Goal: Task Accomplishment & Management: Manage account settings

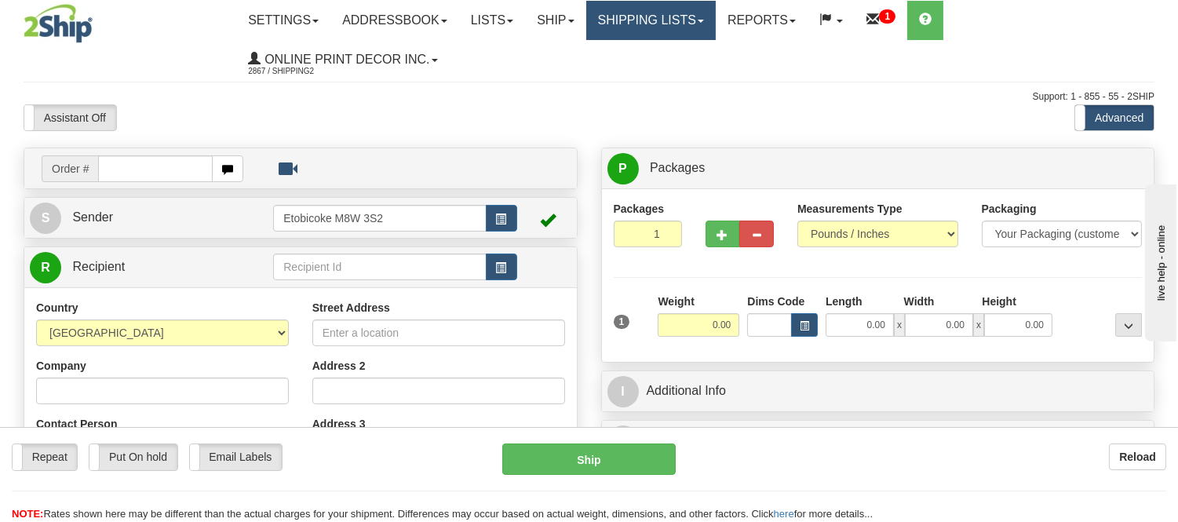
click at [687, 18] on link "Shipping lists" at bounding box center [651, 20] width 130 height 39
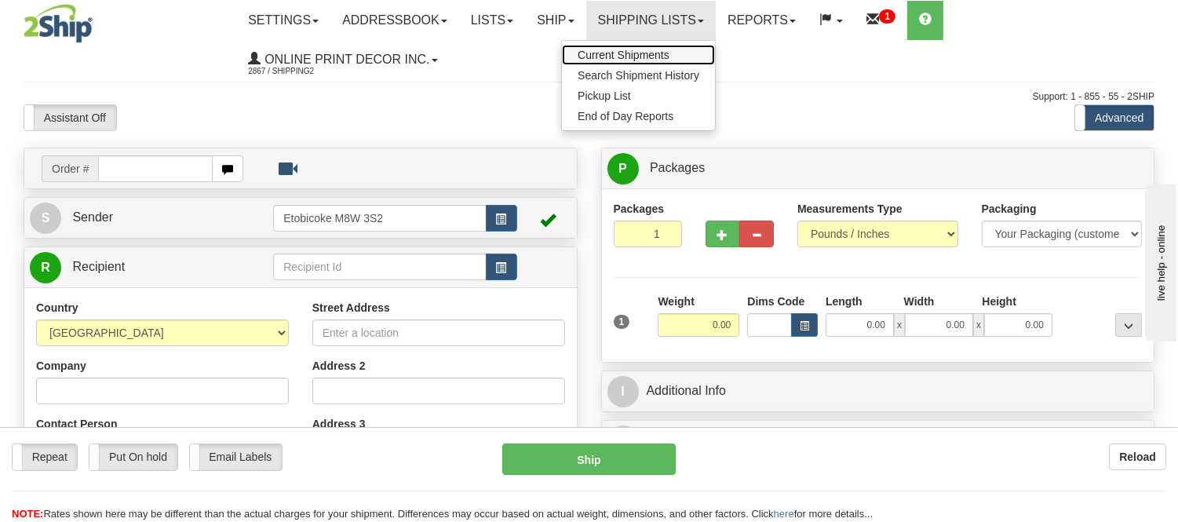
click at [655, 50] on span "Current Shipments" at bounding box center [624, 55] width 92 height 13
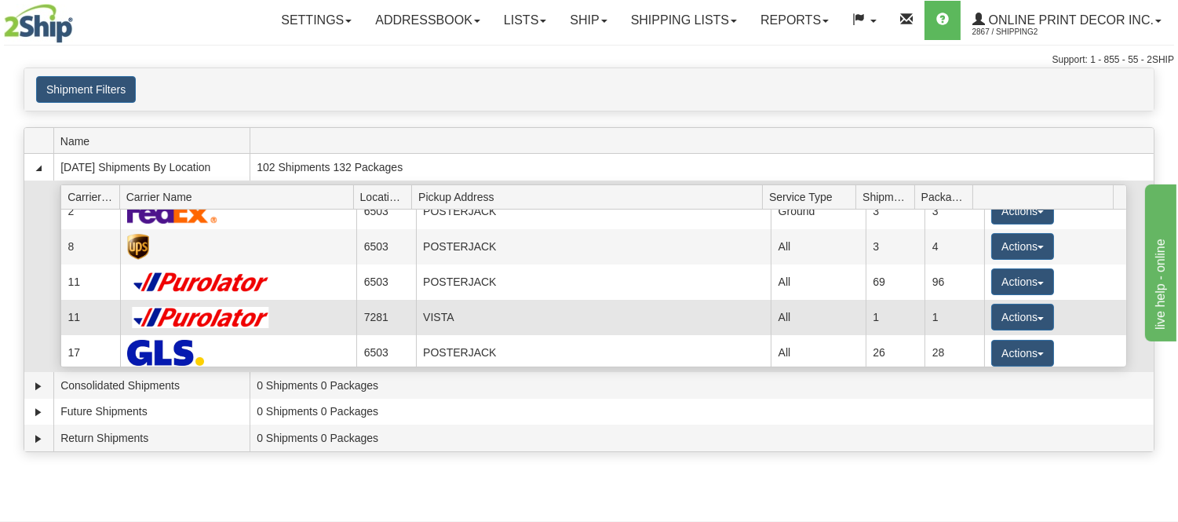
scroll to position [20, 0]
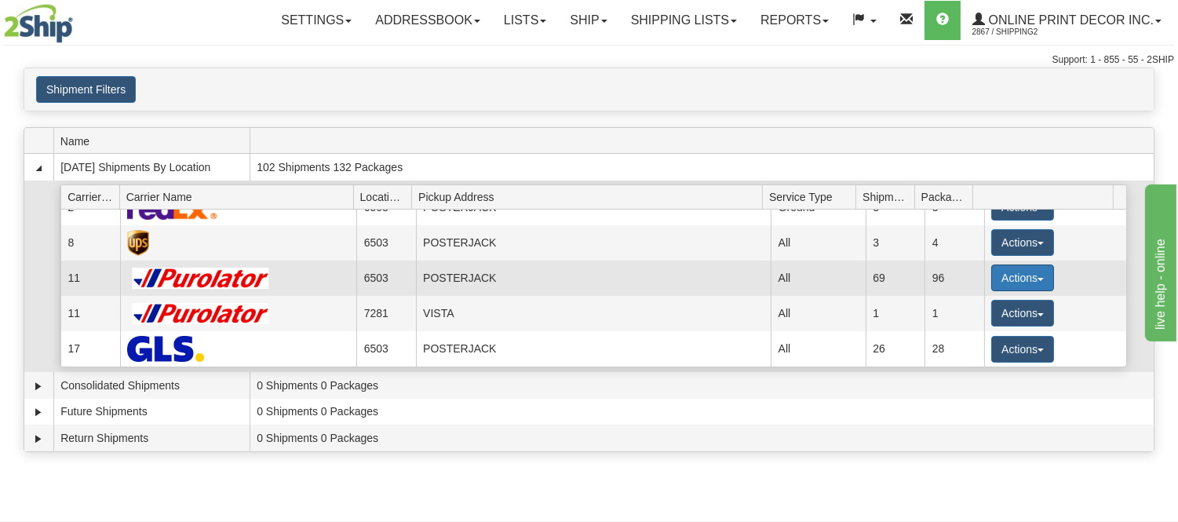
click at [1018, 273] on button "Actions" at bounding box center [1023, 278] width 63 height 27
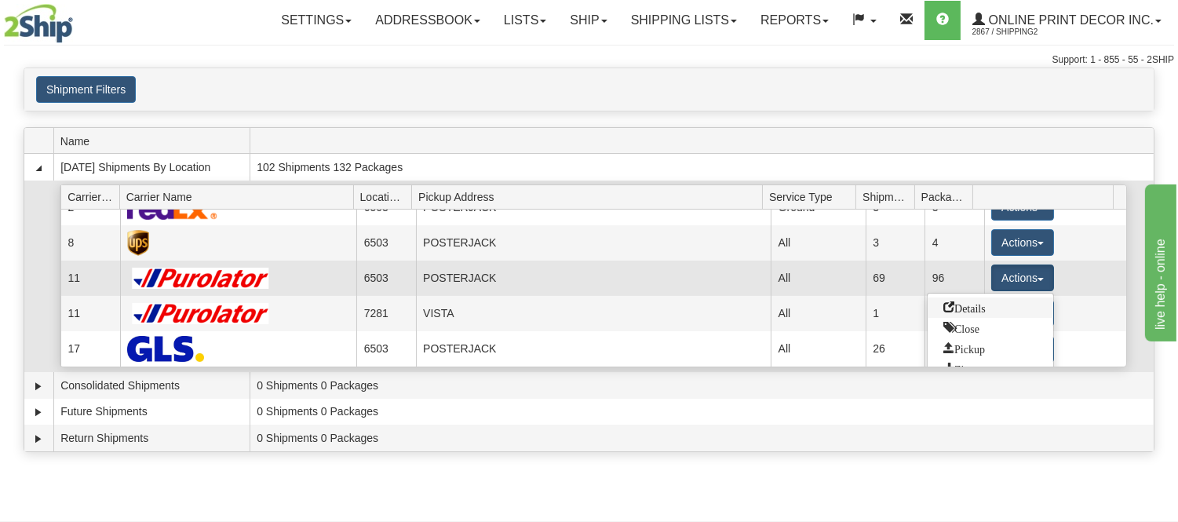
click at [984, 306] on span "Details" at bounding box center [965, 306] width 42 height 11
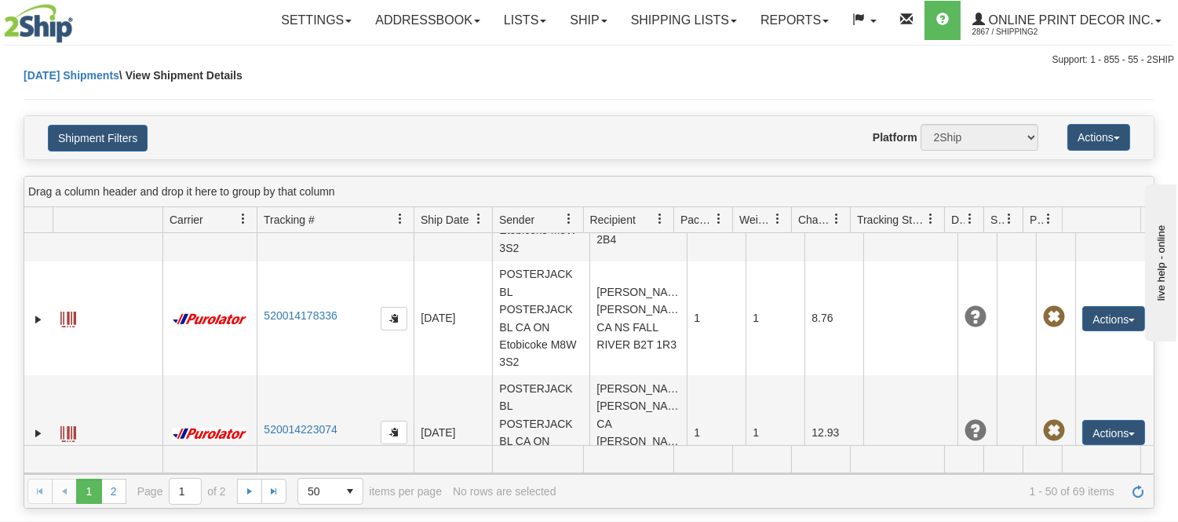
scroll to position [5641, 0]
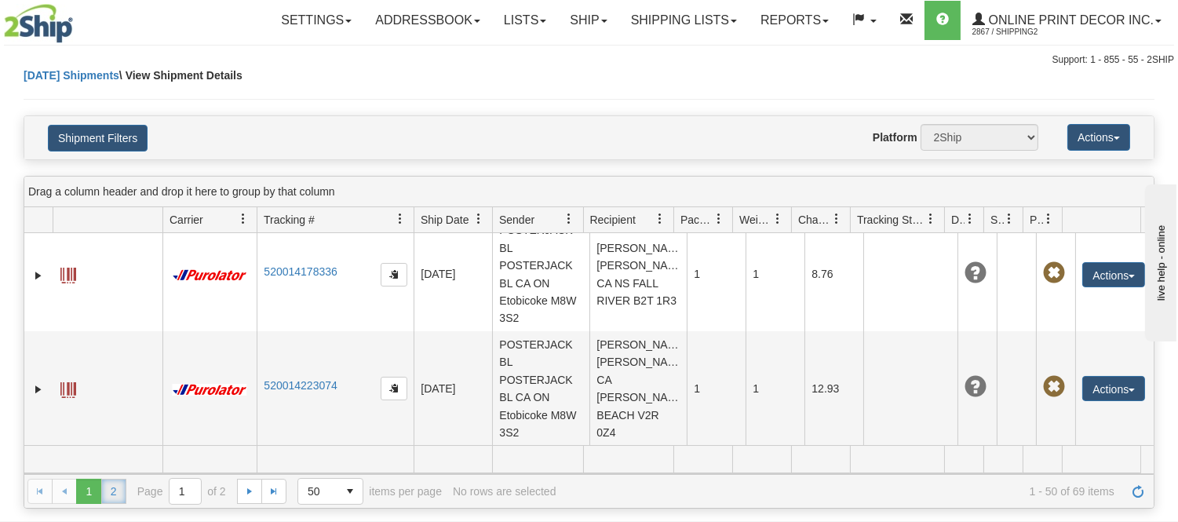
click at [104, 485] on link "2" at bounding box center [113, 491] width 25 height 25
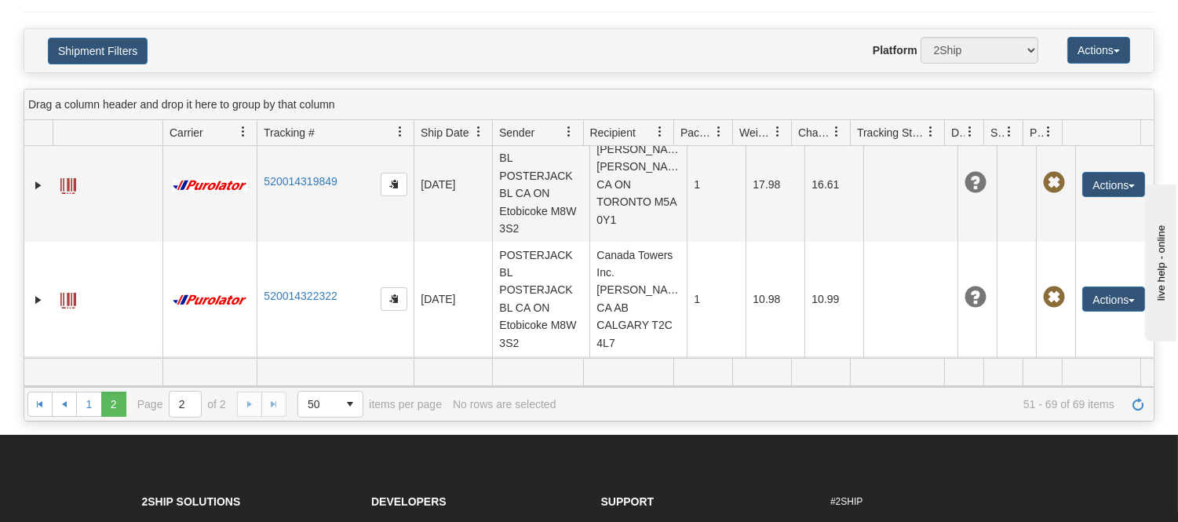
scroll to position [736, 0]
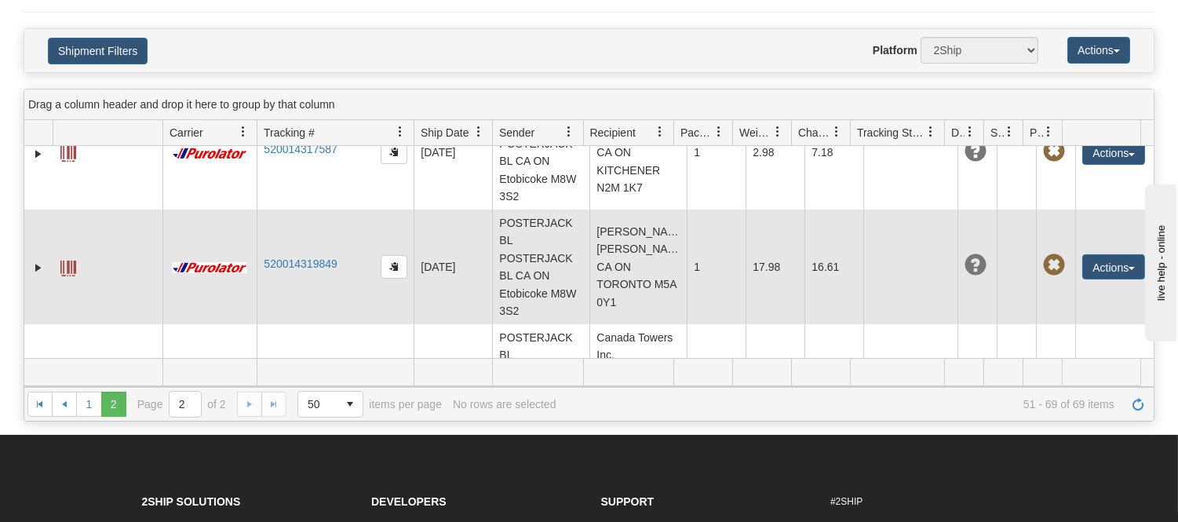
click at [440, 255] on td "08/18/2025" at bounding box center [453, 267] width 79 height 115
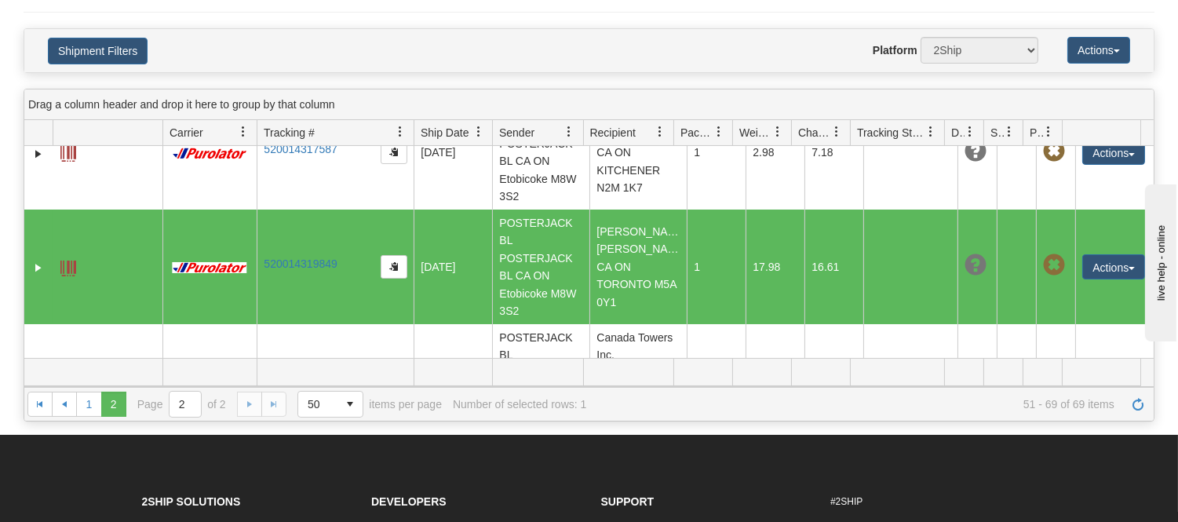
click at [1115, 268] on td "Actions Edit Repeat Return Delete Track Comment Shipment Issues Re-Print as ZPL" at bounding box center [1115, 267] width 79 height 115
click at [1109, 279] on button "Actions" at bounding box center [1114, 266] width 63 height 25
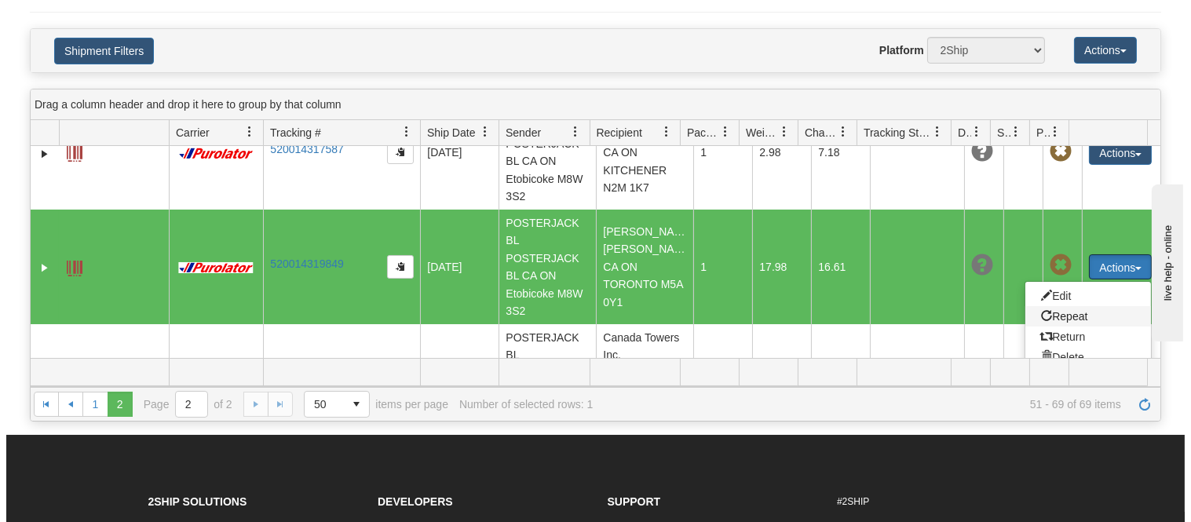
scroll to position [824, 0]
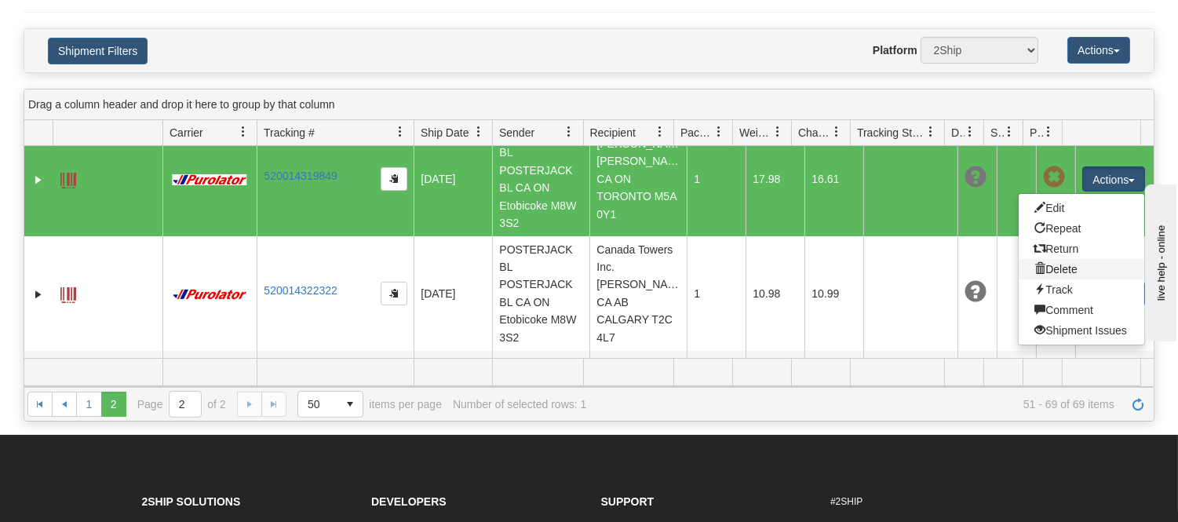
click at [1043, 279] on link "Delete" at bounding box center [1082, 269] width 126 height 20
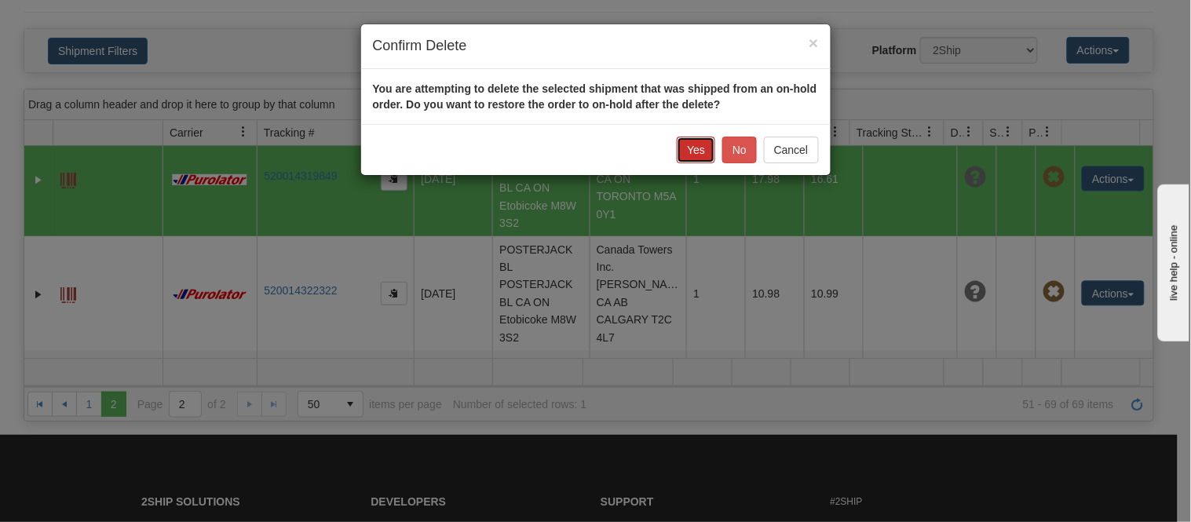
click at [700, 139] on button "Yes" at bounding box center [696, 150] width 38 height 27
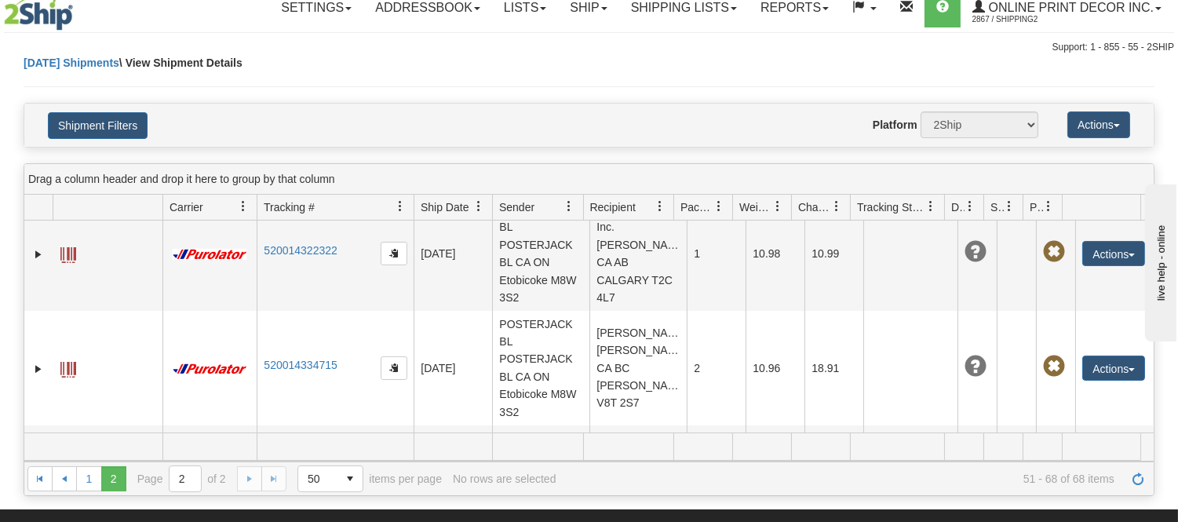
scroll to position [0, 0]
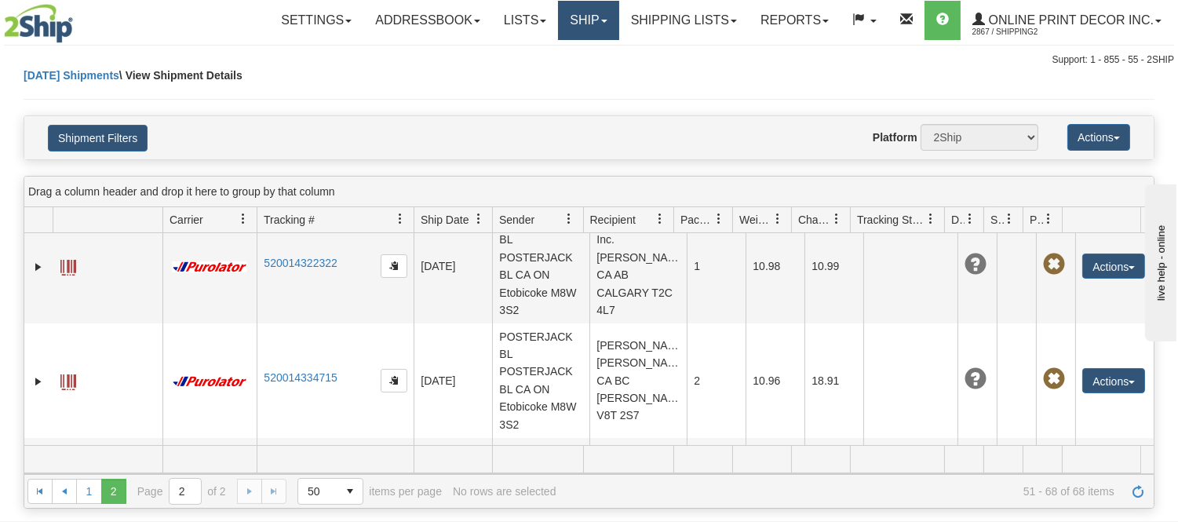
click at [578, 19] on link "Ship" at bounding box center [588, 20] width 60 height 39
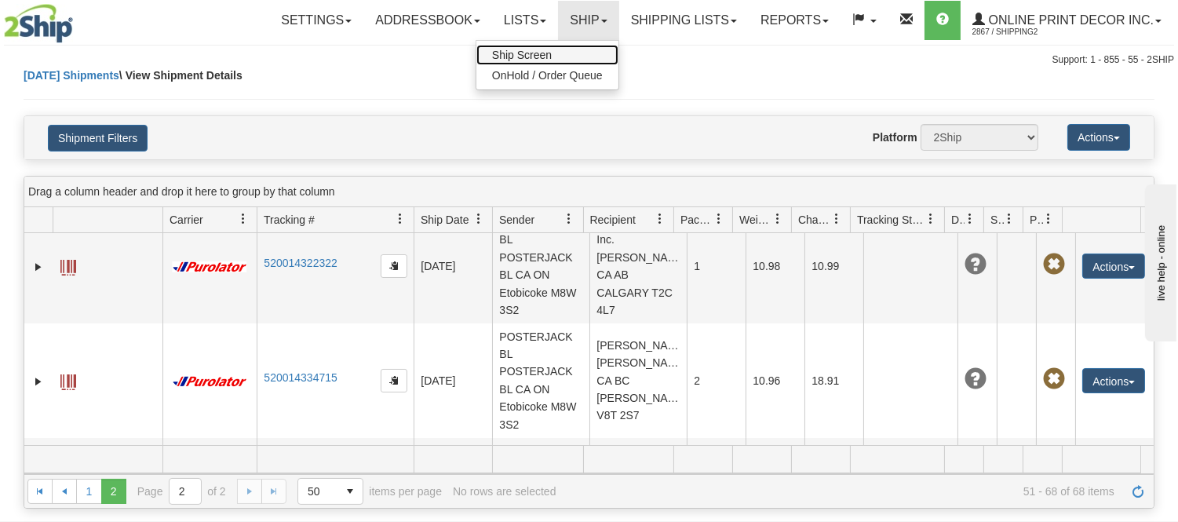
click at [544, 49] on span "Ship Screen" at bounding box center [522, 55] width 60 height 13
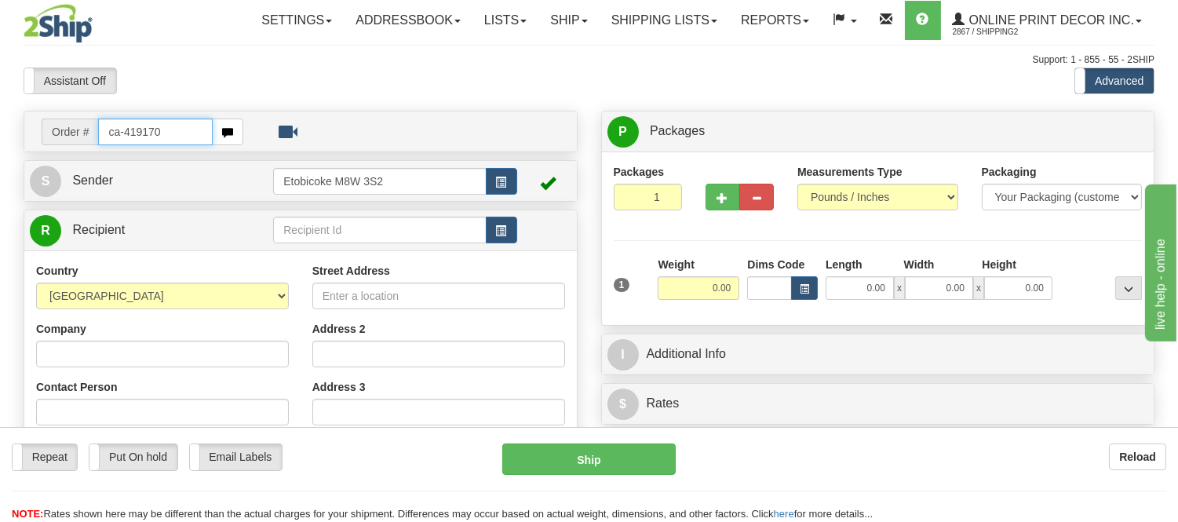
type input "ca-419170"
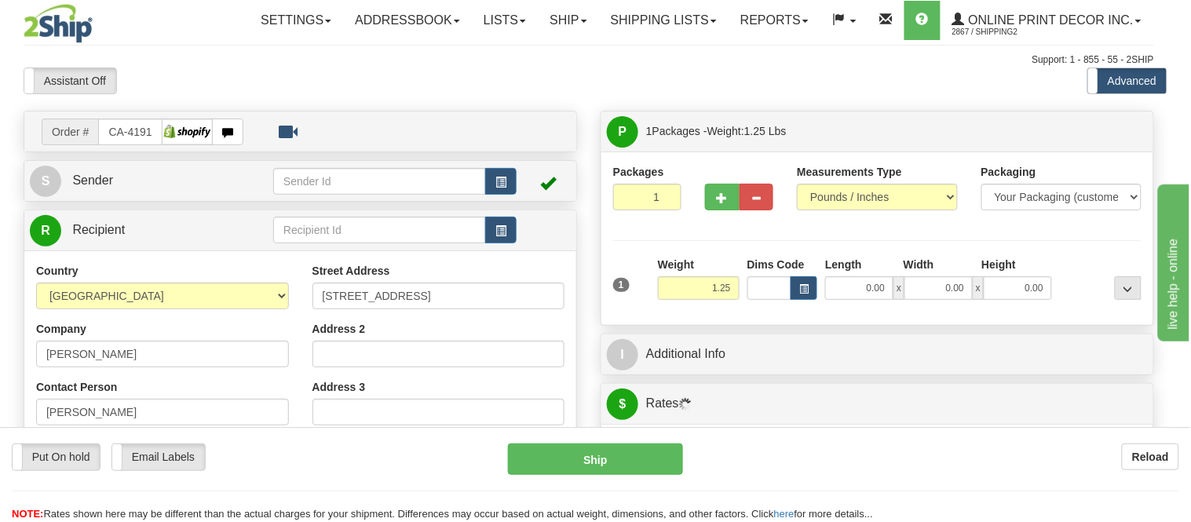
type input "TORONTO"
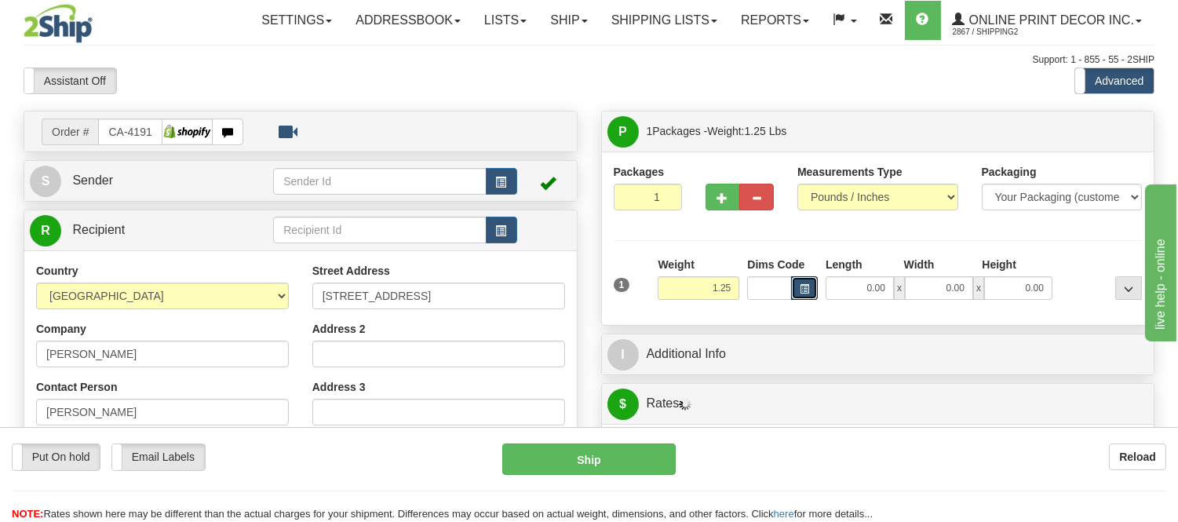
click at [810, 289] on button "button" at bounding box center [804, 288] width 27 height 24
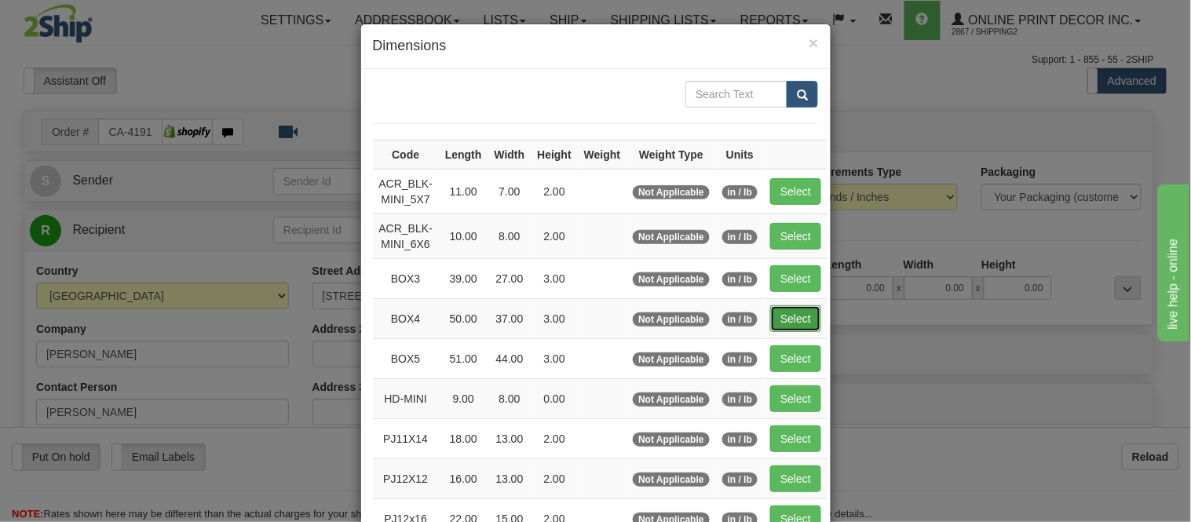
click at [797, 311] on button "Select" at bounding box center [795, 318] width 51 height 27
type input "BOX4"
type input "50.00"
type input "37.00"
type input "3.00"
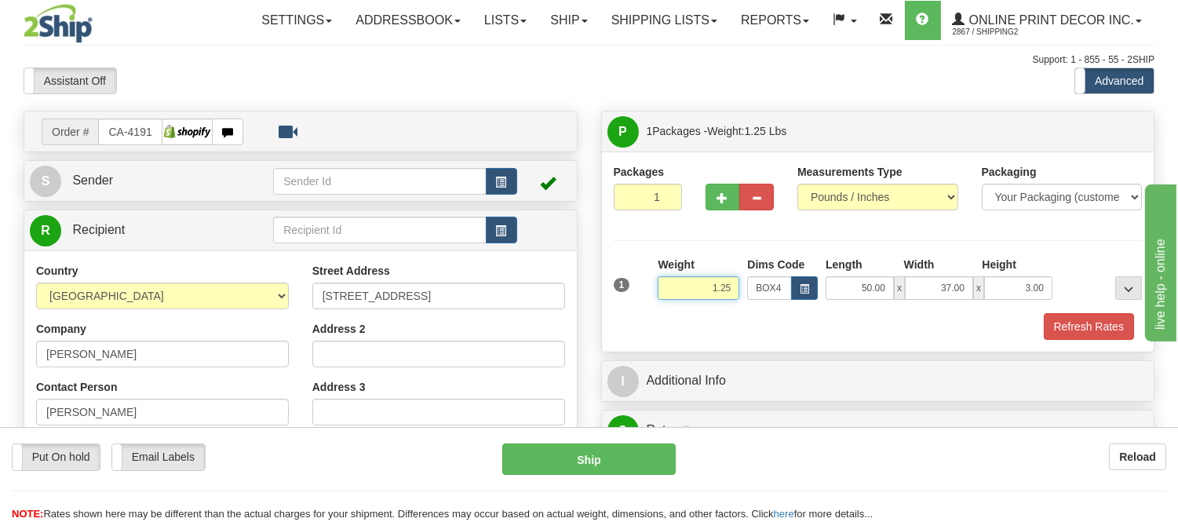
drag, startPoint x: 736, startPoint y: 289, endPoint x: 625, endPoint y: 279, distance: 111.1
click at [625, 279] on div "1 Weight 1.25 Dims Code BOX4" at bounding box center [878, 285] width 537 height 56
type input "17.98"
click at [1116, 331] on button "Refresh Rates" at bounding box center [1089, 326] width 90 height 27
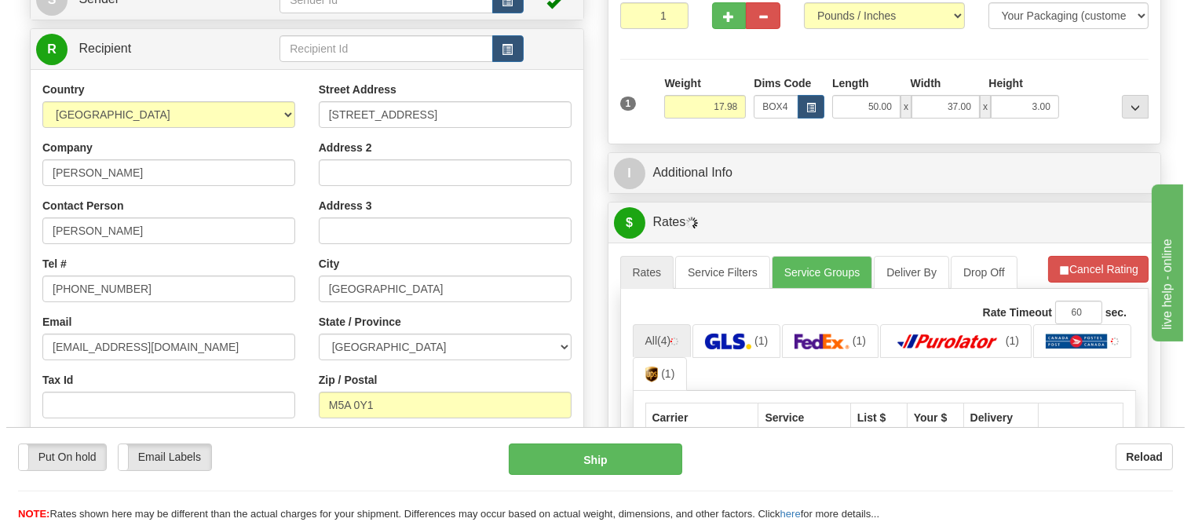
scroll to position [174, 0]
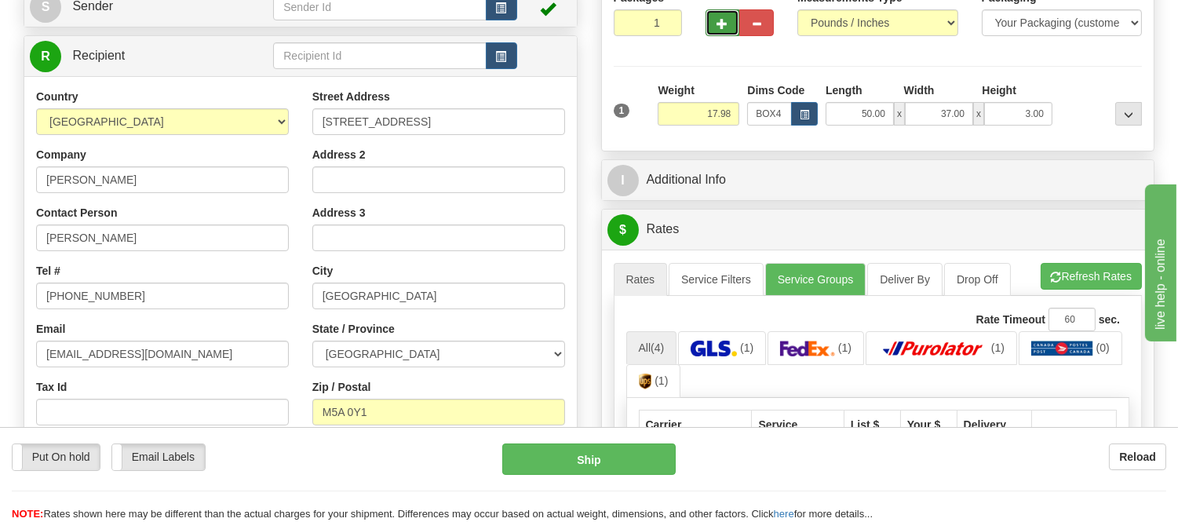
click at [728, 18] on button "button" at bounding box center [723, 22] width 35 height 27
radio input "true"
type input "2"
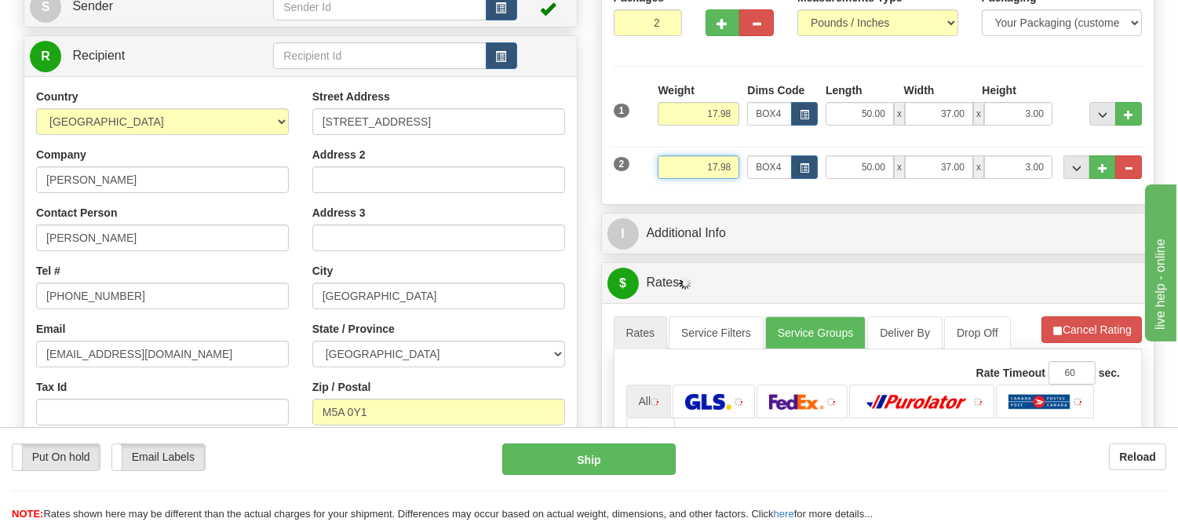
drag, startPoint x: 730, startPoint y: 168, endPoint x: 661, endPoint y: 195, distance: 74.1
click at [661, 195] on div "Packages 2 2 Measurements Type" at bounding box center [878, 90] width 553 height 227
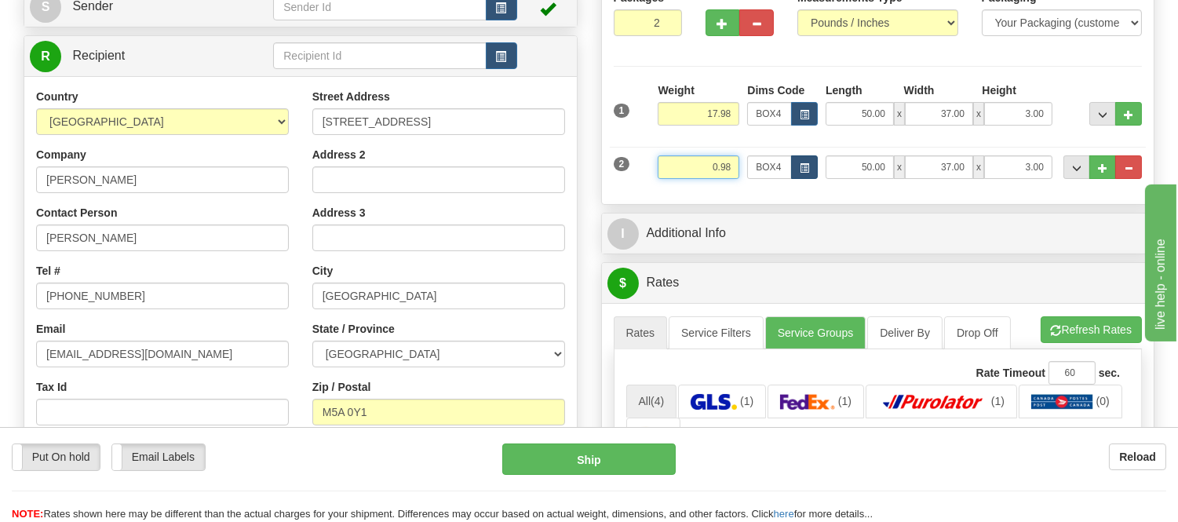
type input "0.98"
click at [797, 165] on button "button" at bounding box center [804, 167] width 27 height 24
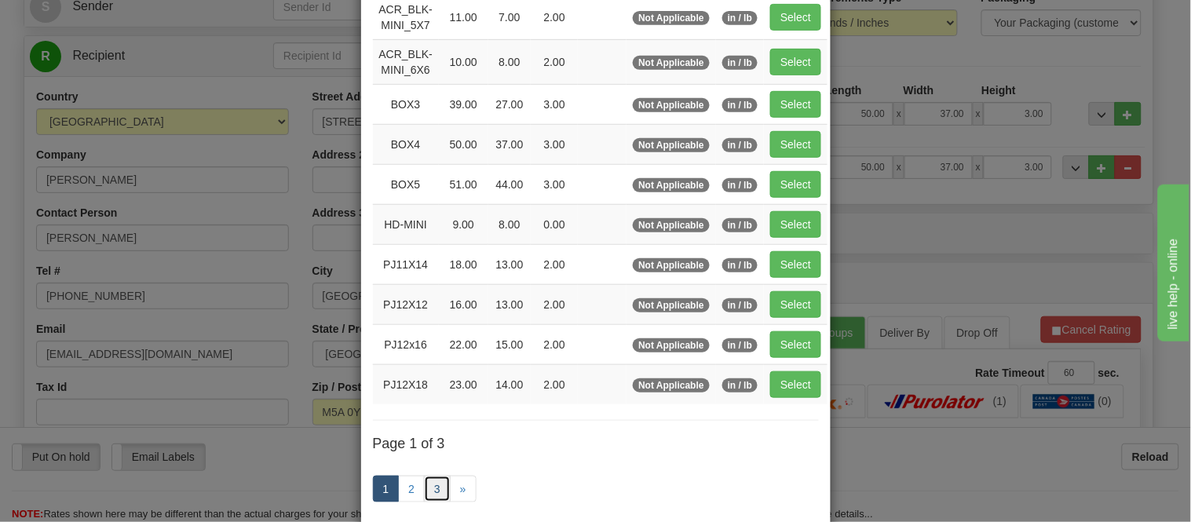
click at [433, 483] on link "3" at bounding box center [437, 489] width 27 height 27
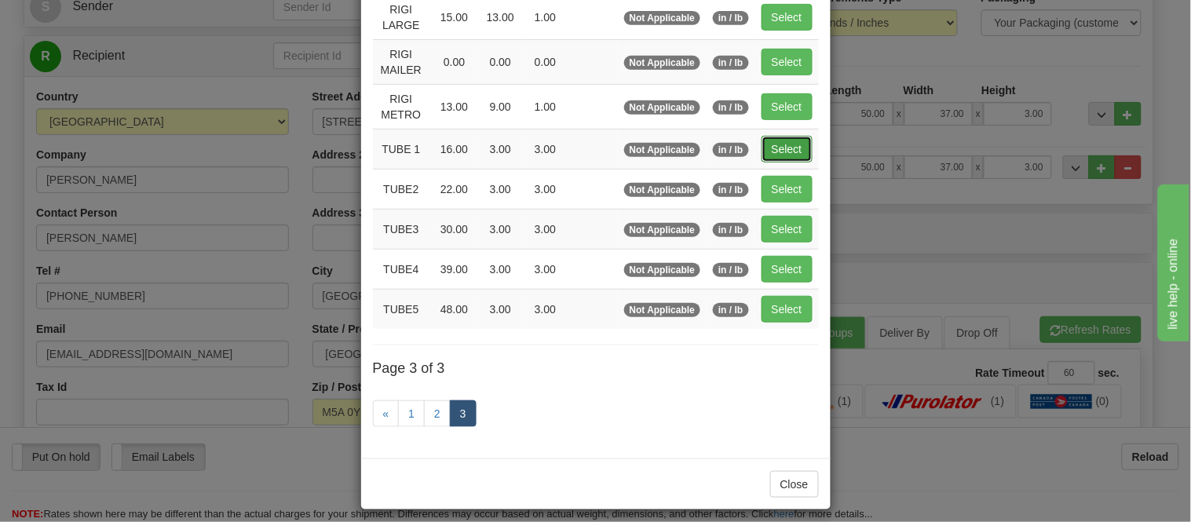
click at [772, 147] on button "Select" at bounding box center [786, 149] width 51 height 27
type input "TUBE 1"
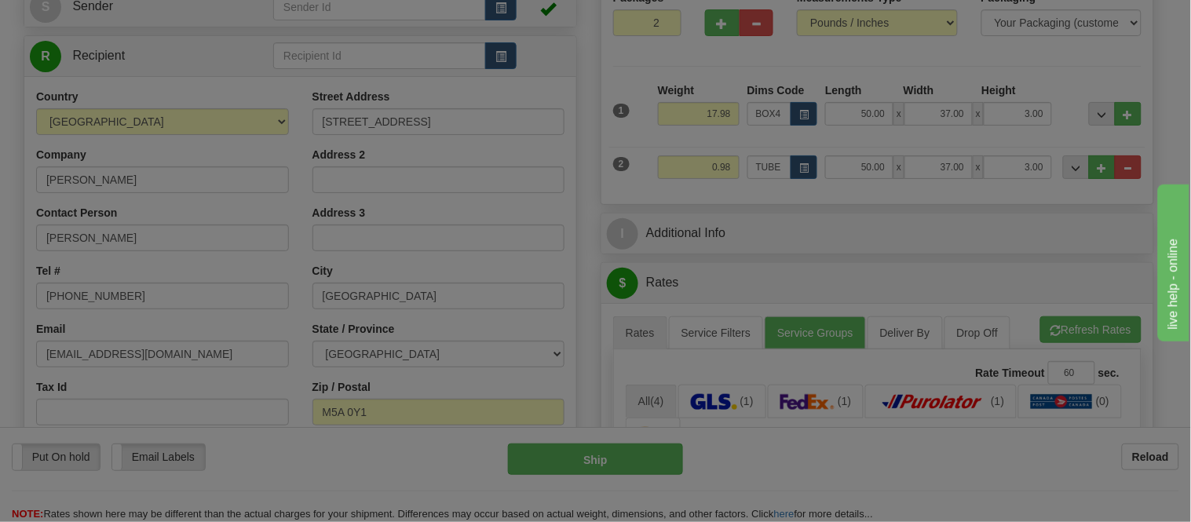
type input "16.00"
type input "3.00"
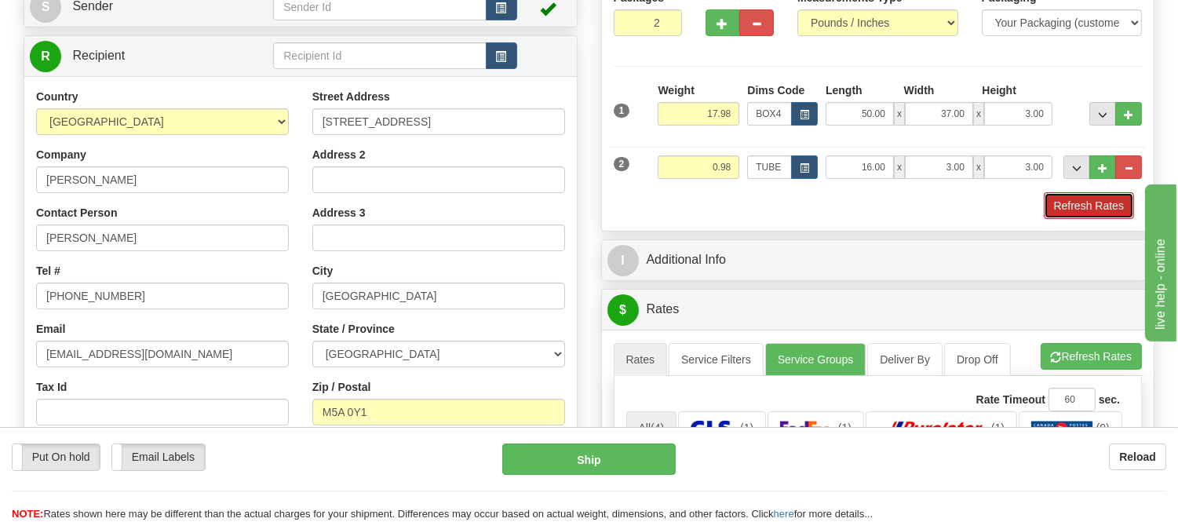
click at [1057, 210] on button "Refresh Rates" at bounding box center [1089, 205] width 90 height 27
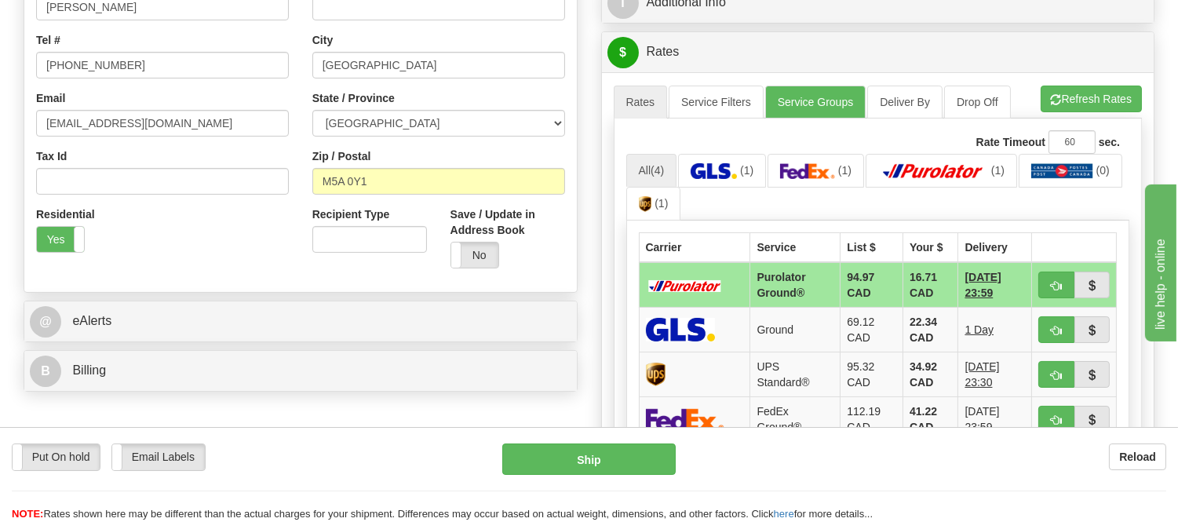
scroll to position [436, 0]
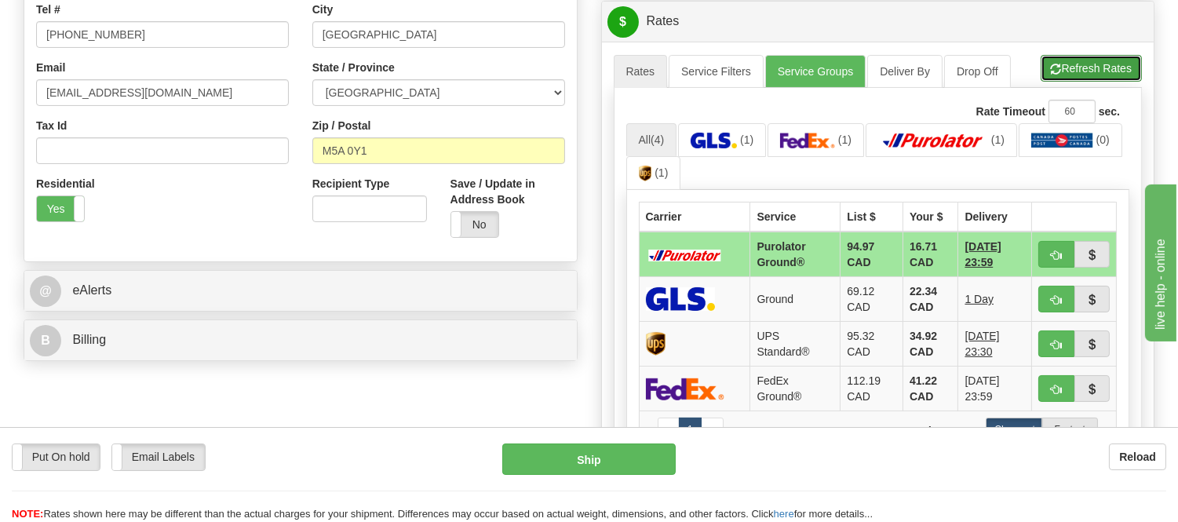
click at [1085, 80] on button "Refresh Rates" at bounding box center [1091, 68] width 101 height 27
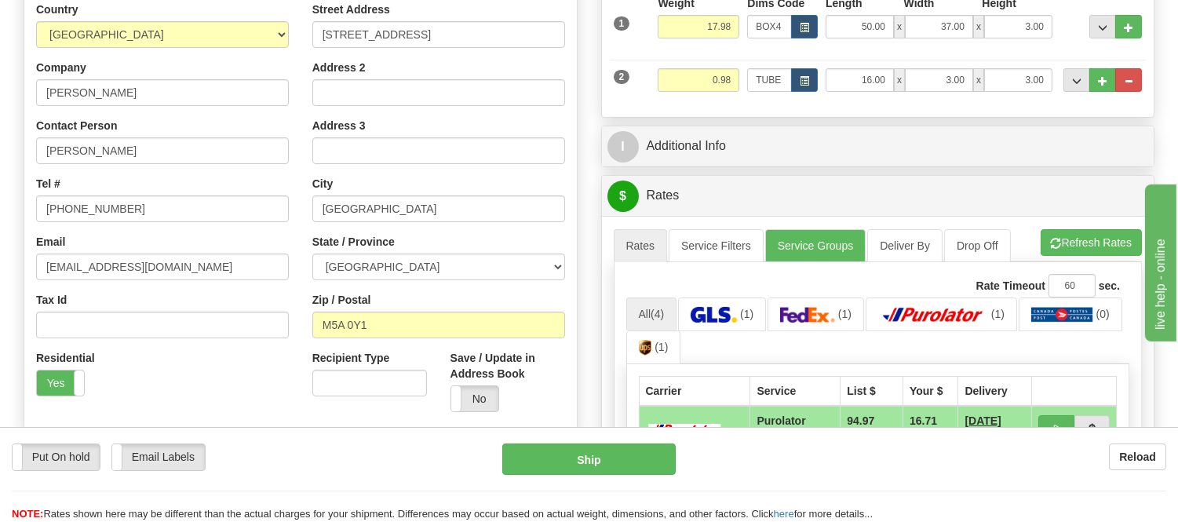
scroll to position [87, 0]
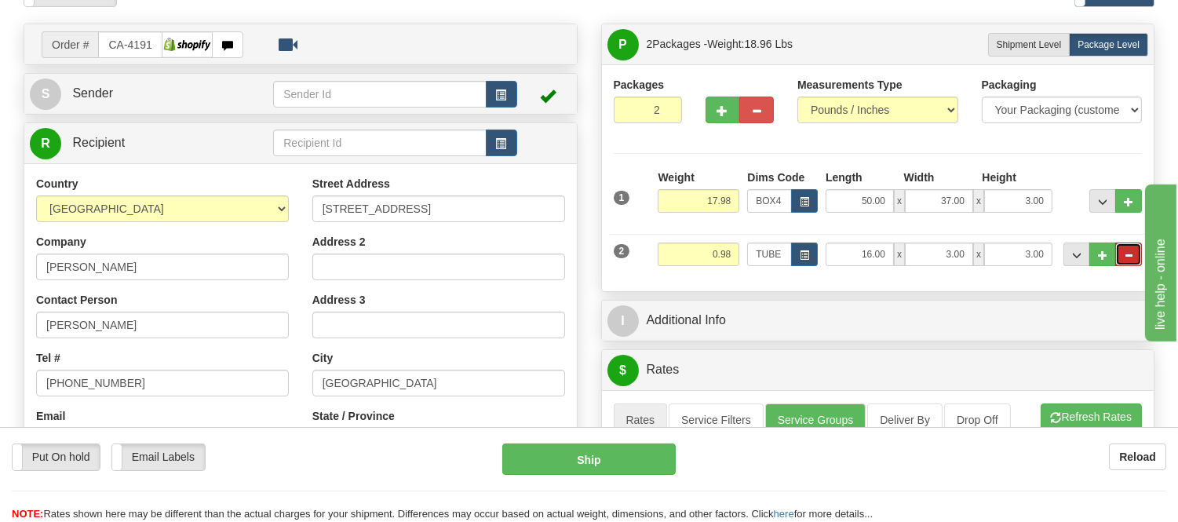
click at [1132, 245] on button "..." at bounding box center [1129, 255] width 27 height 24
type input "1"
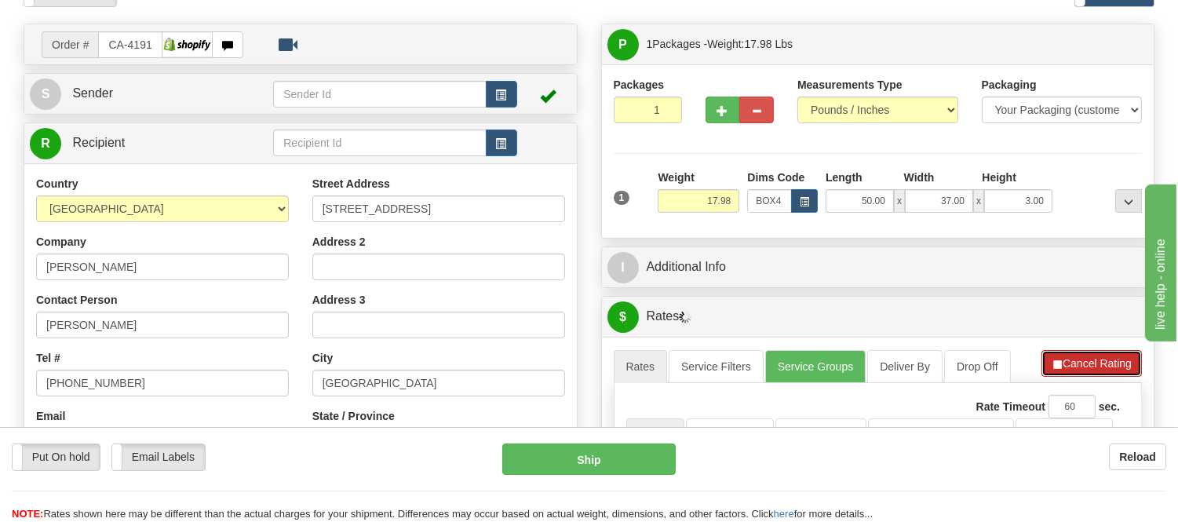
click at [1072, 358] on button "Cancel Rating" at bounding box center [1092, 363] width 100 height 27
click at [1074, 357] on button "Refresh Rates" at bounding box center [1091, 363] width 101 height 27
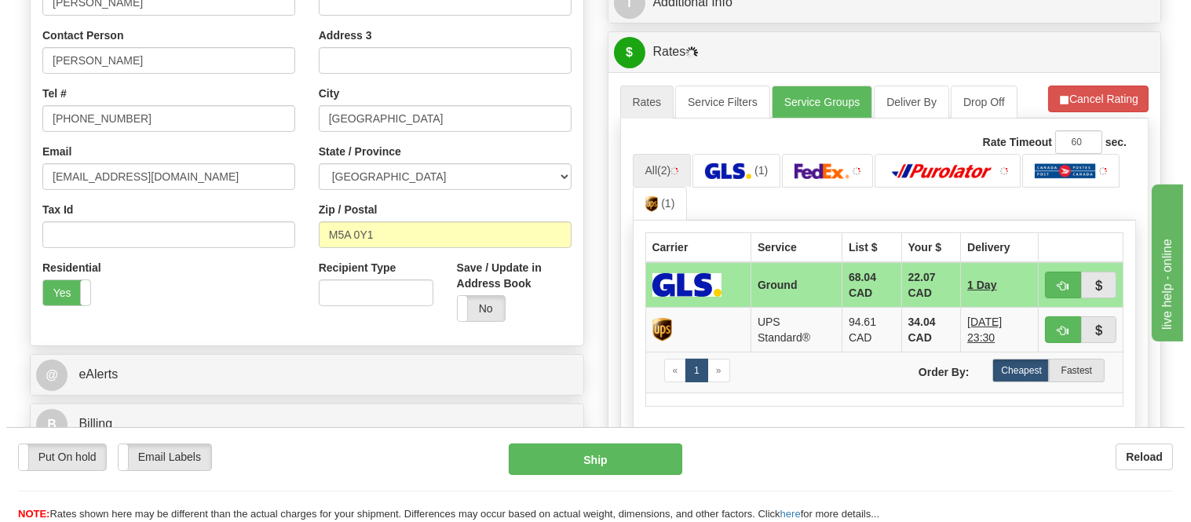
scroll to position [436, 0]
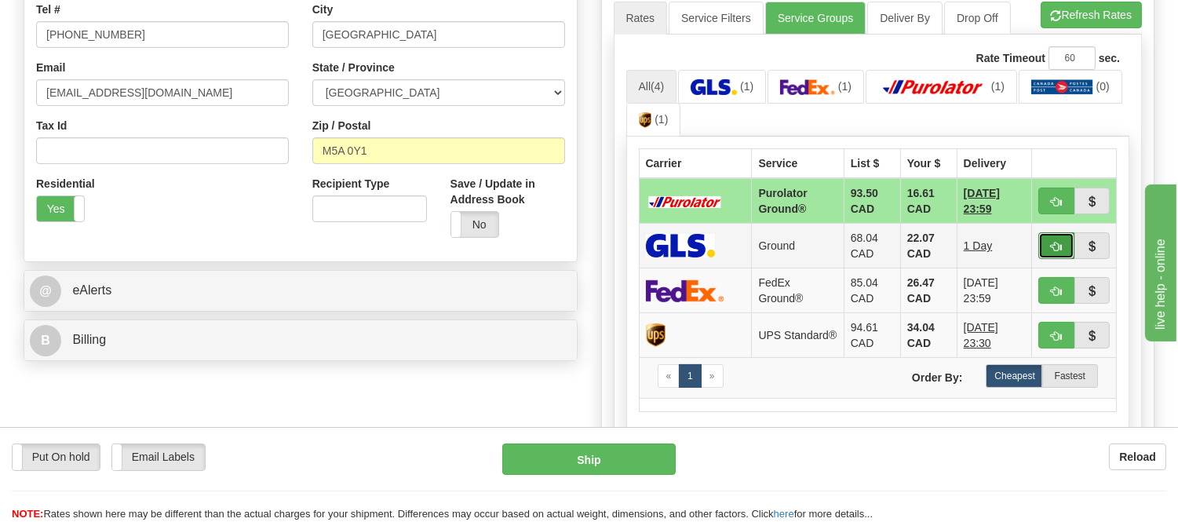
click at [1054, 247] on span "button" at bounding box center [1056, 247] width 11 height 10
type input "1"
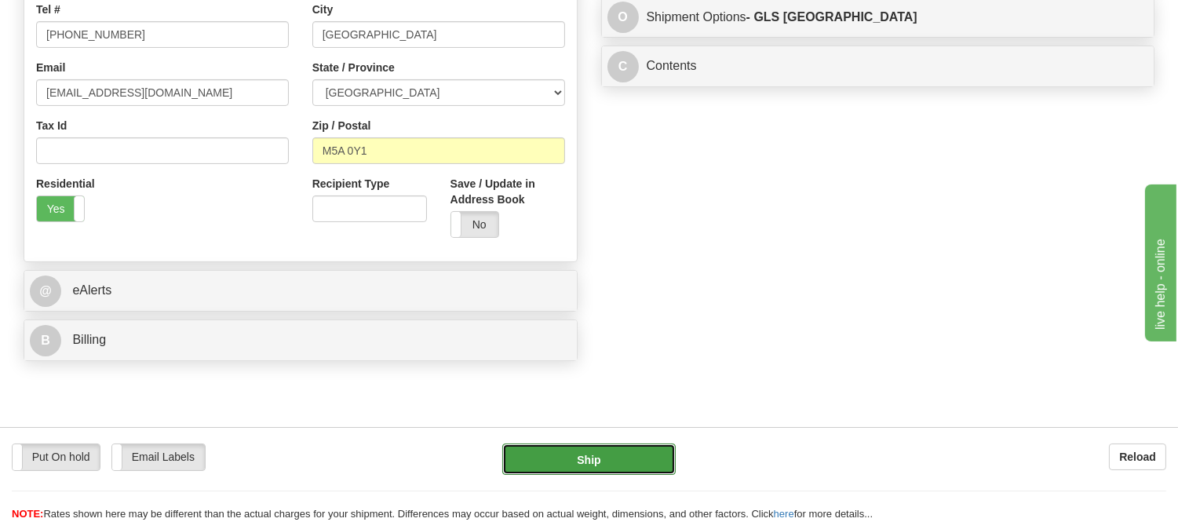
click at [598, 445] on button "Ship" at bounding box center [588, 459] width 173 height 31
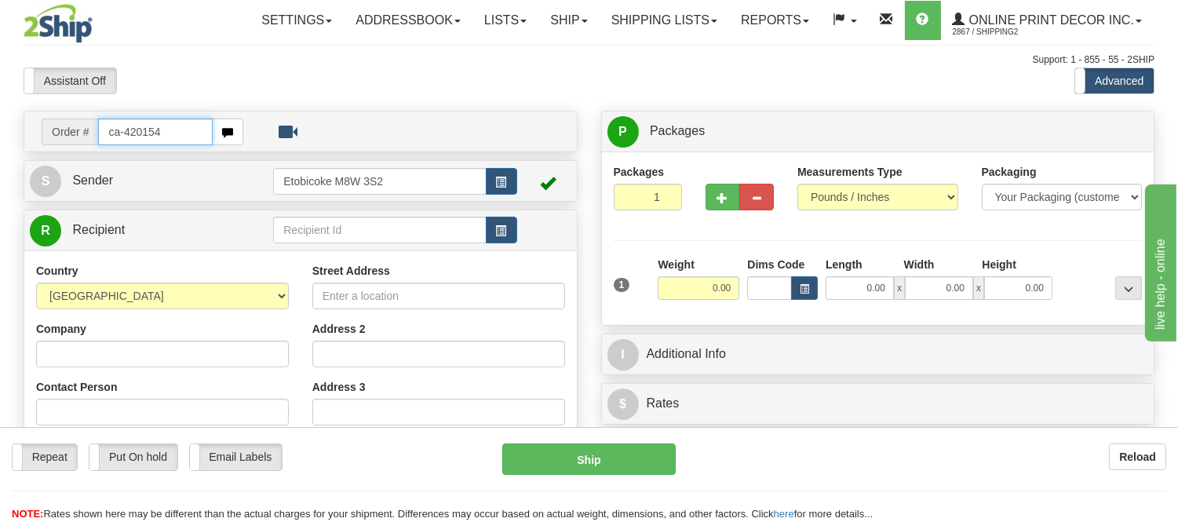
type input "ca-420154"
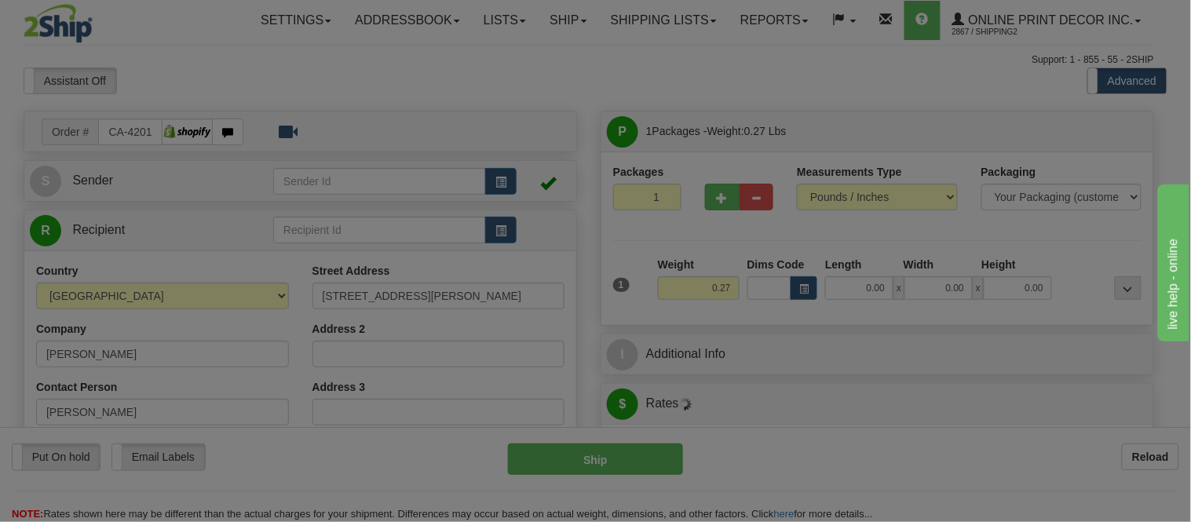
type input "TORONTO"
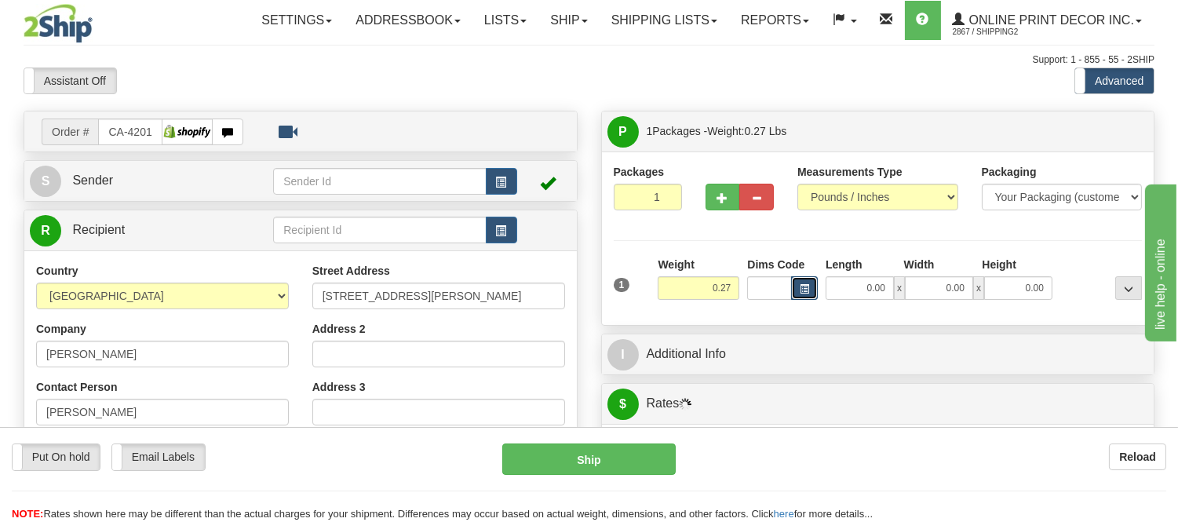
click at [802, 288] on span "button" at bounding box center [804, 289] width 9 height 9
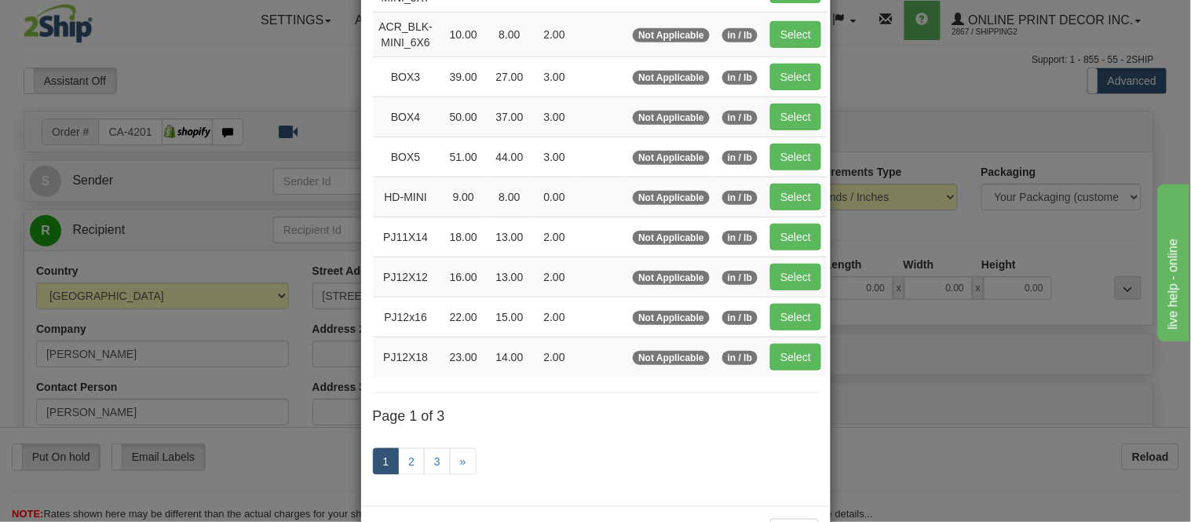
scroll to position [261, 0]
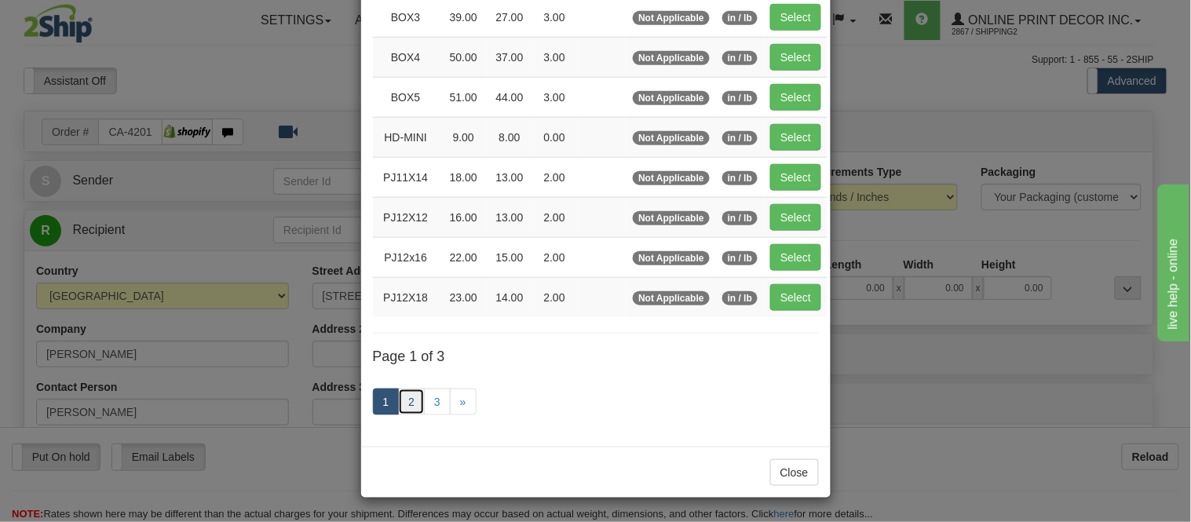
click at [398, 401] on link "2" at bounding box center [411, 402] width 27 height 27
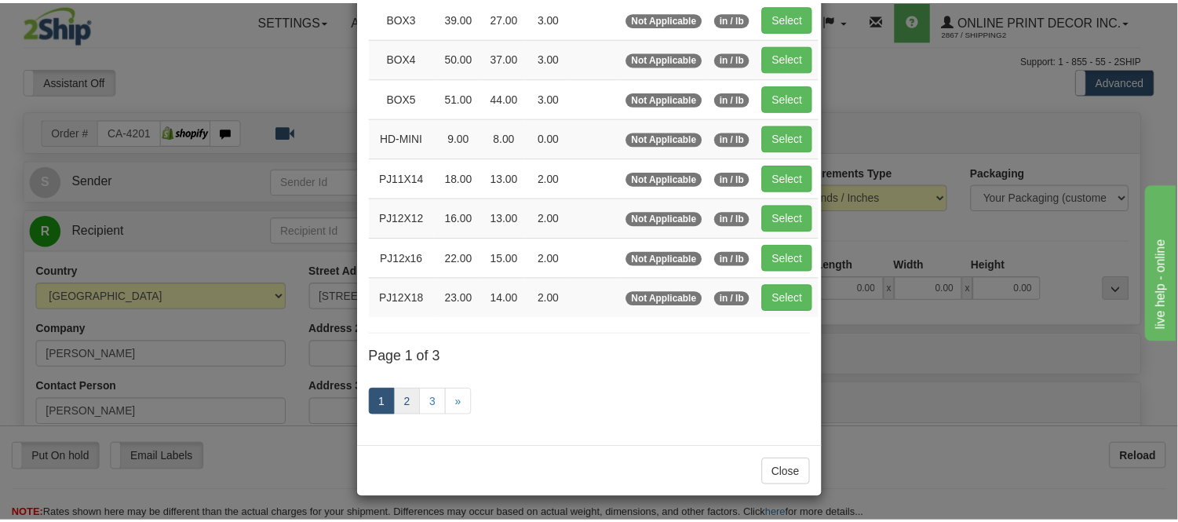
scroll to position [255, 0]
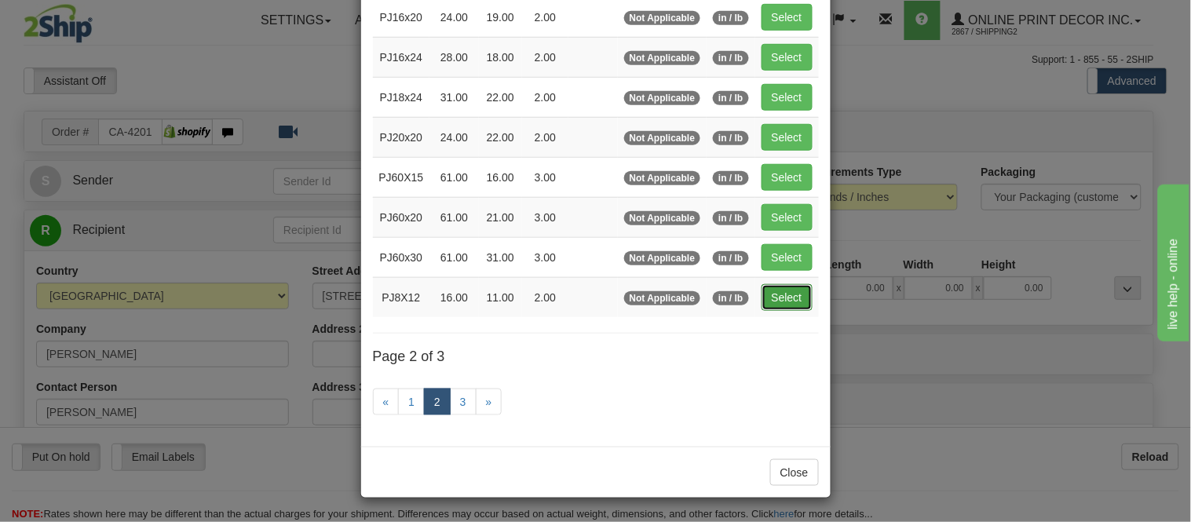
click at [778, 290] on button "Select" at bounding box center [786, 297] width 51 height 27
type input "PJ8X12"
type input "16.00"
type input "11.00"
type input "2.00"
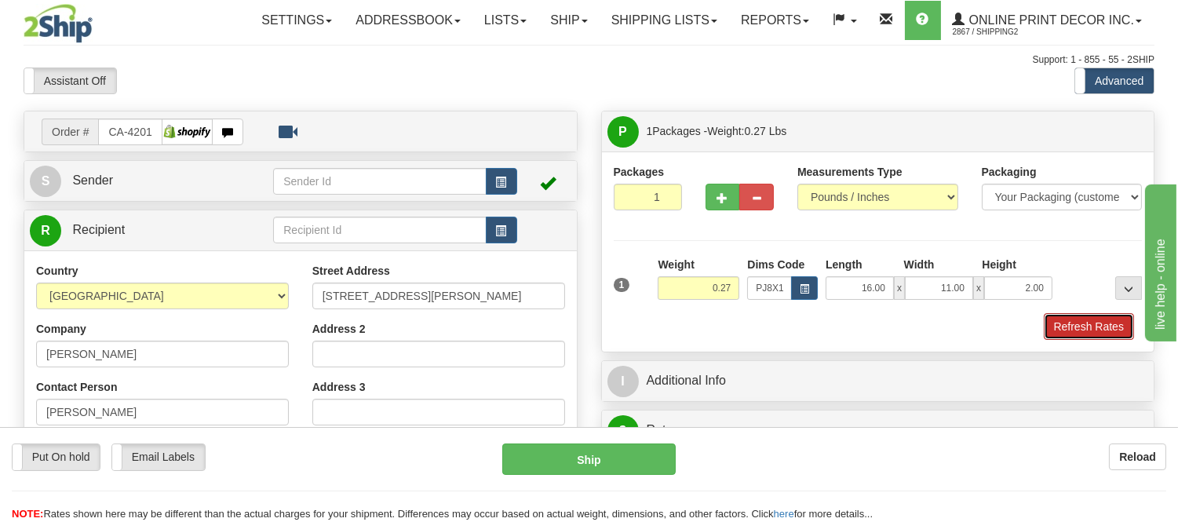
click at [1074, 328] on button "Refresh Rates" at bounding box center [1089, 326] width 90 height 27
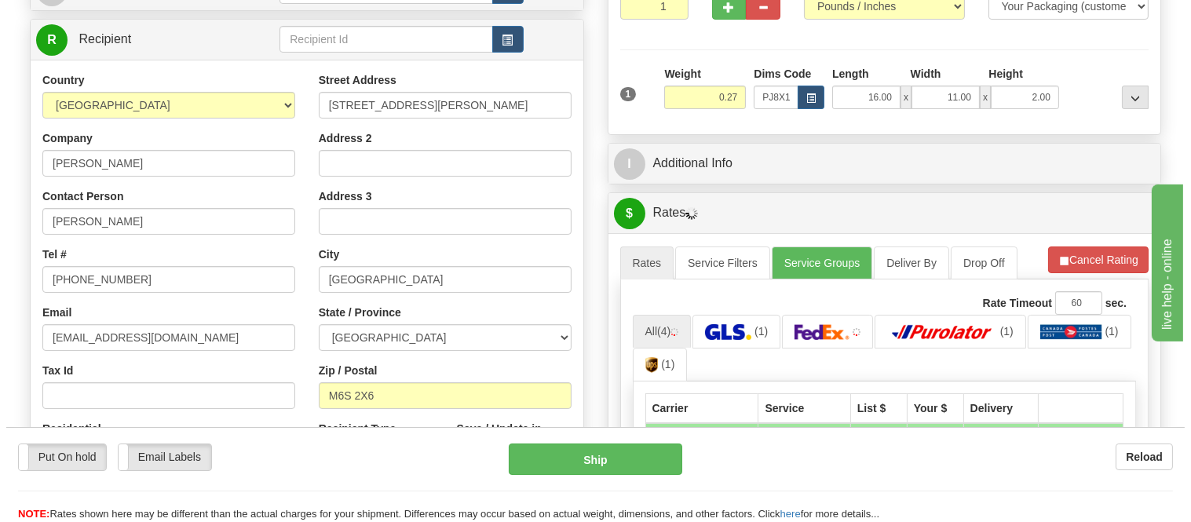
scroll to position [276, 0]
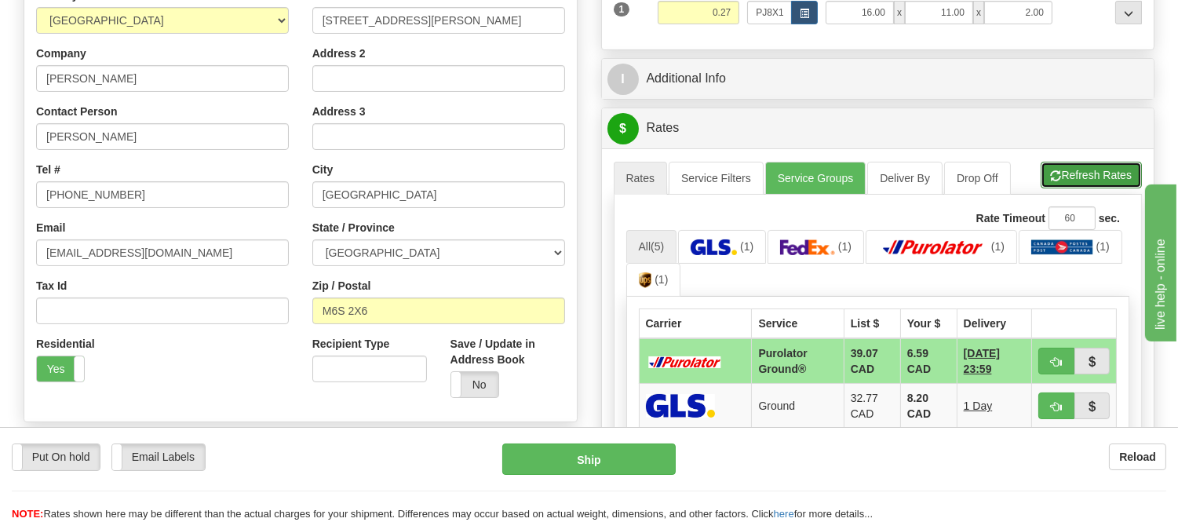
click at [1115, 176] on button "Refresh Rates" at bounding box center [1091, 175] width 101 height 27
click at [1056, 357] on span "button" at bounding box center [1056, 362] width 11 height 10
type input "260"
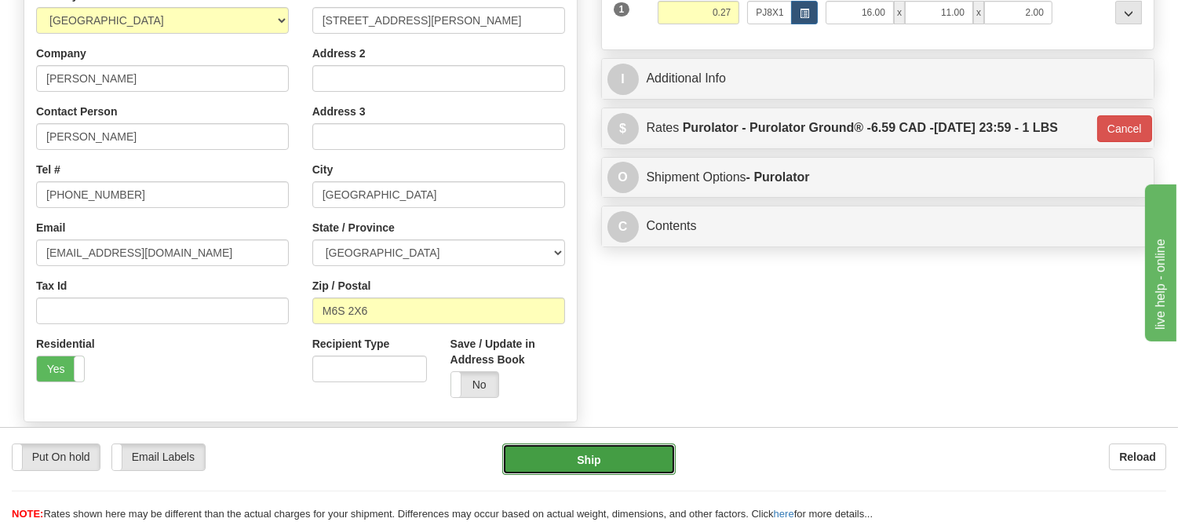
click at [654, 459] on button "Ship" at bounding box center [588, 459] width 173 height 31
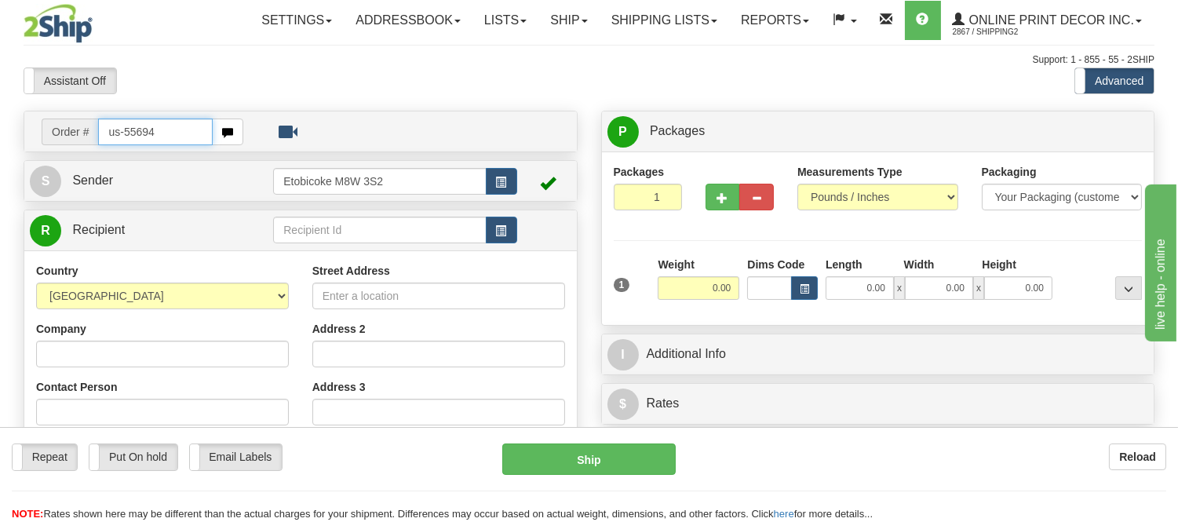
type input "us-55694"
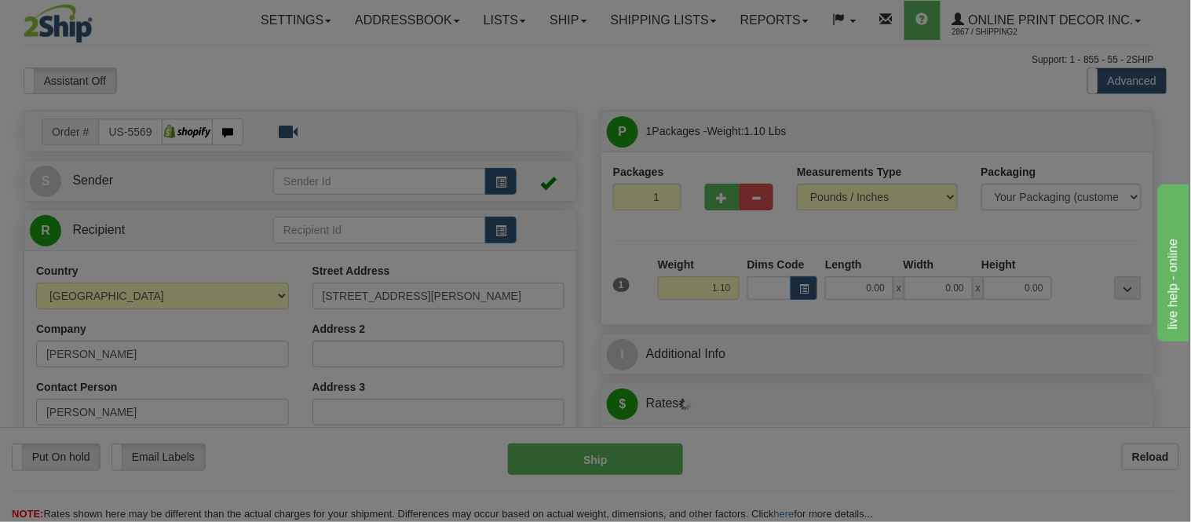
type input "[GEOGRAPHIC_DATA]"
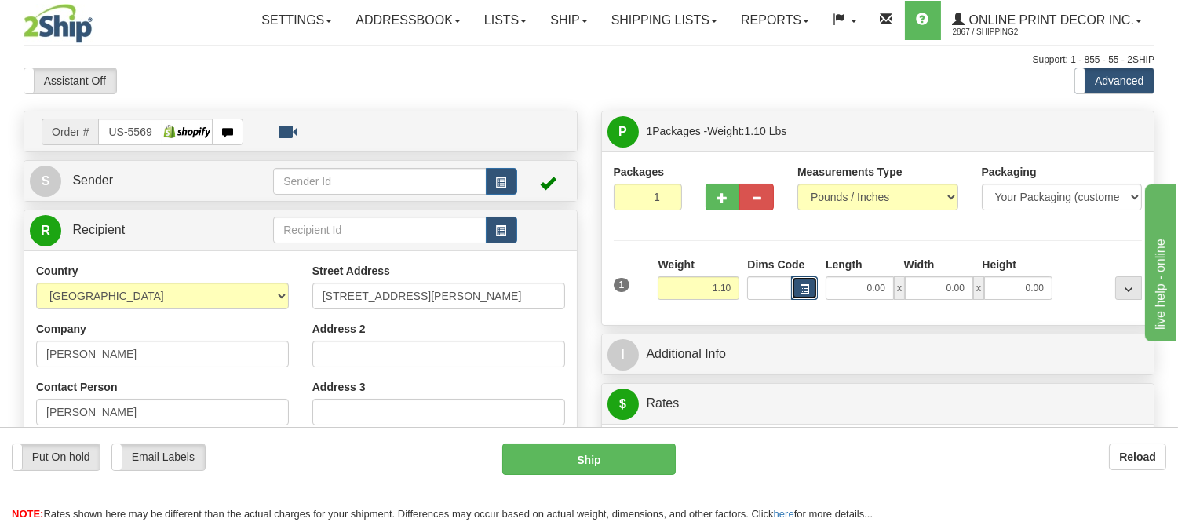
click at [810, 290] on button "button" at bounding box center [804, 288] width 27 height 24
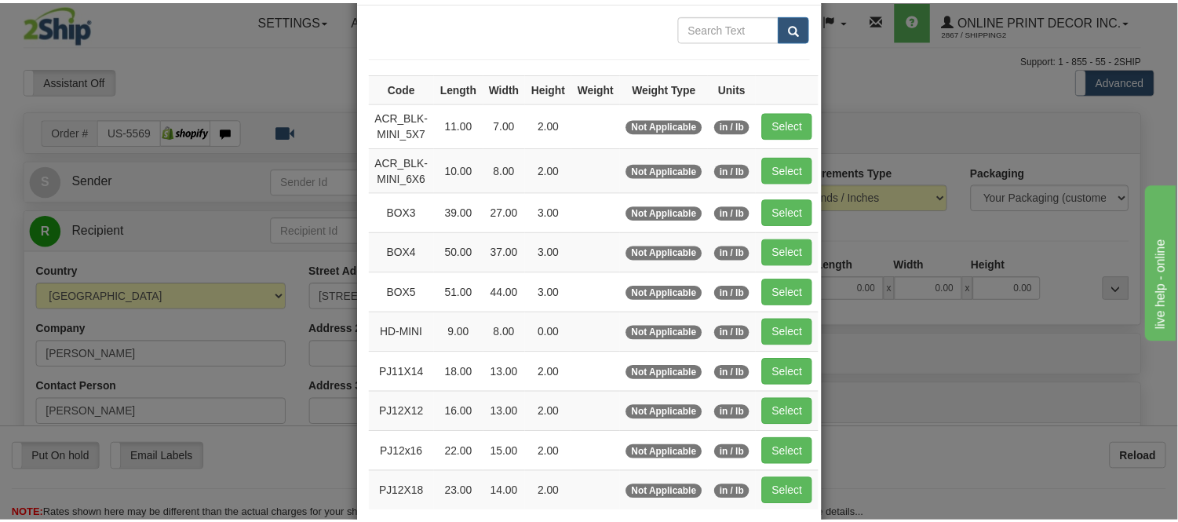
scroll to position [174, 0]
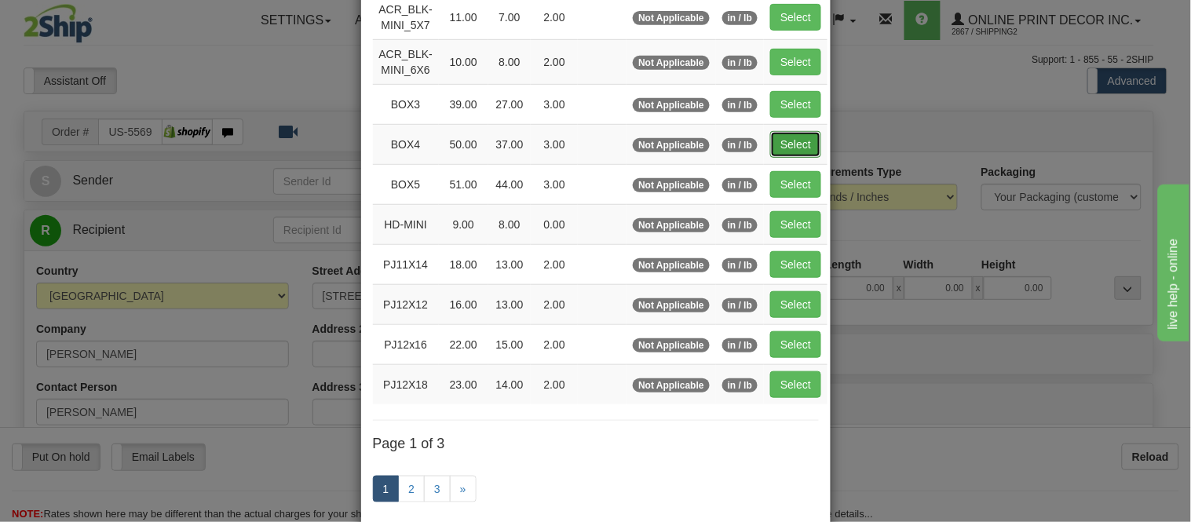
click at [810, 132] on button "Select" at bounding box center [795, 144] width 51 height 27
type input "BOX4"
type input "50.00"
type input "37.00"
type input "3.00"
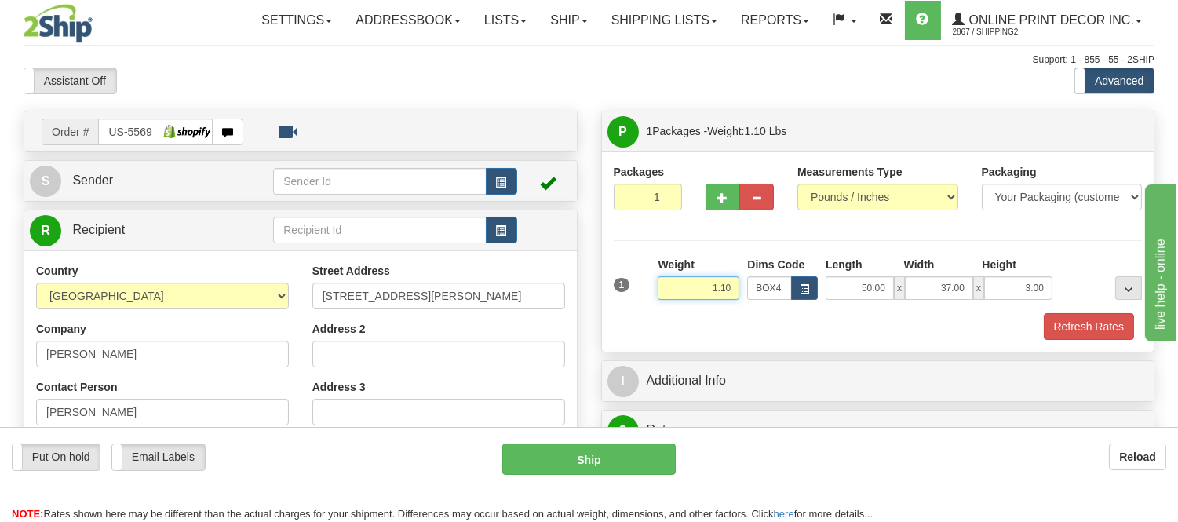
drag, startPoint x: 735, startPoint y: 289, endPoint x: 652, endPoint y: 280, distance: 83.7
click at [652, 280] on div "1 Weight 1.10 Dims Code BOX4" at bounding box center [878, 285] width 537 height 56
type input "14.98"
click at [1064, 319] on button "Refresh Rates" at bounding box center [1089, 326] width 90 height 27
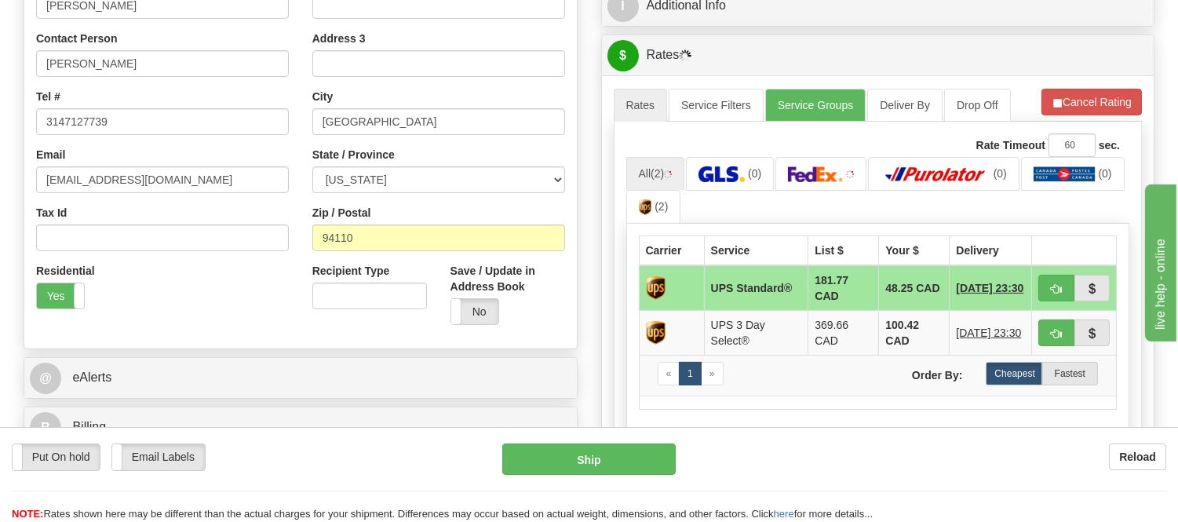
scroll to position [436, 0]
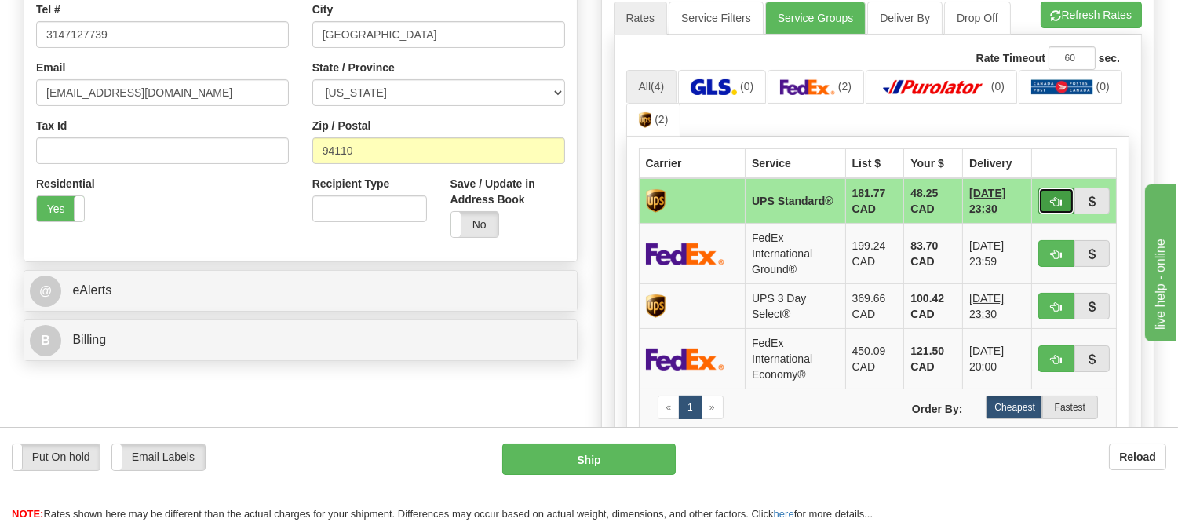
click at [1045, 195] on button "button" at bounding box center [1057, 201] width 36 height 27
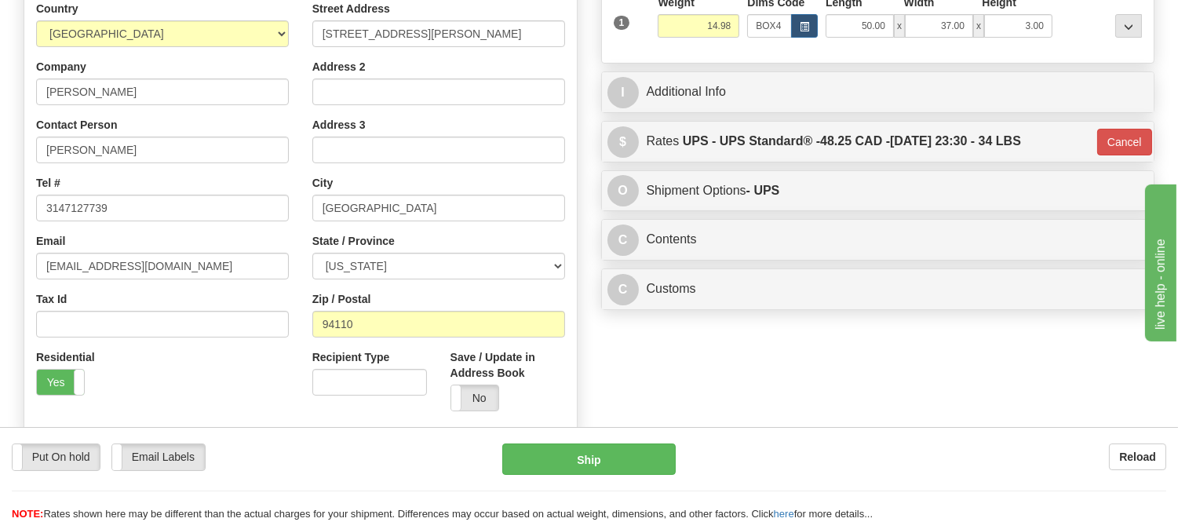
scroll to position [261, 0]
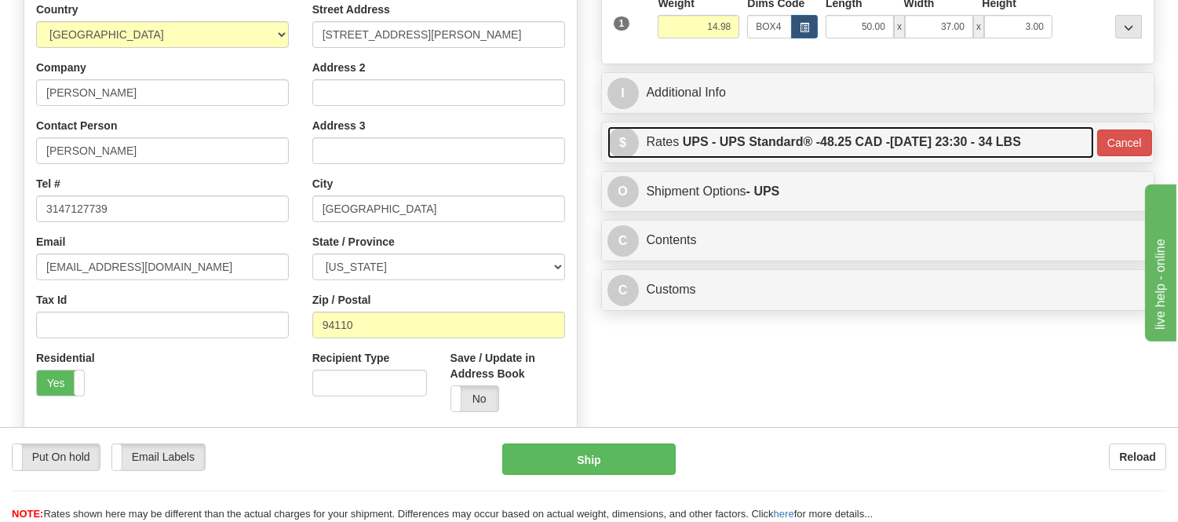
click at [990, 130] on label "UPS - UPS Standard® - 48.25 CAD - 08/25/2025 23:30 - 34 LBS" at bounding box center [852, 141] width 338 height 31
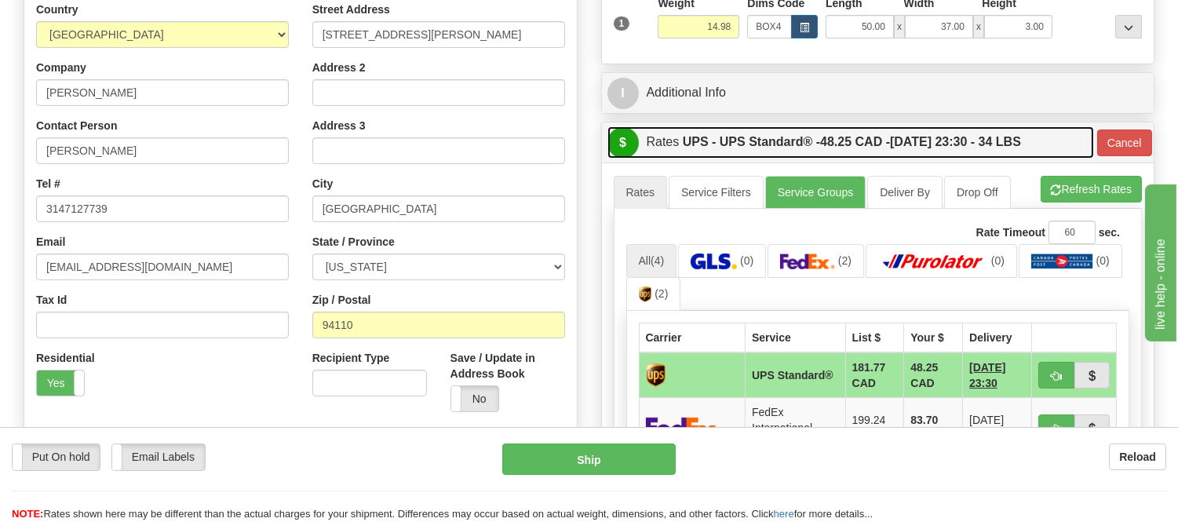
scroll to position [436, 0]
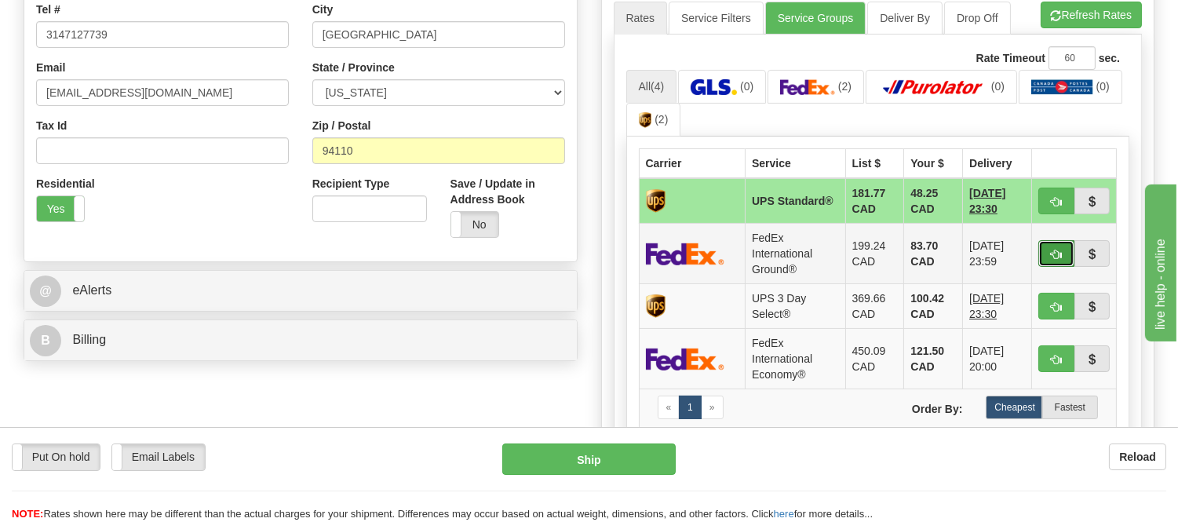
click at [1049, 247] on button "button" at bounding box center [1057, 253] width 36 height 27
type input "92"
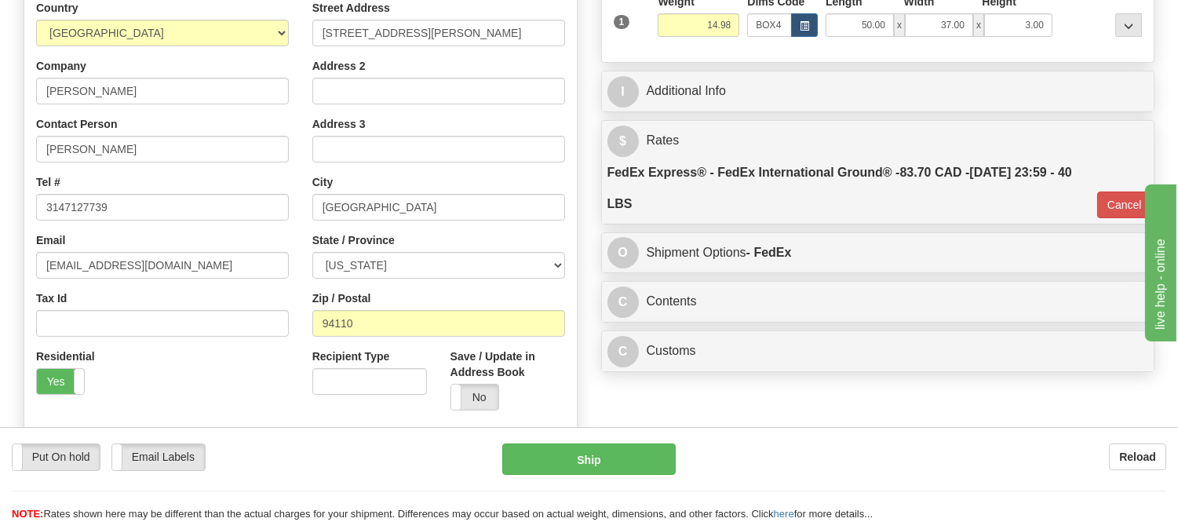
scroll to position [261, 0]
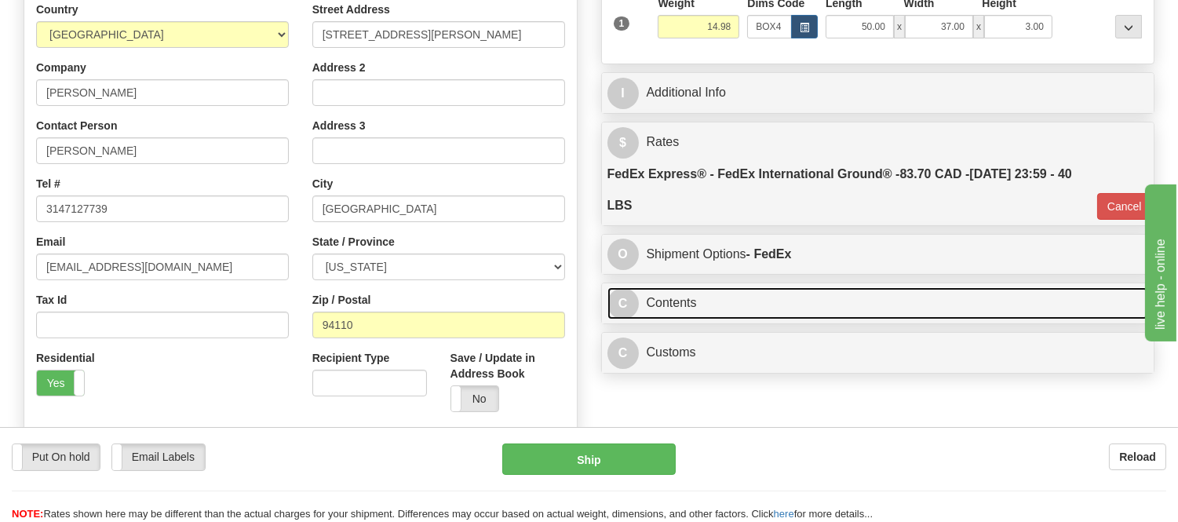
click at [809, 298] on link "C Contents" at bounding box center [879, 303] width 542 height 32
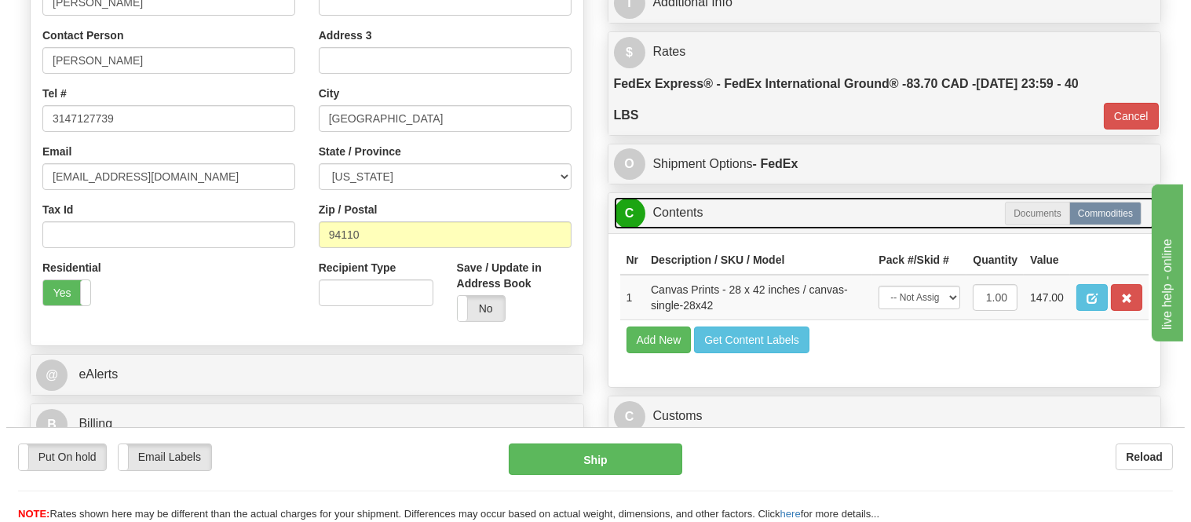
scroll to position [436, 0]
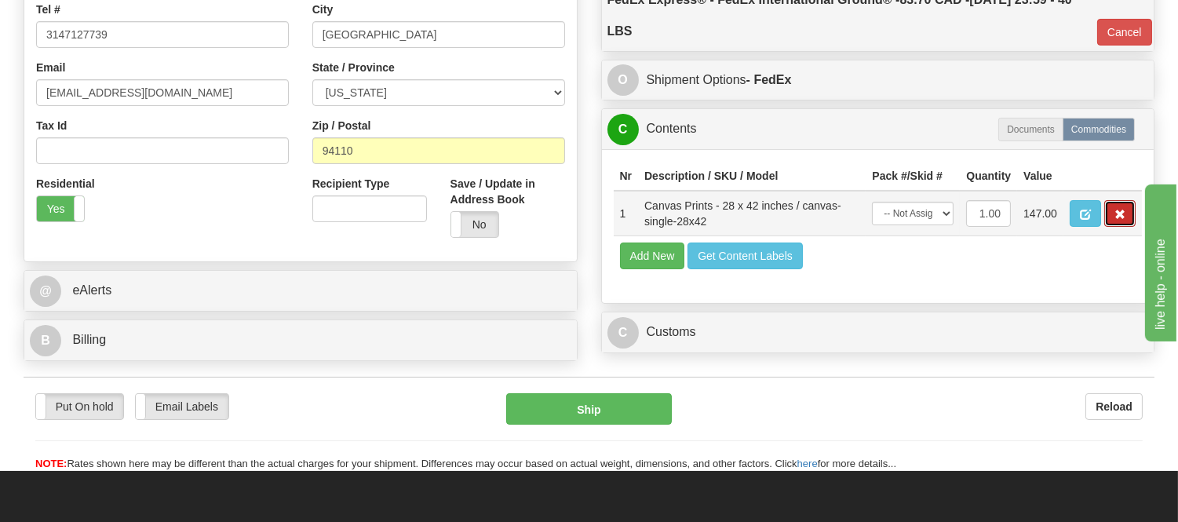
click at [1127, 227] on button "button" at bounding box center [1120, 213] width 31 height 27
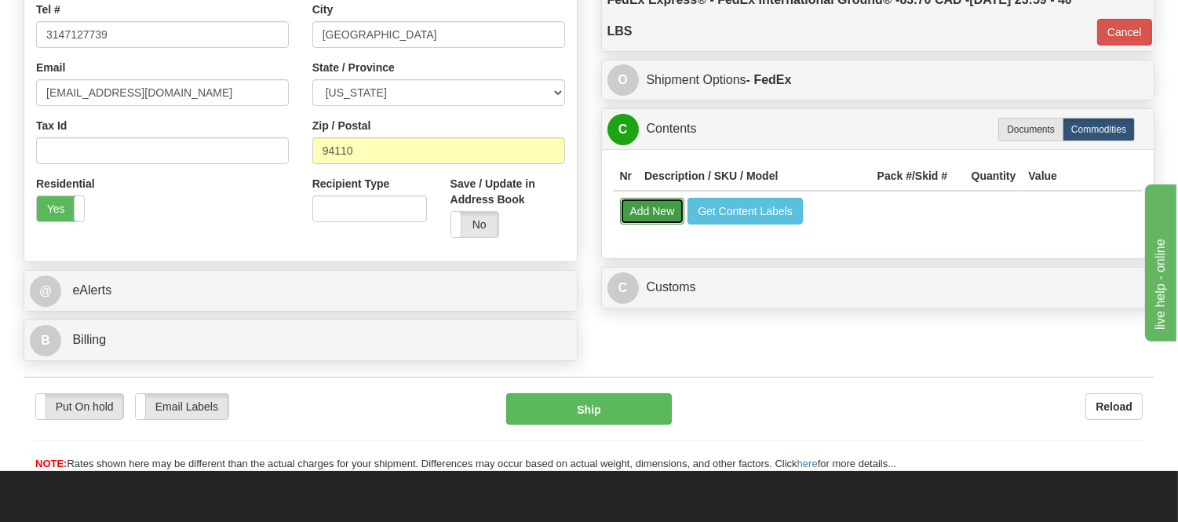
click at [659, 214] on button "Add New" at bounding box center [652, 211] width 65 height 27
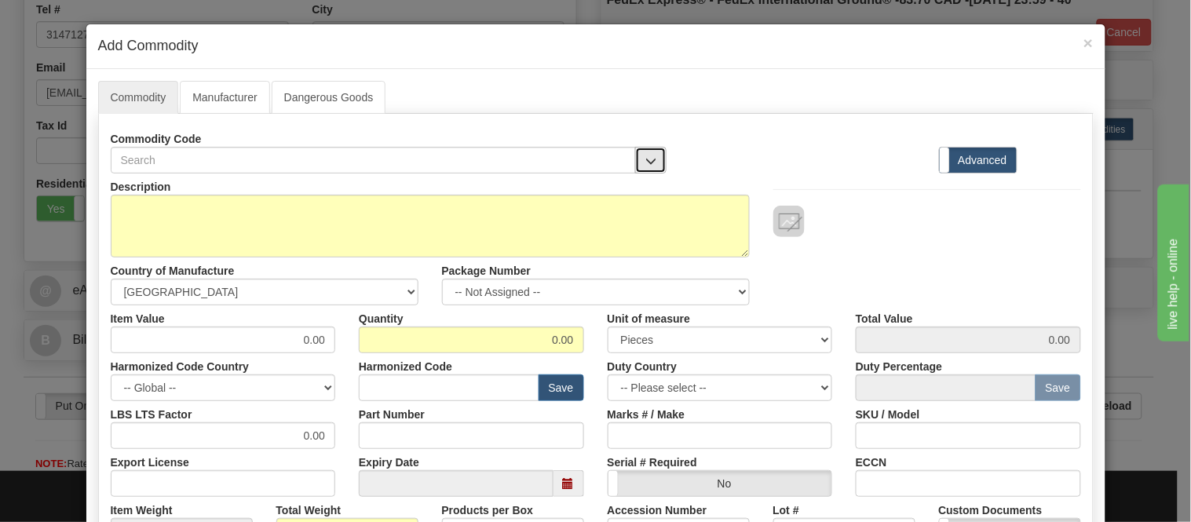
click at [650, 162] on button "button" at bounding box center [650, 160] width 31 height 27
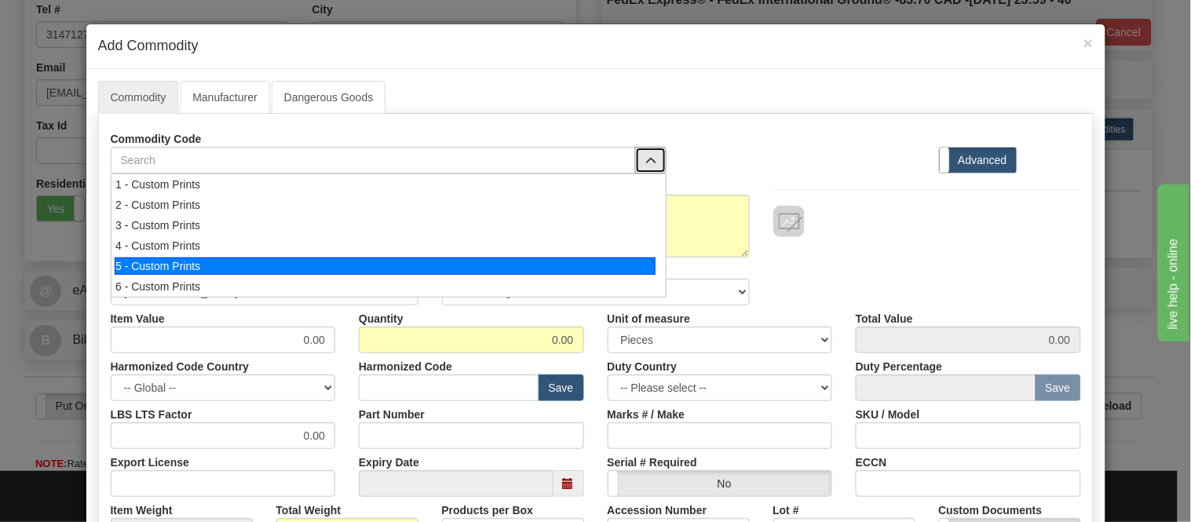
click at [623, 267] on div "5 - Custom Prints" at bounding box center [385, 265] width 541 height 17
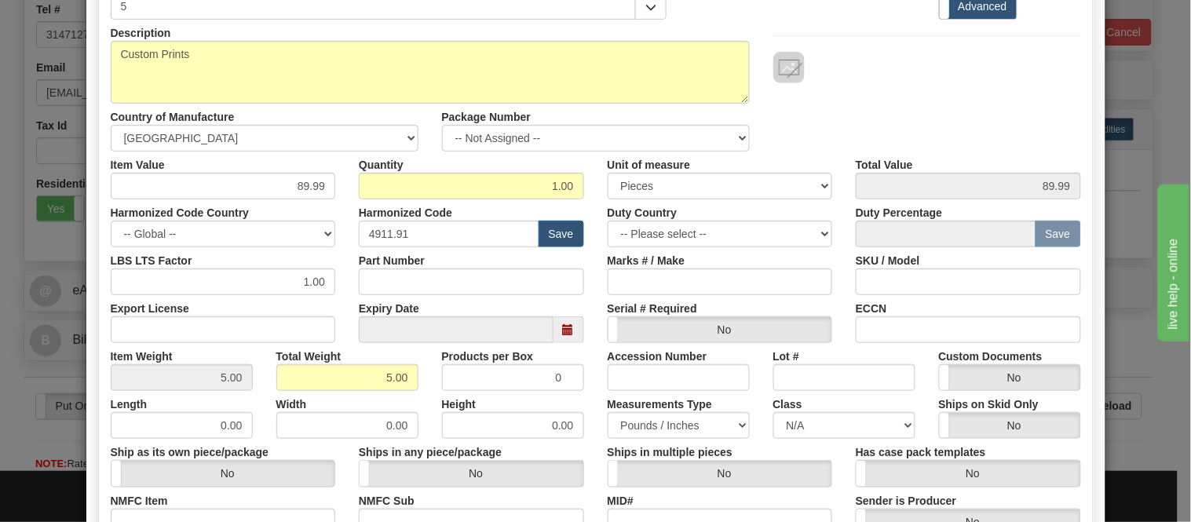
scroll to position [349, 0]
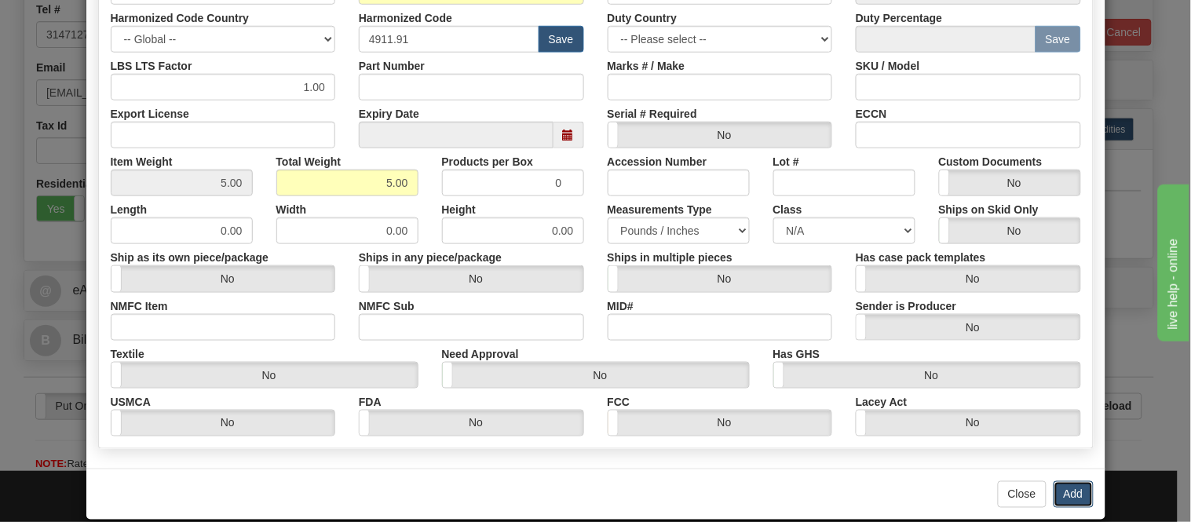
click at [1065, 492] on button "Add" at bounding box center [1074, 494] width 40 height 27
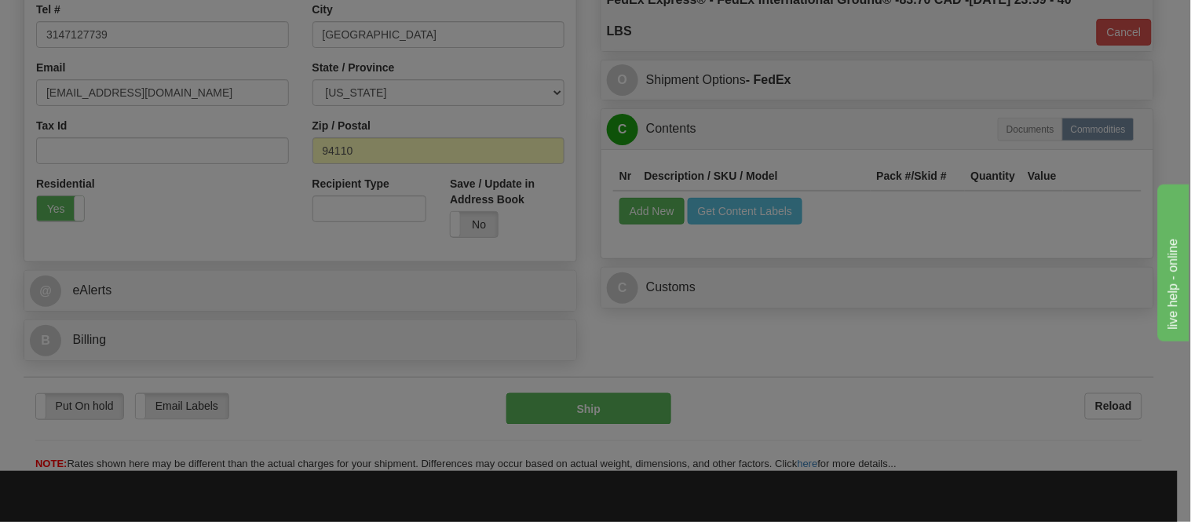
scroll to position [0, 0]
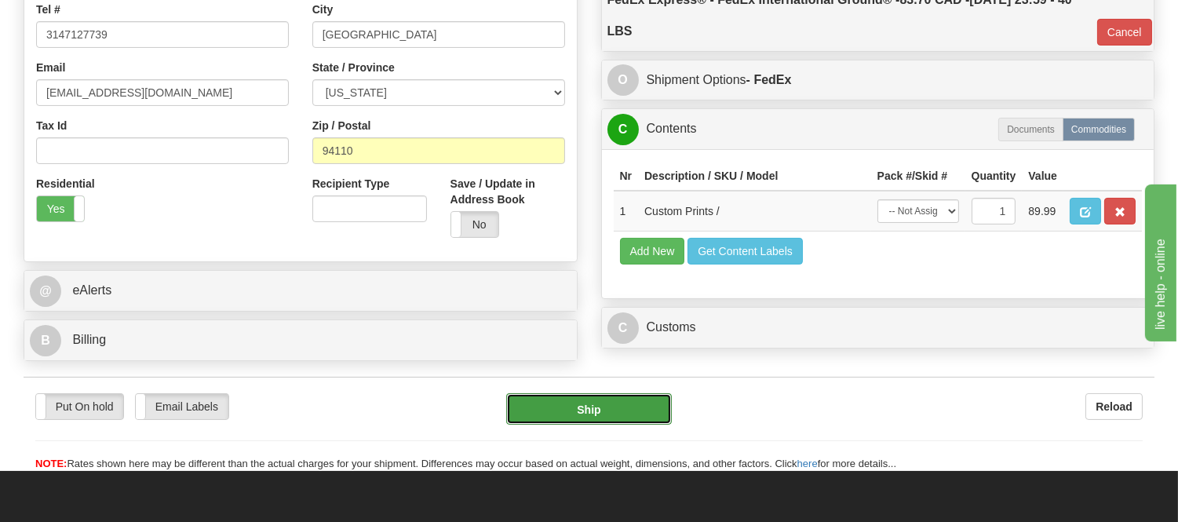
click at [630, 425] on button "Ship" at bounding box center [588, 408] width 165 height 31
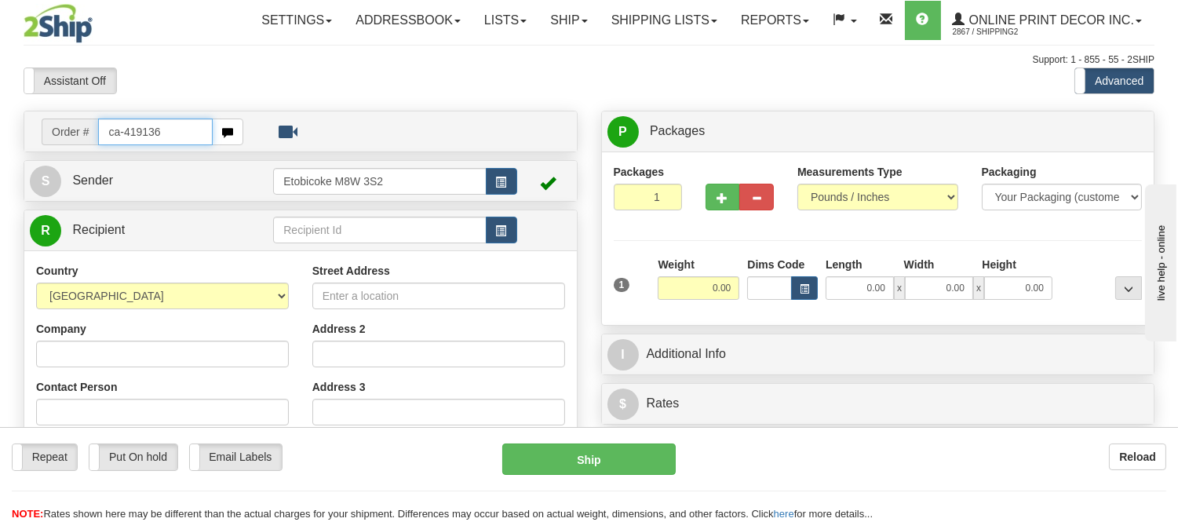
type input "ca-419136"
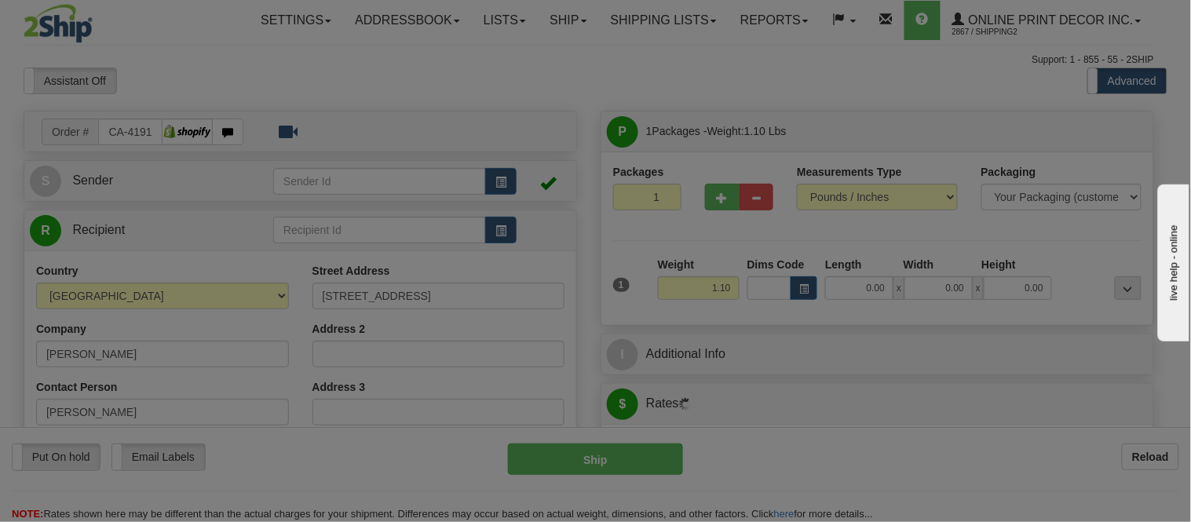
type input "COQUITLAM"
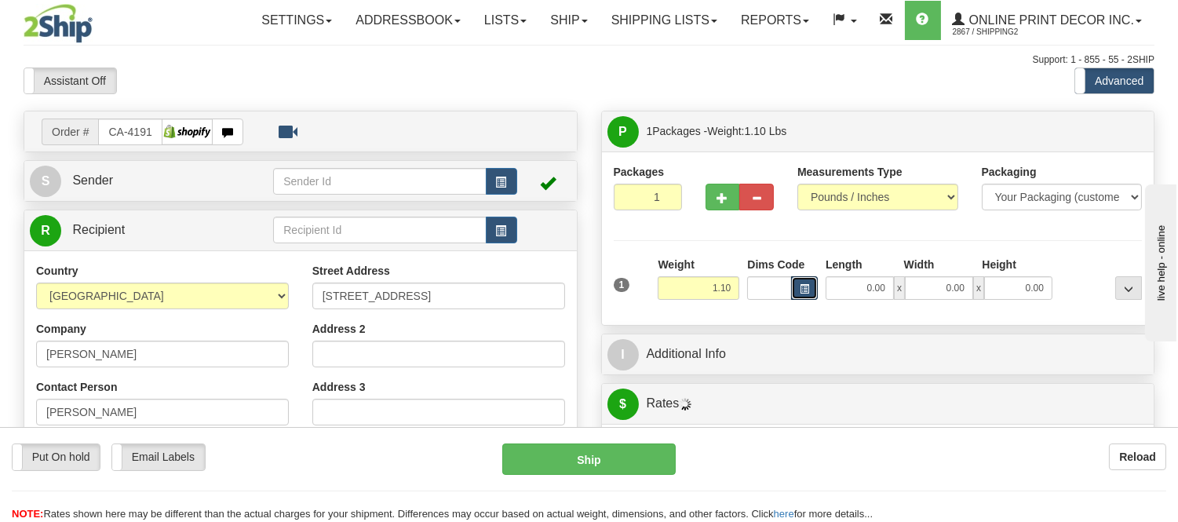
click at [810, 292] on button "button" at bounding box center [804, 288] width 27 height 24
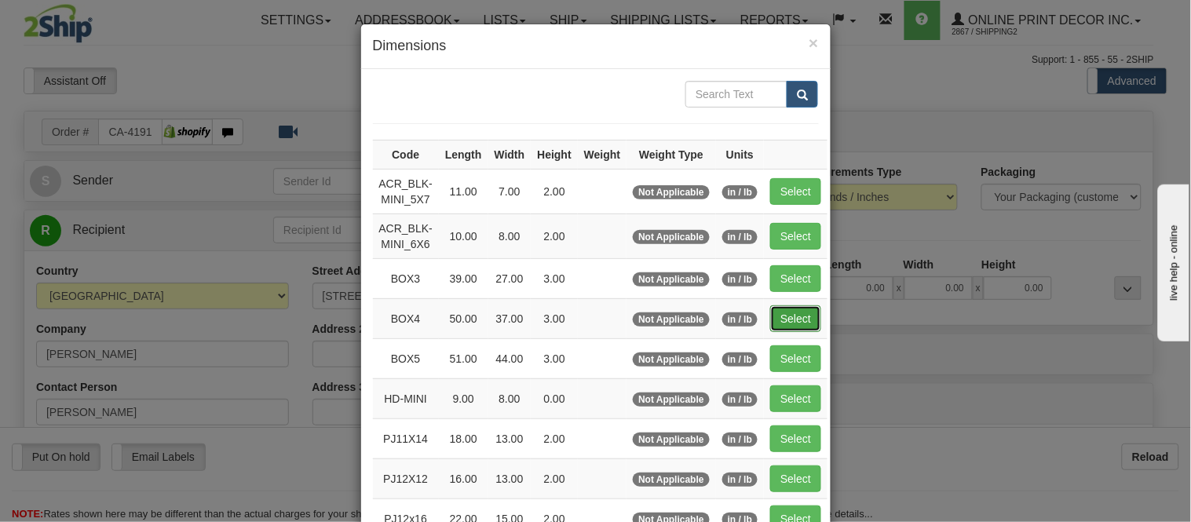
click at [791, 311] on button "Select" at bounding box center [795, 318] width 51 height 27
type input "BOX4"
type input "50.00"
type input "37.00"
type input "3.00"
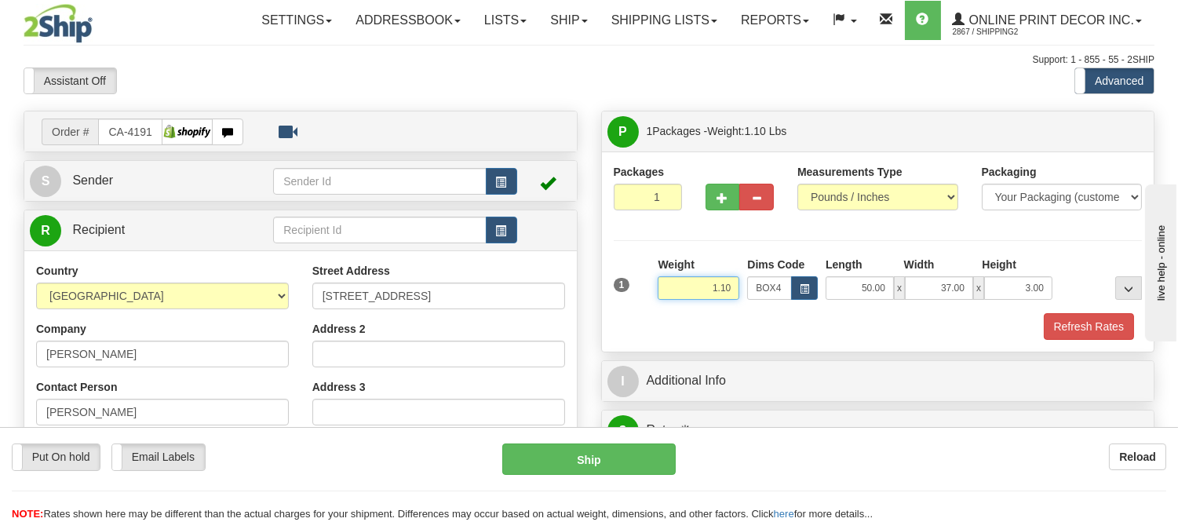
drag, startPoint x: 736, startPoint y: 287, endPoint x: 647, endPoint y: 277, distance: 90.1
click at [647, 277] on div "1 Weight 1.10 Dims Code BOX4" at bounding box center [878, 285] width 537 height 56
type input "15.98"
click at [1097, 334] on button "Refresh Rates" at bounding box center [1089, 326] width 90 height 27
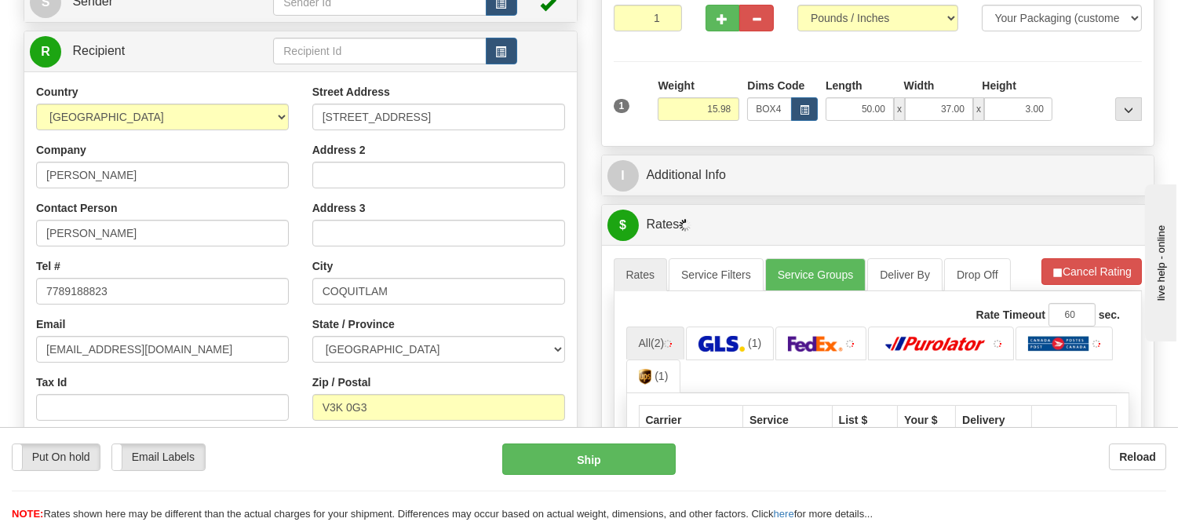
scroll to position [194, 0]
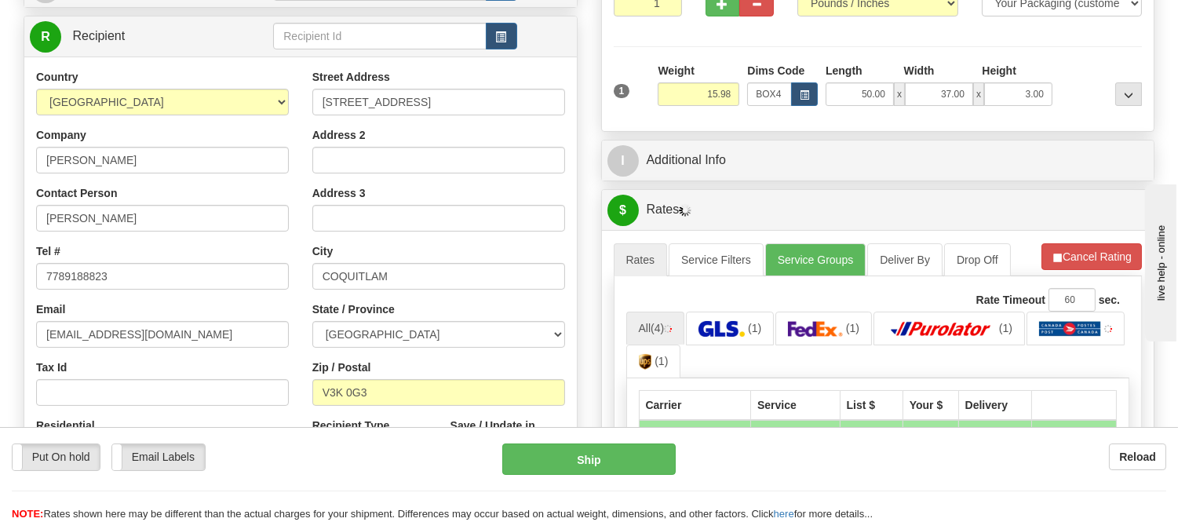
drag, startPoint x: 1175, startPoint y: 148, endPoint x: 1174, endPoint y: 173, distance: 25.1
click at [1174, 173] on div "Toggle navigation Settings Shipping Preferences Fields Preferences New" at bounding box center [589, 387] width 1178 height 1163
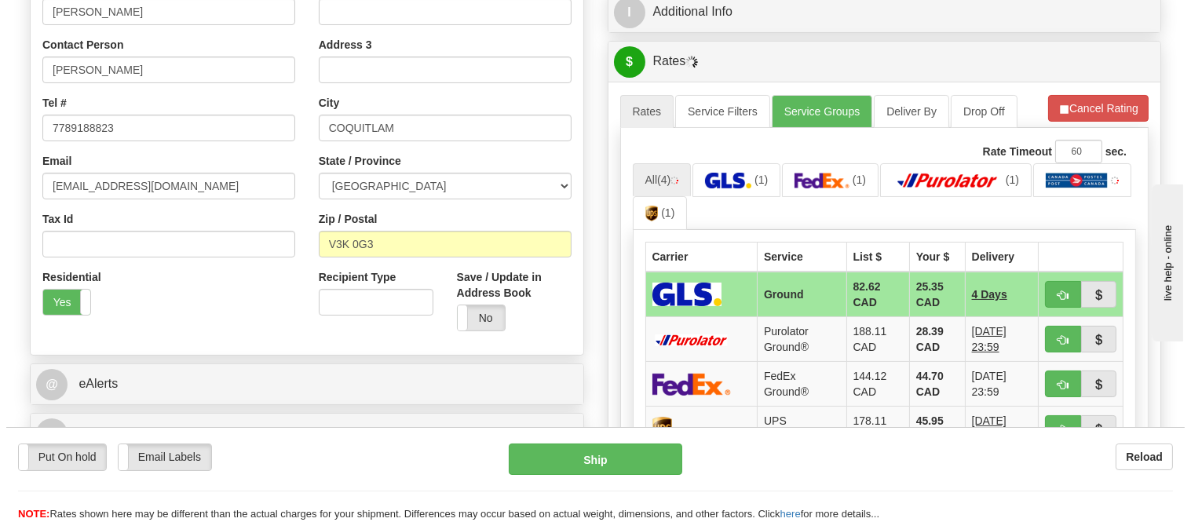
scroll to position [388, 0]
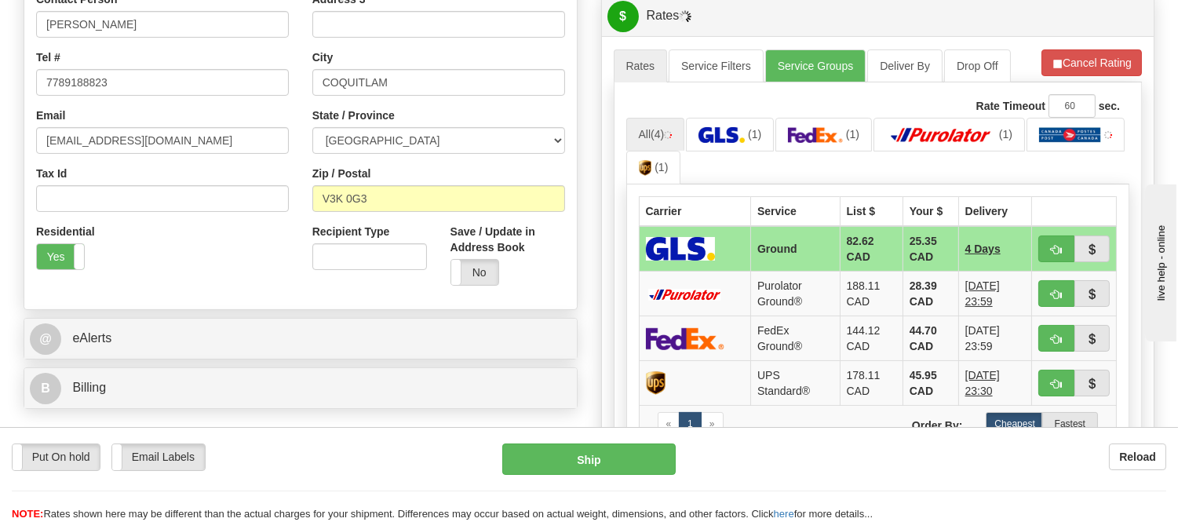
drag, startPoint x: 1190, startPoint y: 145, endPoint x: 132, endPoint y: 32, distance: 1064.3
click at [1081, 53] on button "Cancel Rating" at bounding box center [1092, 62] width 100 height 27
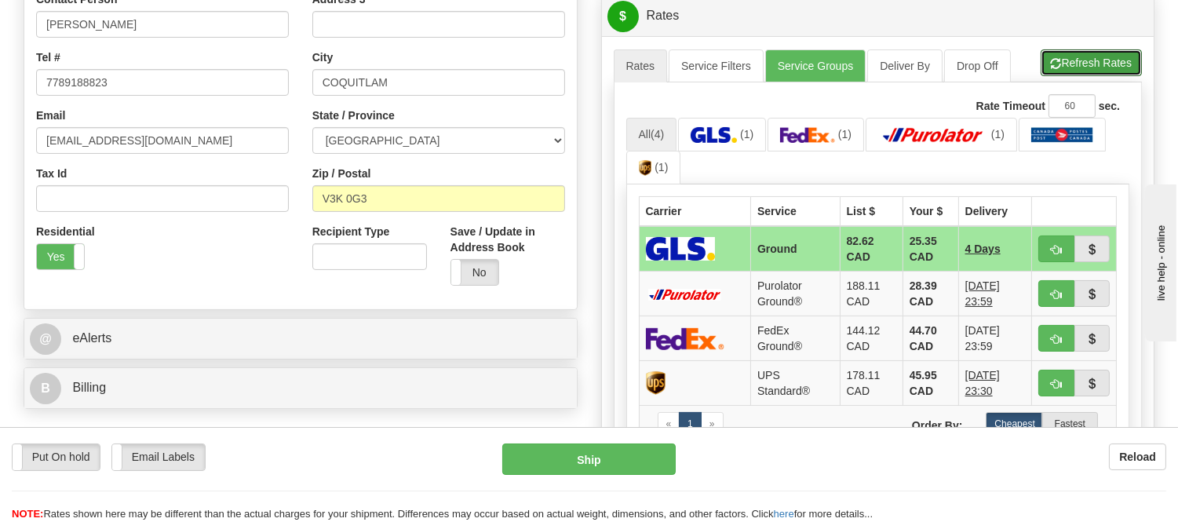
click at [1081, 53] on button "Refresh Rates" at bounding box center [1091, 62] width 101 height 27
click at [1047, 243] on button "button" at bounding box center [1057, 249] width 36 height 27
type input "1"
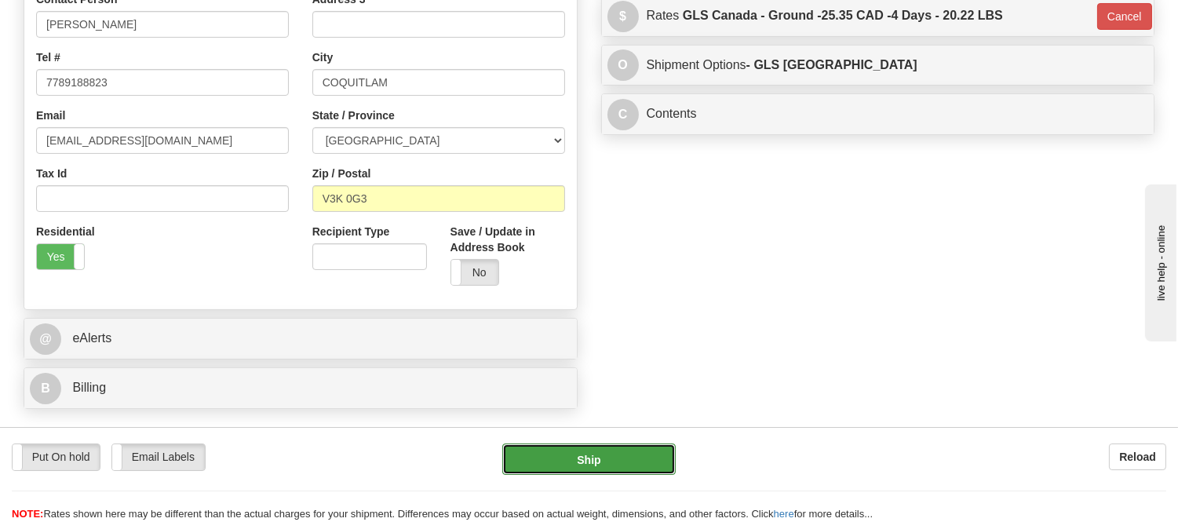
click at [557, 453] on button "Ship" at bounding box center [588, 459] width 173 height 31
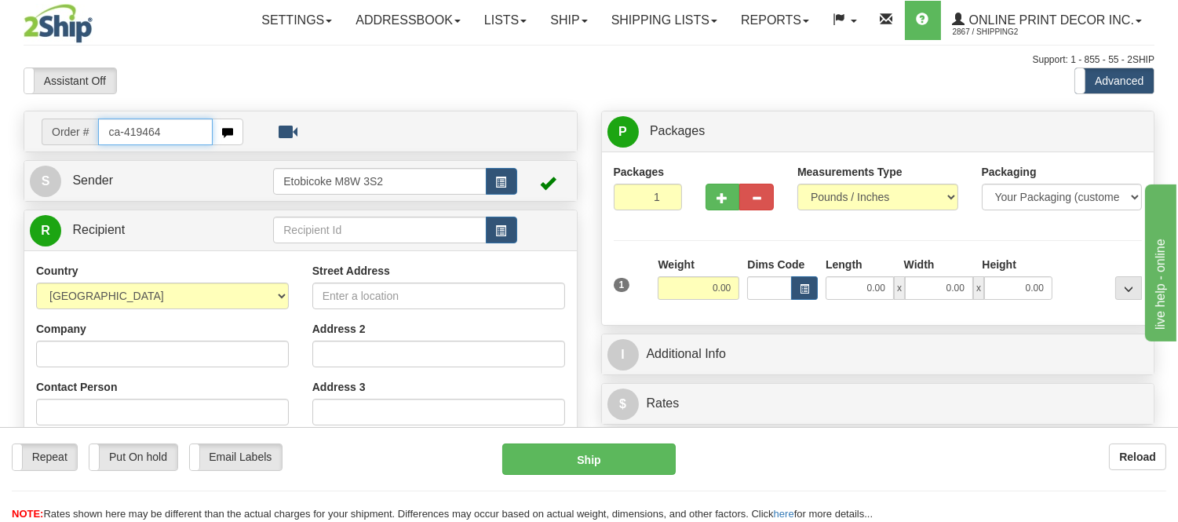
type input "ca-419464"
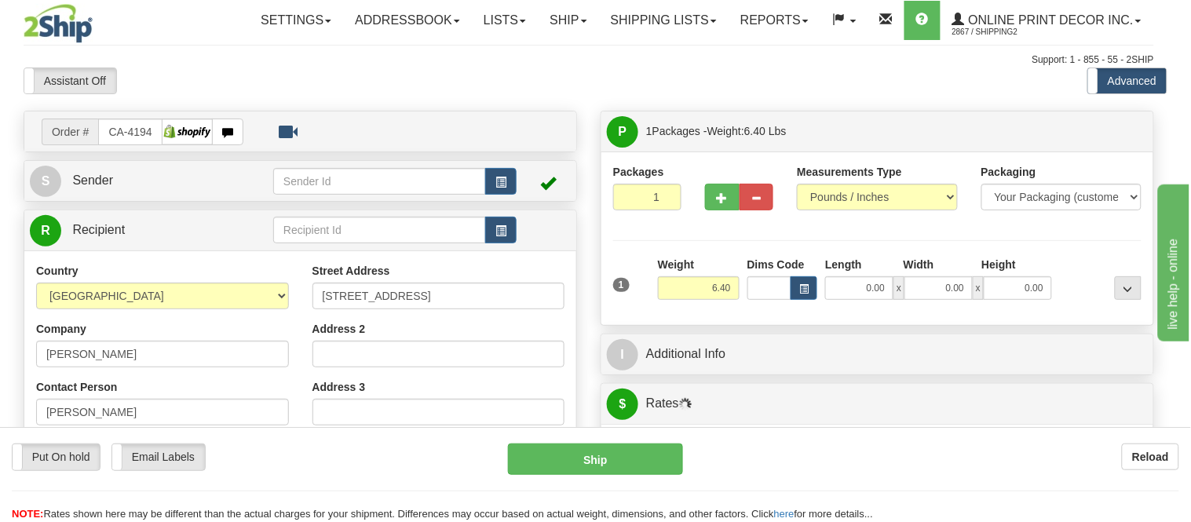
type input "JACKSON FALLS"
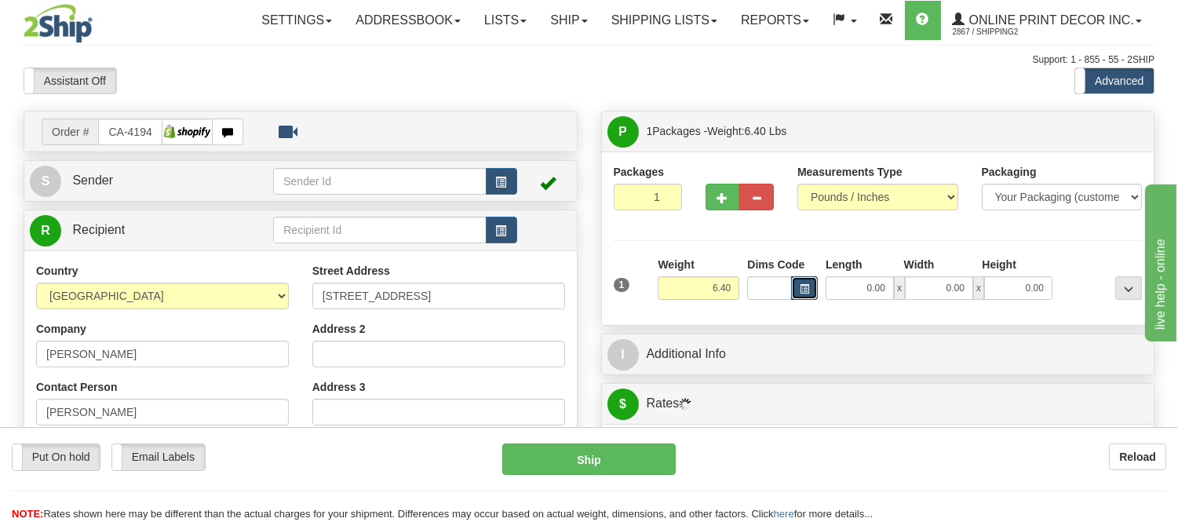
click at [803, 287] on span "button" at bounding box center [804, 289] width 9 height 9
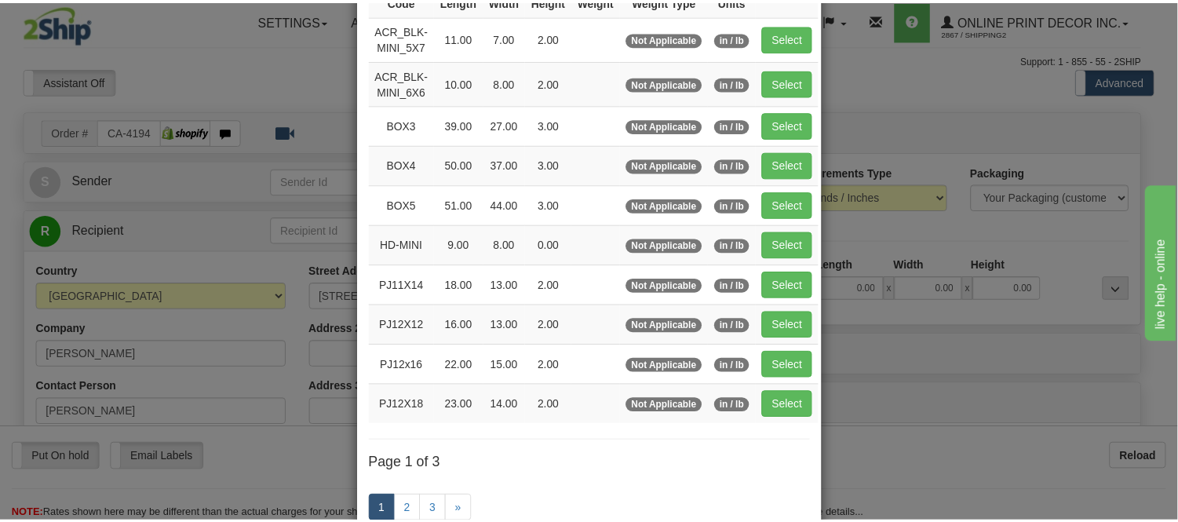
scroll to position [174, 0]
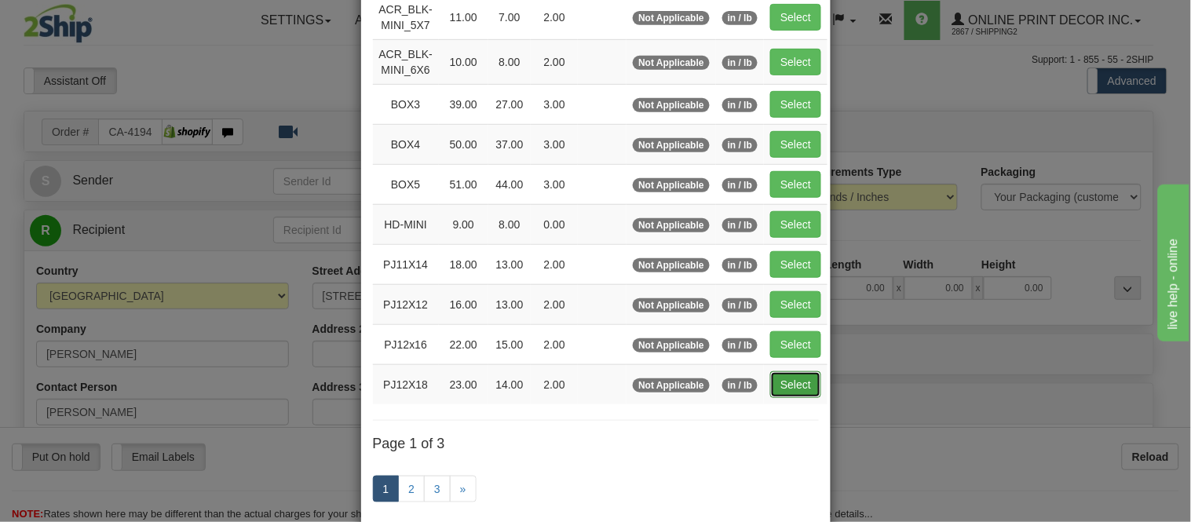
click at [794, 388] on button "Select" at bounding box center [795, 384] width 51 height 27
type input "PJ12X18"
type input "23.00"
type input "14.00"
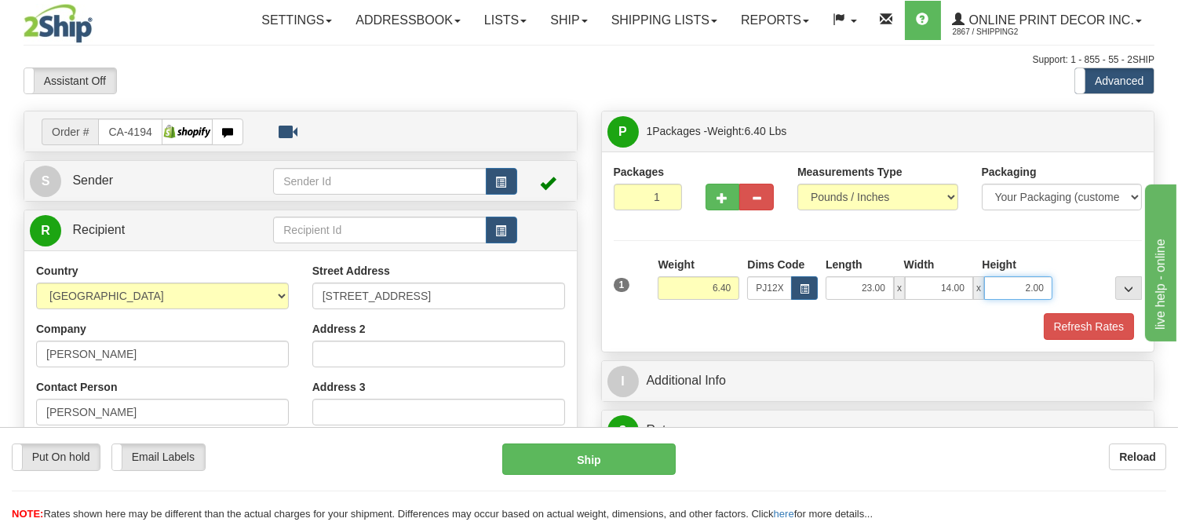
drag, startPoint x: 1048, startPoint y: 281, endPoint x: 977, endPoint y: 296, distance: 73.0
click at [977, 296] on div "23.00 x 14.00 x 2.00" at bounding box center [939, 288] width 227 height 24
click button "Delete" at bounding box center [0, 0] width 0 height 0
type input "4.00"
click at [1077, 332] on button "Refresh Rates" at bounding box center [1089, 326] width 90 height 27
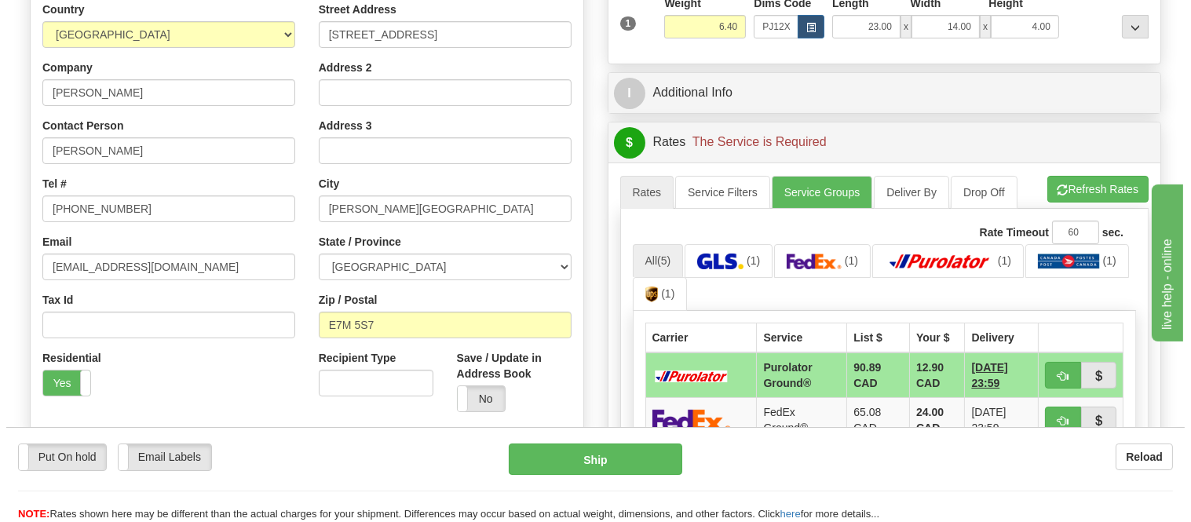
scroll to position [349, 0]
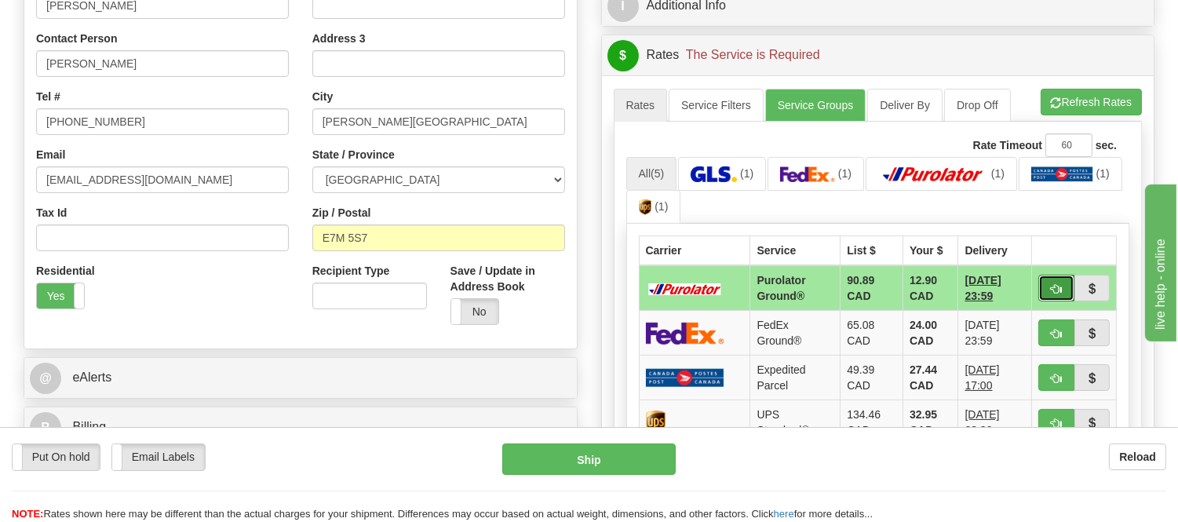
click at [1046, 283] on button "button" at bounding box center [1057, 288] width 36 height 27
type input "260"
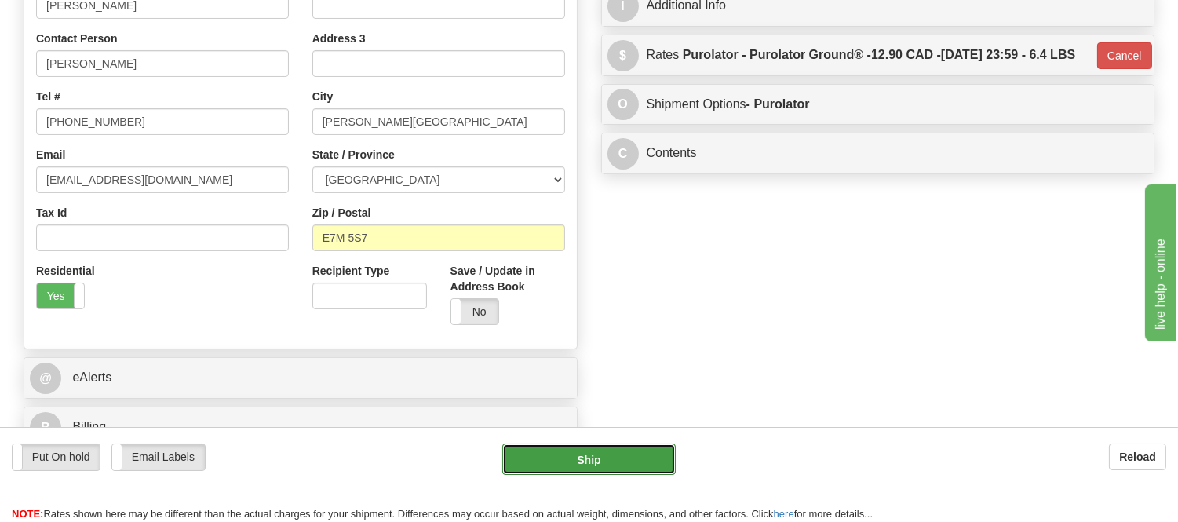
click at [649, 451] on button "Ship" at bounding box center [588, 459] width 173 height 31
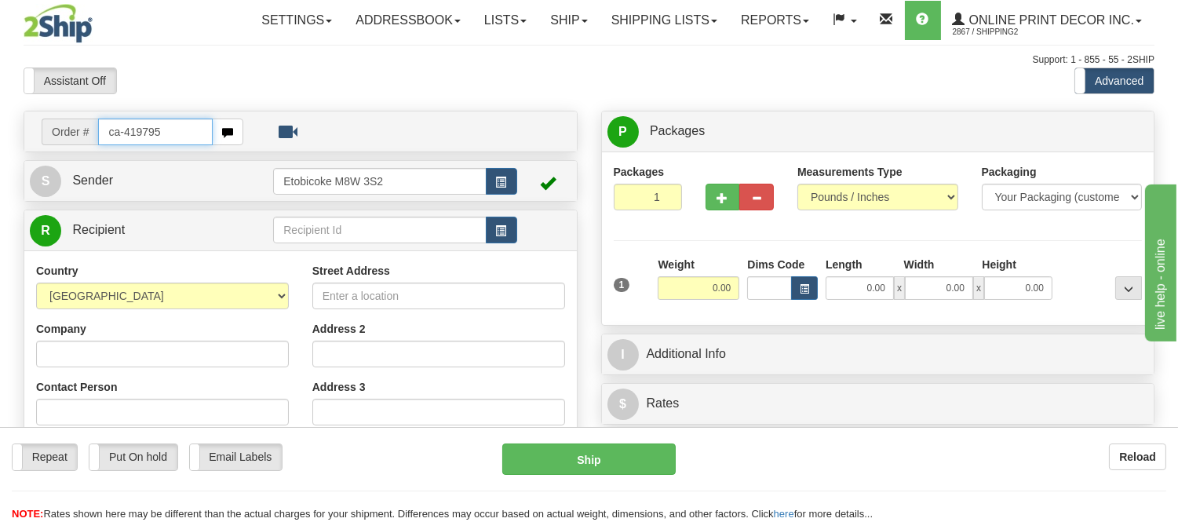
type input "ca-419795"
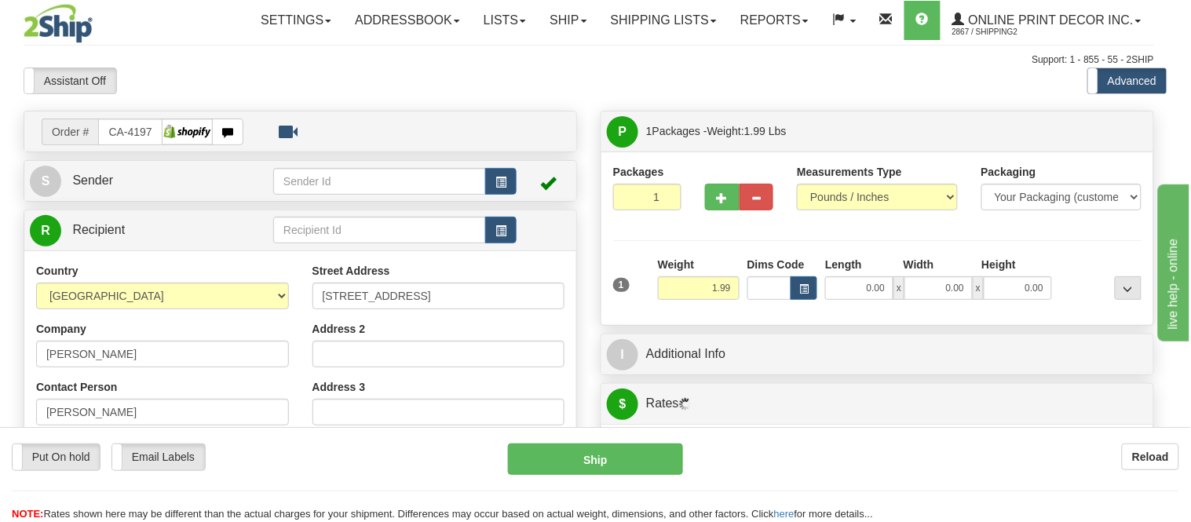
type input "CALGARY"
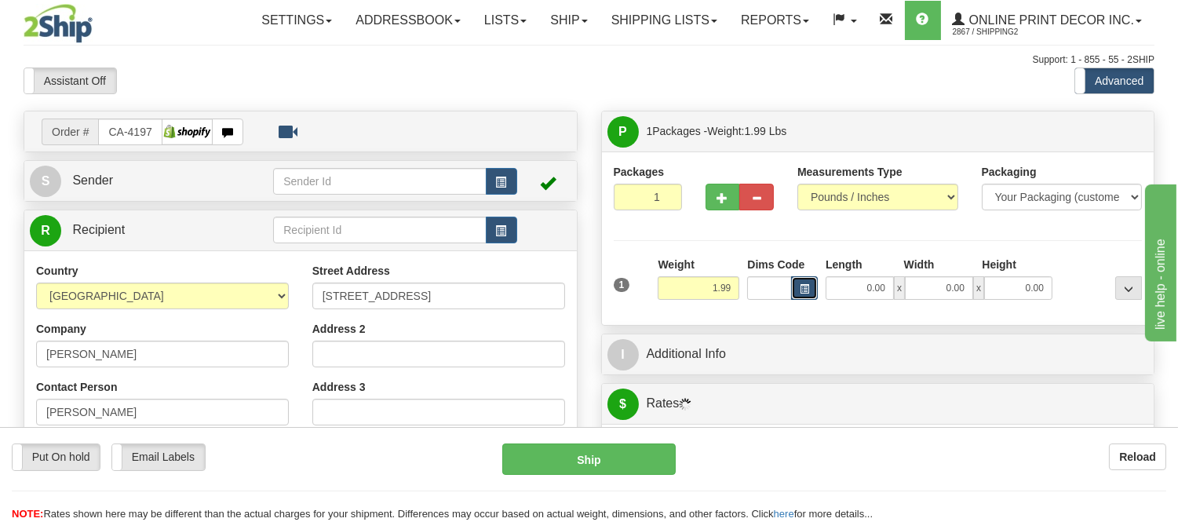
click at [803, 287] on span "button" at bounding box center [804, 289] width 9 height 9
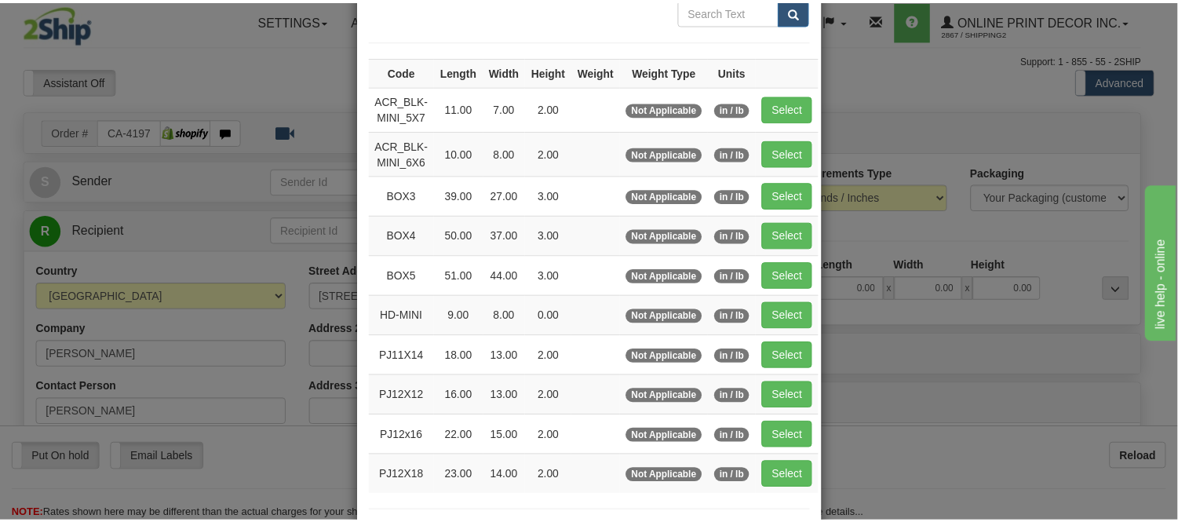
scroll to position [174, 0]
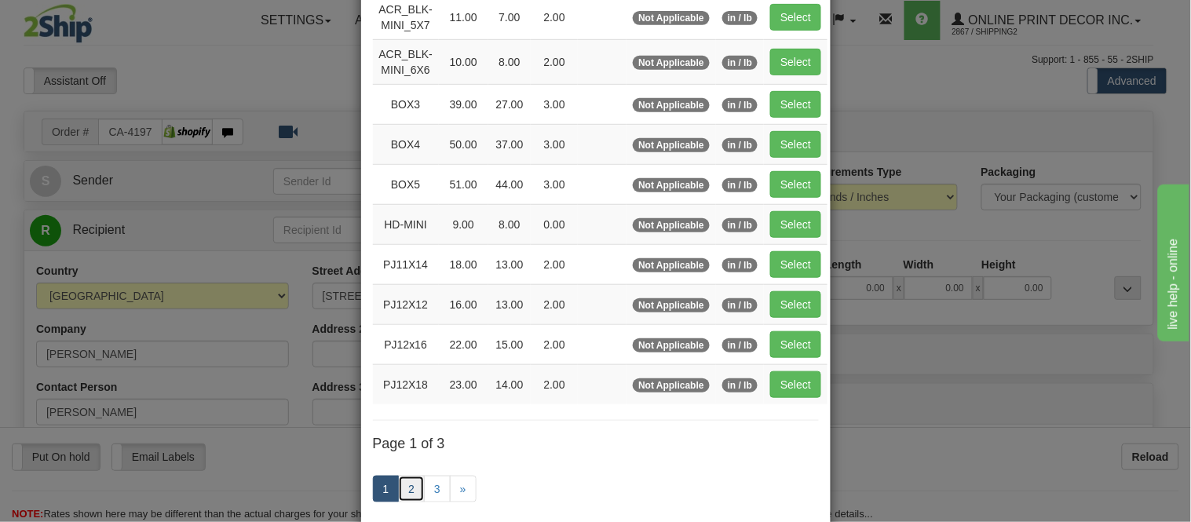
click at [398, 482] on link "2" at bounding box center [411, 489] width 27 height 27
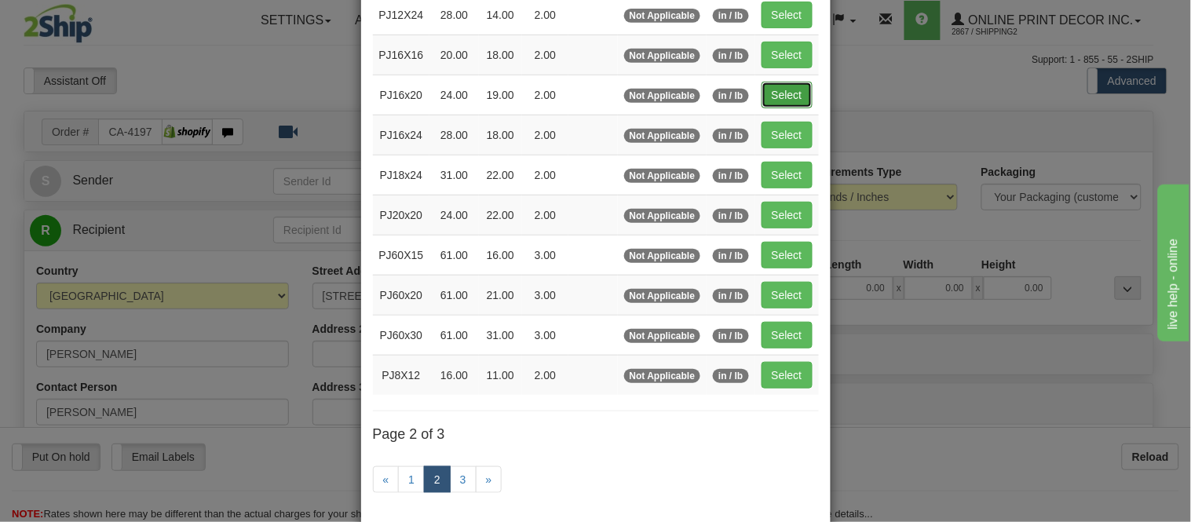
click at [763, 83] on button "Select" at bounding box center [786, 95] width 51 height 27
type input "PJ16x20"
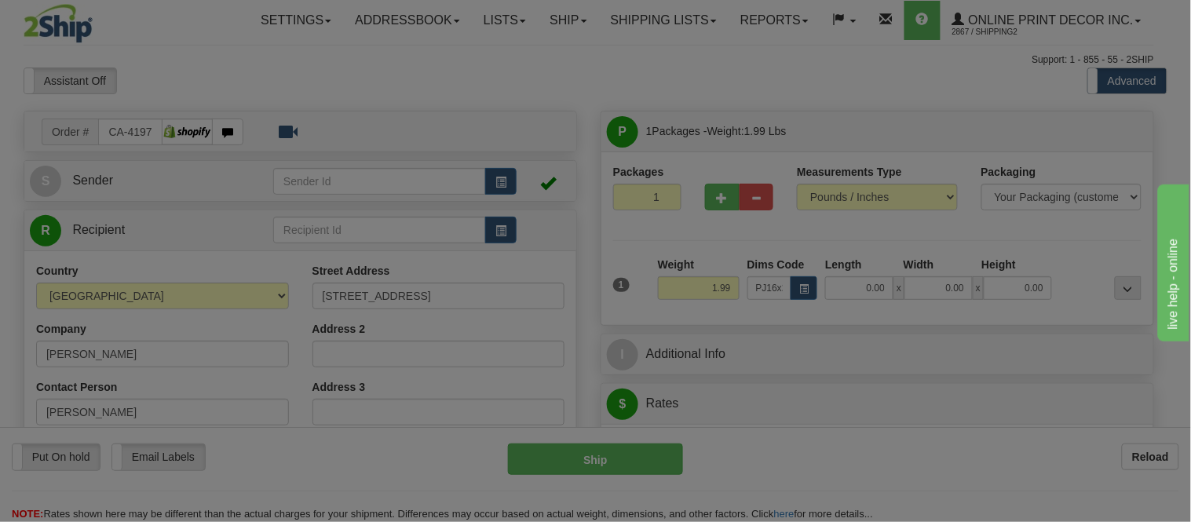
type input "24.00"
type input "19.00"
type input "2.00"
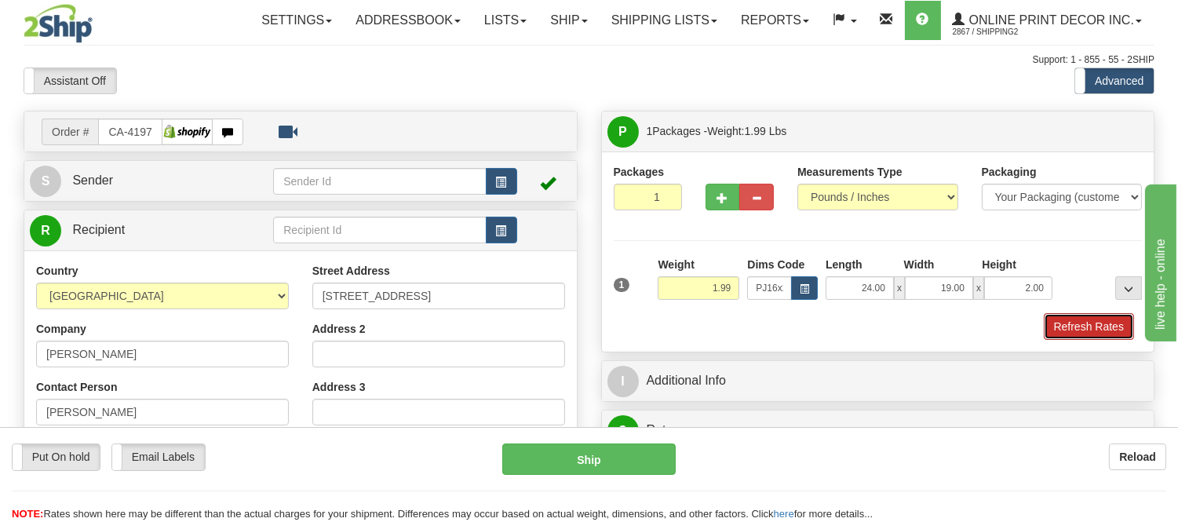
click at [1104, 323] on button "Refresh Rates" at bounding box center [1089, 326] width 90 height 27
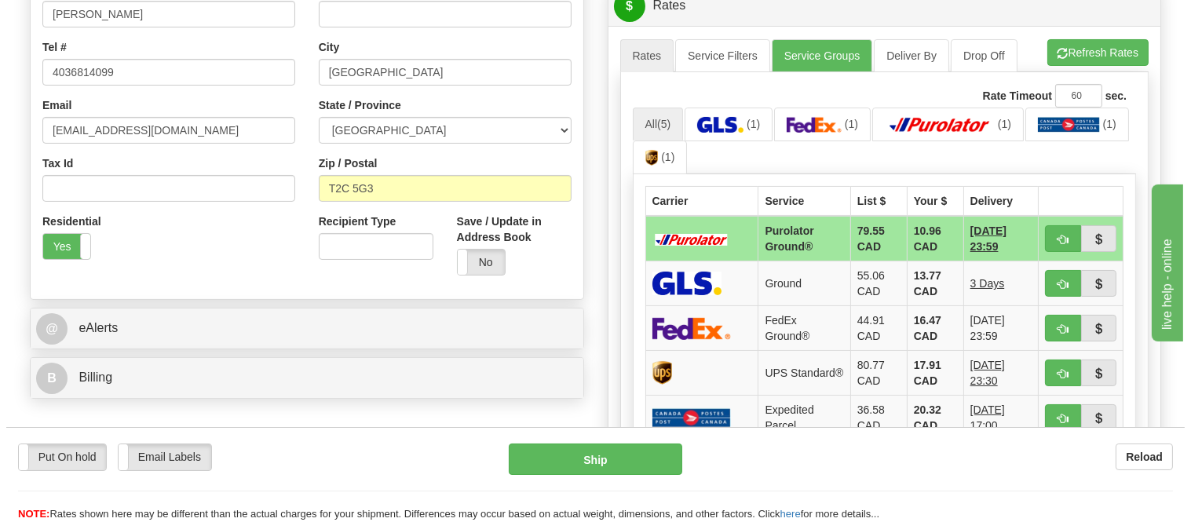
scroll to position [464, 0]
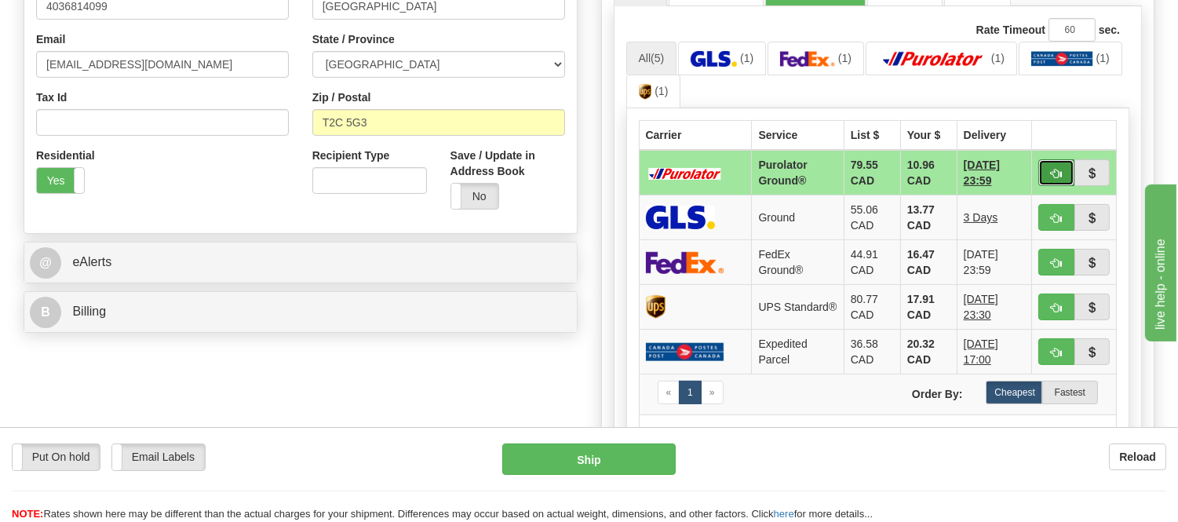
click at [1054, 169] on span "button" at bounding box center [1056, 174] width 11 height 10
type input "260"
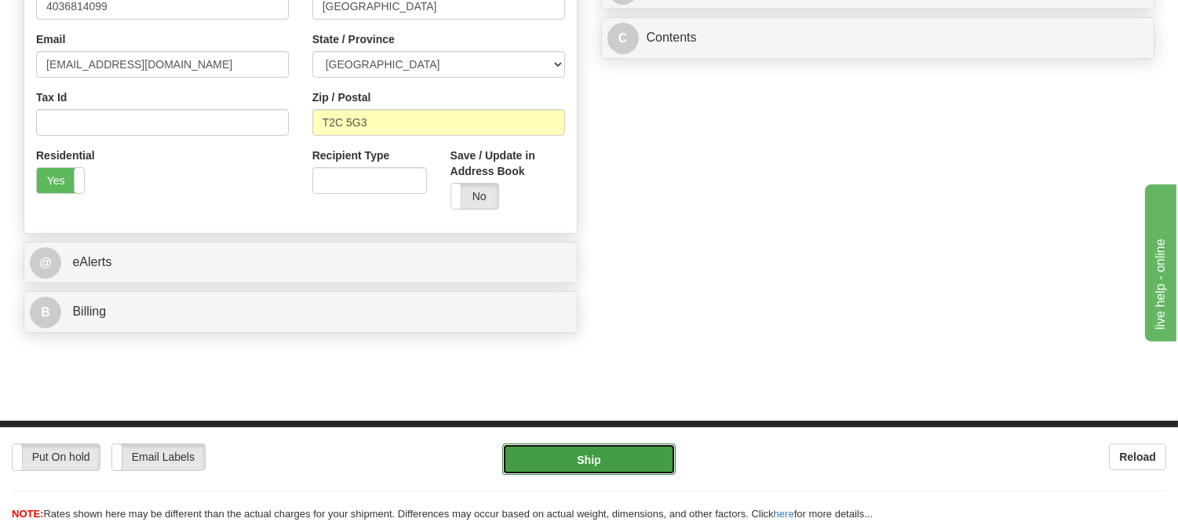
click at [586, 450] on button "Ship" at bounding box center [588, 459] width 173 height 31
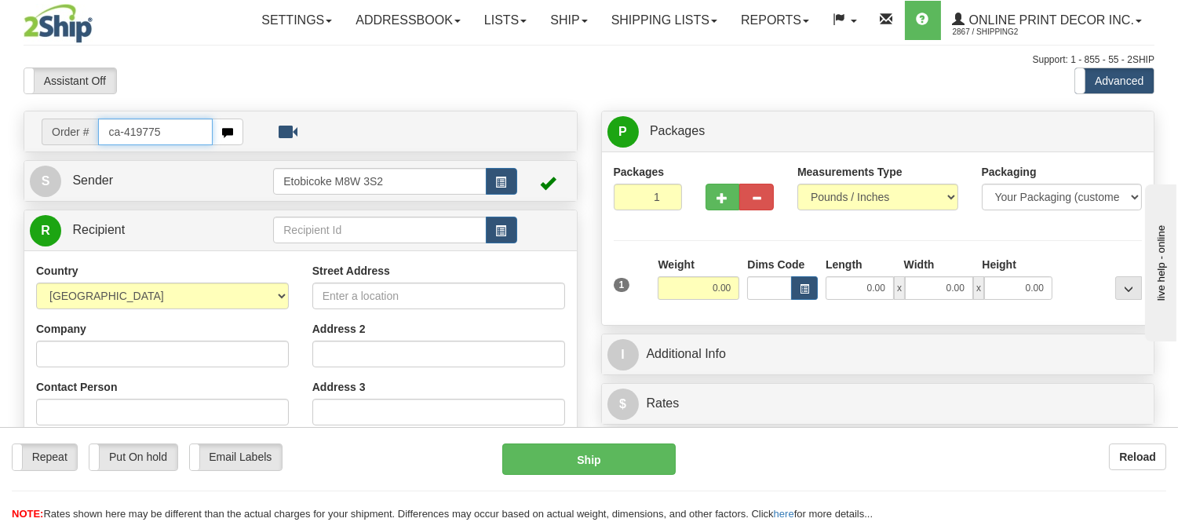
type input "ca-419775"
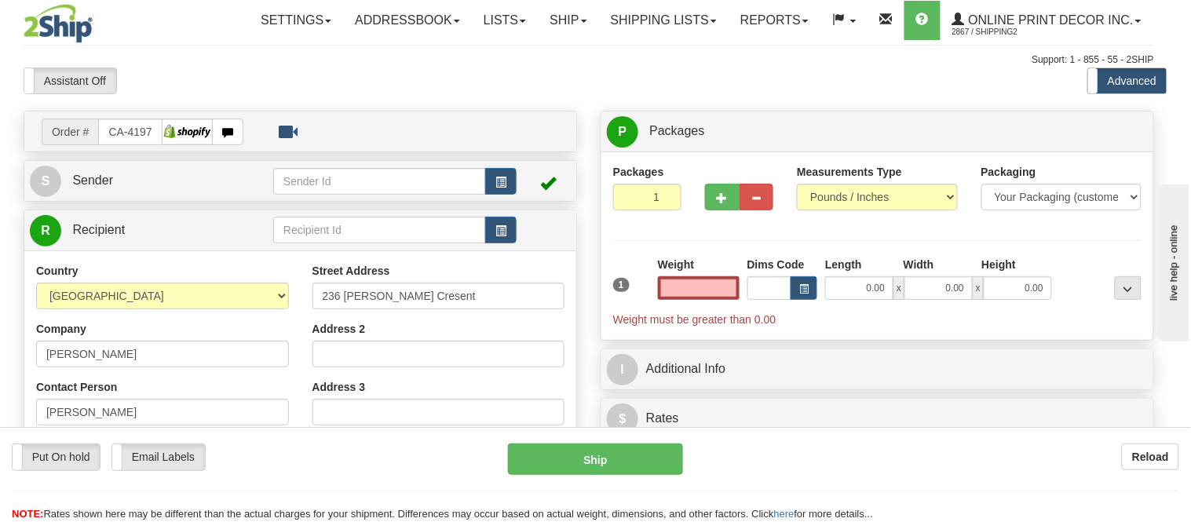
type input "[GEOGRAPHIC_DATA]"
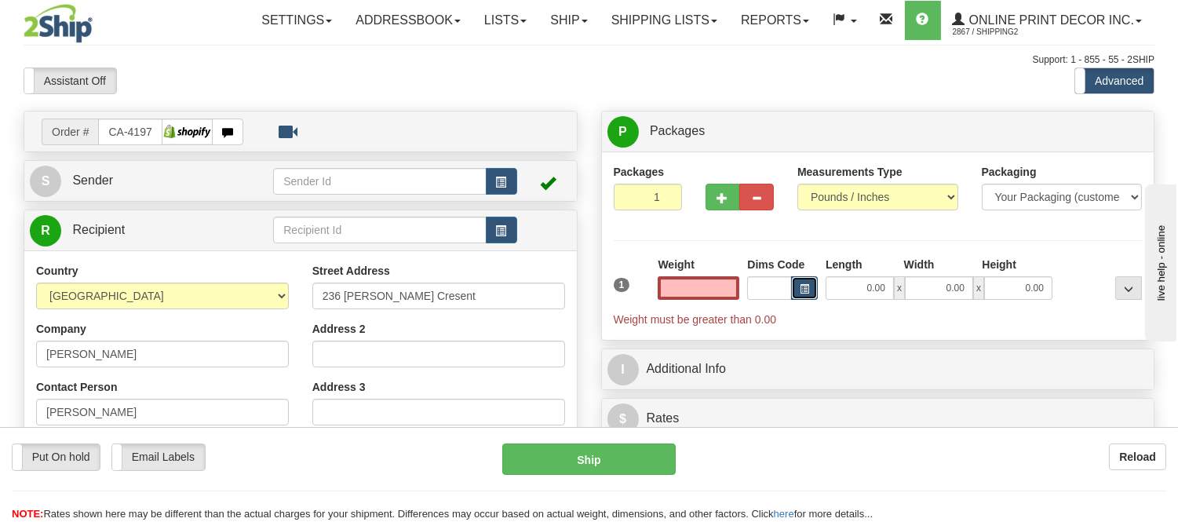
type input "0.00"
click at [803, 286] on span "button" at bounding box center [804, 289] width 9 height 9
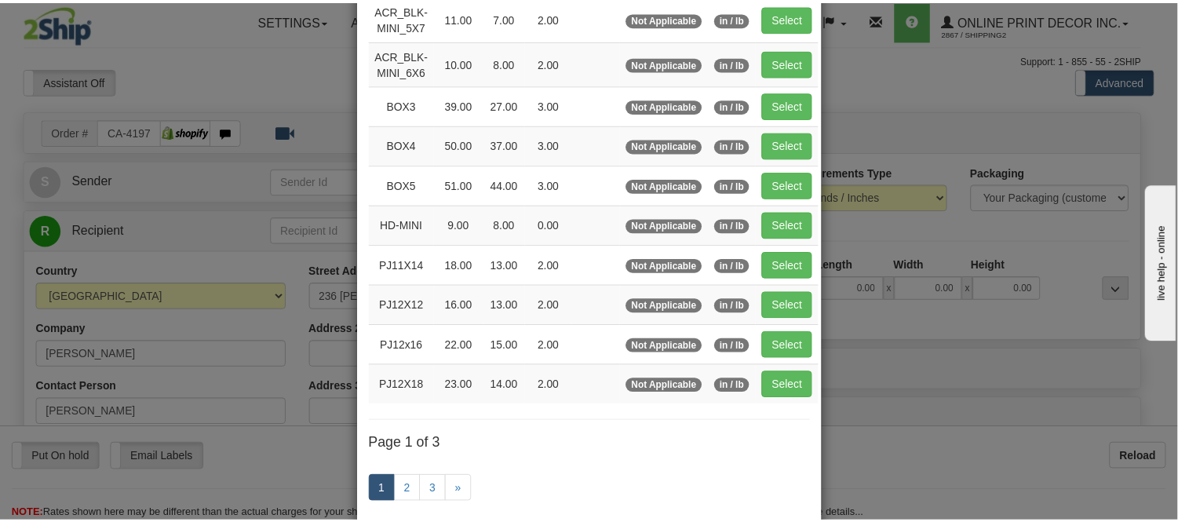
scroll to position [174, 0]
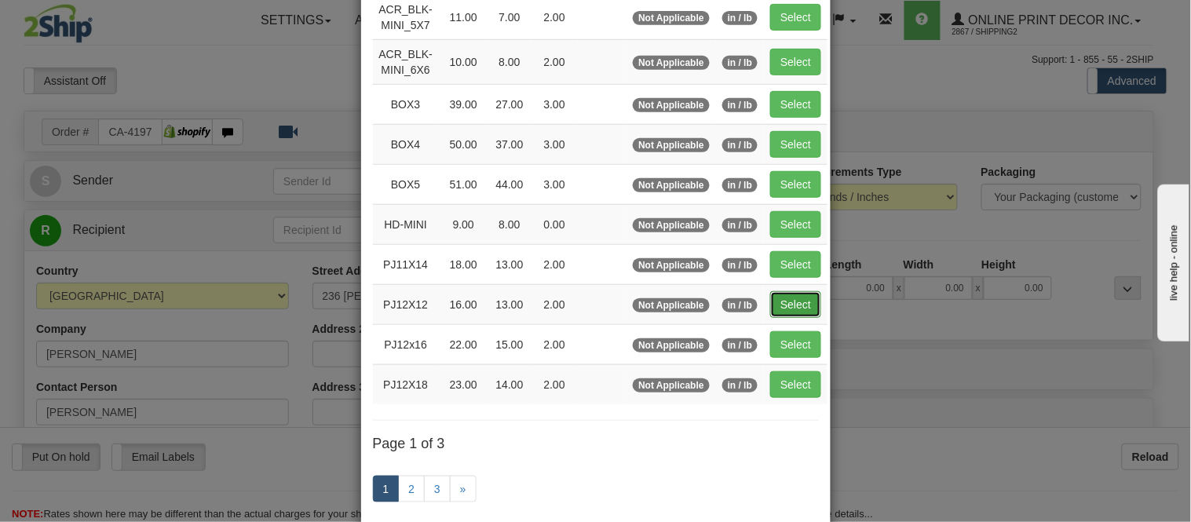
click at [802, 310] on button "Select" at bounding box center [795, 304] width 51 height 27
type input "PJ12X12"
type input "16.00"
type input "13.00"
type input "2.00"
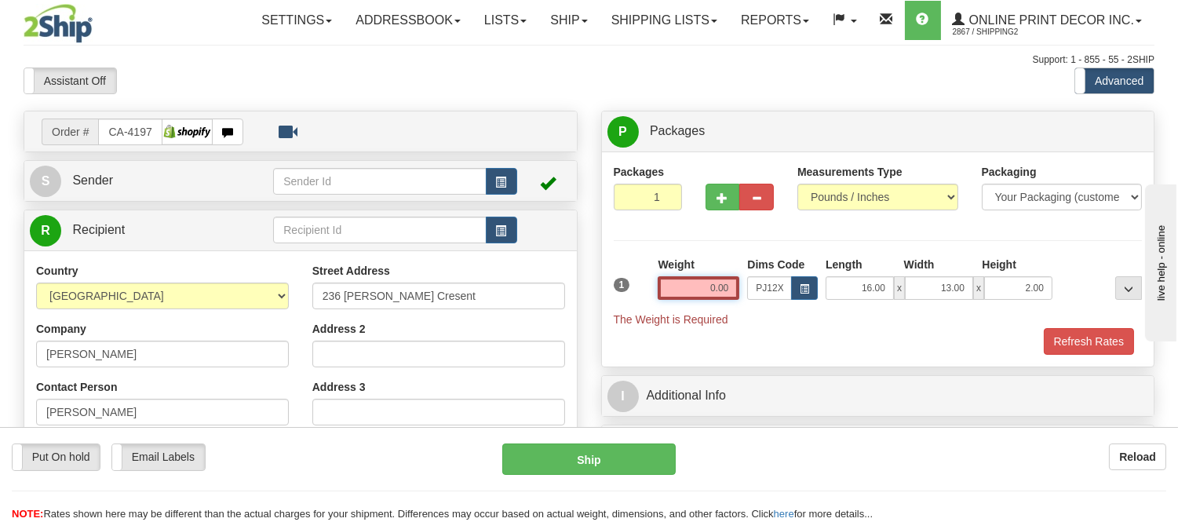
drag, startPoint x: 732, startPoint y: 284, endPoint x: 637, endPoint y: 271, distance: 96.7
click at [637, 271] on div "1 Weight 0.00 Dims Code x x" at bounding box center [878, 292] width 537 height 71
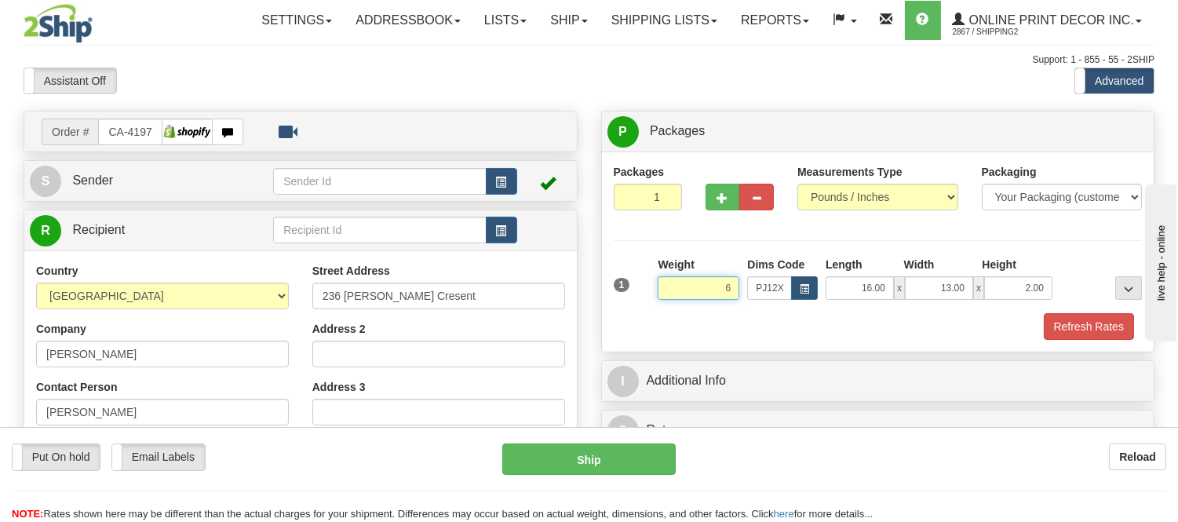
click button "Delete" at bounding box center [0, 0] width 0 height 0
type input "6.00"
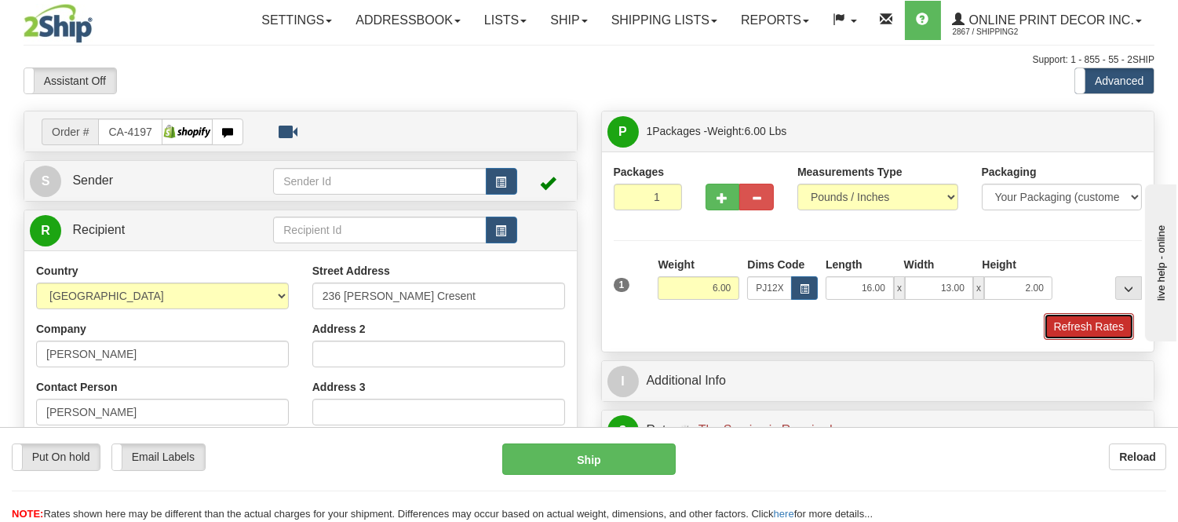
click at [1065, 326] on button "Refresh Rates" at bounding box center [1089, 326] width 90 height 27
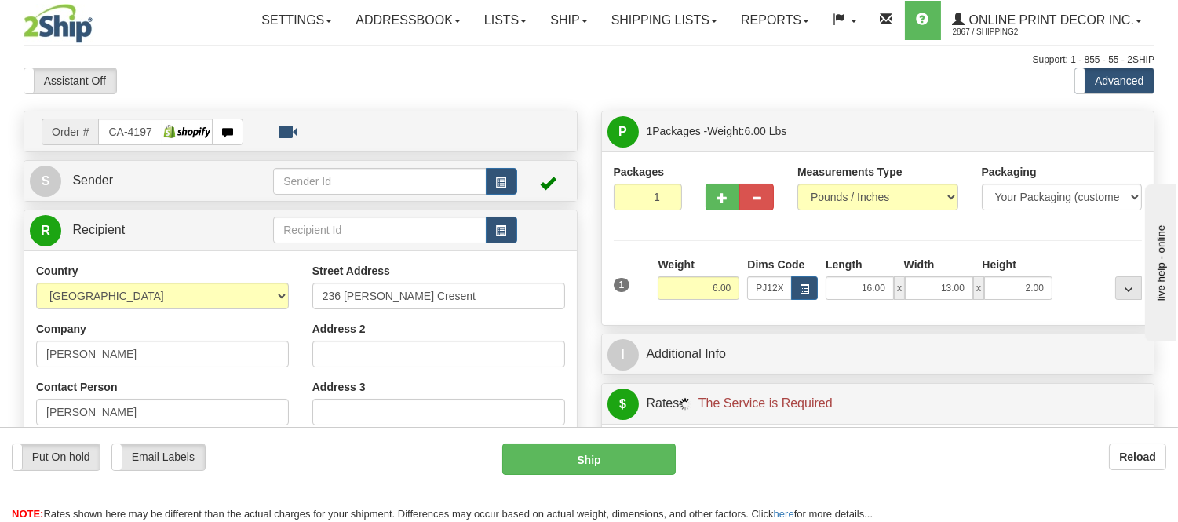
scroll to position [87, 0]
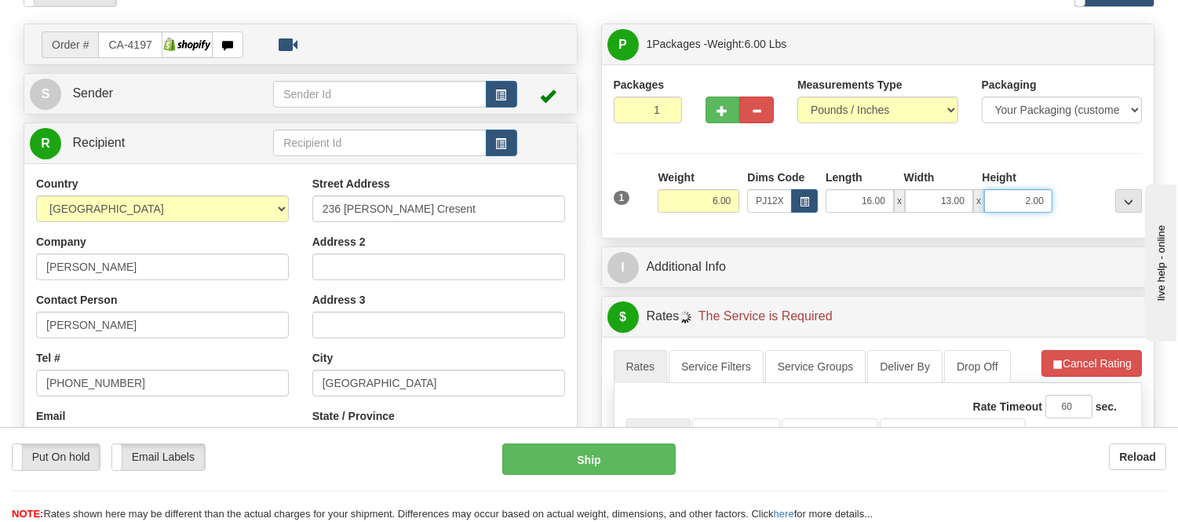
drag, startPoint x: 1048, startPoint y: 195, endPoint x: 970, endPoint y: 195, distance: 77.7
click at [970, 195] on div "16.00 x 13.00 x 2.00" at bounding box center [939, 201] width 227 height 24
click button "Delete" at bounding box center [0, 0] width 0 height 0
type input "6.00"
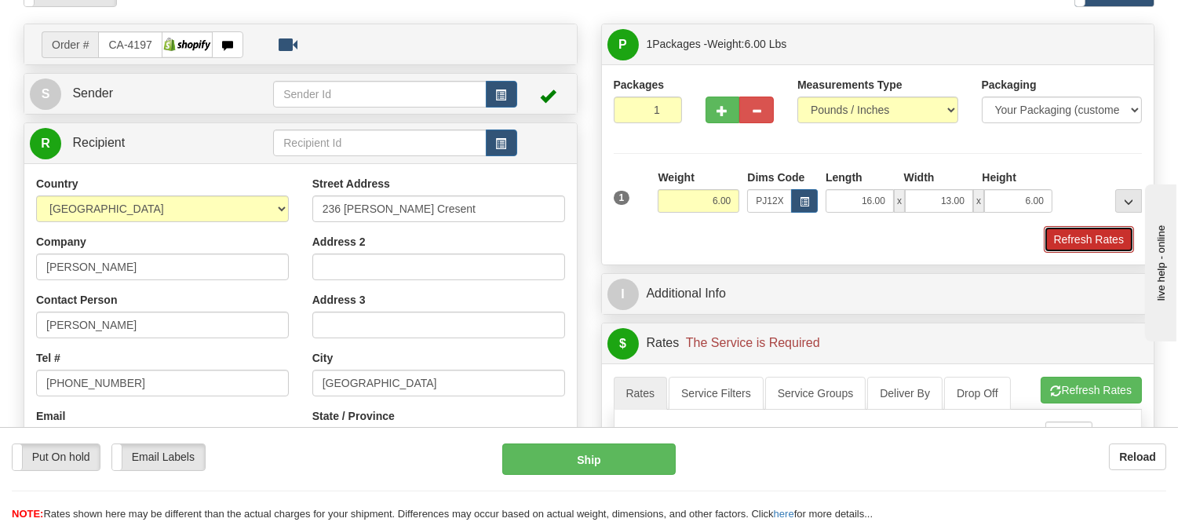
click at [1070, 242] on button "Refresh Rates" at bounding box center [1089, 239] width 90 height 27
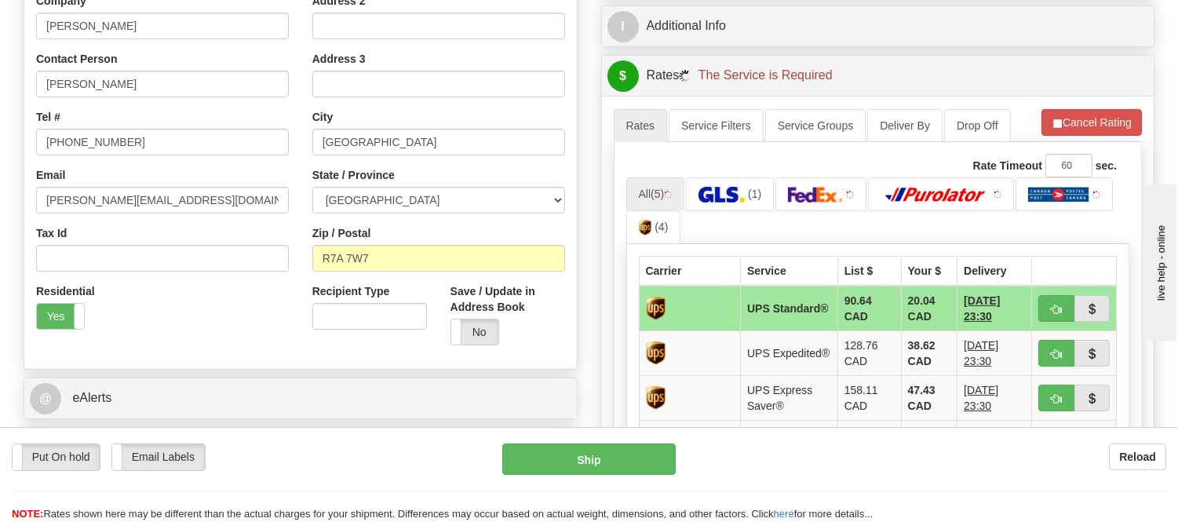
scroll to position [349, 0]
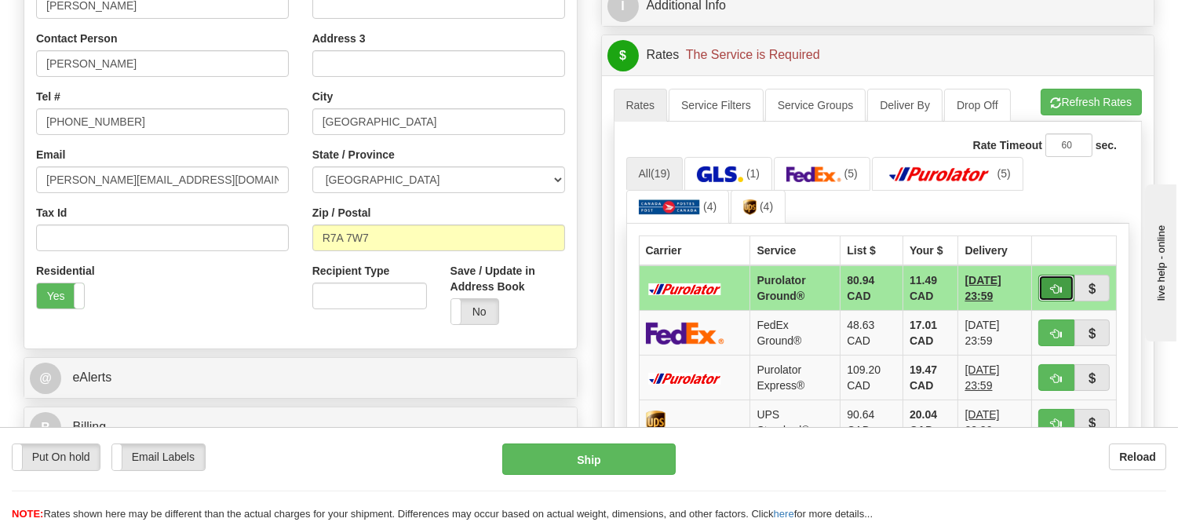
click at [1048, 279] on button "button" at bounding box center [1057, 288] width 36 height 27
type input "260"
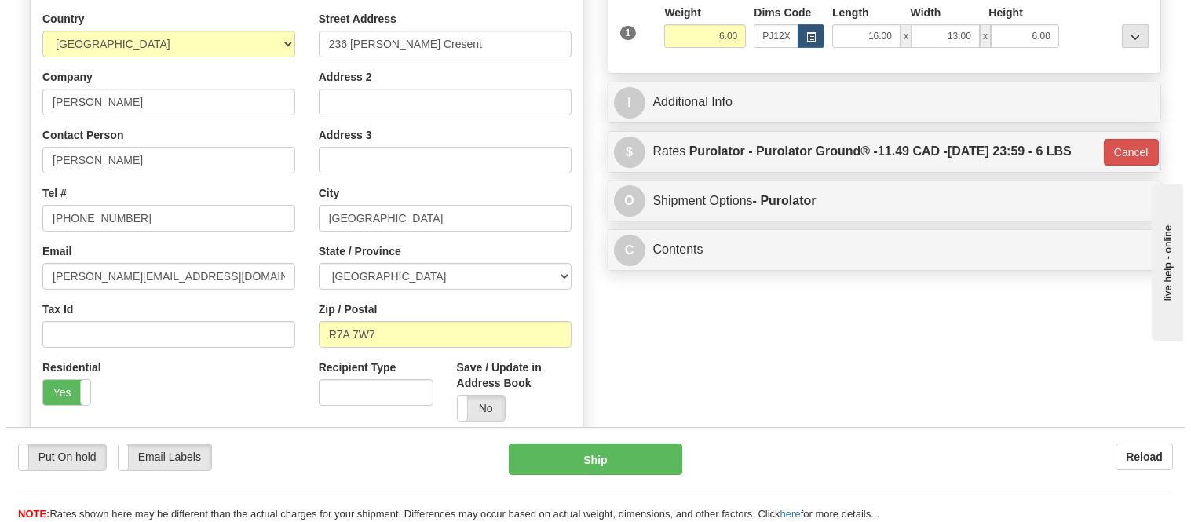
scroll to position [174, 0]
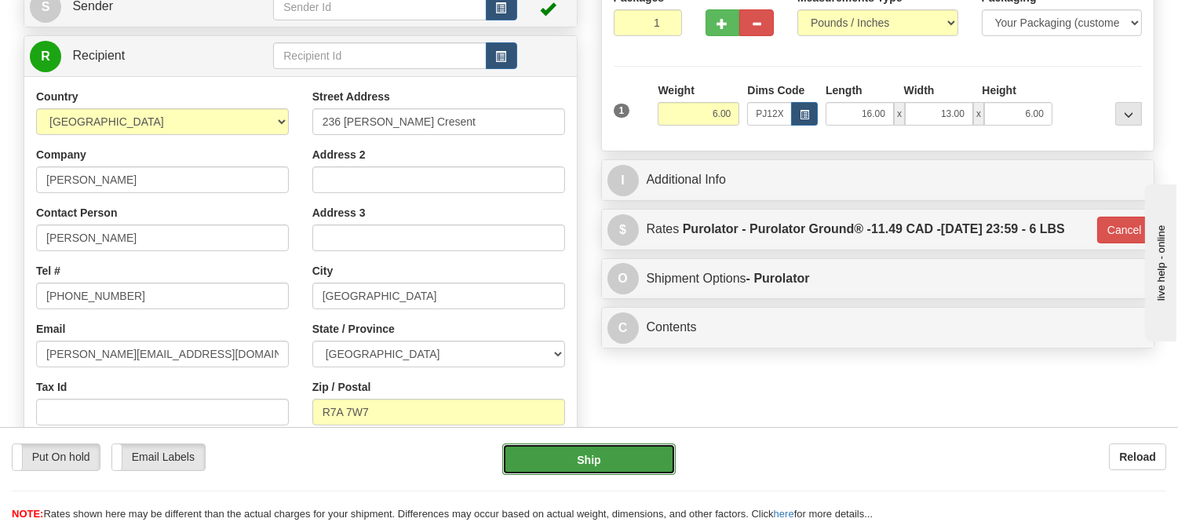
click at [585, 452] on button "Ship" at bounding box center [588, 459] width 173 height 31
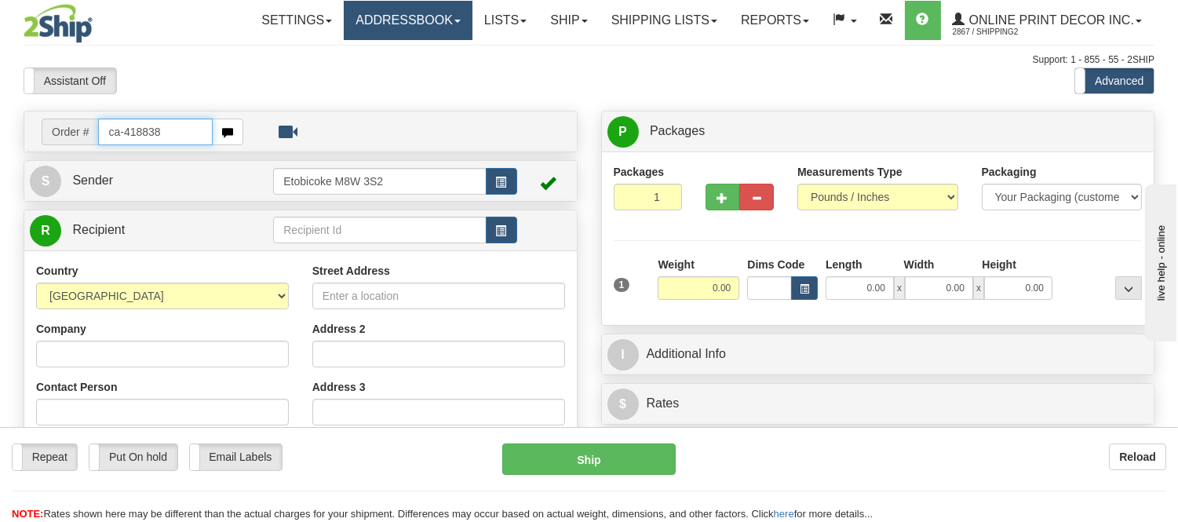
type input "ca-418838"
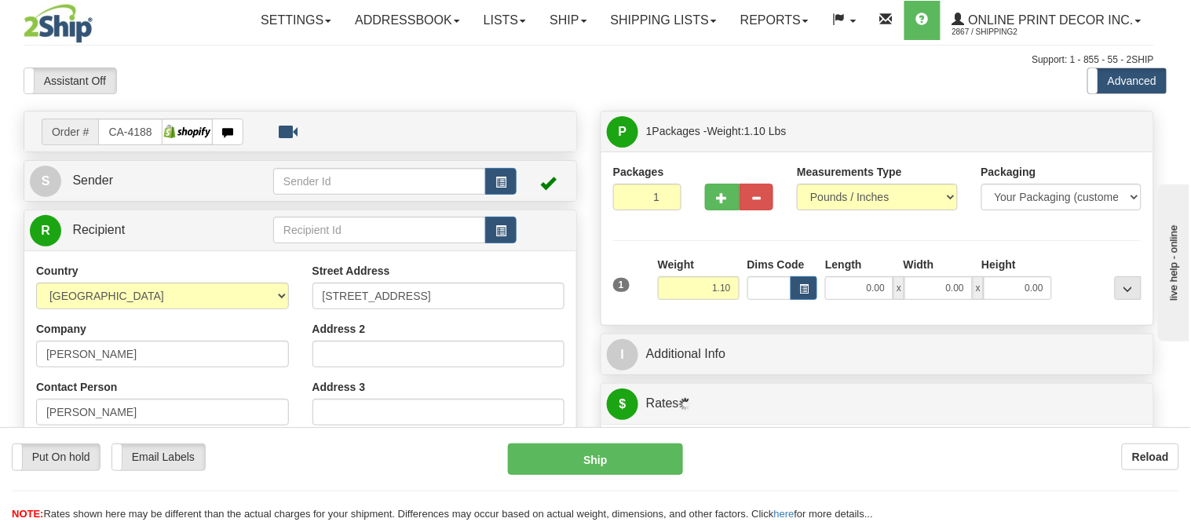
type input "[GEOGRAPHIC_DATA]"
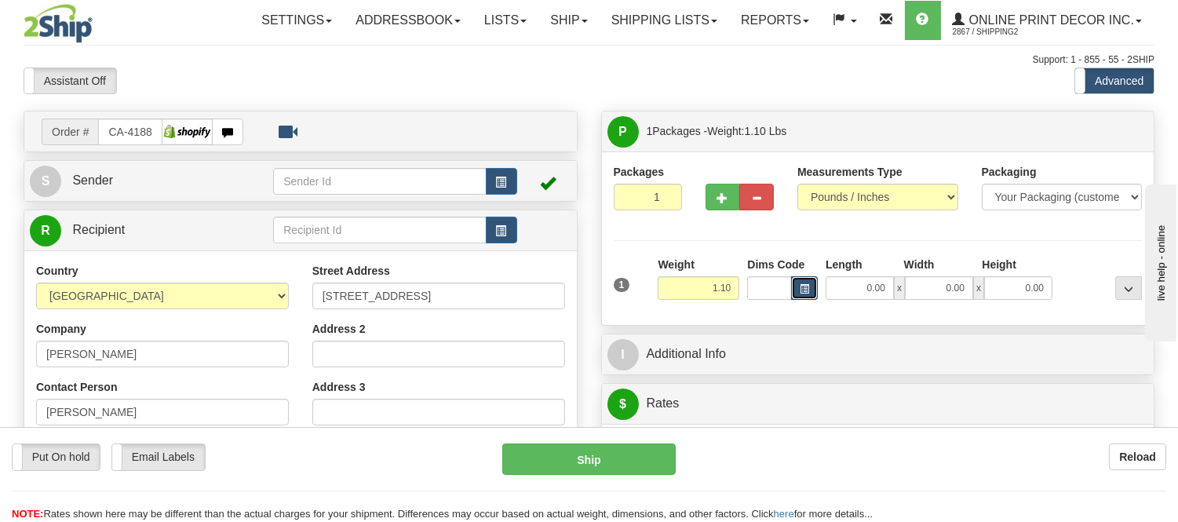
click at [812, 284] on button "button" at bounding box center [804, 288] width 27 height 24
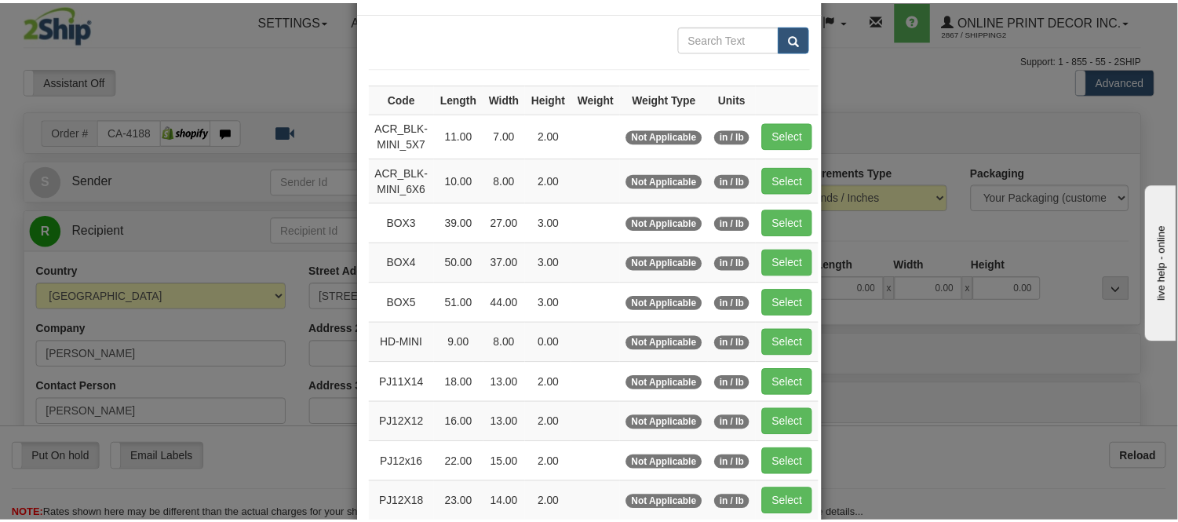
scroll to position [87, 0]
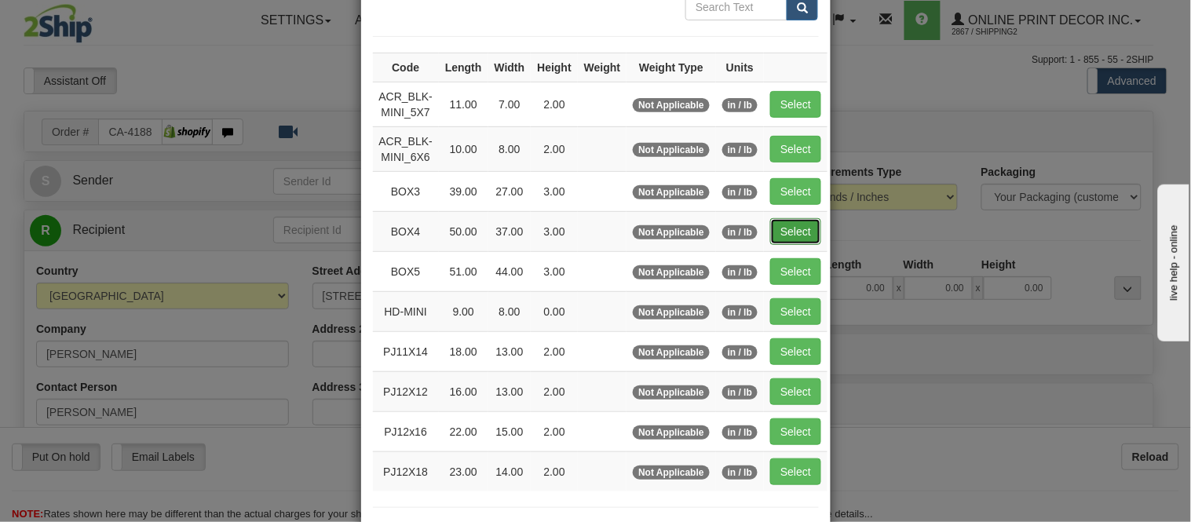
click at [796, 230] on button "Select" at bounding box center [795, 231] width 51 height 27
type input "BOX4"
type input "50.00"
type input "37.00"
type input "3.00"
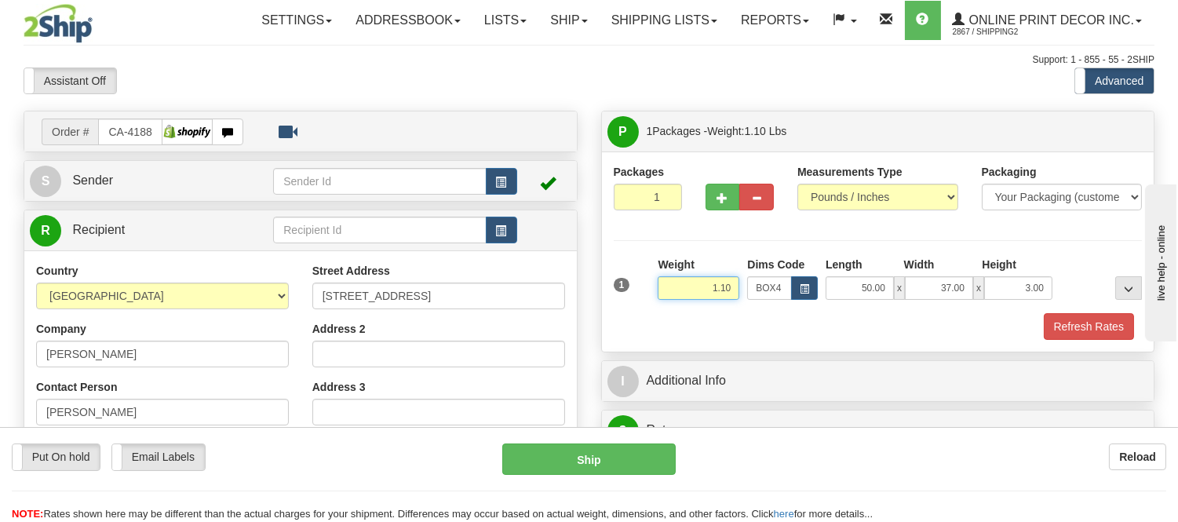
drag, startPoint x: 729, startPoint y: 283, endPoint x: 647, endPoint y: 302, distance: 83.8
click at [647, 302] on div "1 Weight 1.10 Dims Code BOX4" at bounding box center [878, 285] width 537 height 56
drag, startPoint x: 729, startPoint y: 287, endPoint x: 626, endPoint y: 300, distance: 103.6
click at [626, 300] on div "1 Weight 17.98 Dims Code x x" at bounding box center [878, 285] width 537 height 56
type input "15.98"
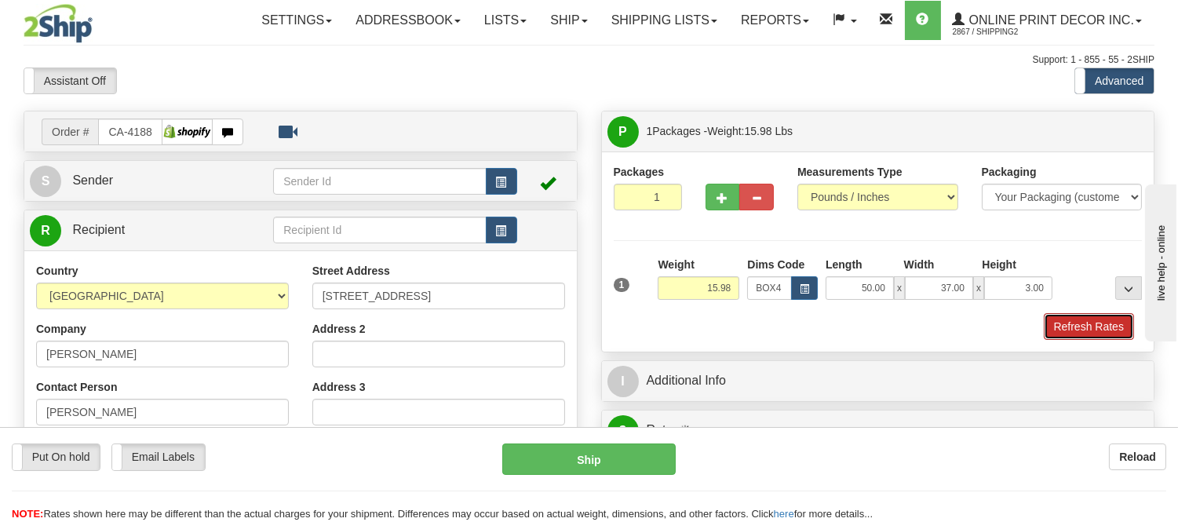
click at [1073, 327] on button "Refresh Rates" at bounding box center [1089, 326] width 90 height 27
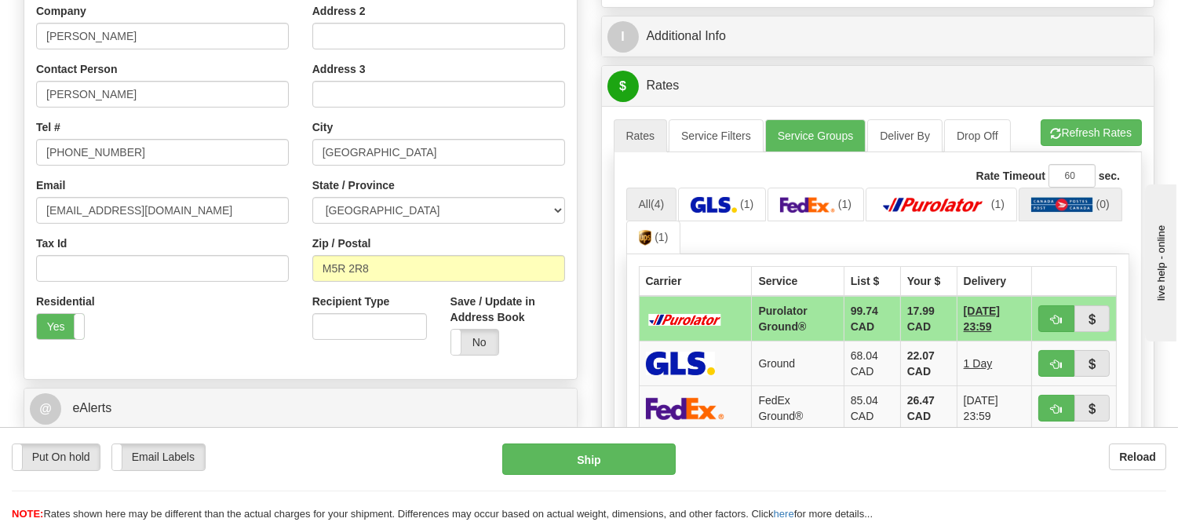
scroll to position [349, 0]
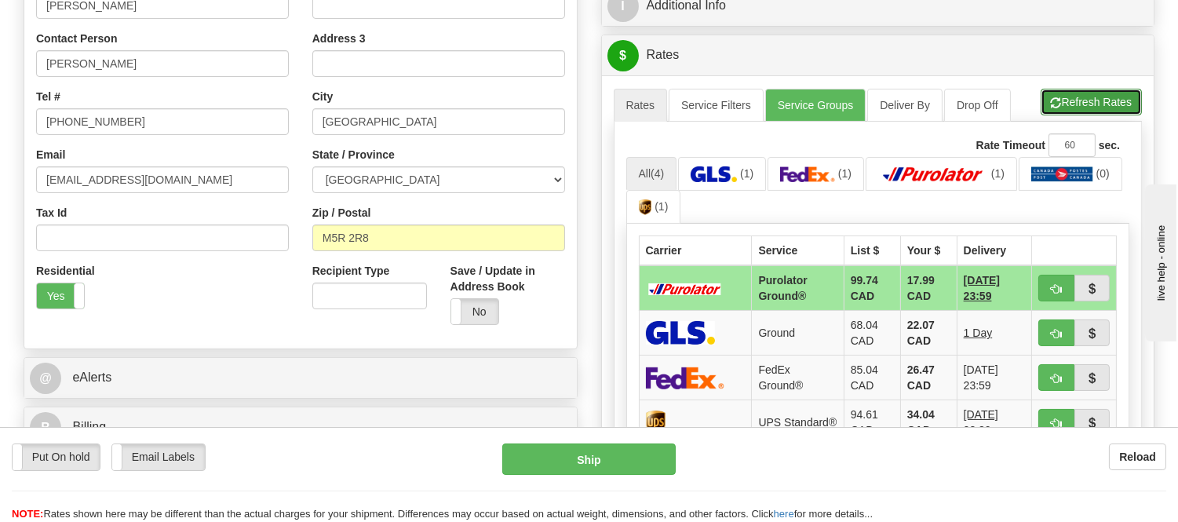
click at [1082, 95] on button "Refresh Rates" at bounding box center [1091, 102] width 101 height 27
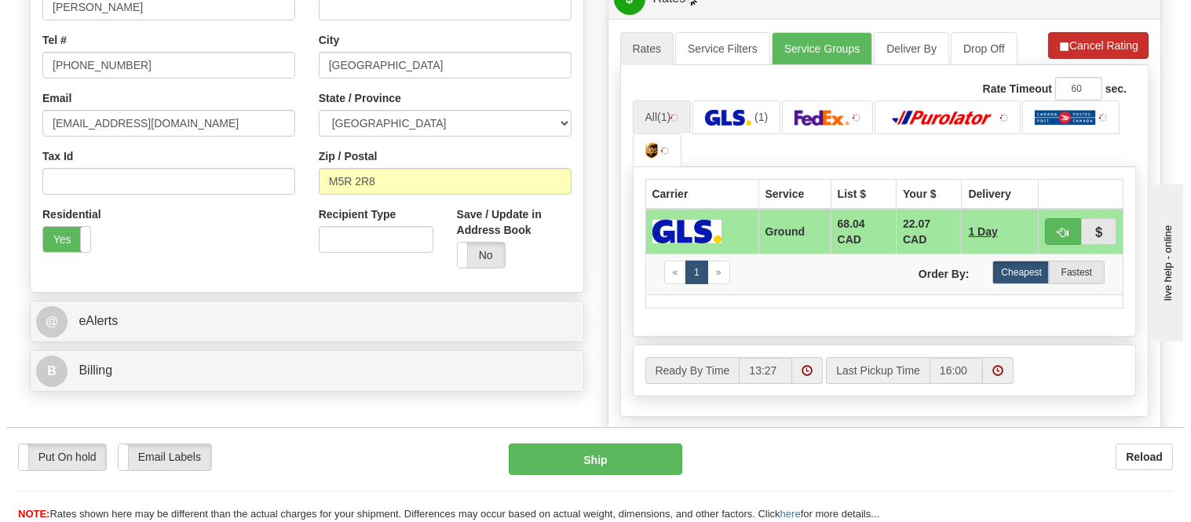
scroll to position [436, 0]
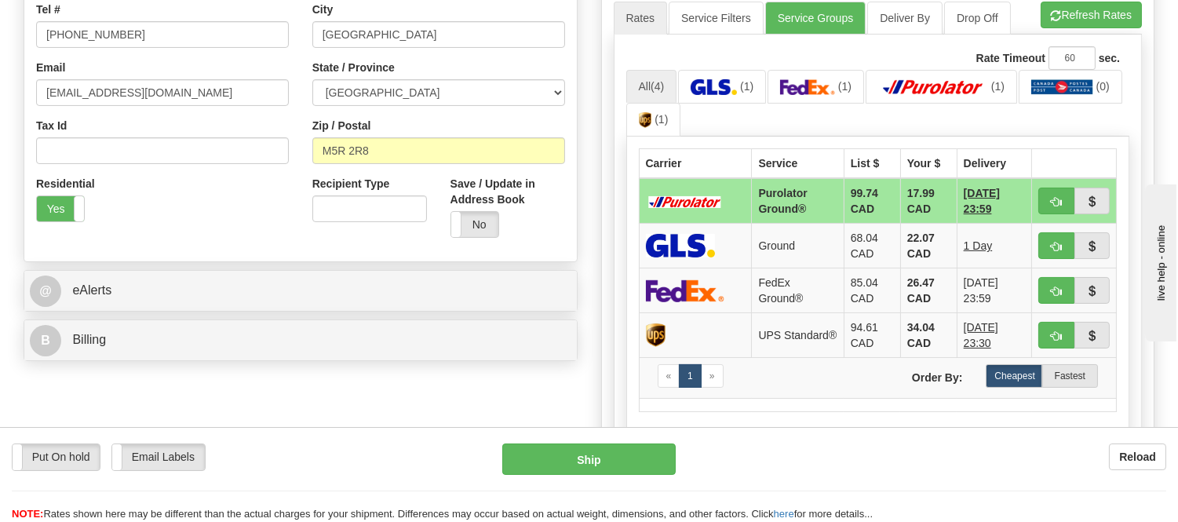
click at [1060, 203] on span "button" at bounding box center [1056, 202] width 11 height 10
type input "260"
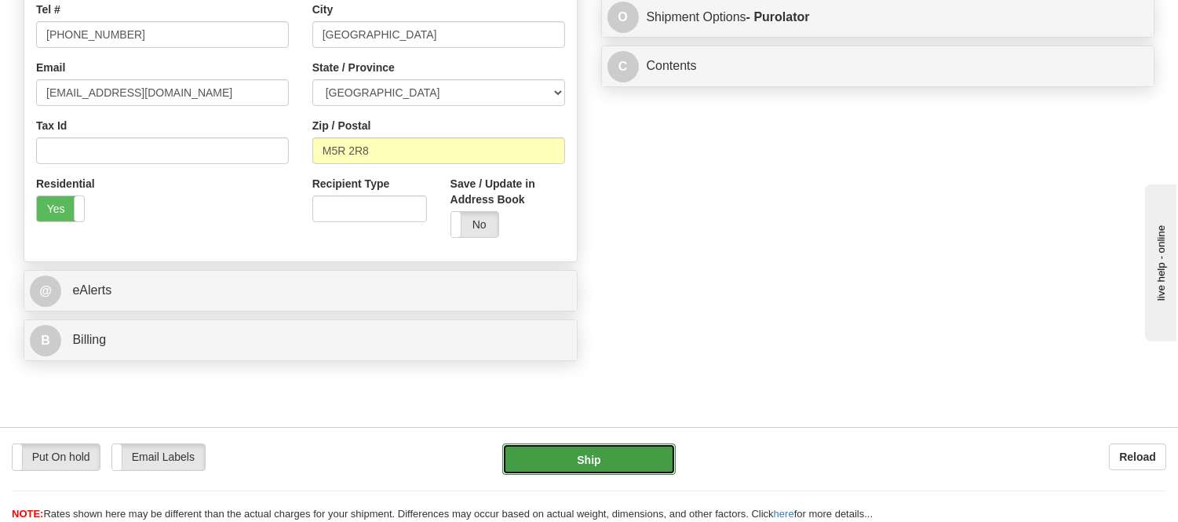
click at [646, 451] on button "Ship" at bounding box center [588, 459] width 173 height 31
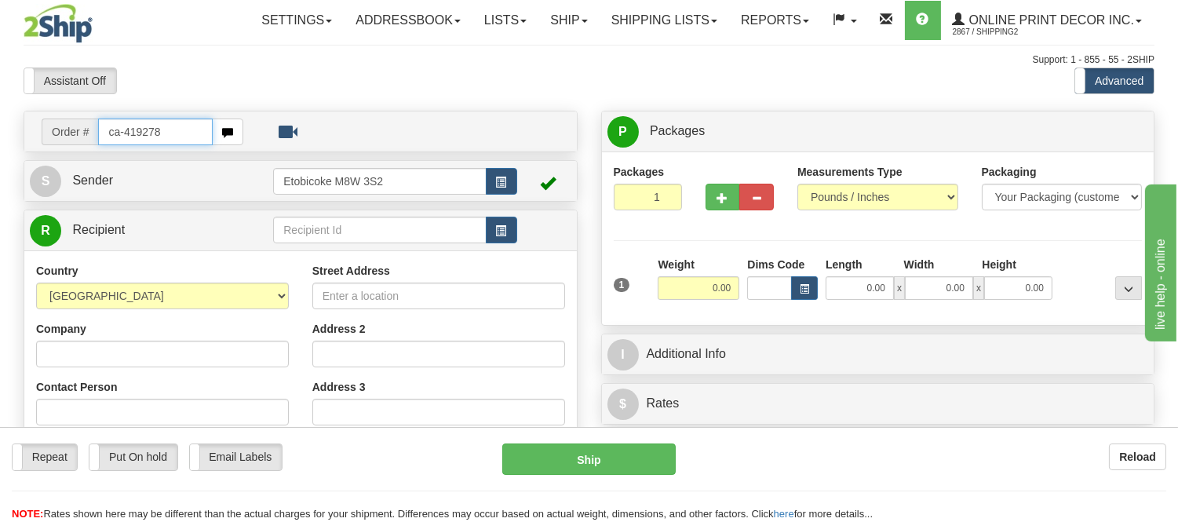
type input "ca-419278"
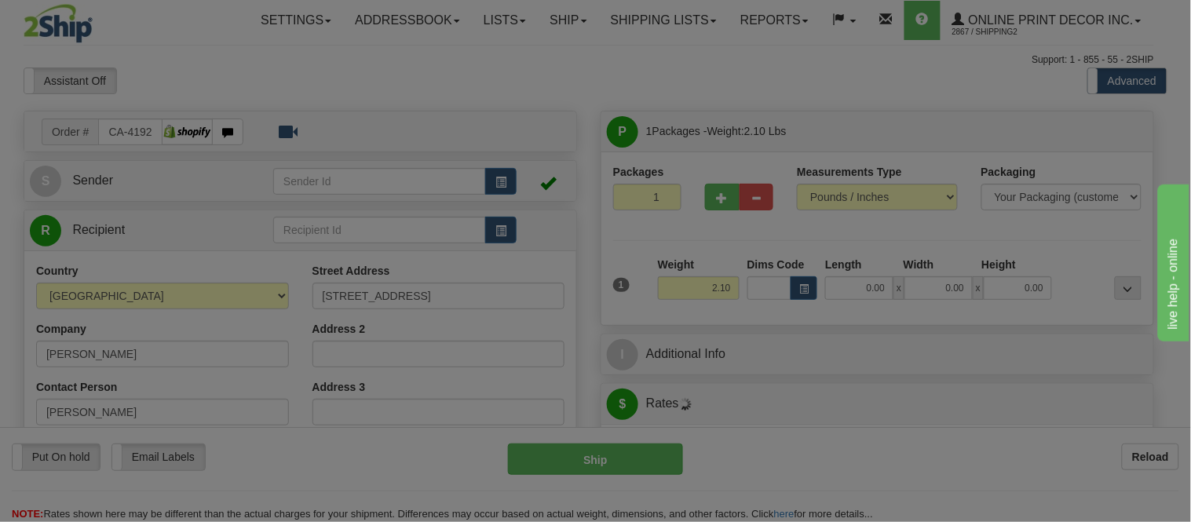
type input "TORBAY"
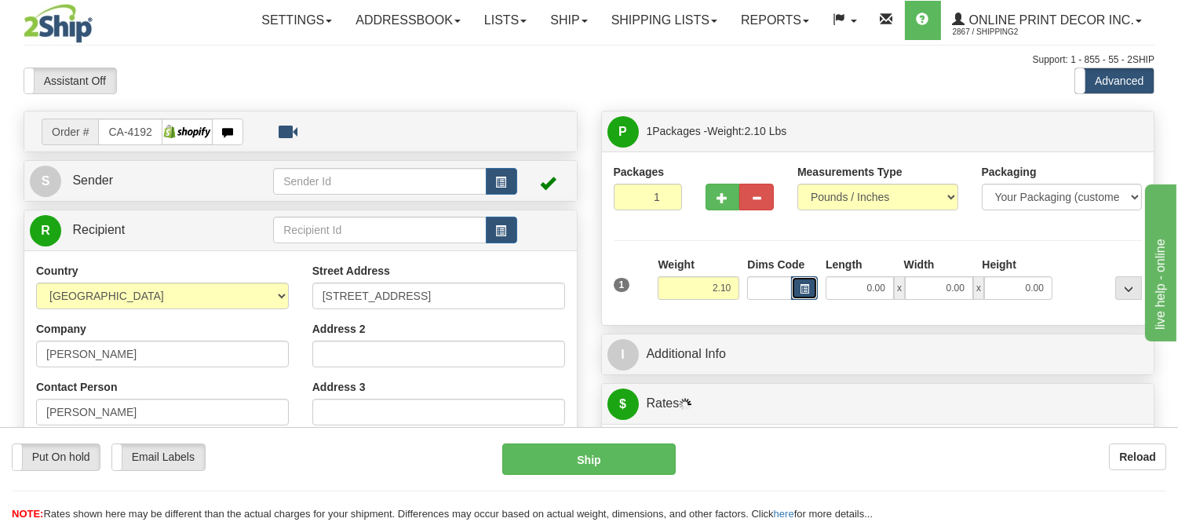
click at [807, 291] on span "button" at bounding box center [804, 289] width 9 height 9
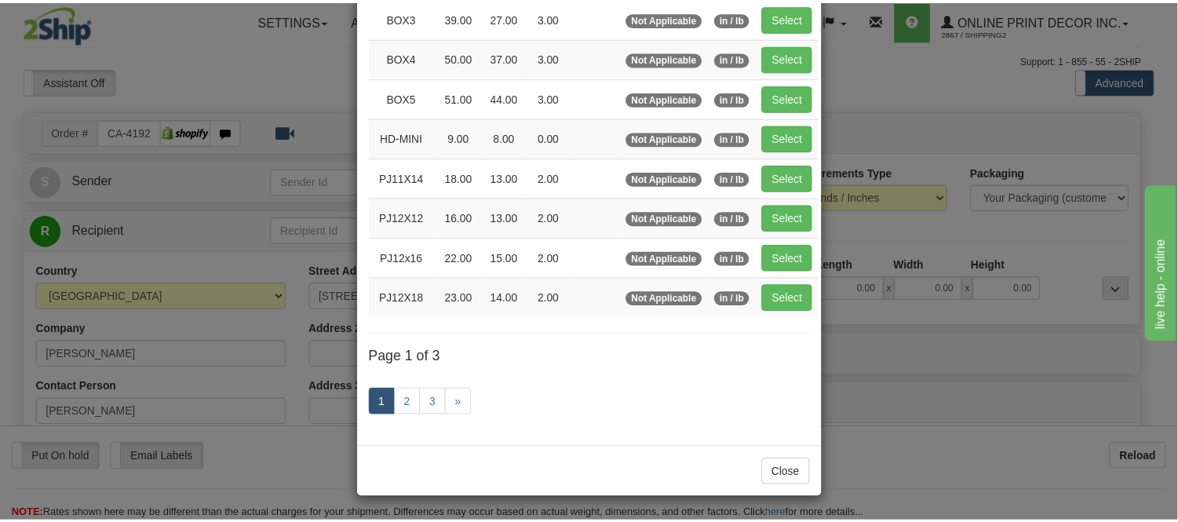
scroll to position [174, 0]
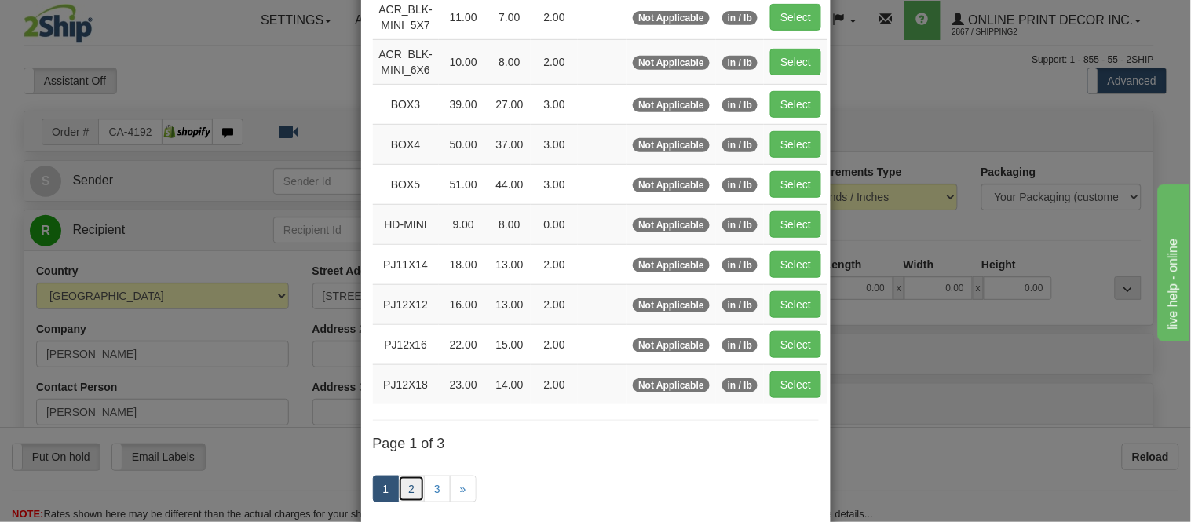
click at [404, 492] on link "2" at bounding box center [411, 489] width 27 height 27
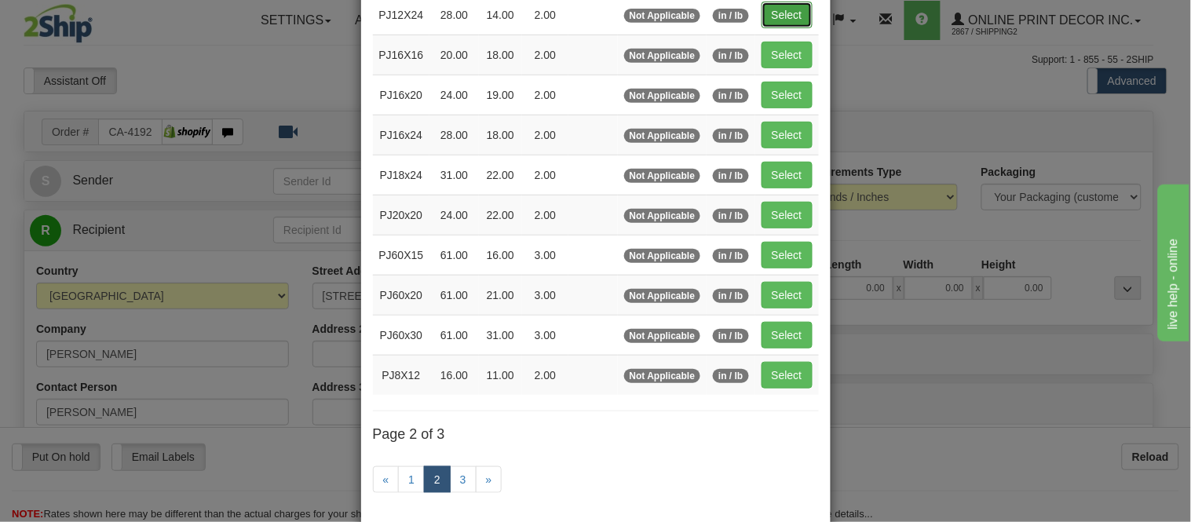
click at [774, 11] on button "Select" at bounding box center [786, 15] width 51 height 27
type input "PJ12X24"
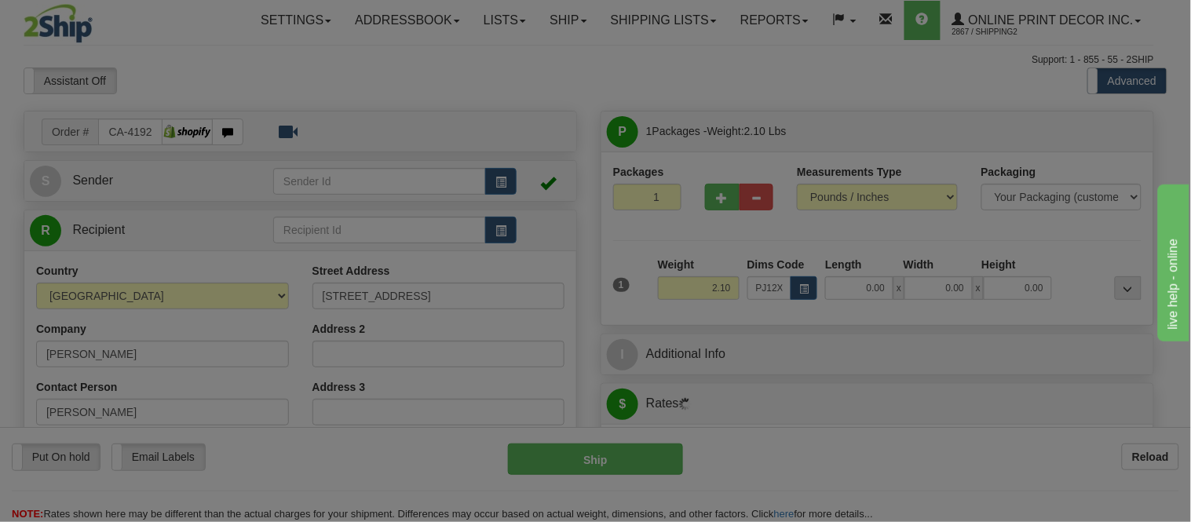
type input "28.00"
type input "14.00"
type input "2.00"
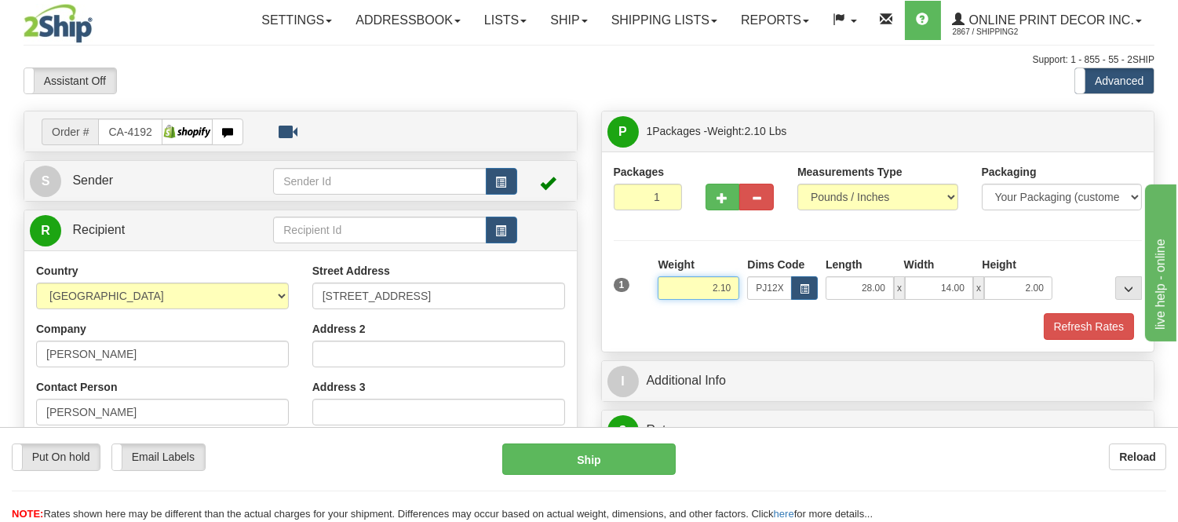
drag, startPoint x: 732, startPoint y: 287, endPoint x: 658, endPoint y: 283, distance: 74.6
click at [658, 283] on input "2.10" at bounding box center [699, 288] width 82 height 24
type input "1.98"
click at [1069, 332] on button "Refresh Rates" at bounding box center [1089, 326] width 90 height 27
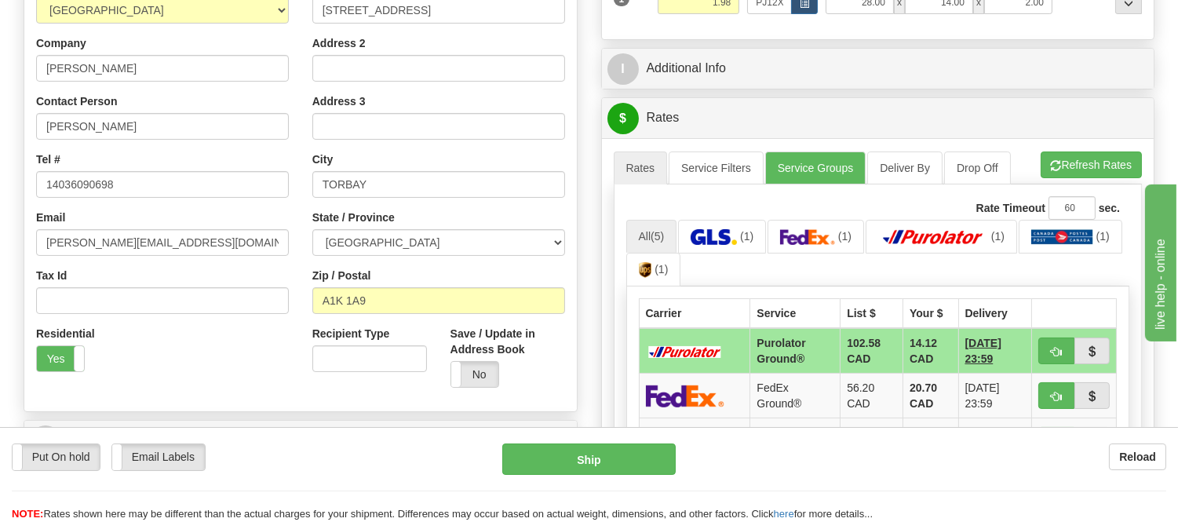
scroll to position [349, 0]
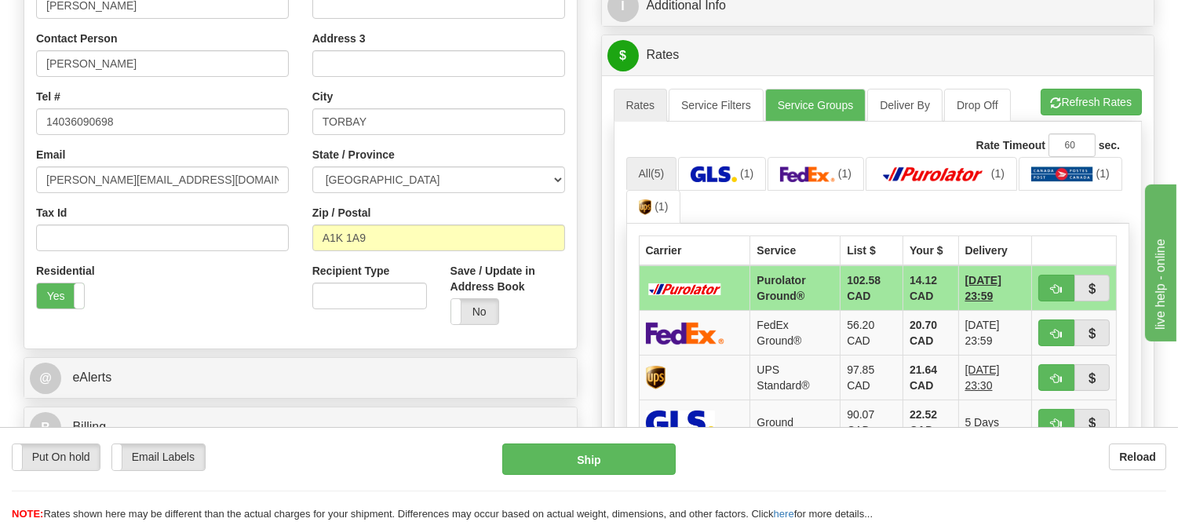
drag, startPoint x: 1181, startPoint y: 135, endPoint x: 95, endPoint y: 32, distance: 1091.4
click at [1085, 108] on button "Refresh Rates" at bounding box center [1091, 102] width 101 height 27
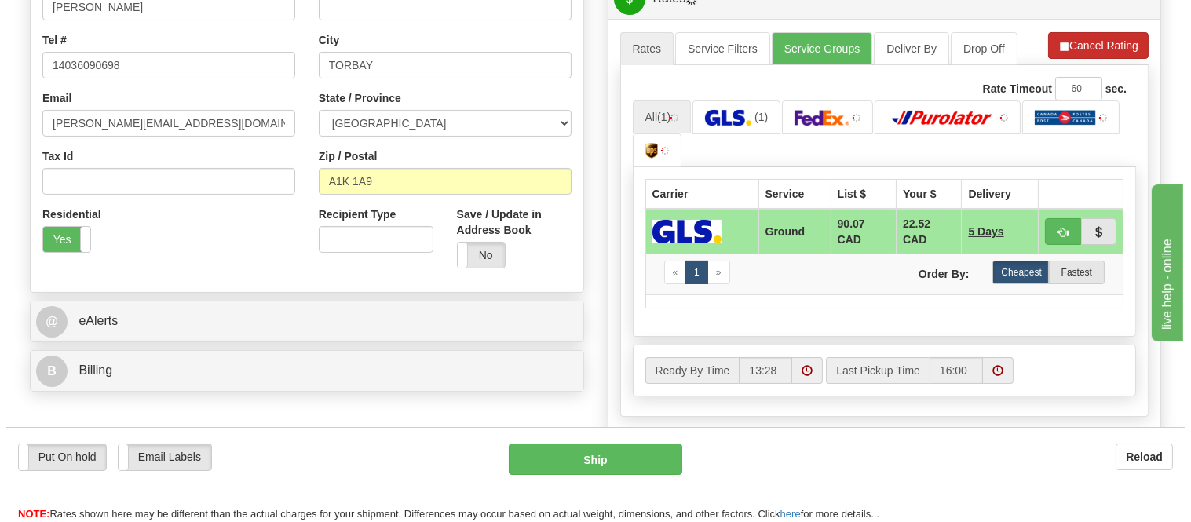
scroll to position [436, 0]
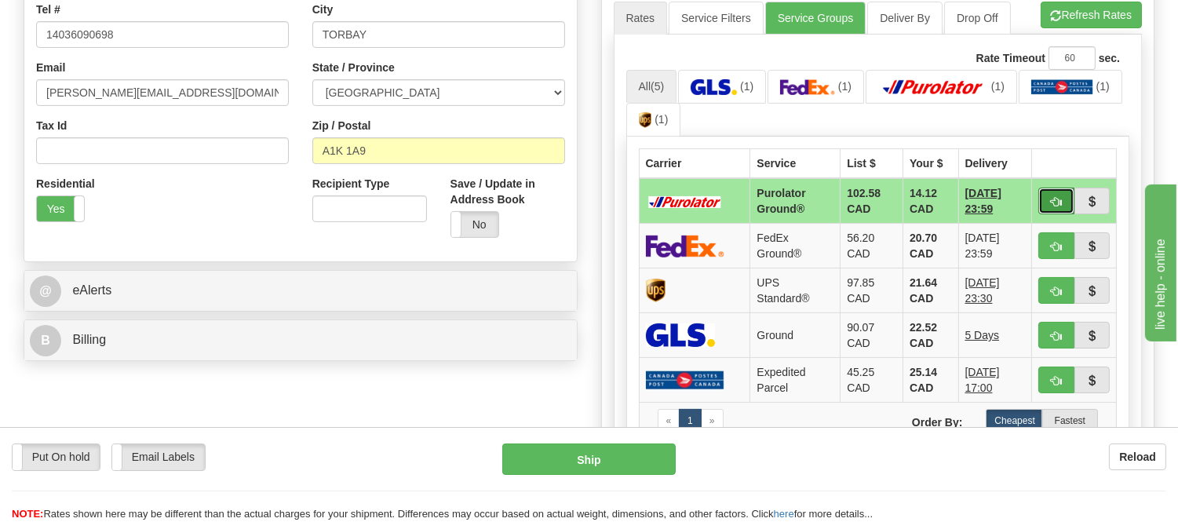
click at [1048, 188] on button "button" at bounding box center [1057, 201] width 36 height 27
type input "260"
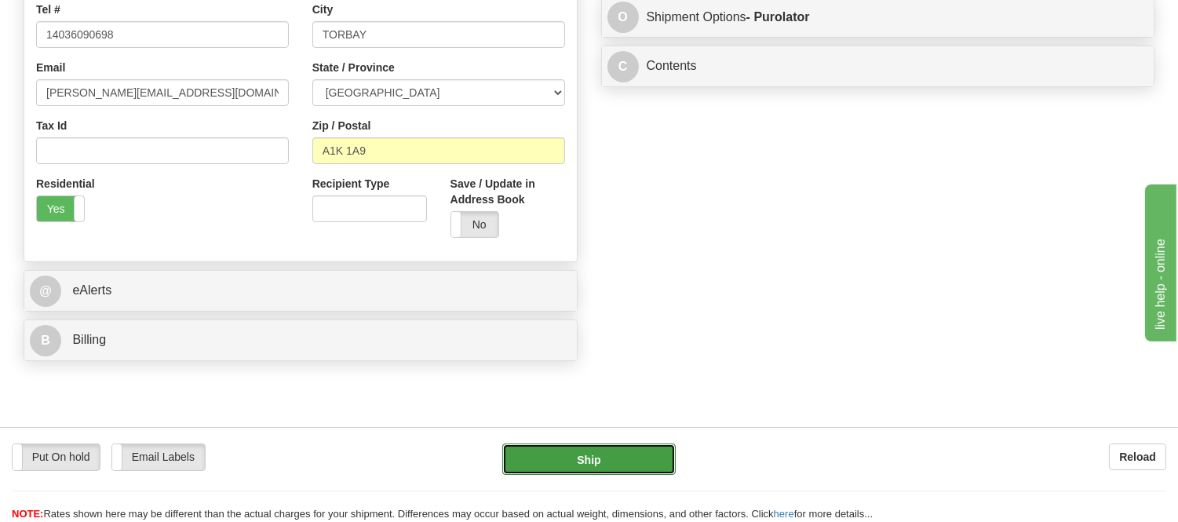
click at [546, 451] on button "Ship" at bounding box center [588, 459] width 173 height 31
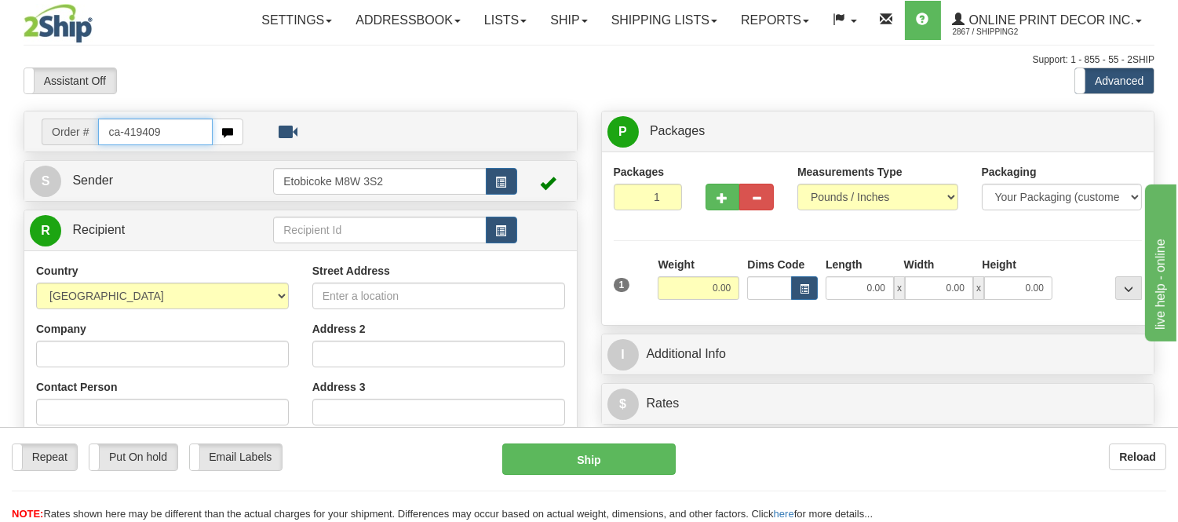
type input "ca-419409"
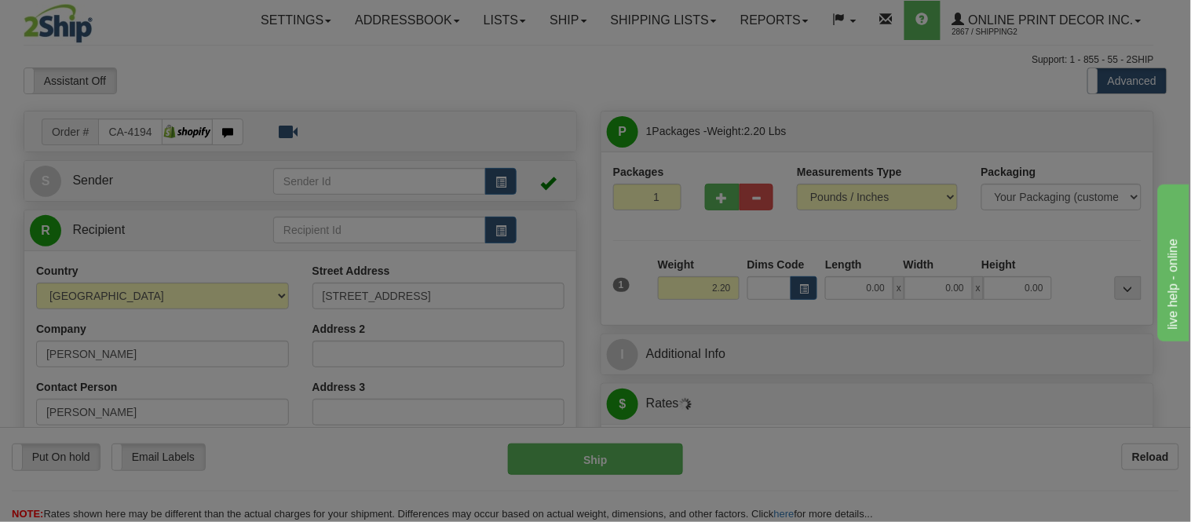
type input "[PERSON_NAME]"
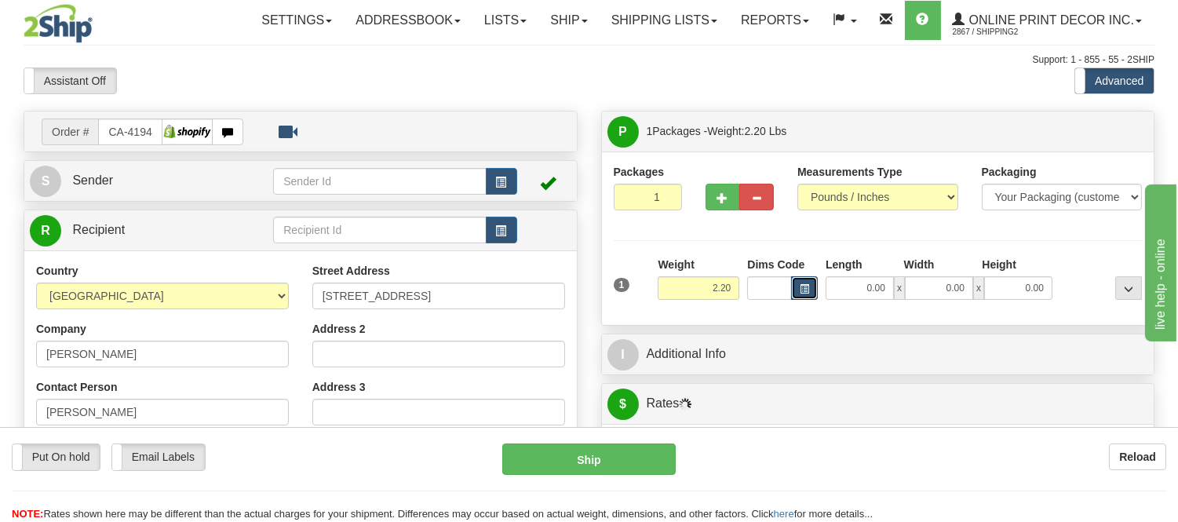
click at [798, 288] on button "button" at bounding box center [804, 288] width 27 height 24
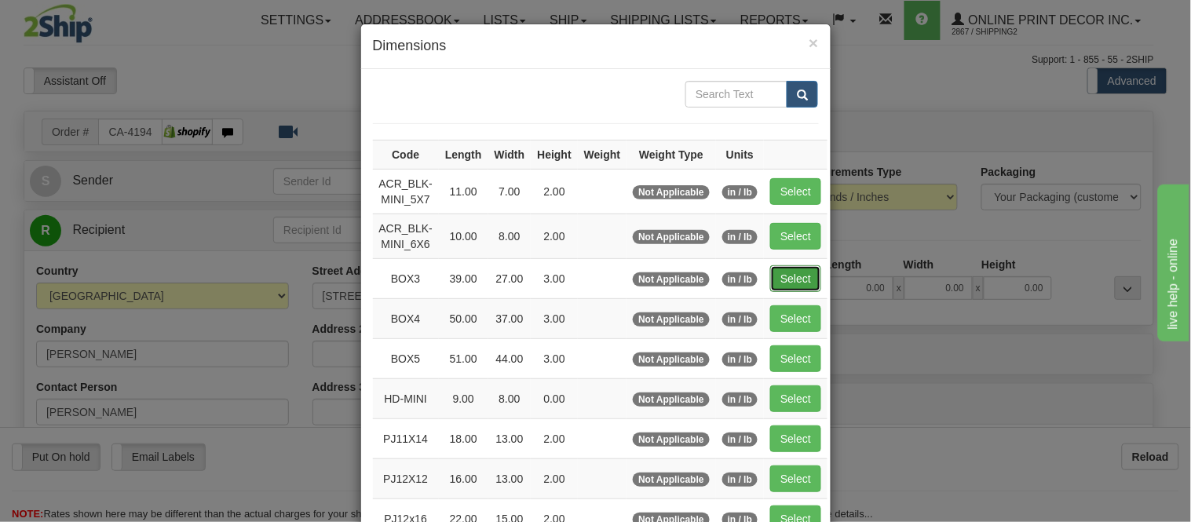
click at [812, 276] on button "Select" at bounding box center [795, 278] width 51 height 27
type input "BOX3"
type input "39.00"
type input "27.00"
type input "3.00"
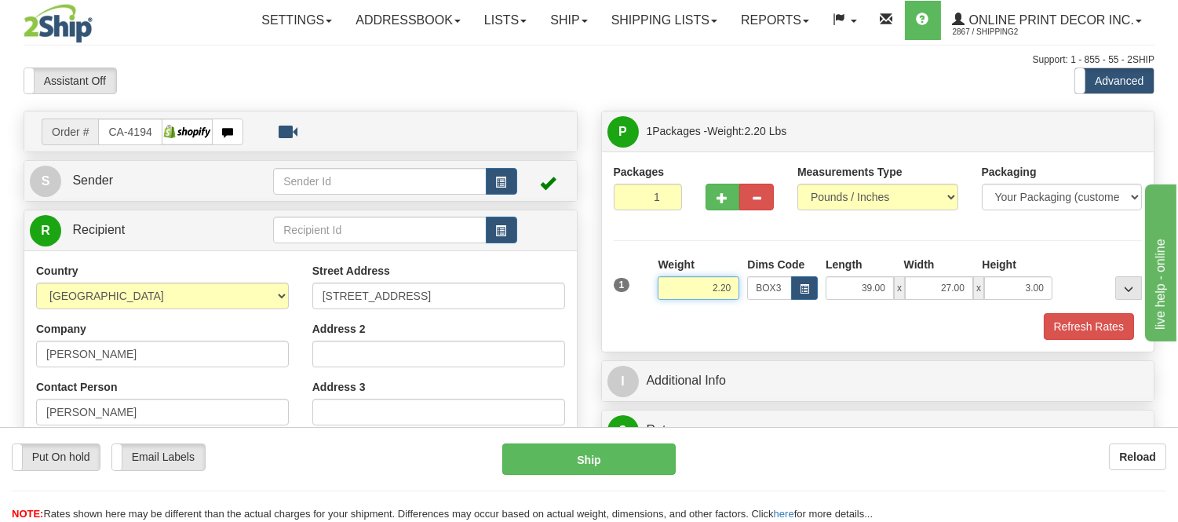
drag, startPoint x: 733, startPoint y: 291, endPoint x: 639, endPoint y: 271, distance: 96.4
click at [639, 271] on div "1 Weight 2.20 Dims Code BOX3" at bounding box center [878, 285] width 537 height 56
type input "7.98"
click at [720, 203] on span "button" at bounding box center [723, 198] width 11 height 10
radio input "true"
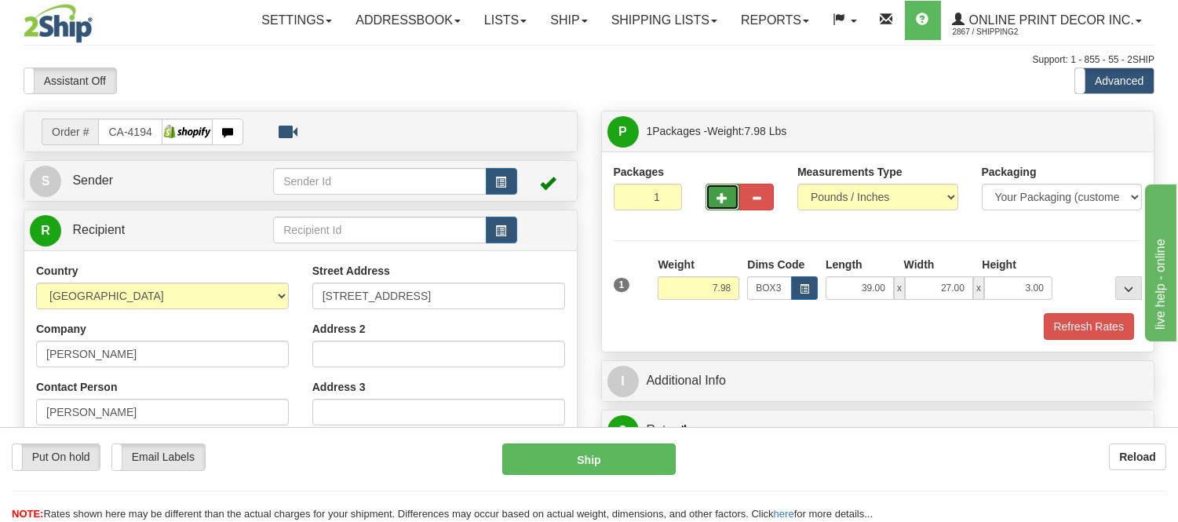
type input "2"
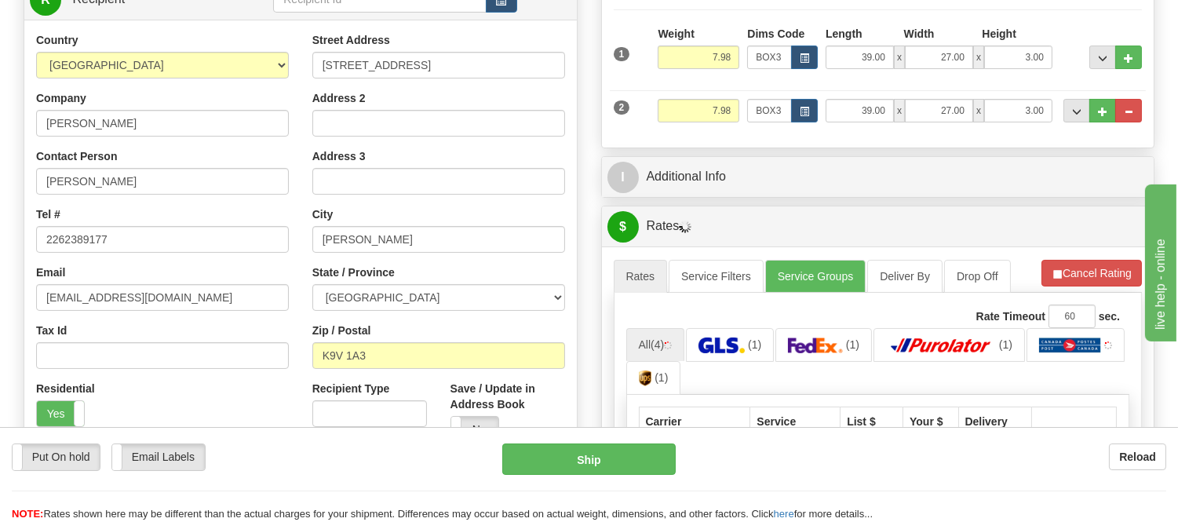
scroll to position [261, 0]
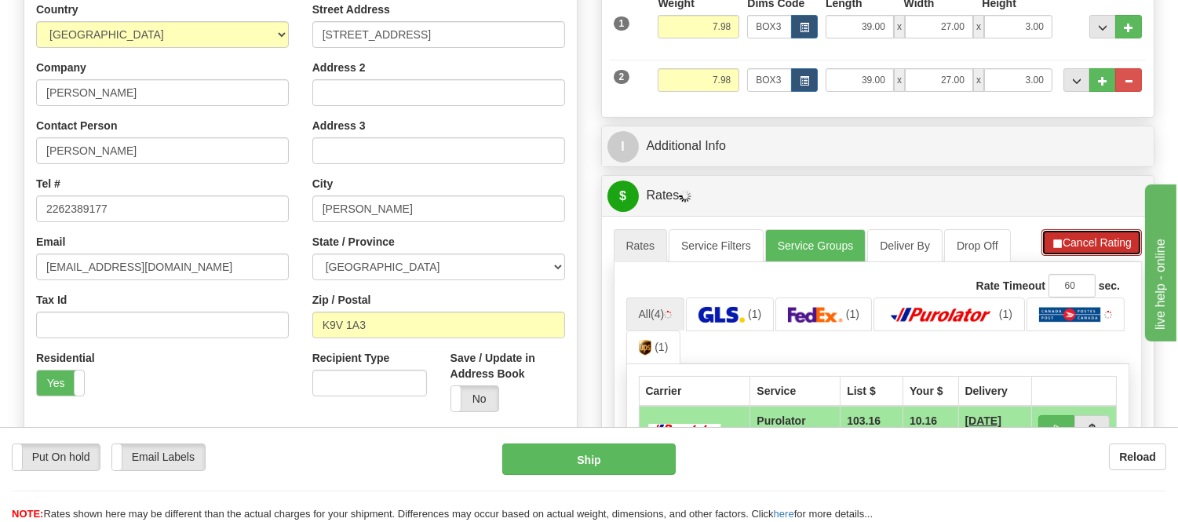
click at [1112, 244] on button "Cancel Rating" at bounding box center [1092, 242] width 100 height 27
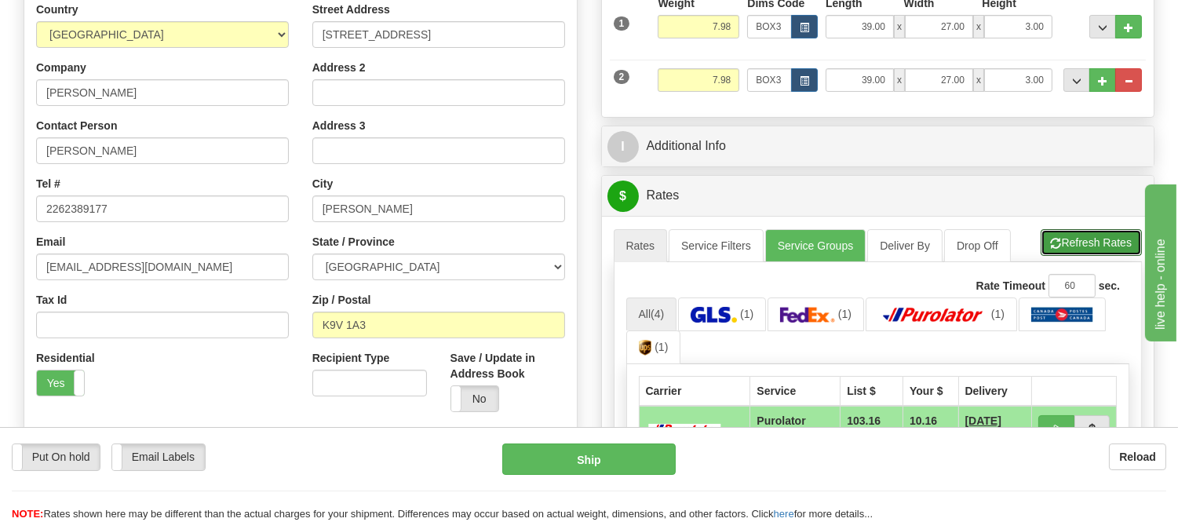
click at [1112, 244] on button "Refresh Rates" at bounding box center [1091, 242] width 101 height 27
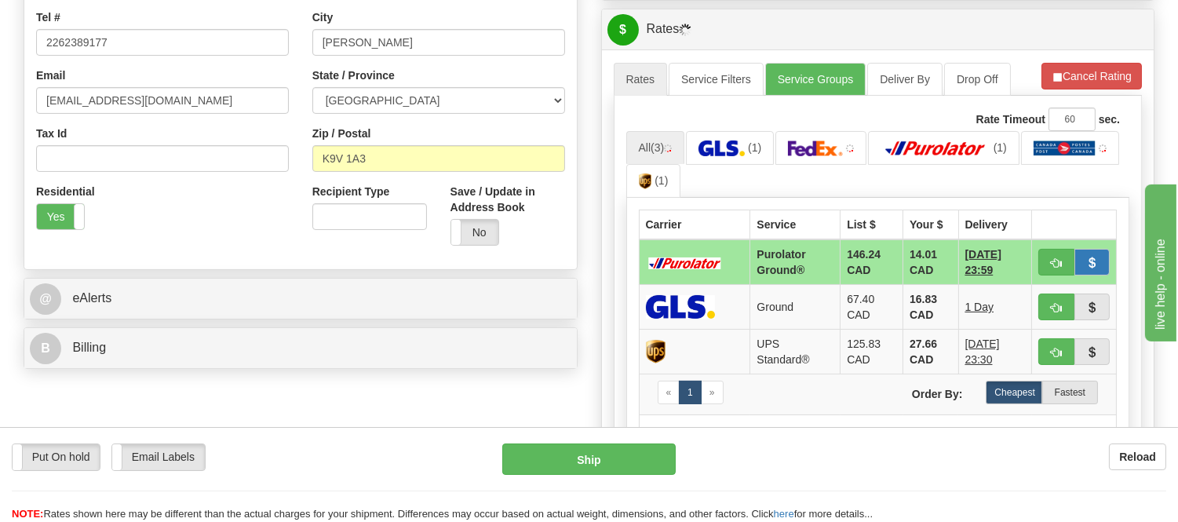
scroll to position [436, 0]
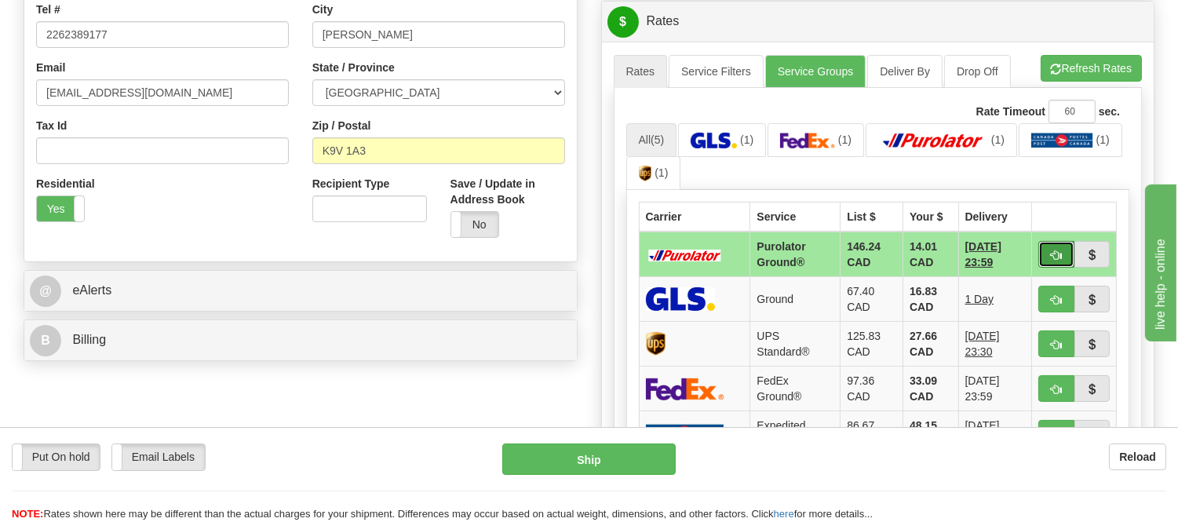
click at [1053, 251] on span "button" at bounding box center [1056, 255] width 11 height 10
type input "260"
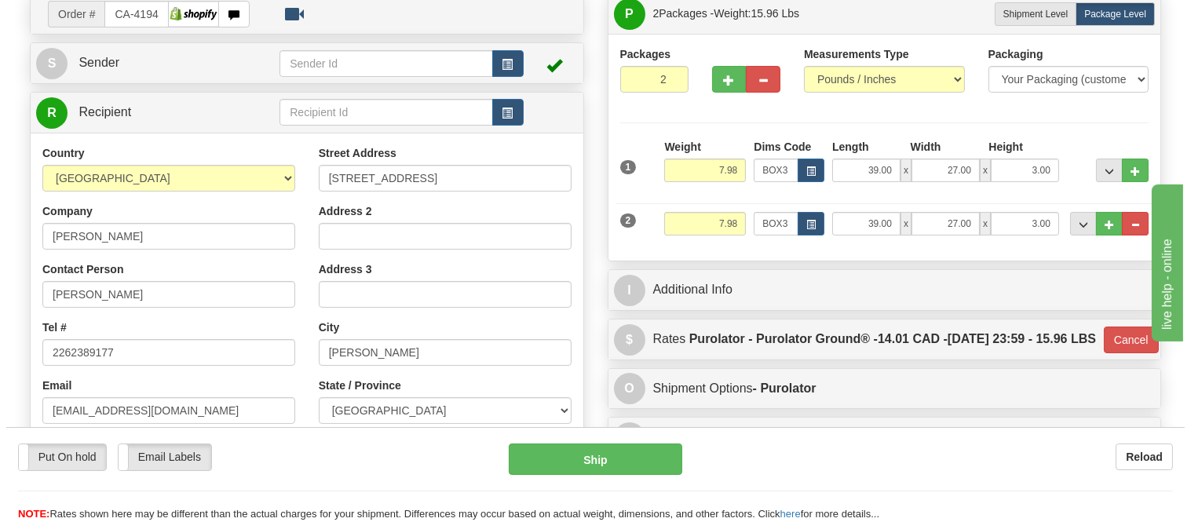
scroll to position [87, 0]
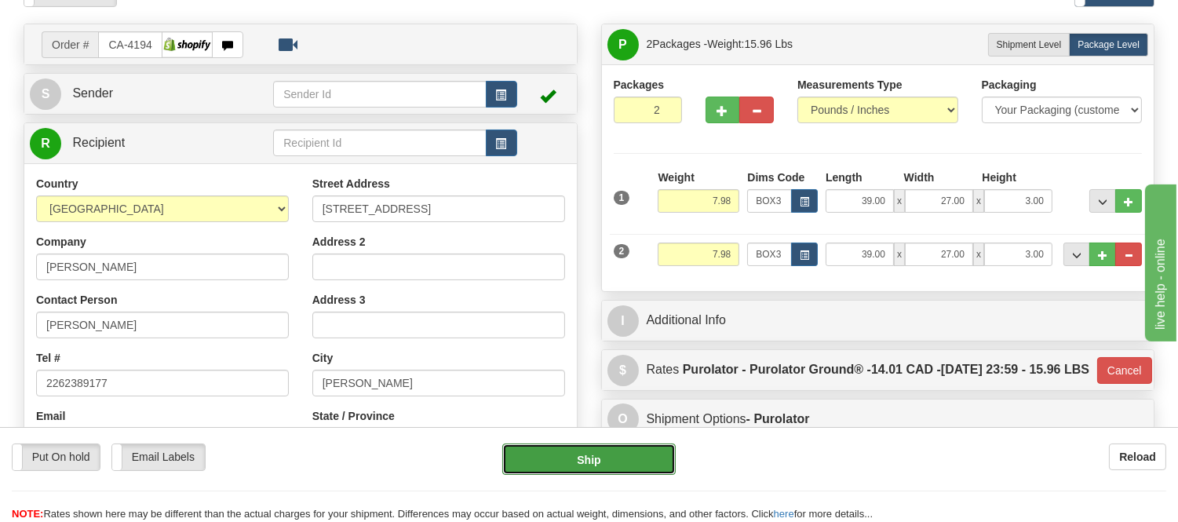
click at [640, 454] on button "Ship" at bounding box center [588, 459] width 173 height 31
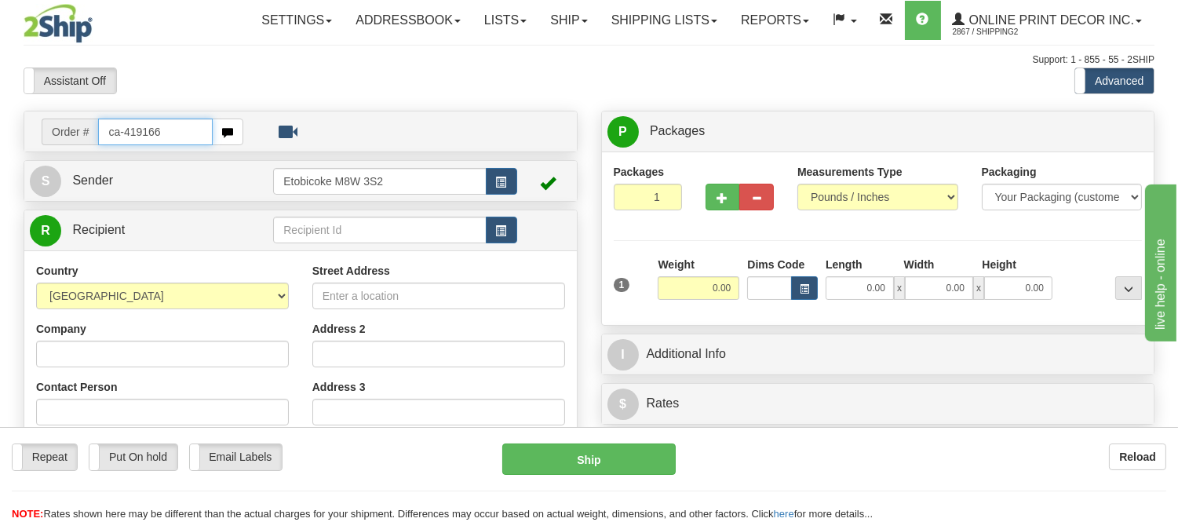
type input "ca-419166"
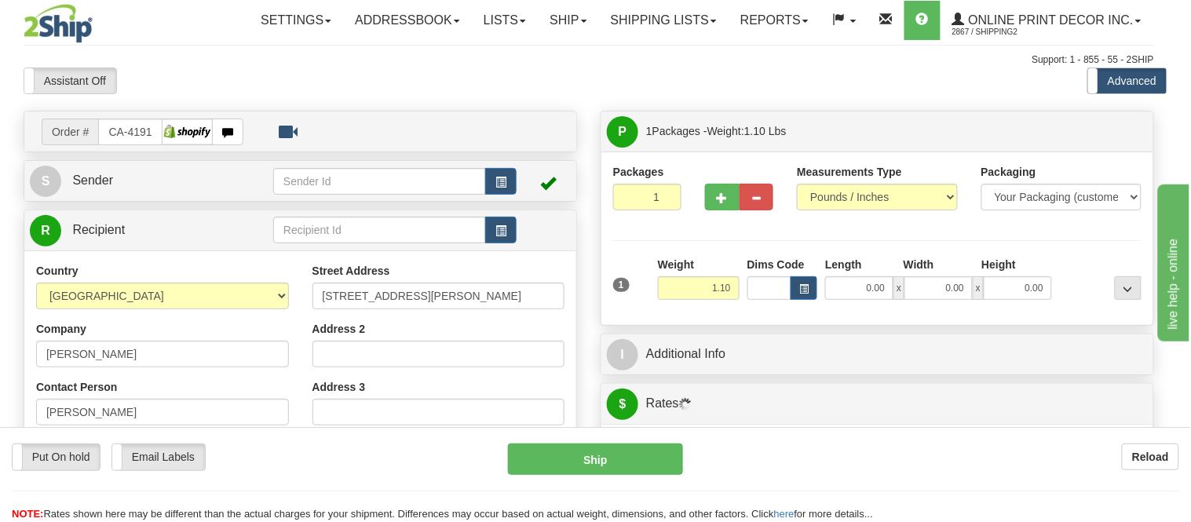
type input "SAINT [PERSON_NAME]"
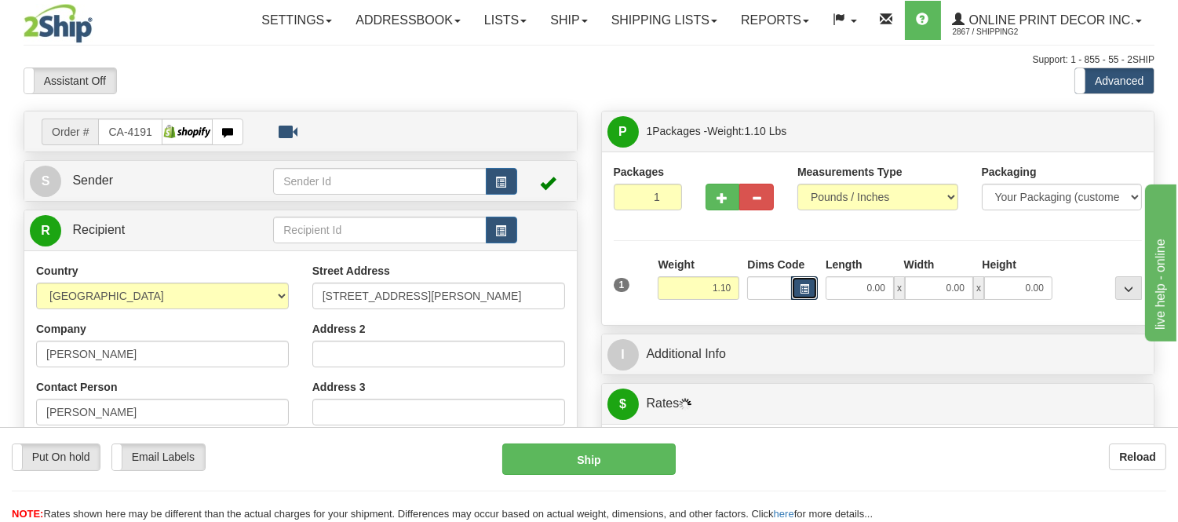
click at [805, 290] on span "button" at bounding box center [804, 289] width 9 height 9
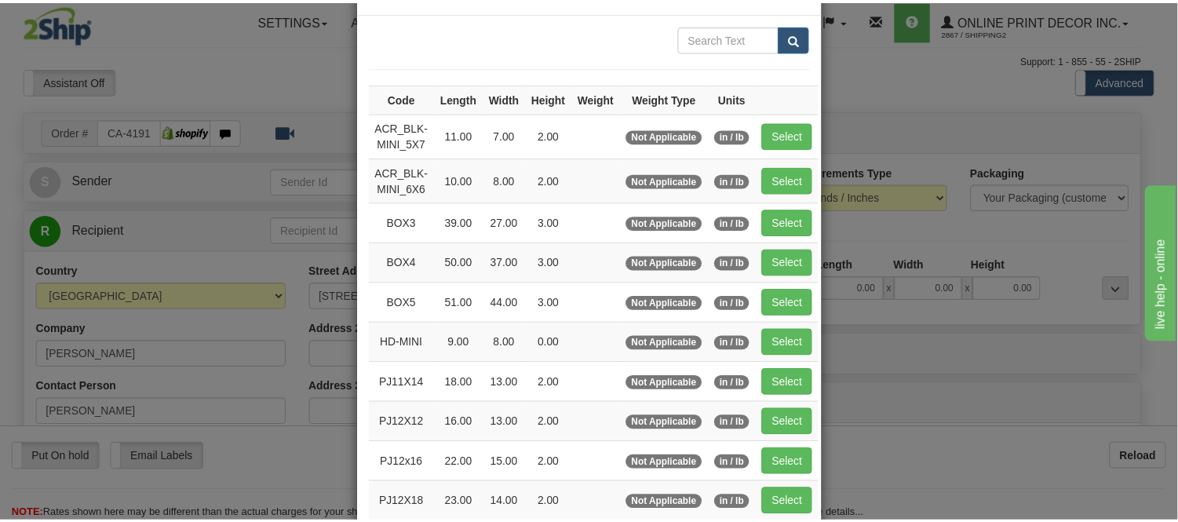
scroll to position [87, 0]
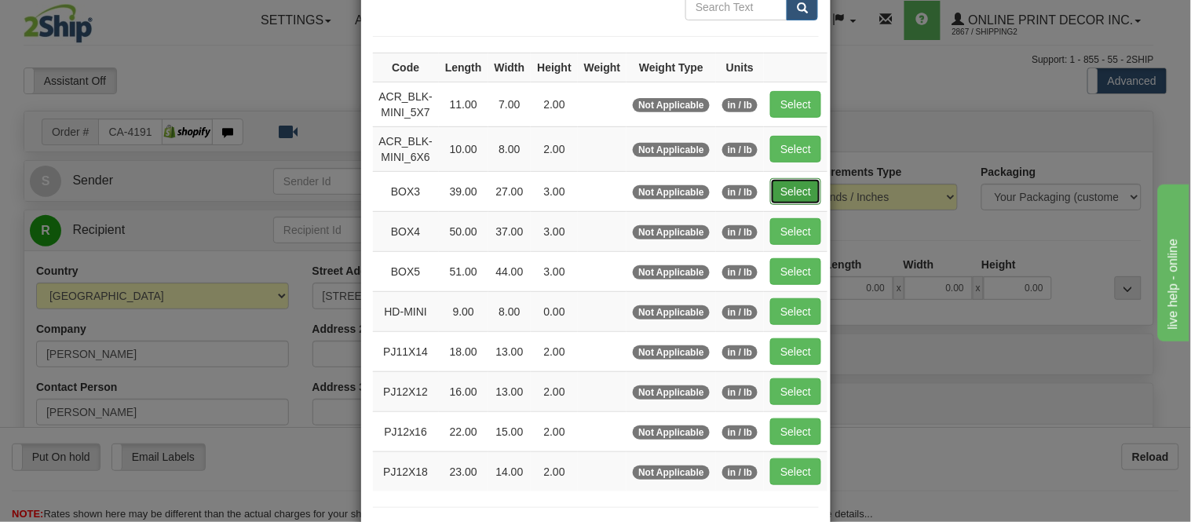
click at [779, 191] on button "Select" at bounding box center [795, 191] width 51 height 27
type input "BOX3"
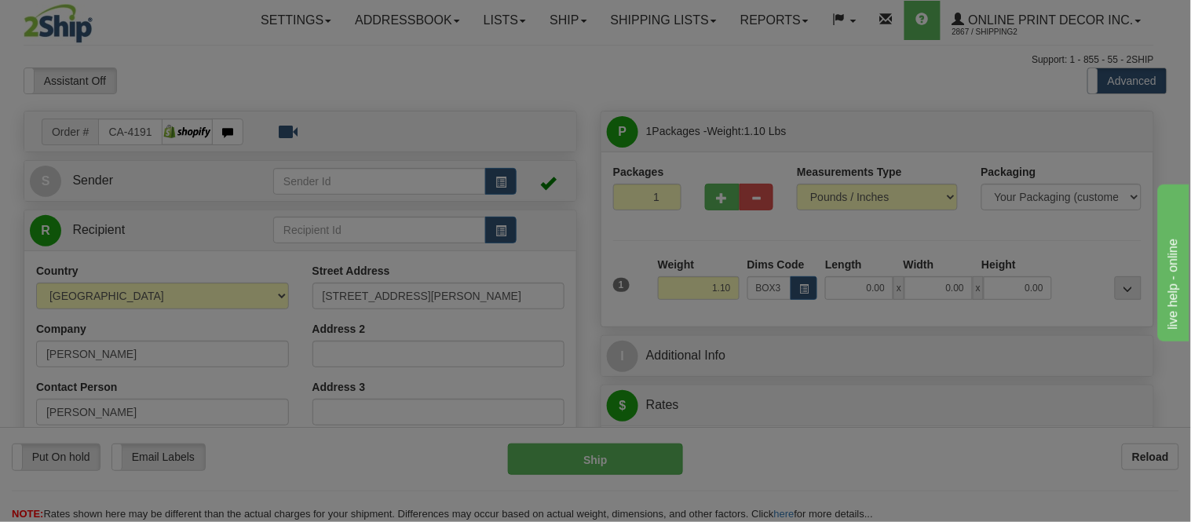
type input "39.00"
type input "27.00"
type input "3.00"
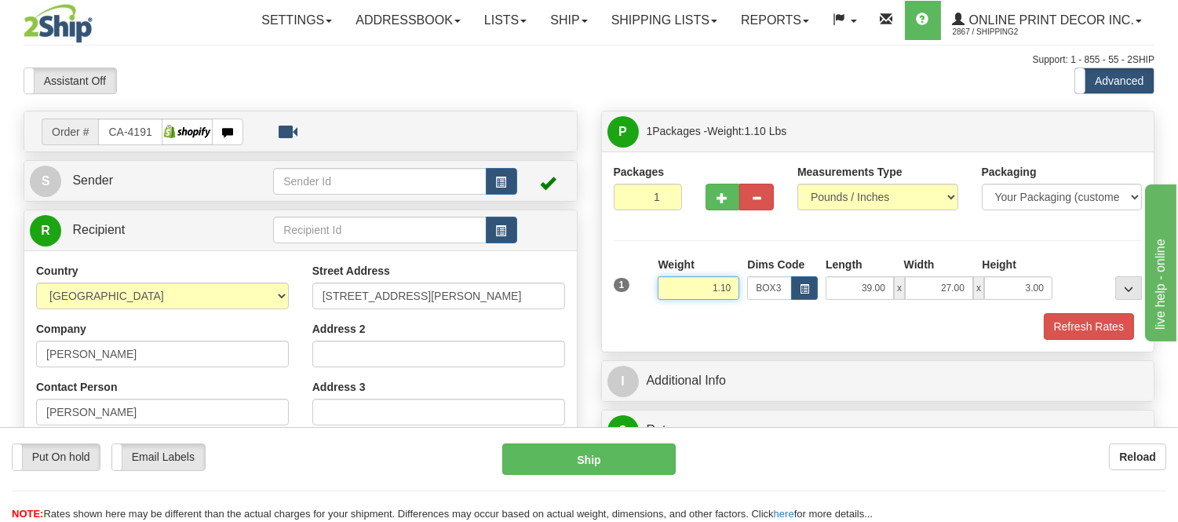
drag, startPoint x: 740, startPoint y: 287, endPoint x: 686, endPoint y: 300, distance: 54.8
click at [686, 300] on input "1.10" at bounding box center [699, 288] width 82 height 24
type input "8.98"
click at [1077, 316] on button "Refresh Rates" at bounding box center [1089, 326] width 90 height 27
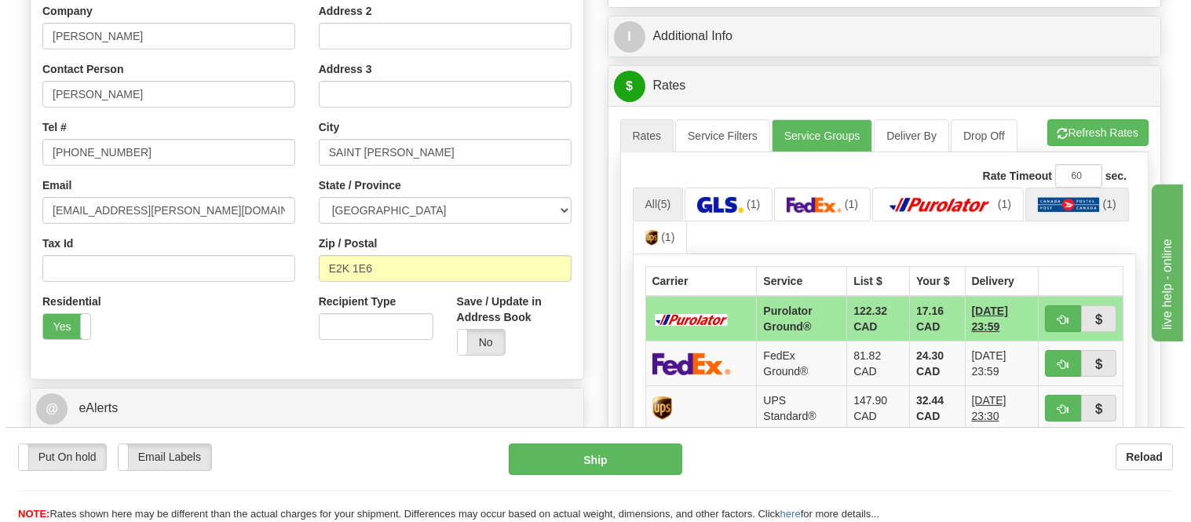
scroll to position [349, 0]
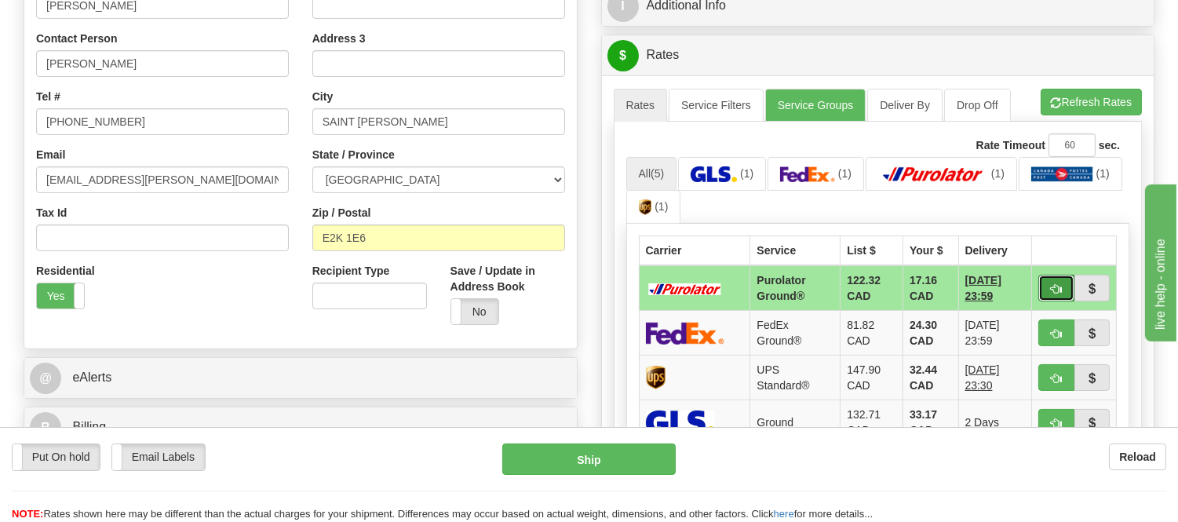
click at [1041, 287] on button "button" at bounding box center [1057, 288] width 36 height 27
type input "260"
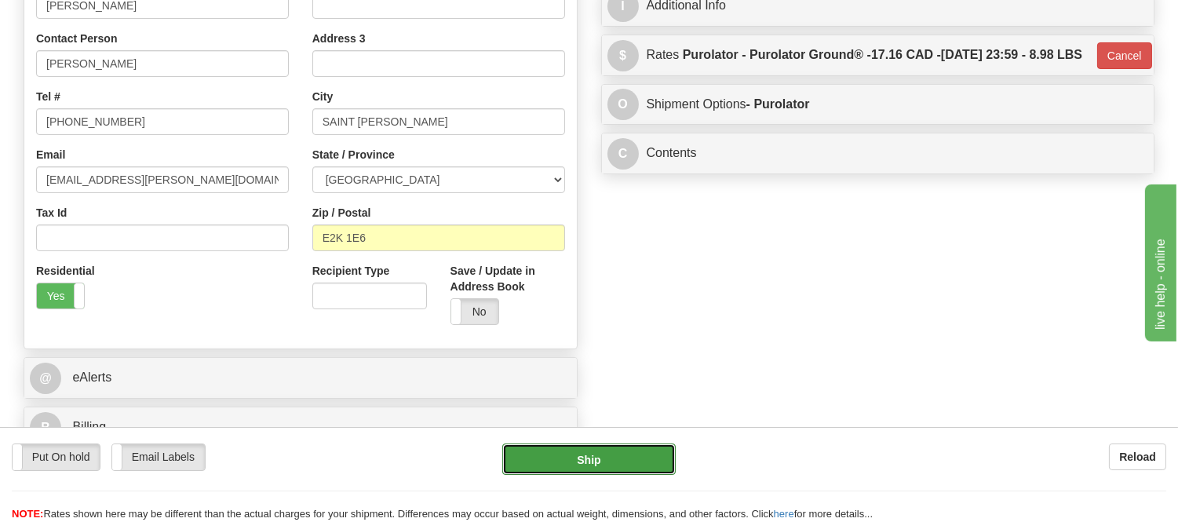
click at [610, 466] on button "Ship" at bounding box center [588, 459] width 173 height 31
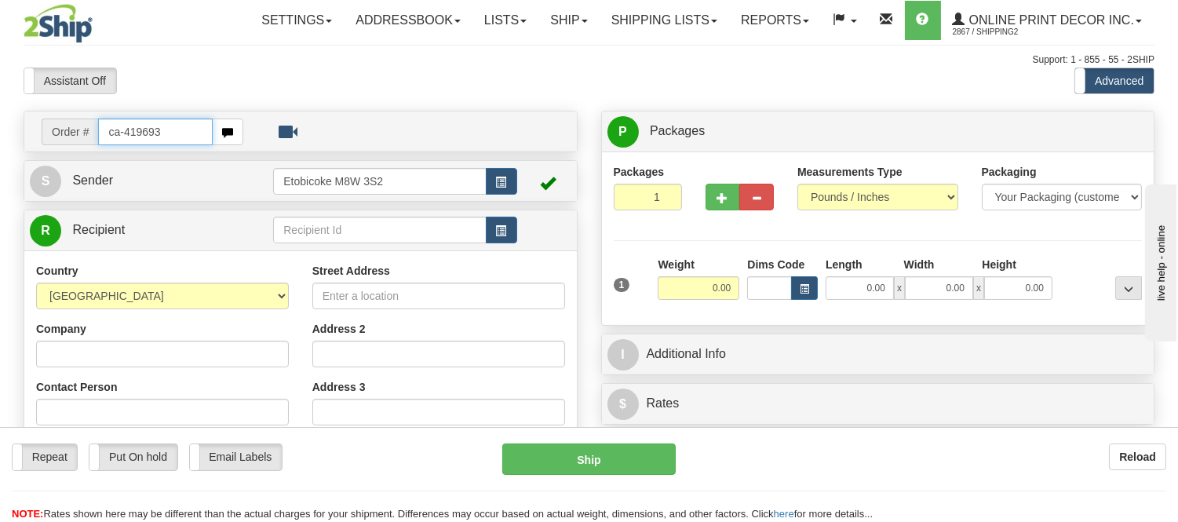
type input "ca-419693"
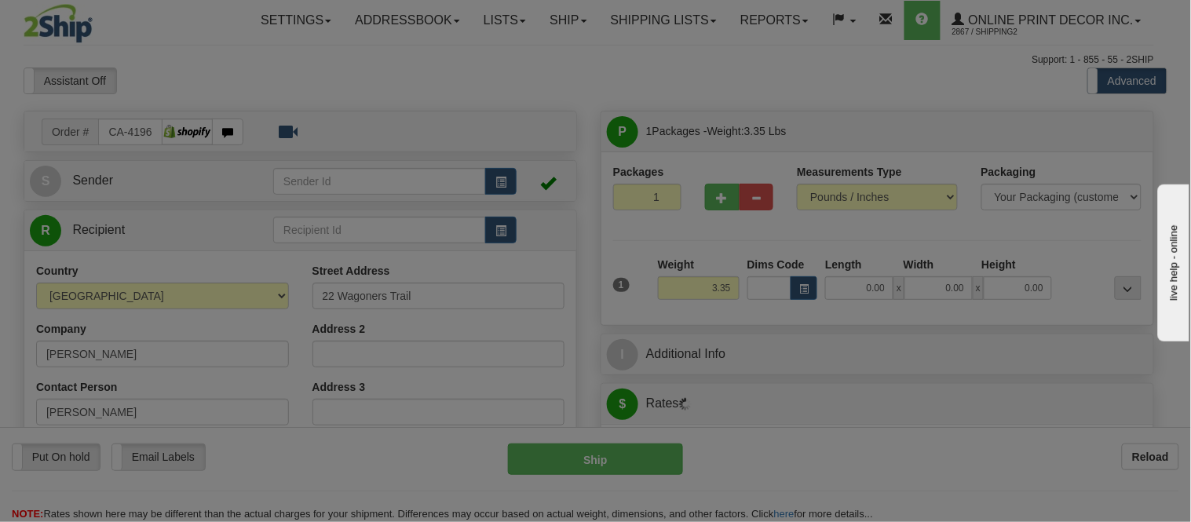
type input "GUELPH"
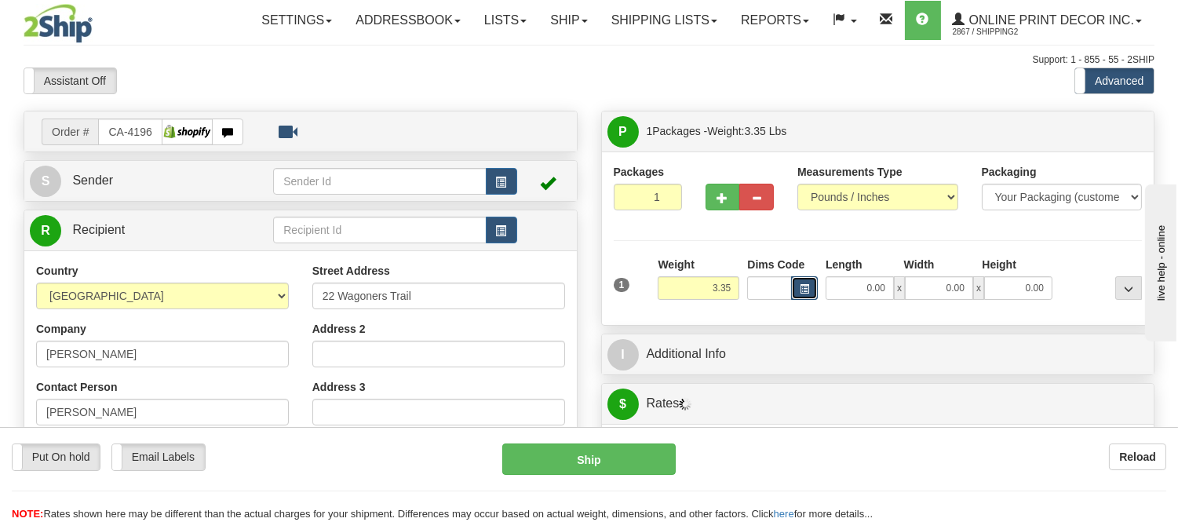
click at [805, 288] on span "button" at bounding box center [804, 289] width 9 height 9
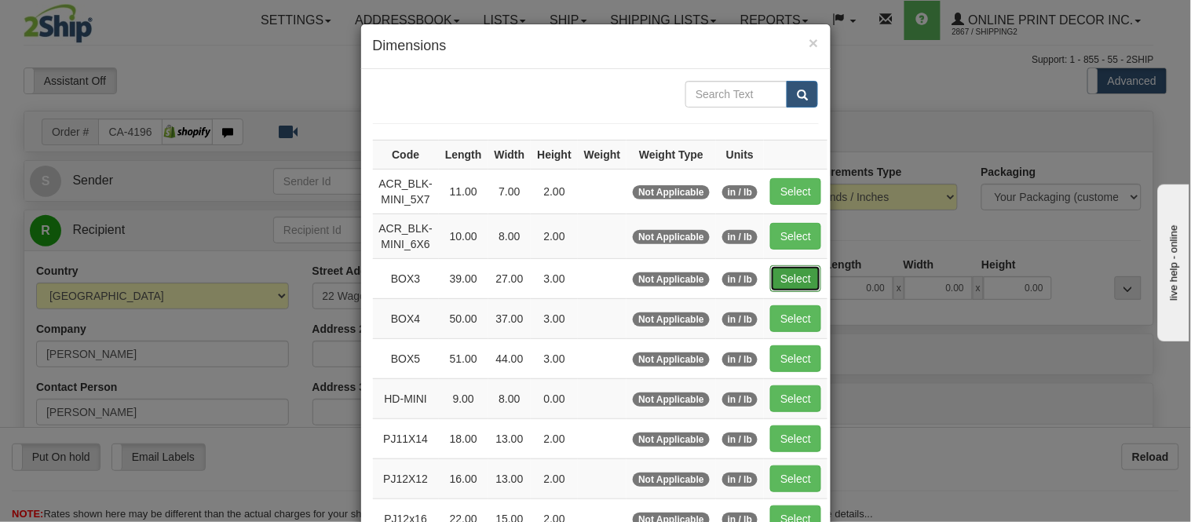
click at [780, 281] on button "Select" at bounding box center [795, 278] width 51 height 27
type input "BOX3"
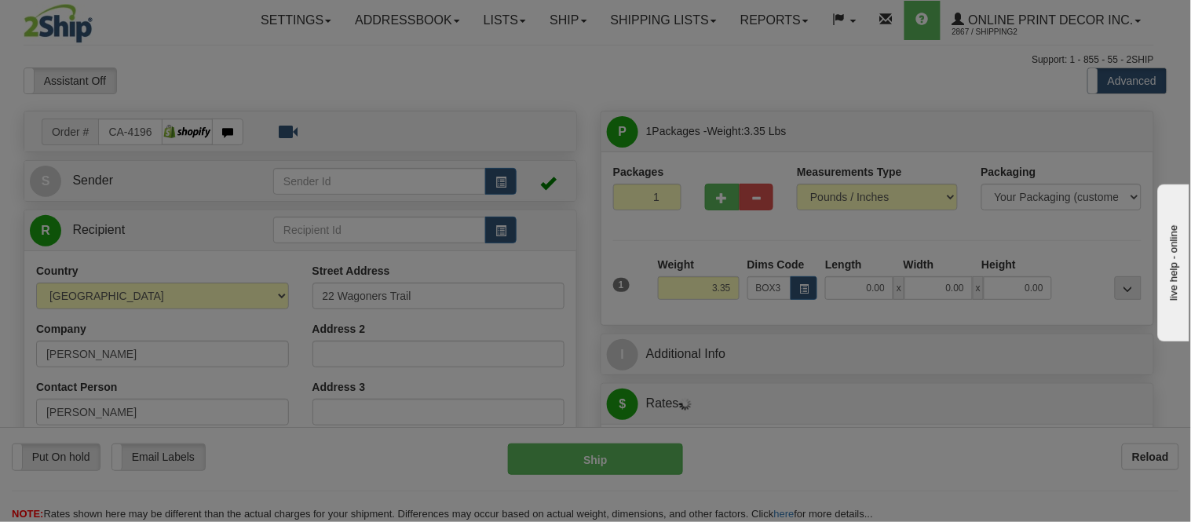
type input "39.00"
type input "27.00"
type input "3.00"
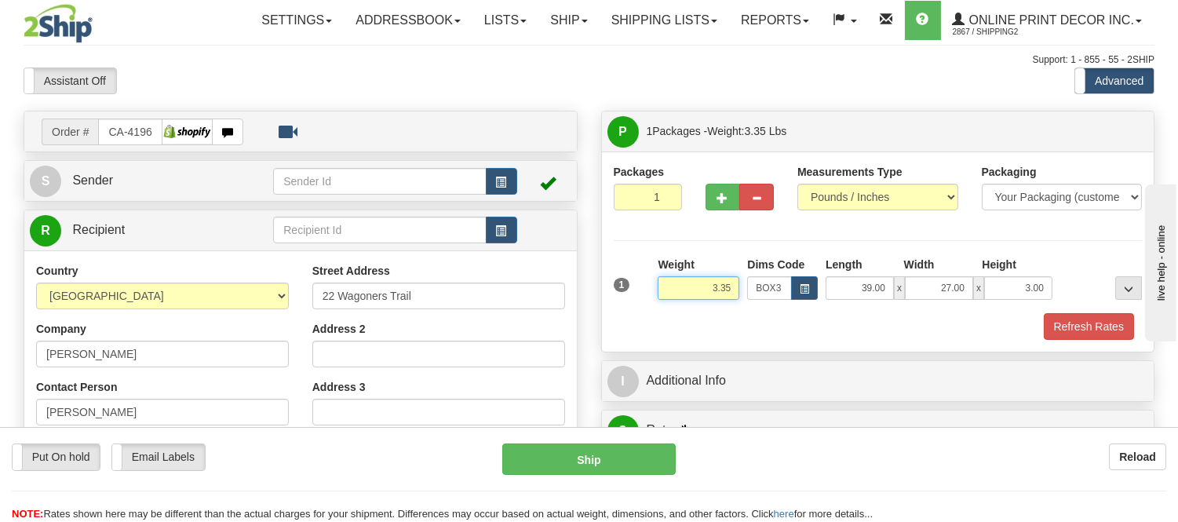
drag, startPoint x: 735, startPoint y: 286, endPoint x: 622, endPoint y: 280, distance: 113.2
click at [622, 280] on div "1 Weight 3.35 Dims Code BOX3" at bounding box center [878, 285] width 537 height 56
type input "7.98"
click at [1056, 323] on button "Refresh Rates" at bounding box center [1089, 326] width 90 height 27
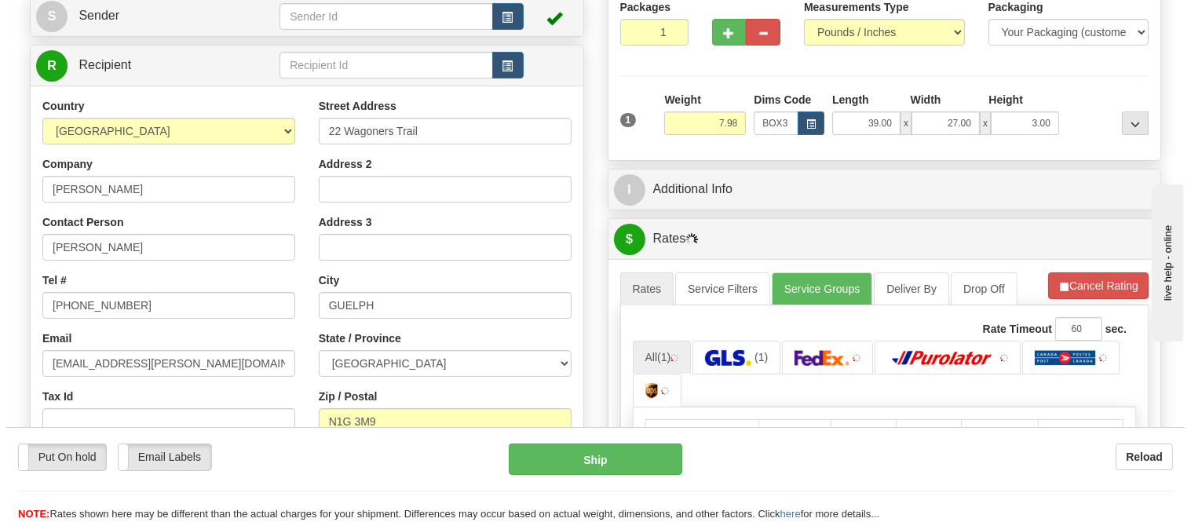
scroll to position [174, 0]
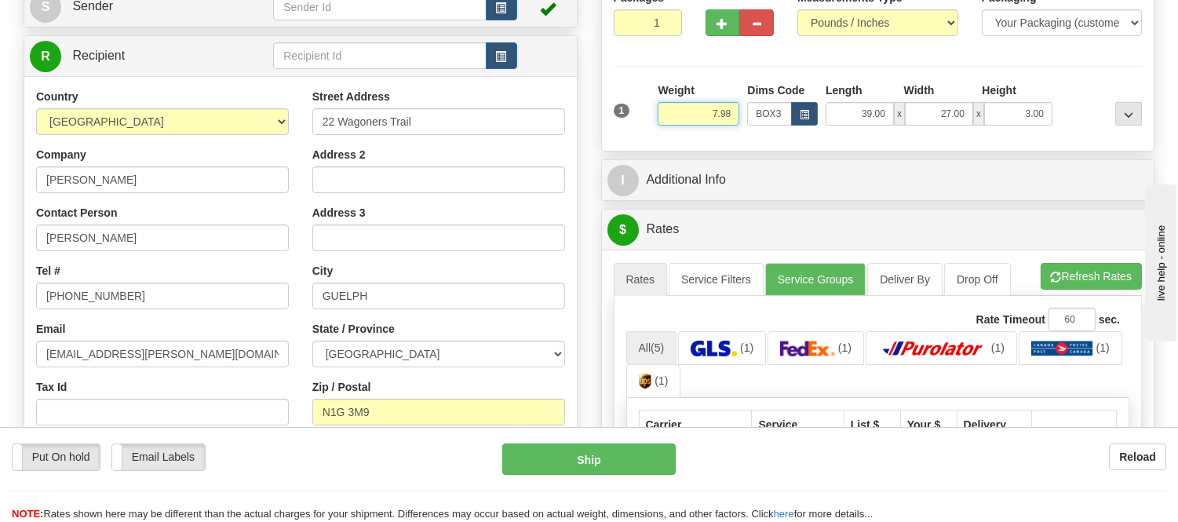
drag, startPoint x: 731, startPoint y: 113, endPoint x: 654, endPoint y: 116, distance: 77.0
click at [654, 116] on div "Weight 7.98" at bounding box center [698, 109] width 89 height 55
click at [802, 111] on span "button" at bounding box center [804, 115] width 9 height 9
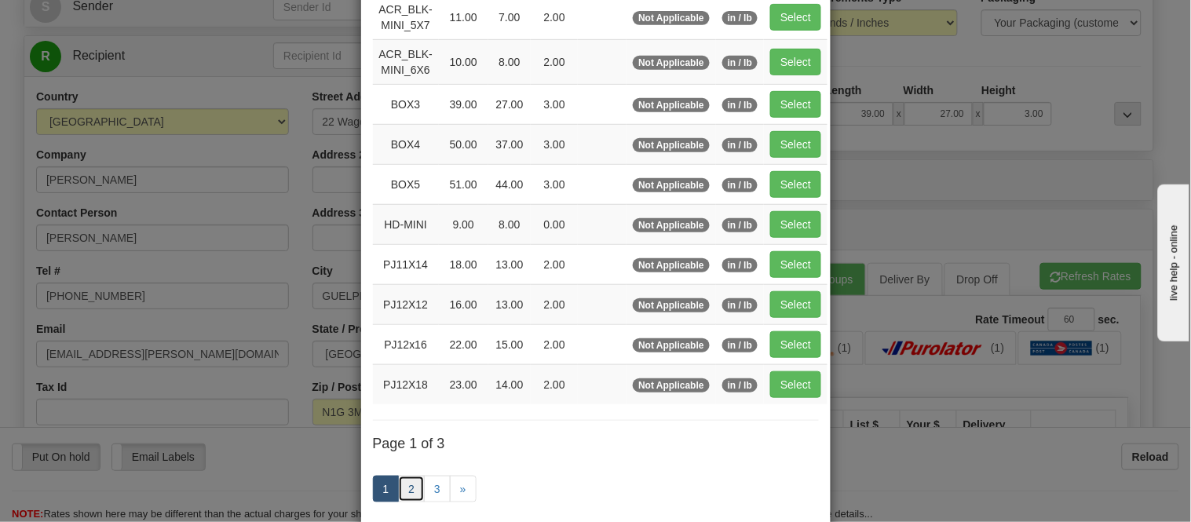
click at [411, 498] on link "2" at bounding box center [411, 489] width 27 height 27
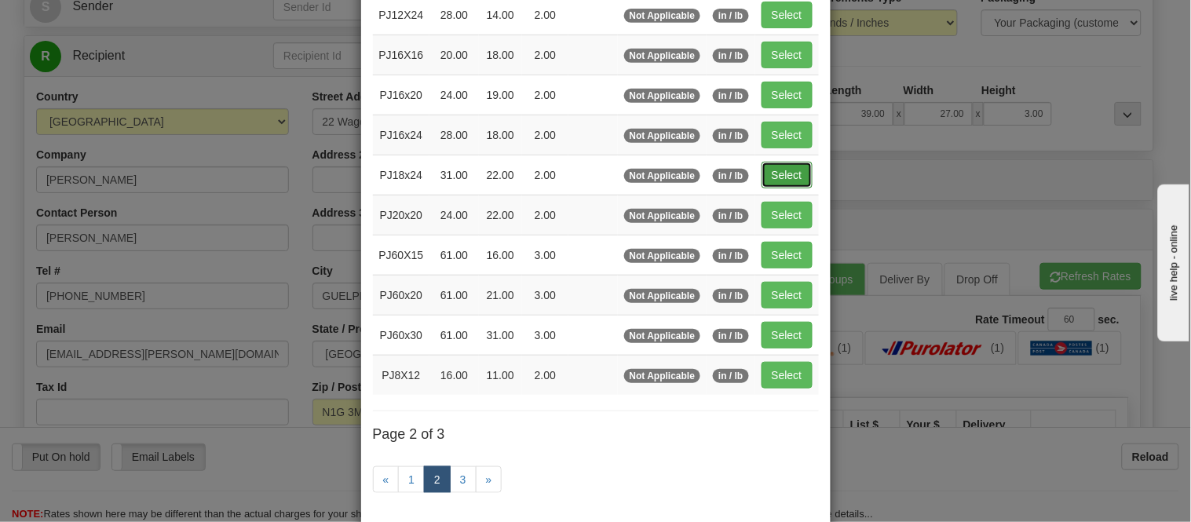
click at [775, 170] on button "Select" at bounding box center [786, 175] width 51 height 27
type input "PJ18x24"
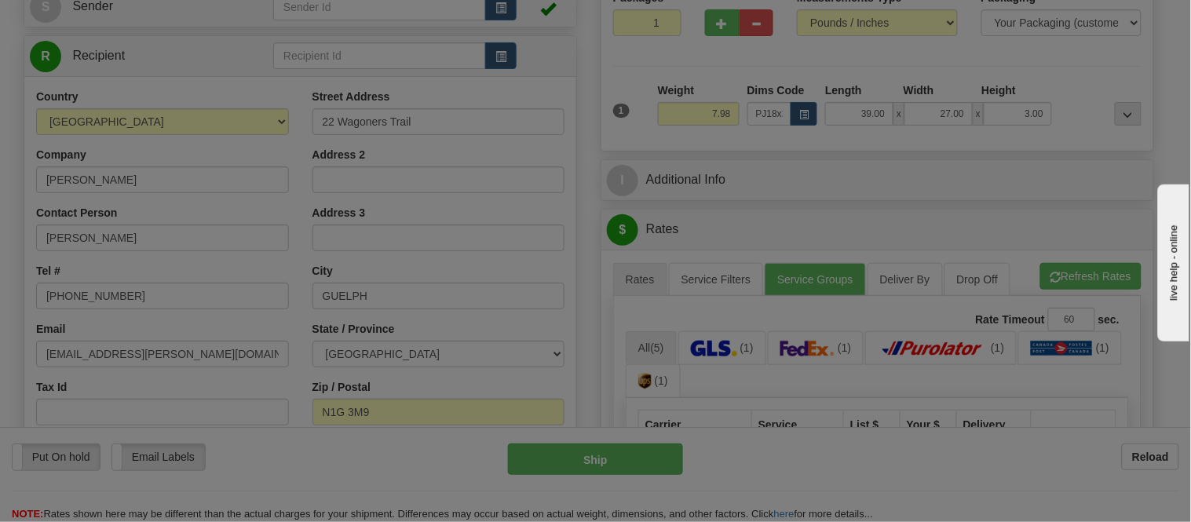
type input "31.00"
type input "22.00"
type input "2.00"
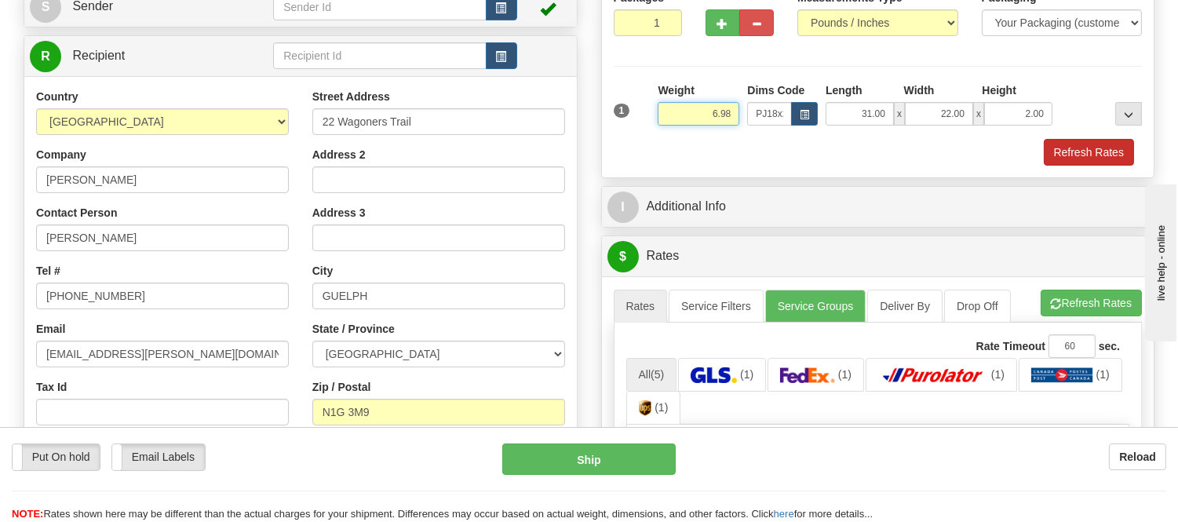
type input "6.98"
click at [1126, 150] on button "Refresh Rates" at bounding box center [1089, 152] width 90 height 27
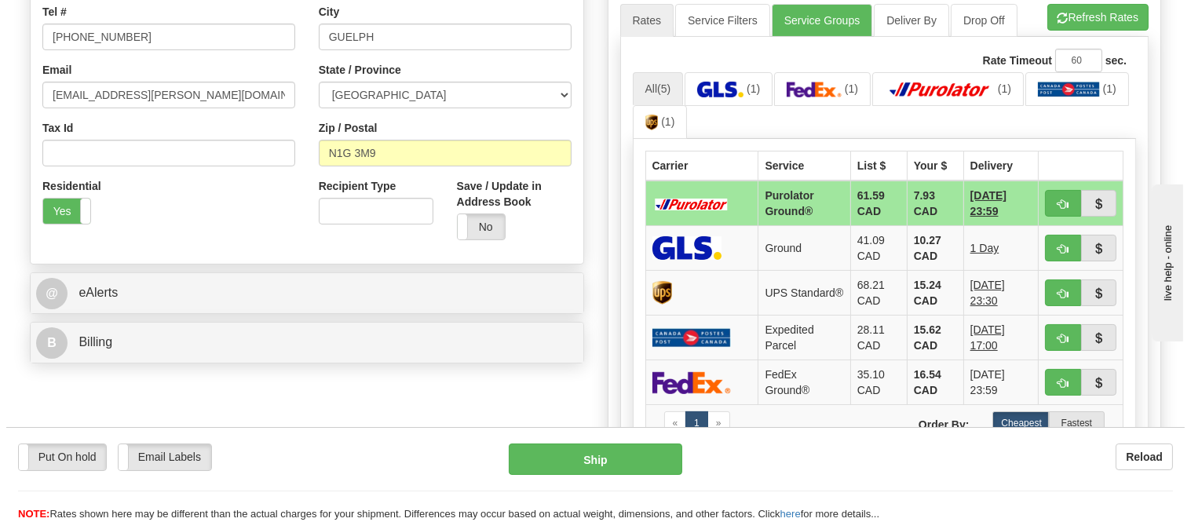
scroll to position [436, 0]
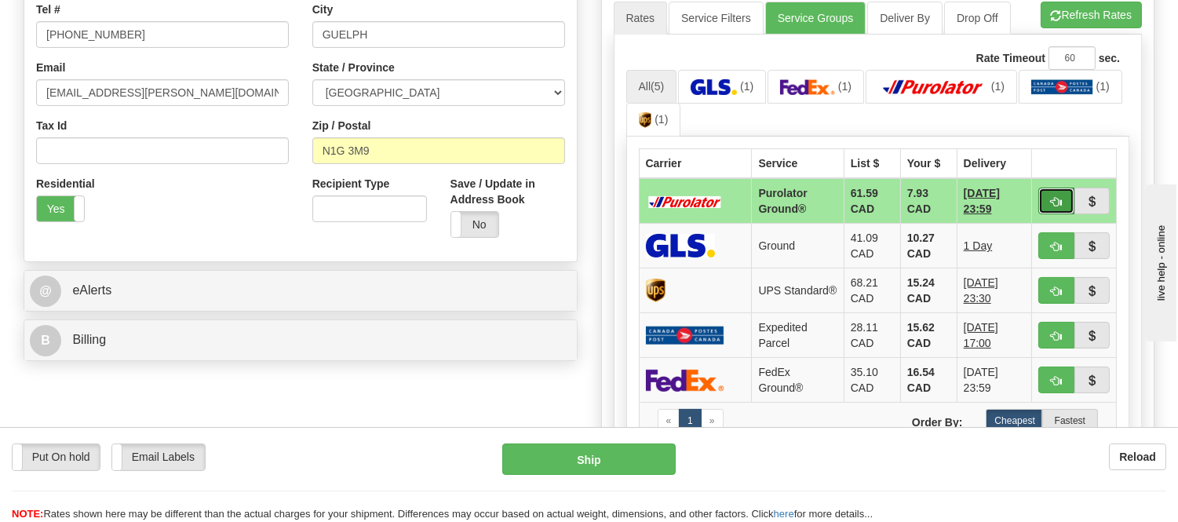
click at [1051, 197] on span "button" at bounding box center [1056, 202] width 11 height 10
type input "260"
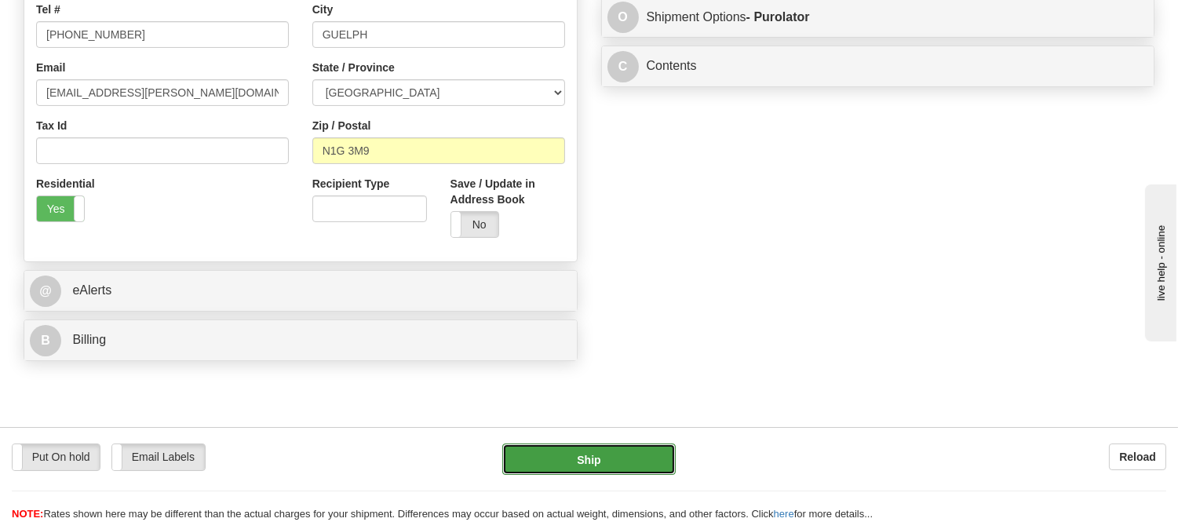
click at [620, 458] on button "Ship" at bounding box center [588, 459] width 173 height 31
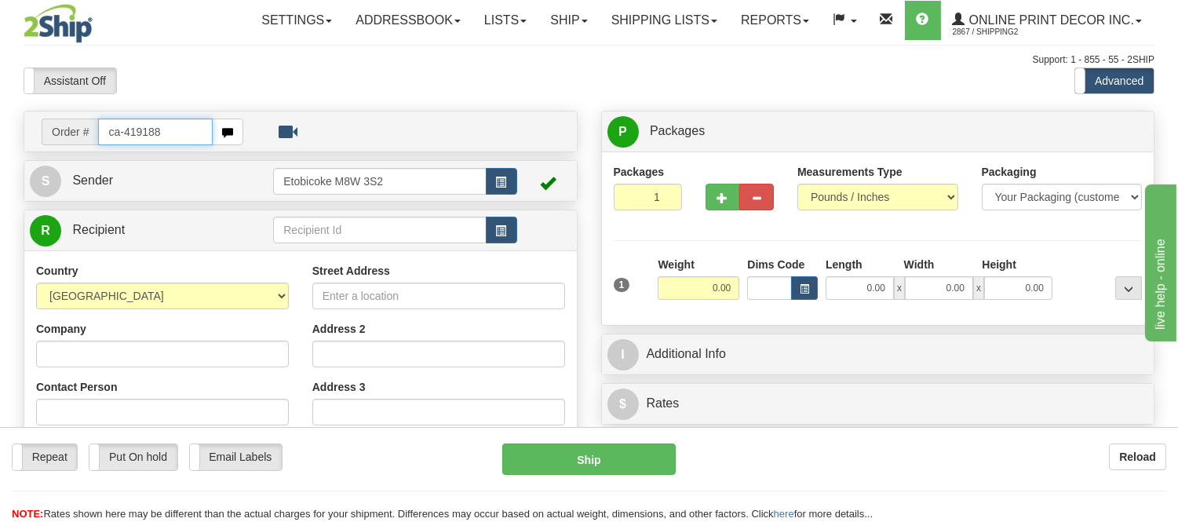
type input "ca-419188"
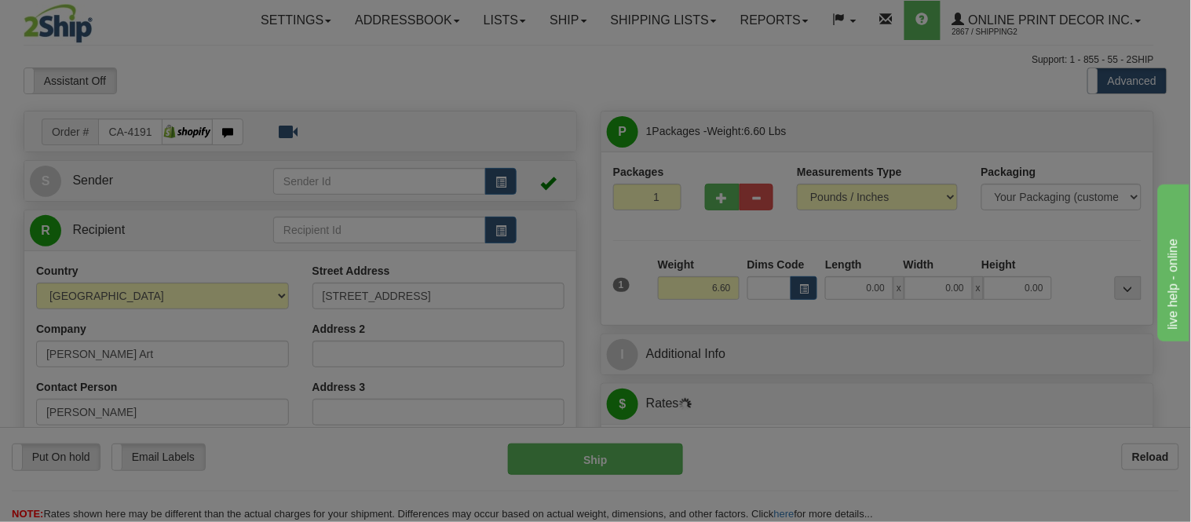
type input "REVELSTOKE"
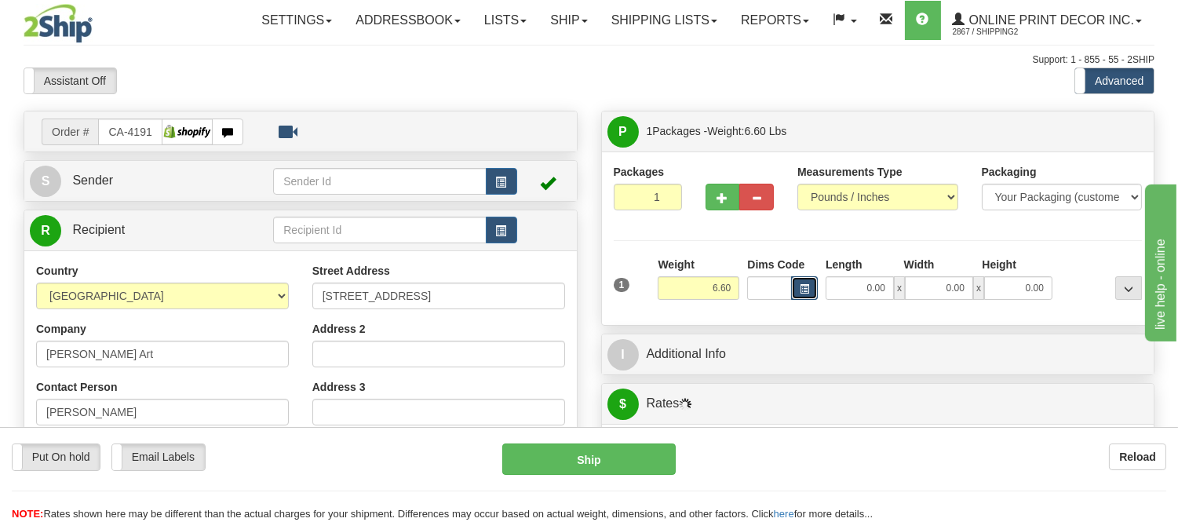
click at [802, 287] on span "button" at bounding box center [804, 289] width 9 height 9
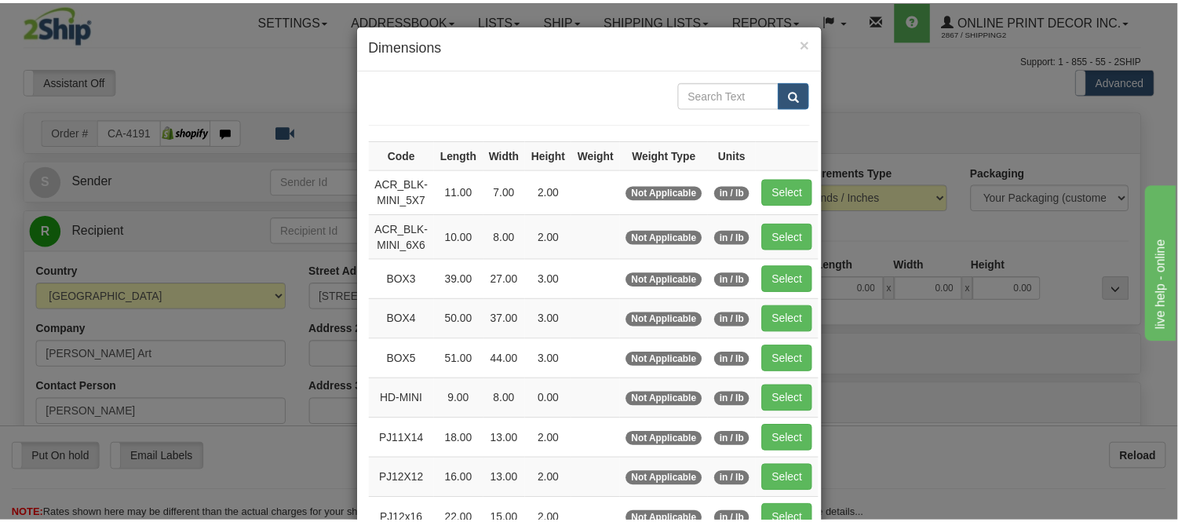
scroll to position [87, 0]
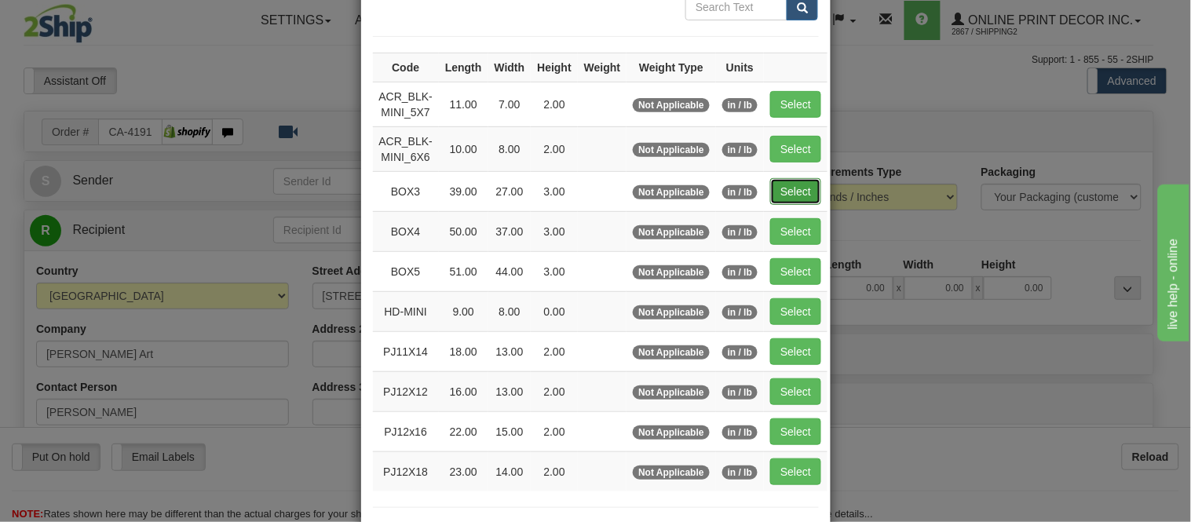
click at [774, 195] on button "Select" at bounding box center [795, 191] width 51 height 27
type input "BOX3"
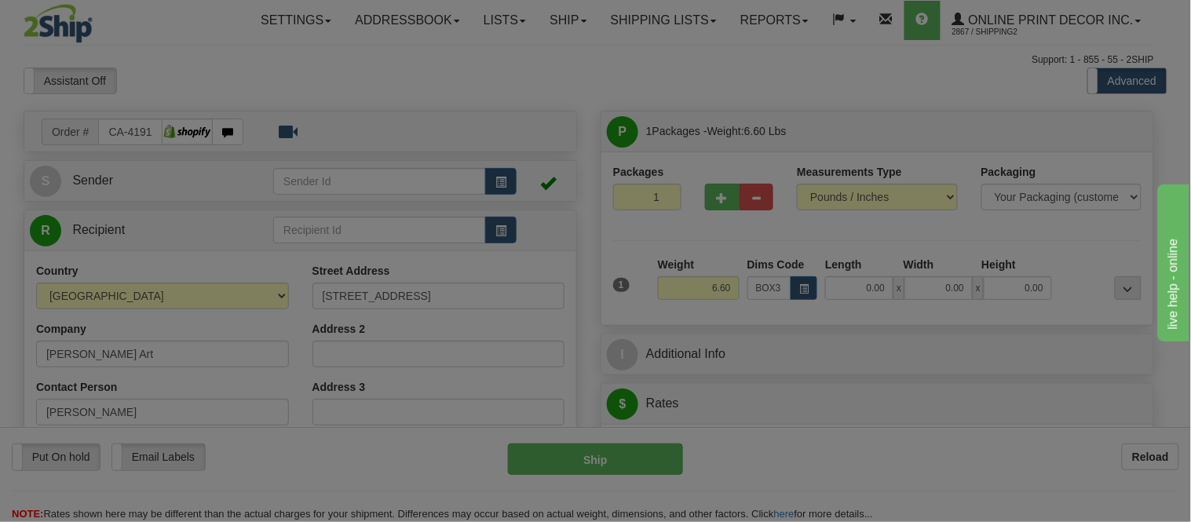
type input "39.00"
type input "27.00"
type input "3.00"
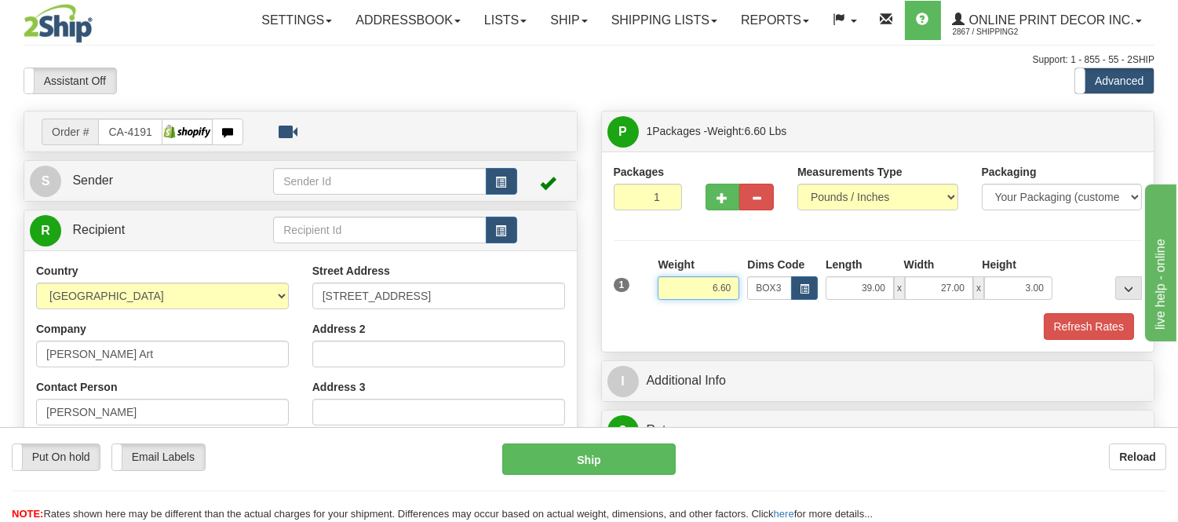
drag, startPoint x: 732, startPoint y: 281, endPoint x: 633, endPoint y: 305, distance: 101.7
click at [634, 305] on div "1 Weight 6.60 Dims Code BOX3" at bounding box center [878, 285] width 537 height 56
type input "7.98"
click at [1061, 312] on div at bounding box center [878, 312] width 537 height 1
click at [1062, 316] on button "Refresh Rates" at bounding box center [1089, 326] width 90 height 27
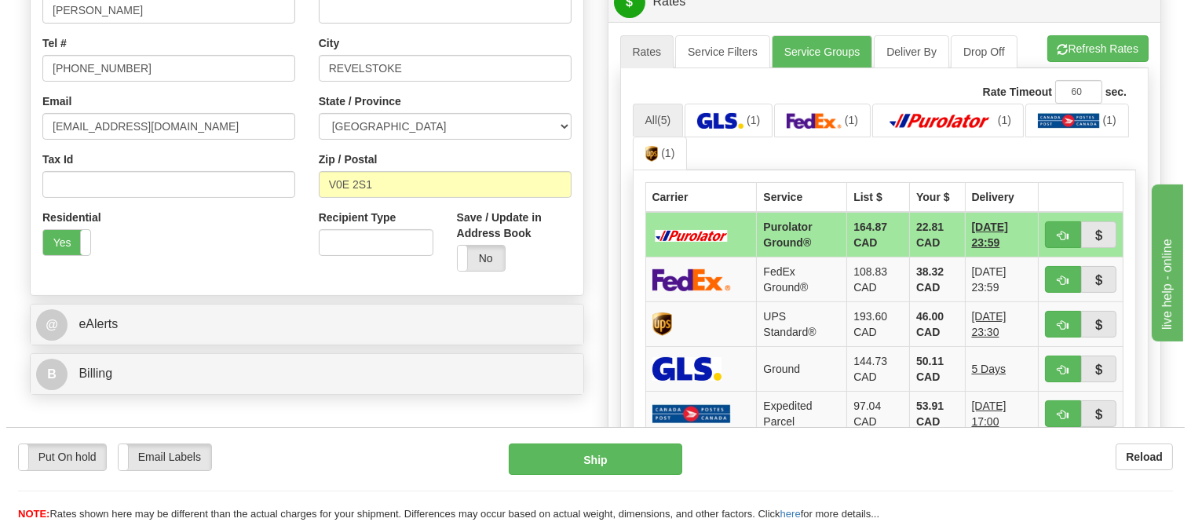
scroll to position [411, 0]
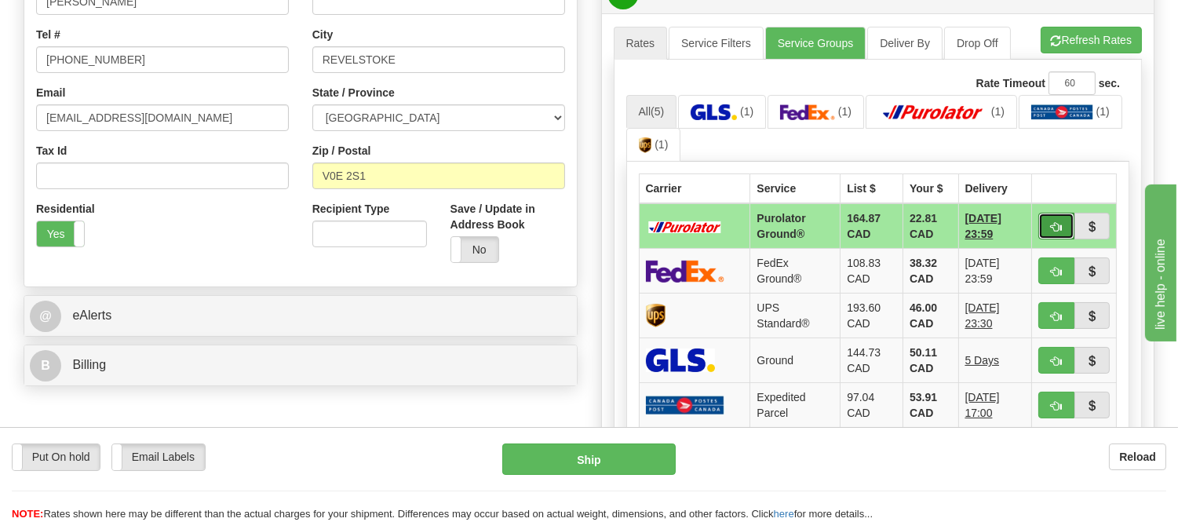
click at [1055, 222] on span "button" at bounding box center [1056, 227] width 11 height 10
type input "260"
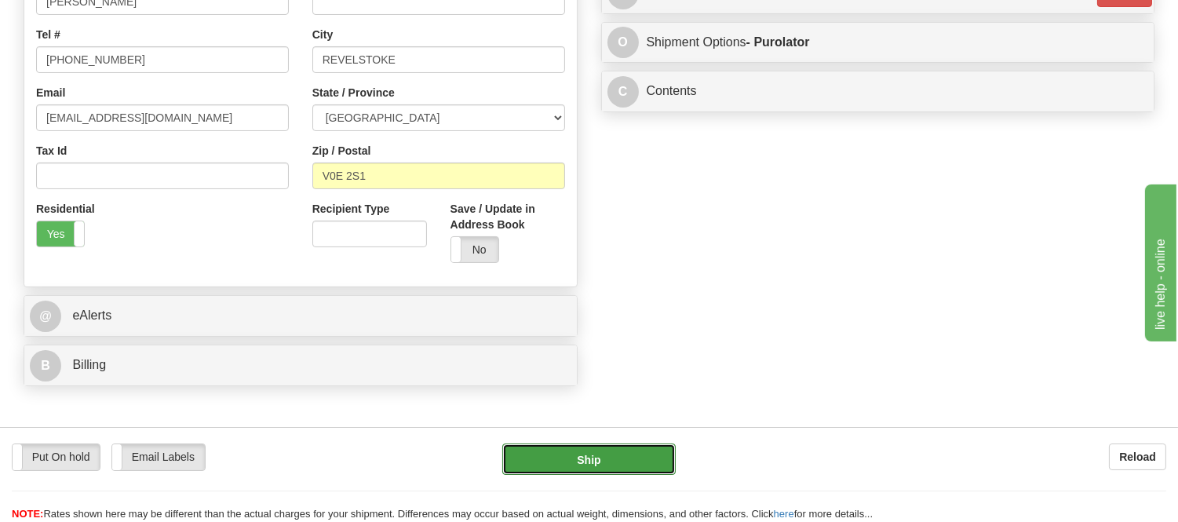
click at [586, 451] on button "Ship" at bounding box center [588, 459] width 173 height 31
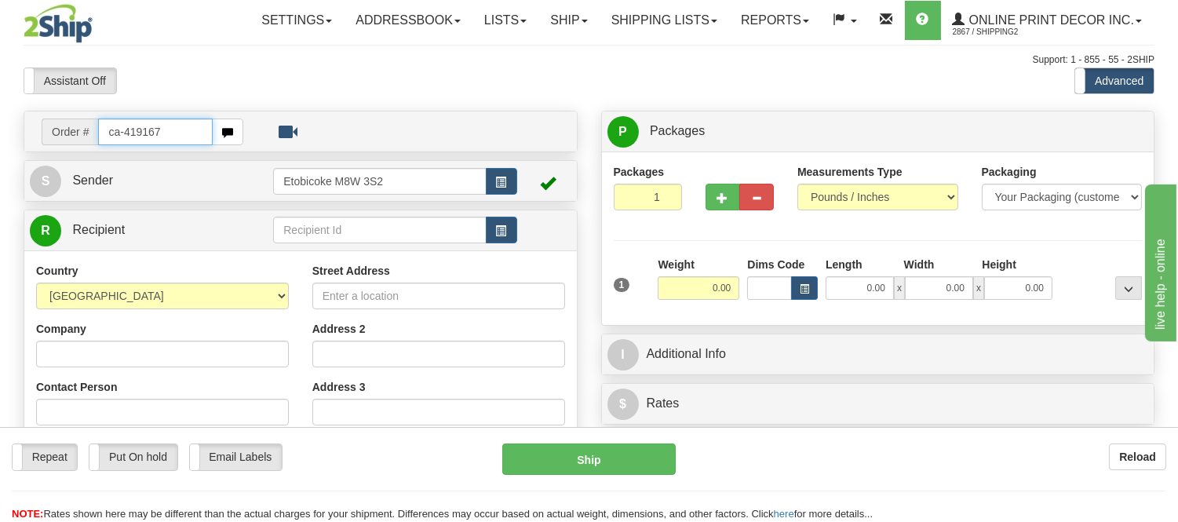
type input "ca-419167"
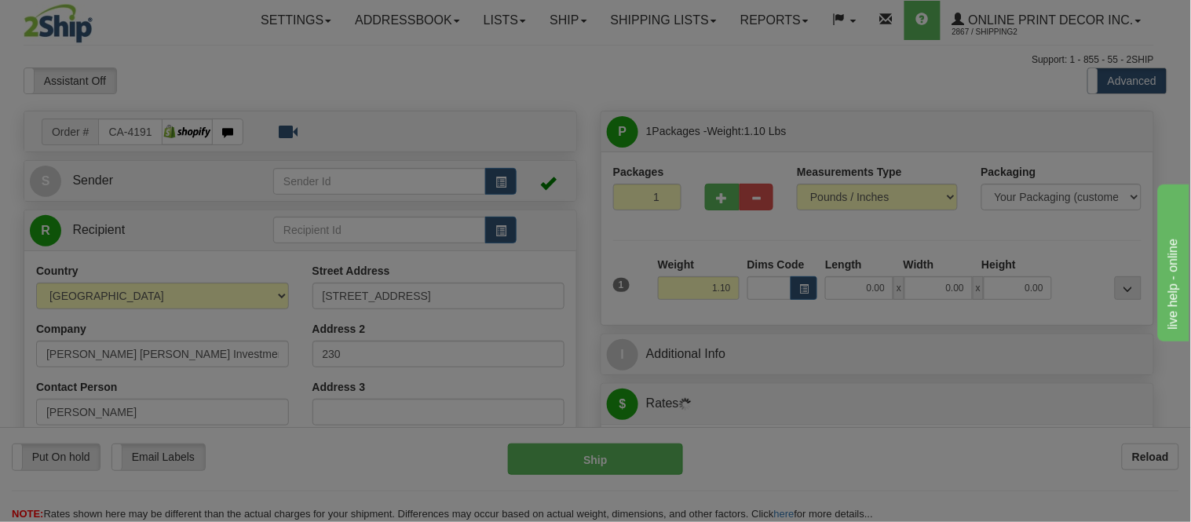
type input "COMOX"
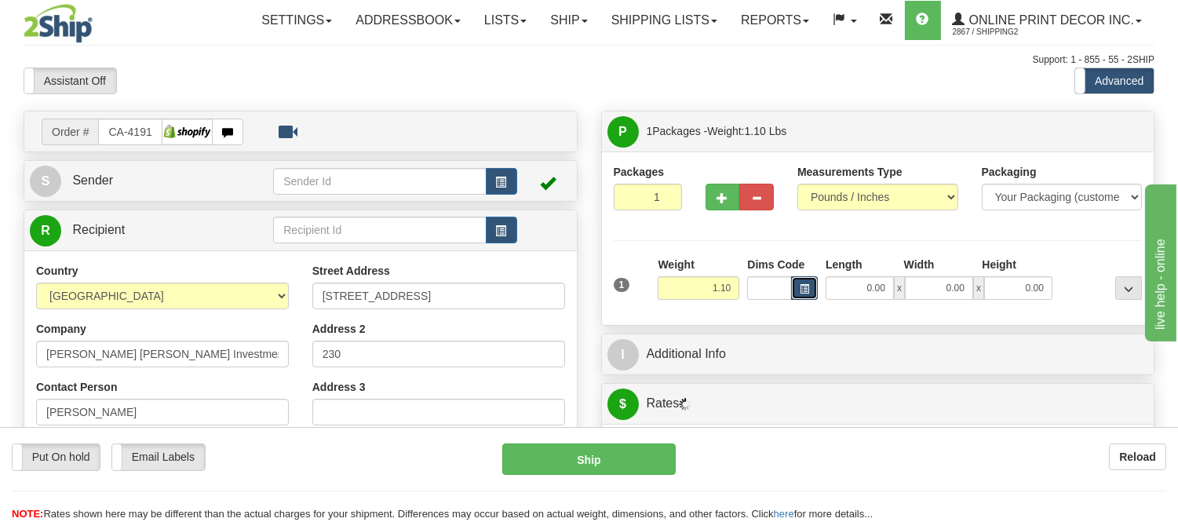
click at [802, 294] on span "button" at bounding box center [804, 289] width 9 height 9
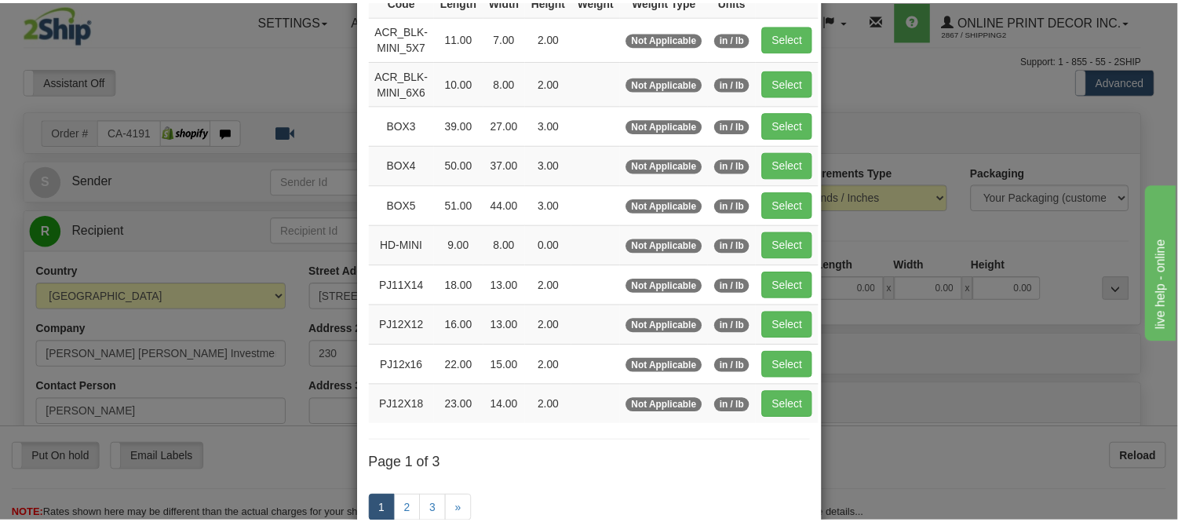
scroll to position [174, 0]
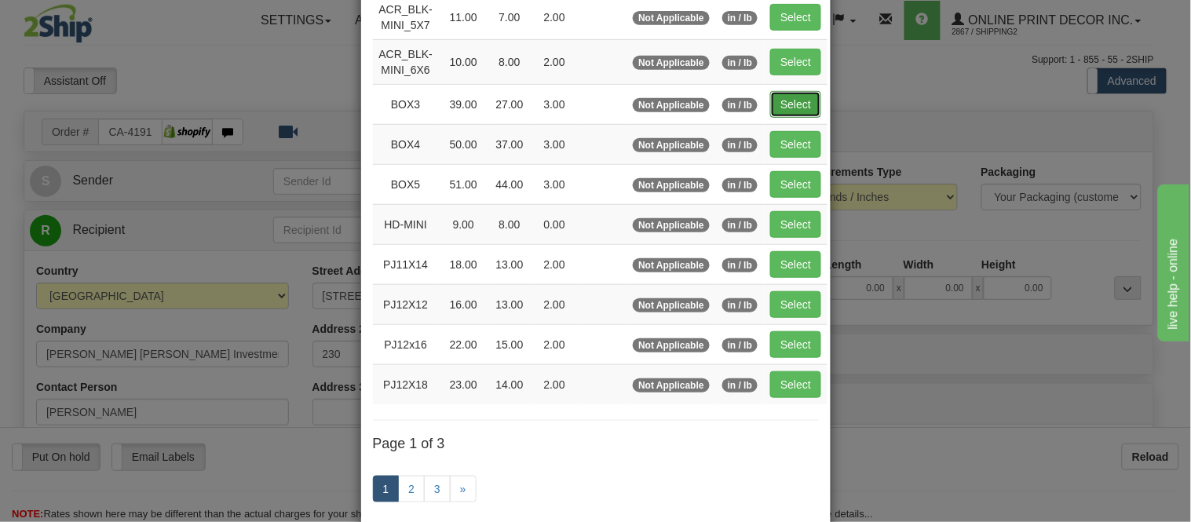
click at [776, 96] on button "Select" at bounding box center [795, 104] width 51 height 27
type input "BOX3"
type input "39.00"
type input "27.00"
type input "3.00"
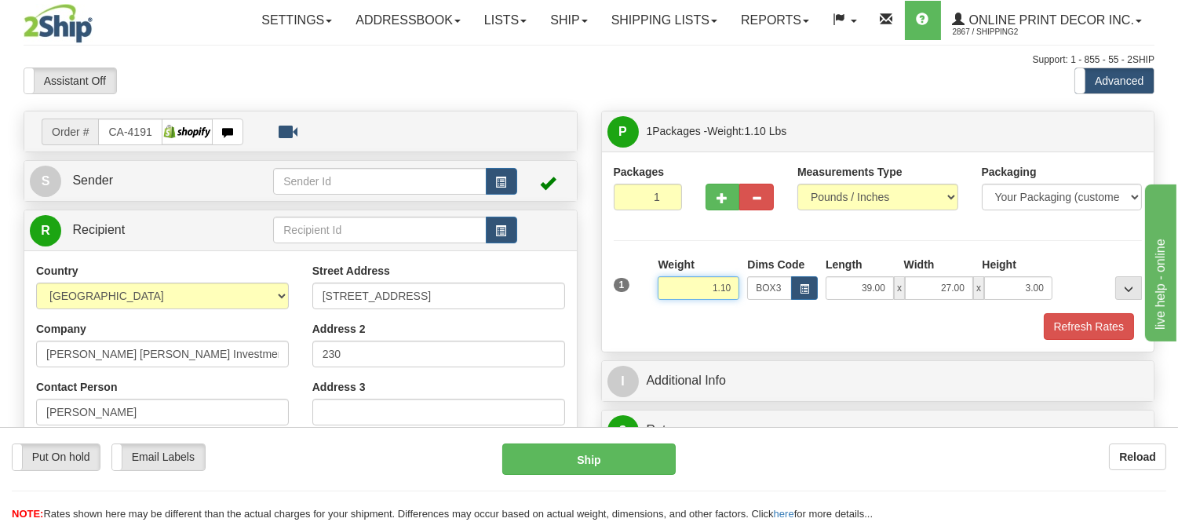
drag, startPoint x: 731, startPoint y: 283, endPoint x: 670, endPoint y: 300, distance: 63.4
click at [670, 300] on input "1.10" at bounding box center [699, 288] width 82 height 24
type input "1"
drag, startPoint x: 735, startPoint y: 291, endPoint x: 623, endPoint y: 291, distance: 112.3
click at [623, 291] on div "1 Weight 9.98 Dims Code BOX3" at bounding box center [878, 285] width 537 height 56
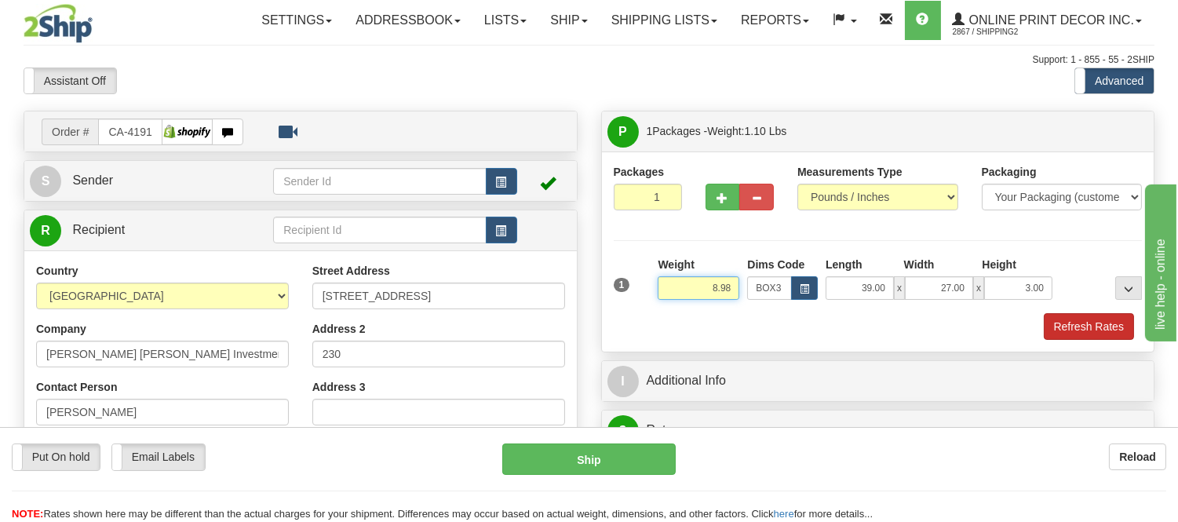
type input "8.98"
click at [1082, 322] on button "Refresh Rates" at bounding box center [1089, 326] width 90 height 27
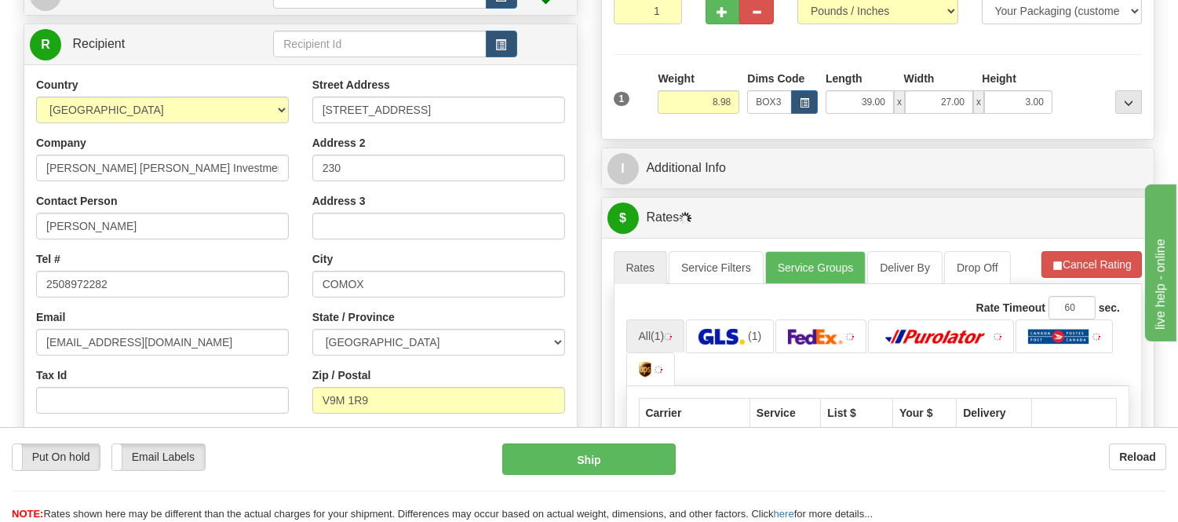
scroll to position [201, 0]
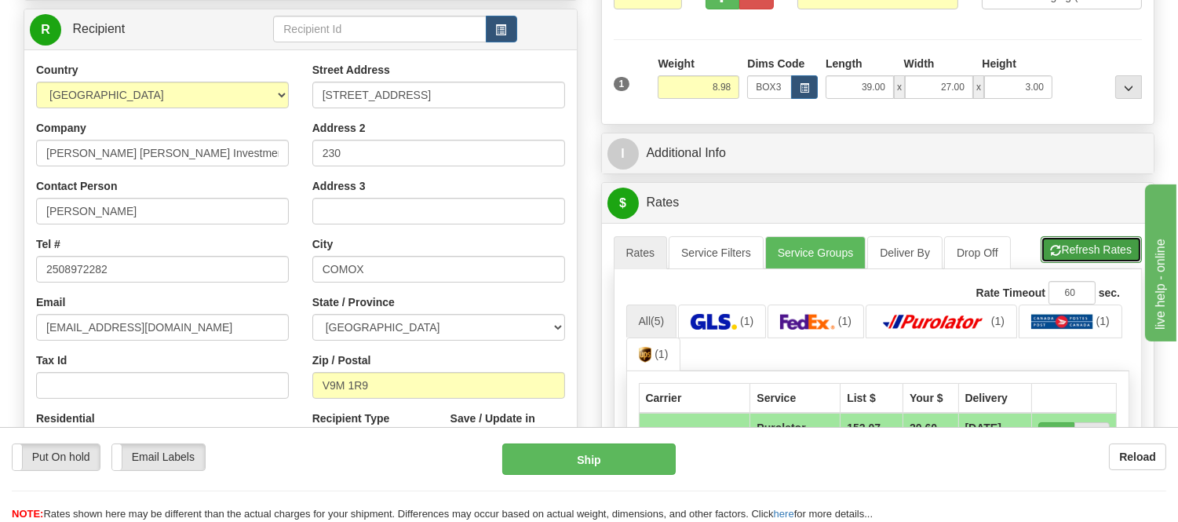
click at [1108, 247] on button "Refresh Rates" at bounding box center [1091, 249] width 101 height 27
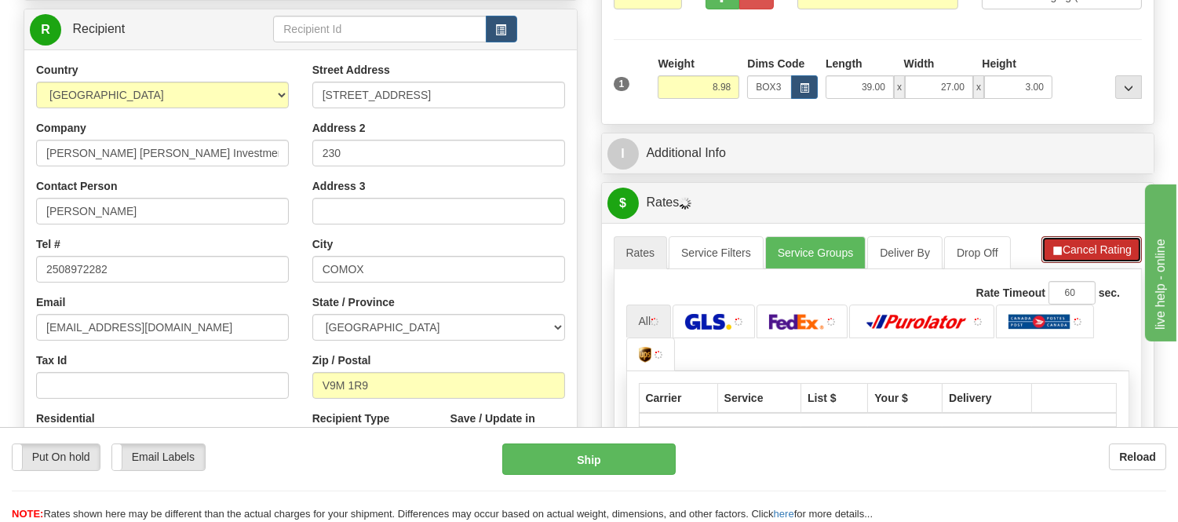
click at [1108, 247] on button "Cancel Rating" at bounding box center [1092, 249] width 100 height 27
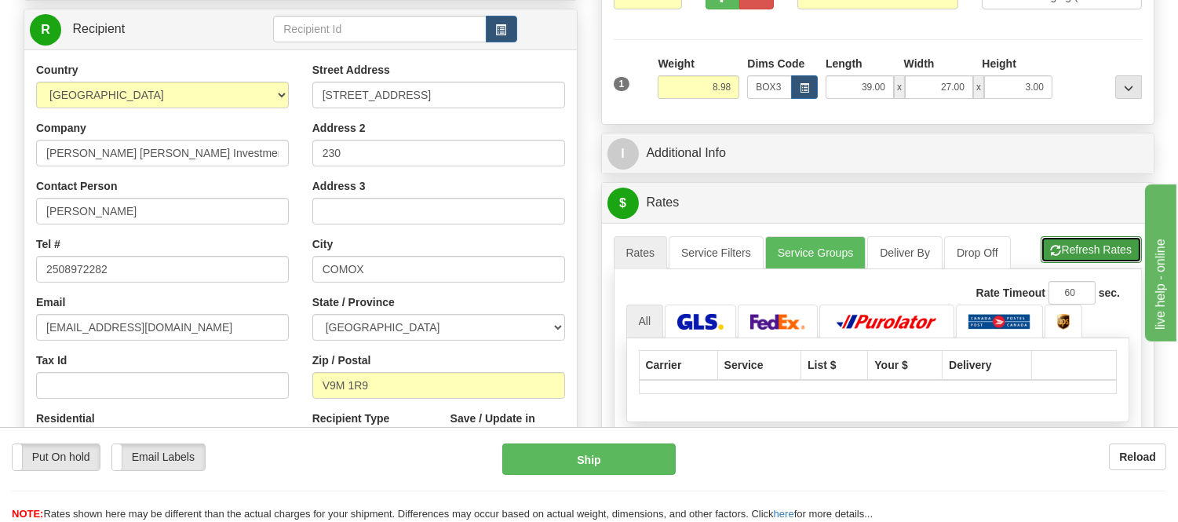
click at [1108, 247] on button "Refresh Rates" at bounding box center [1091, 249] width 101 height 27
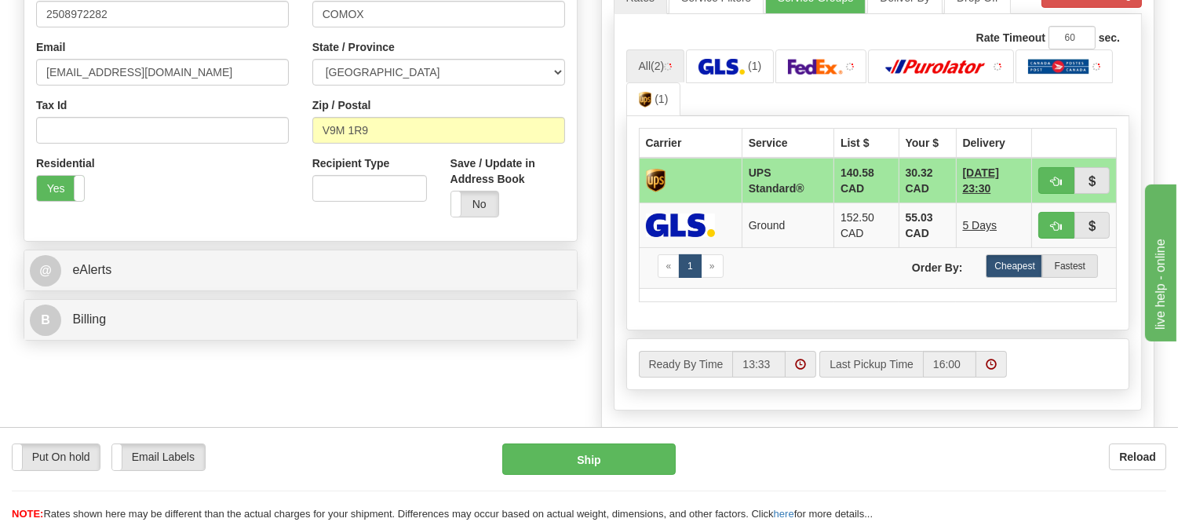
scroll to position [463, 0]
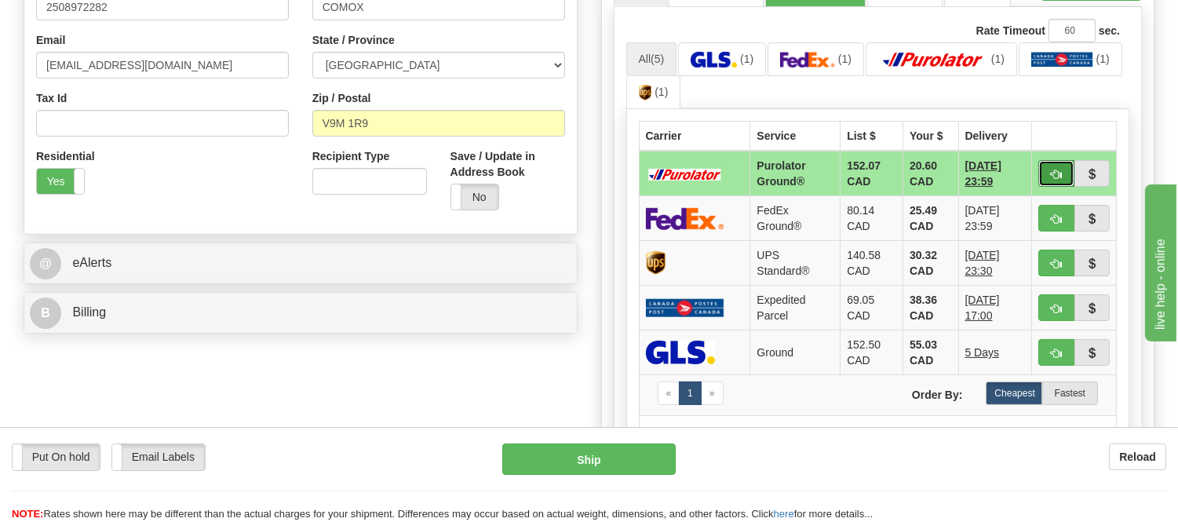
click at [1044, 169] on button "button" at bounding box center [1057, 173] width 36 height 27
type input "260"
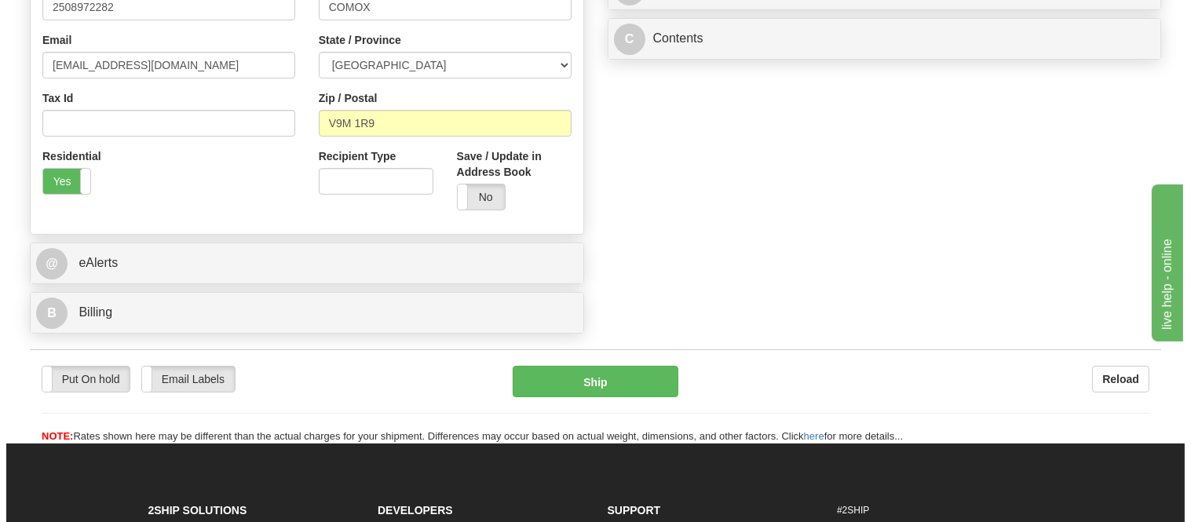
scroll to position [201, 0]
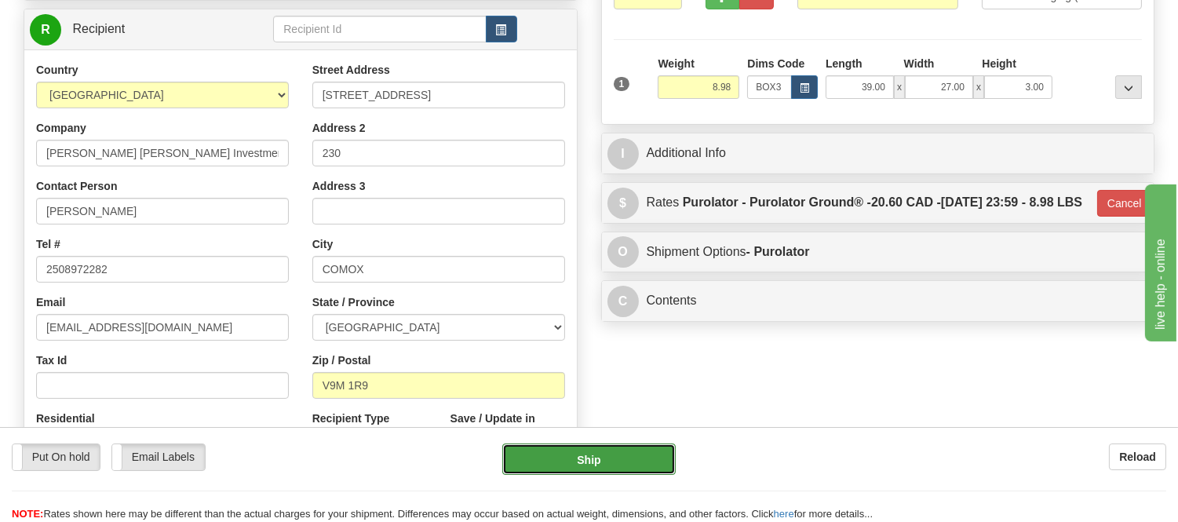
click at [563, 455] on button "Ship" at bounding box center [588, 459] width 173 height 31
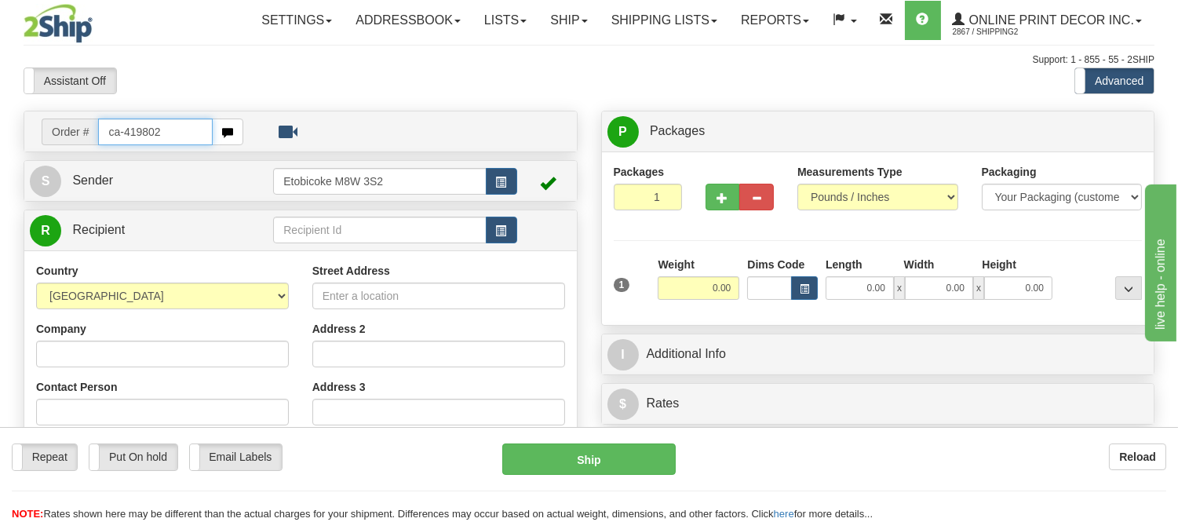
type input "ca-419802"
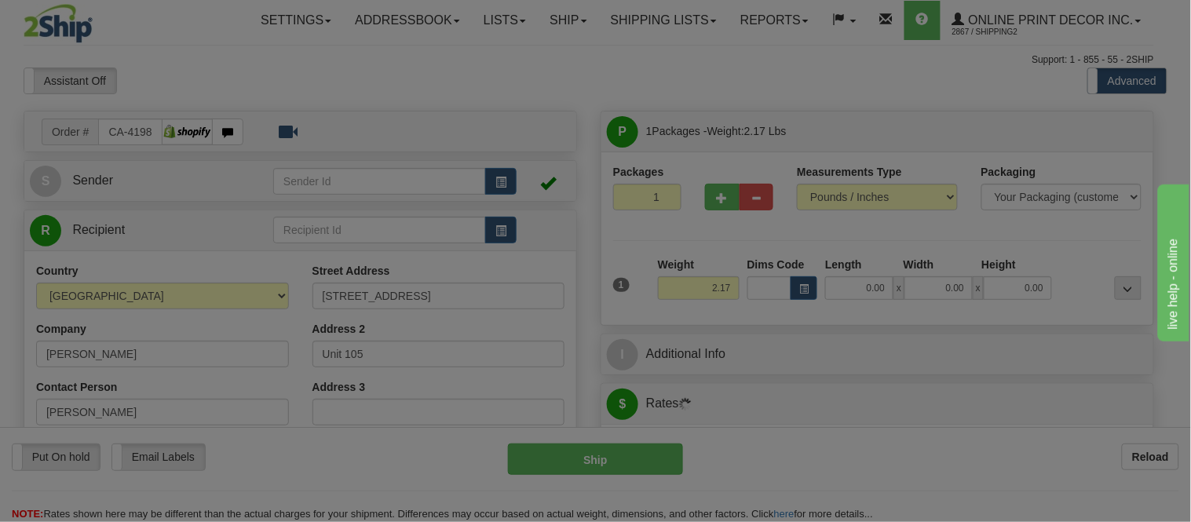
type input "[GEOGRAPHIC_DATA]"
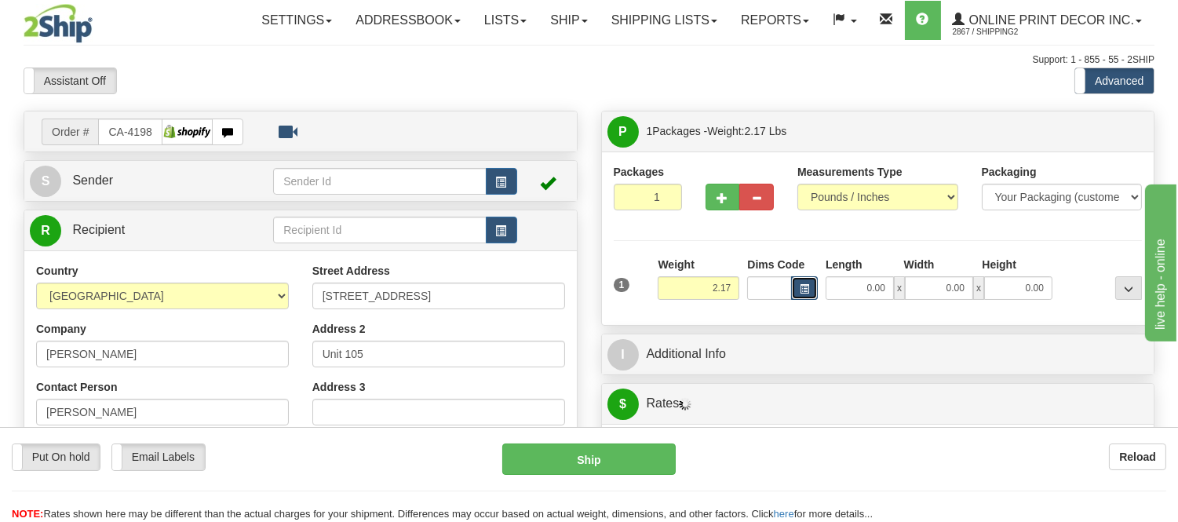
click at [809, 285] on button "button" at bounding box center [804, 288] width 27 height 24
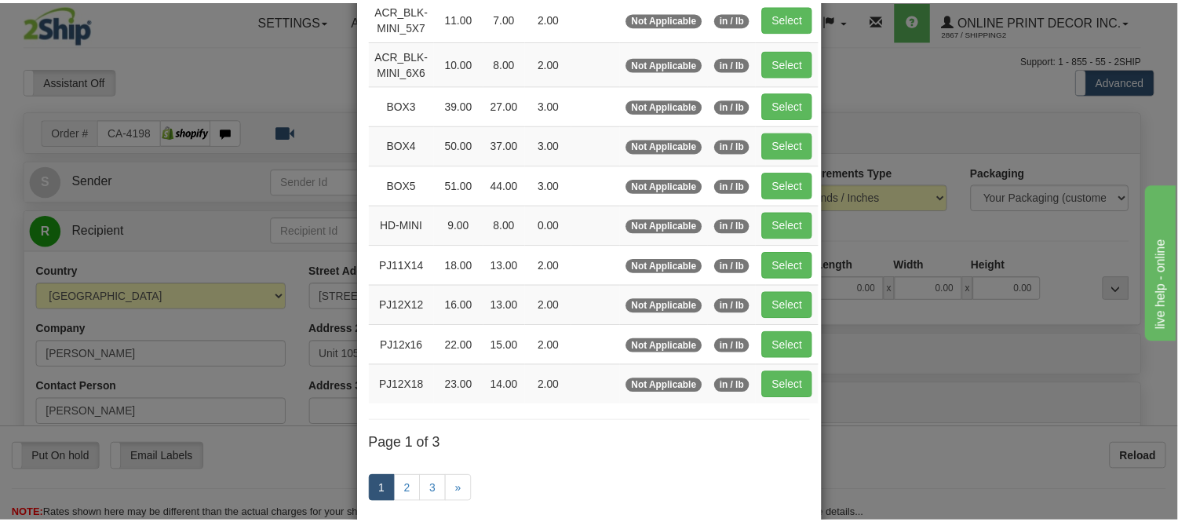
scroll to position [174, 0]
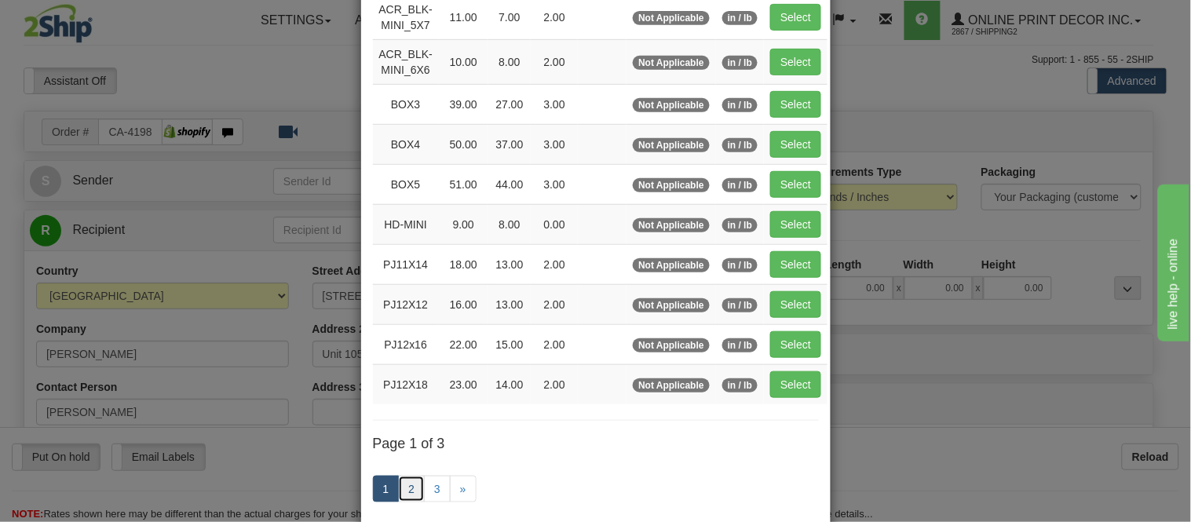
click at [408, 490] on link "2" at bounding box center [411, 489] width 27 height 27
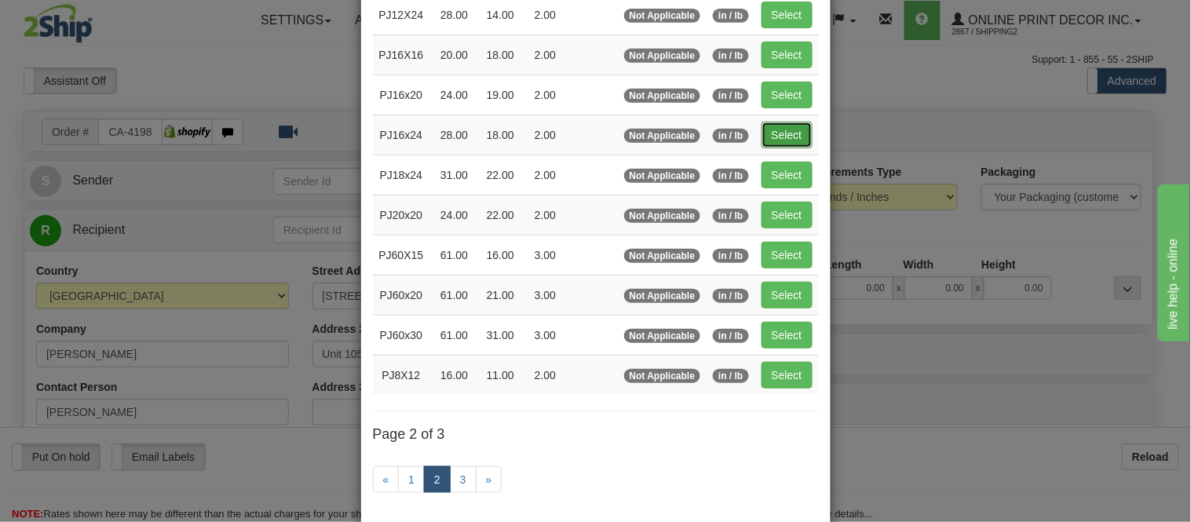
click at [769, 128] on button "Select" at bounding box center [786, 135] width 51 height 27
type input "PJ16x24"
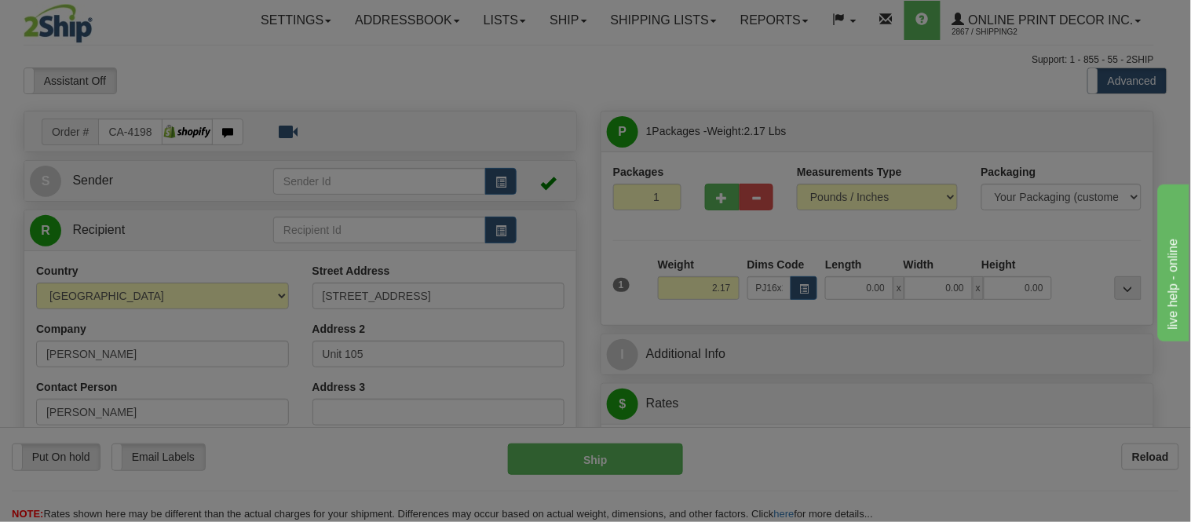
type input "28.00"
type input "18.00"
type input "2.00"
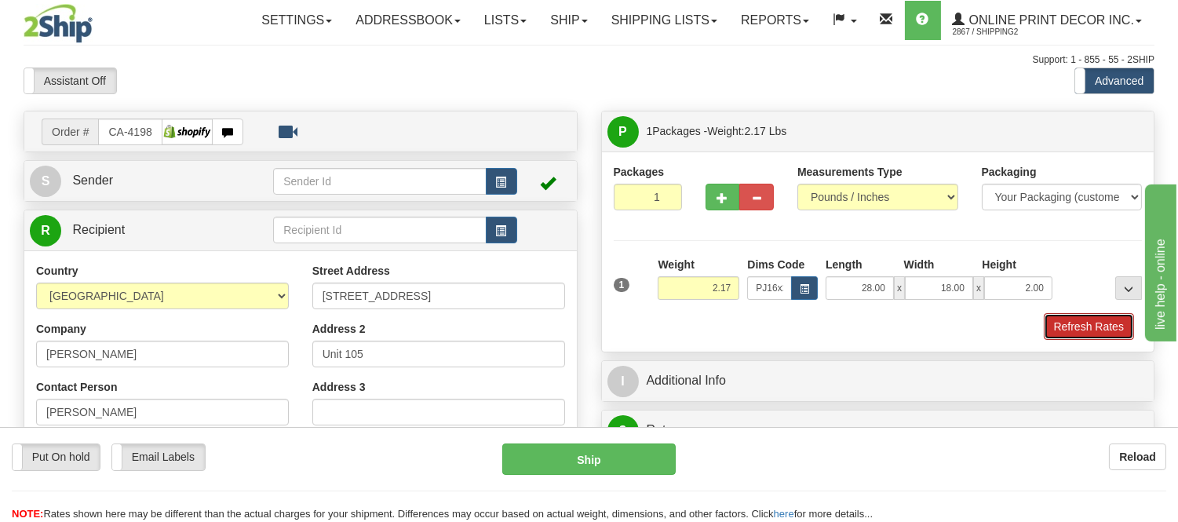
click at [1120, 332] on button "Refresh Rates" at bounding box center [1089, 326] width 90 height 27
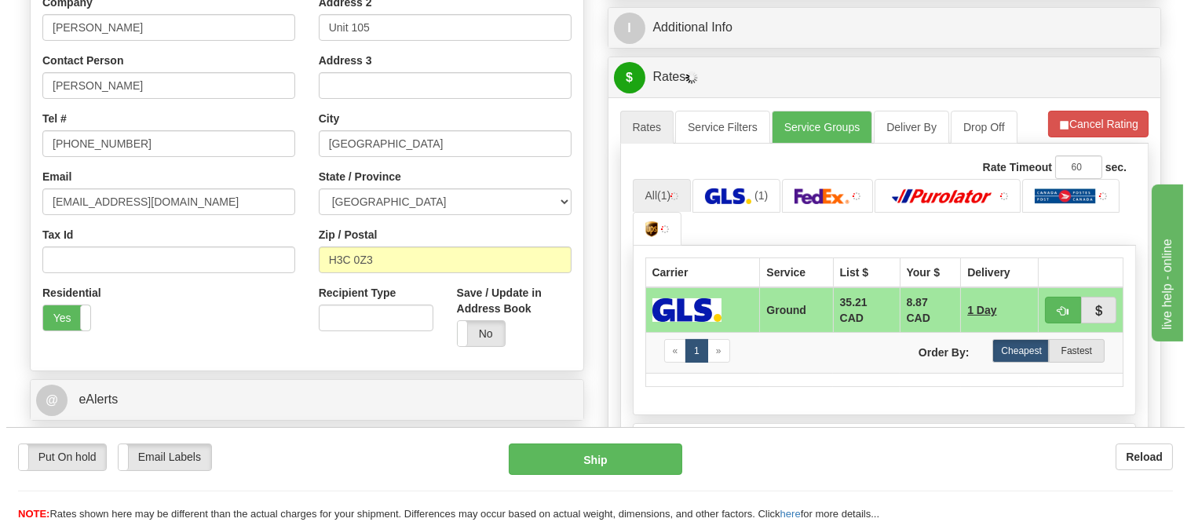
scroll to position [332, 0]
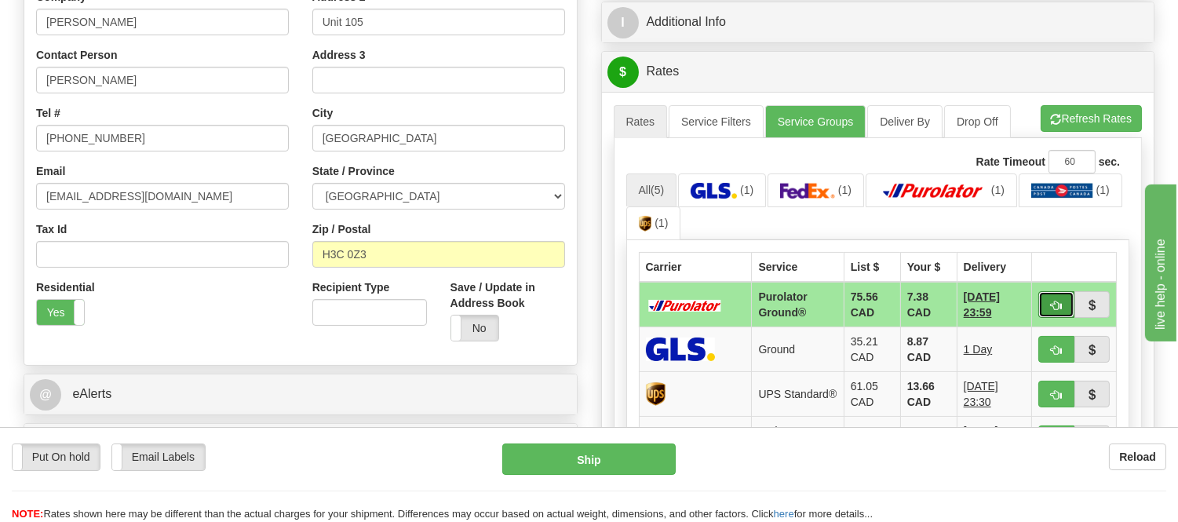
click at [1045, 304] on button "button" at bounding box center [1057, 304] width 36 height 27
type input "260"
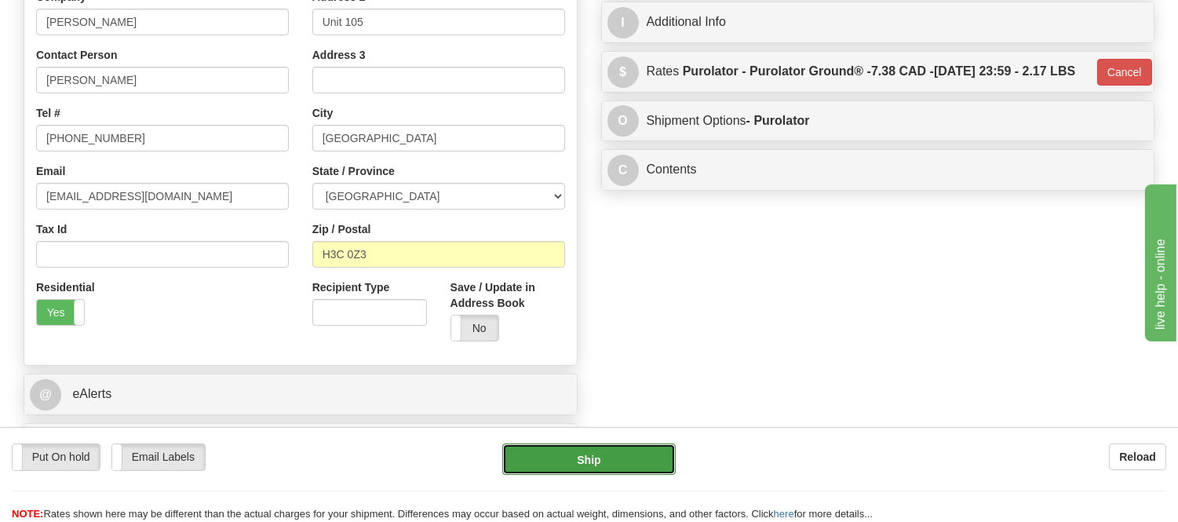
click at [601, 453] on button "Ship" at bounding box center [588, 459] width 173 height 31
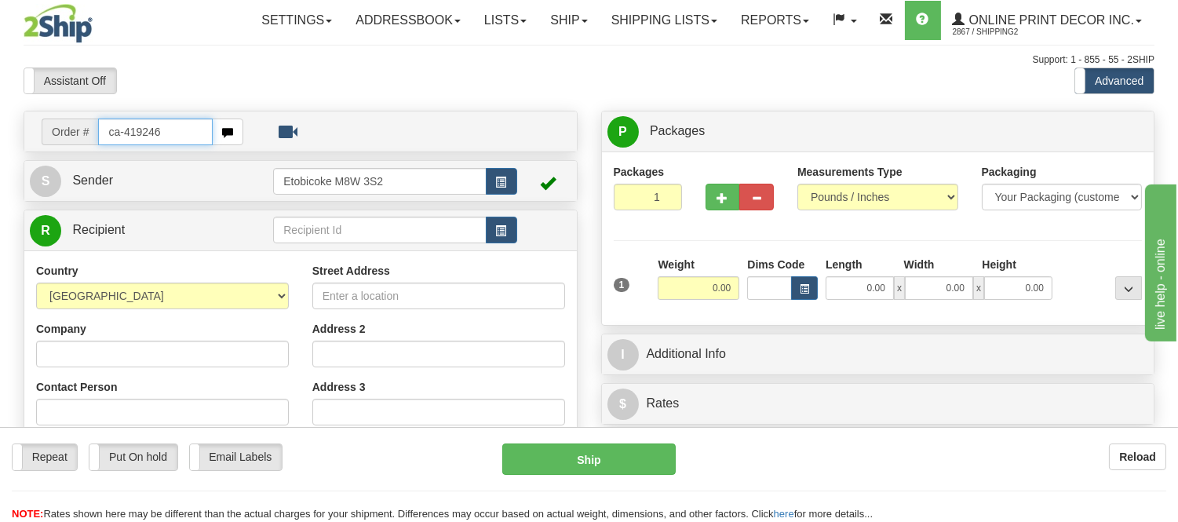
type input "ca-419246"
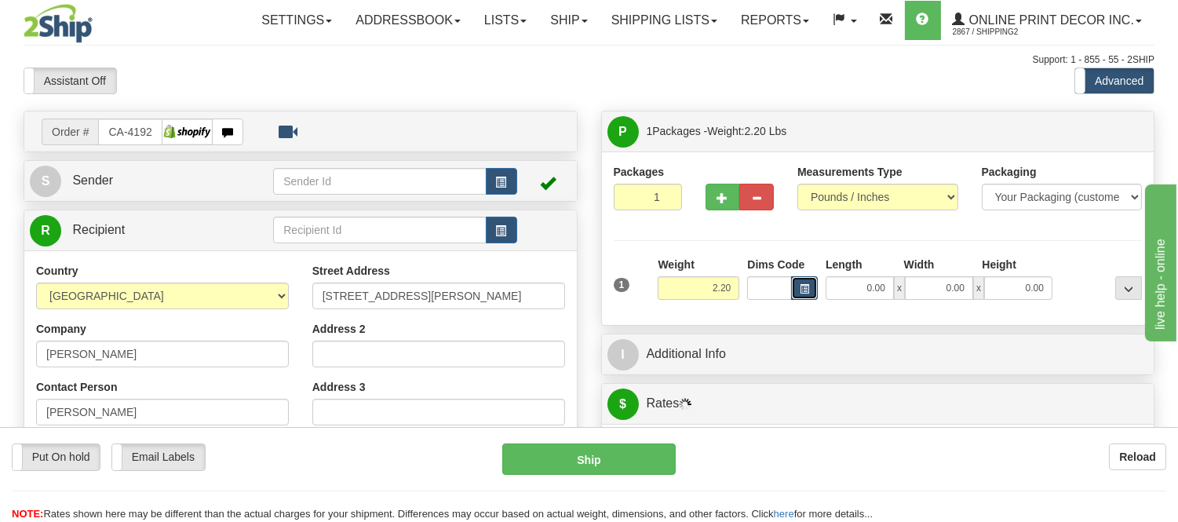
type input "ABBOTSFORD"
click at [802, 286] on span "button" at bounding box center [804, 289] width 9 height 9
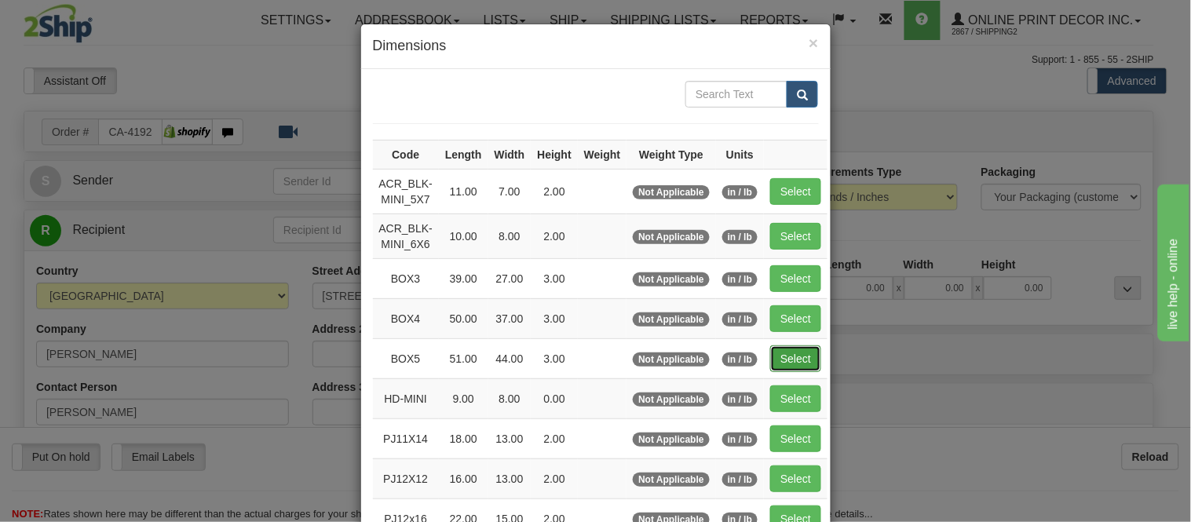
click at [798, 356] on button "Select" at bounding box center [795, 358] width 51 height 27
type input "BOX5"
type input "51.00"
type input "44.00"
type input "3.00"
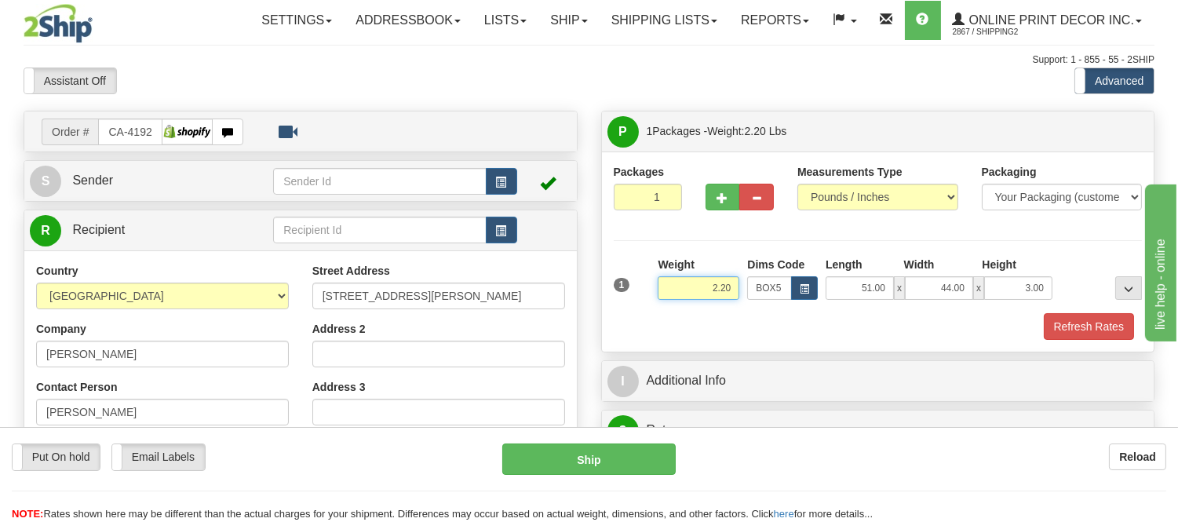
drag, startPoint x: 735, startPoint y: 293, endPoint x: 637, endPoint y: 276, distance: 99.5
click at [637, 276] on div "1 Weight 2.20 Dims Code BOX5" at bounding box center [878, 285] width 537 height 56
type input "17.98"
click at [1072, 317] on button "Refresh Rates" at bounding box center [1089, 326] width 90 height 27
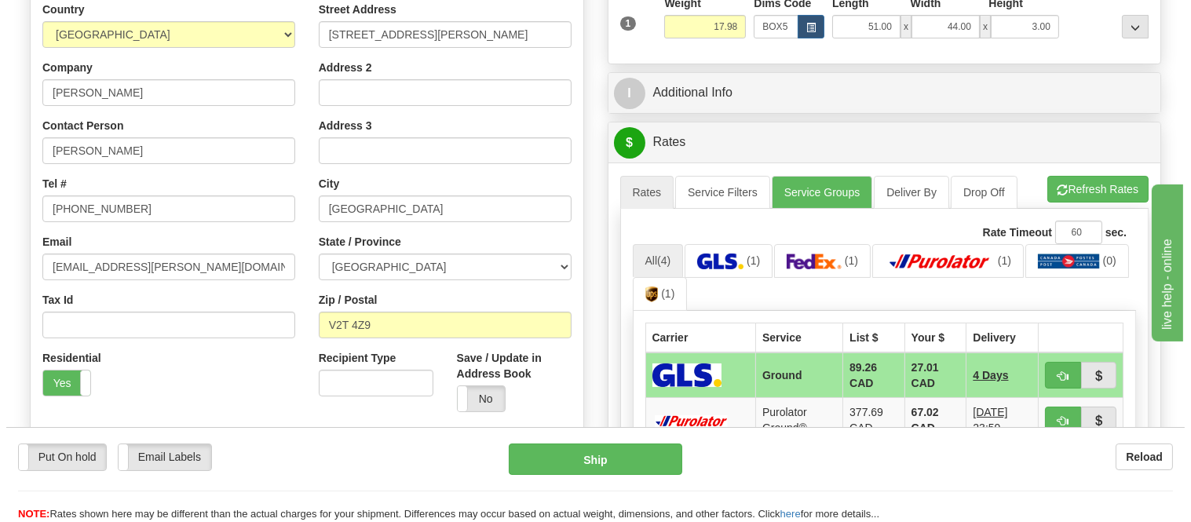
scroll to position [349, 0]
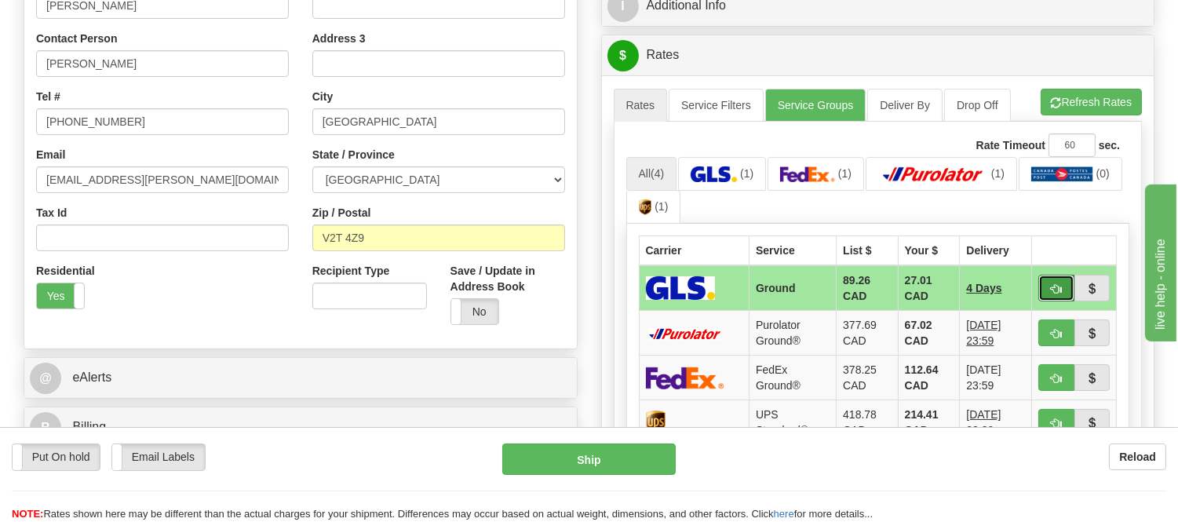
click at [1052, 286] on span "button" at bounding box center [1056, 289] width 11 height 10
type input "1"
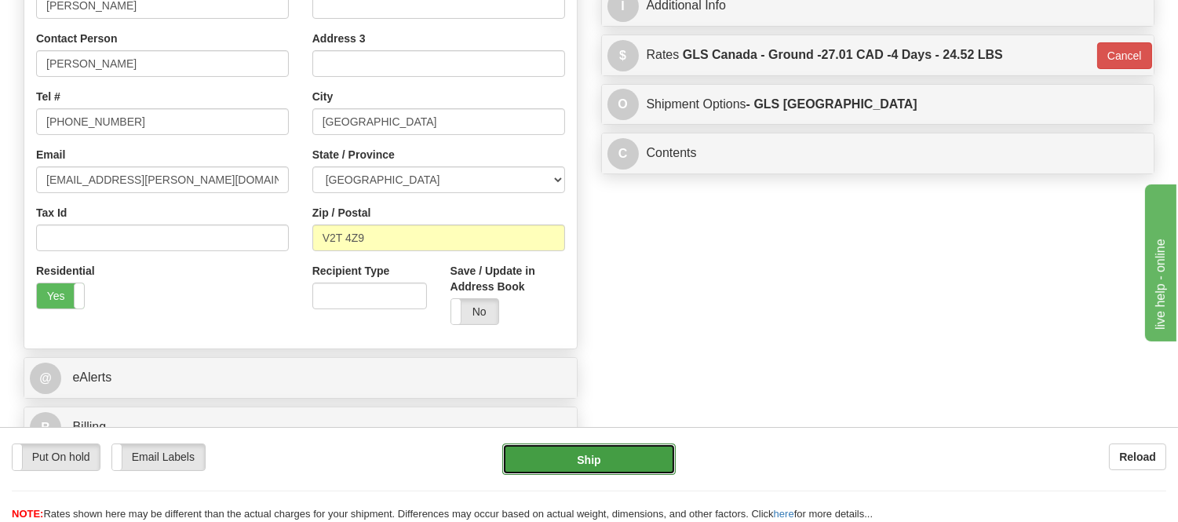
click at [646, 463] on button "Ship" at bounding box center [588, 459] width 173 height 31
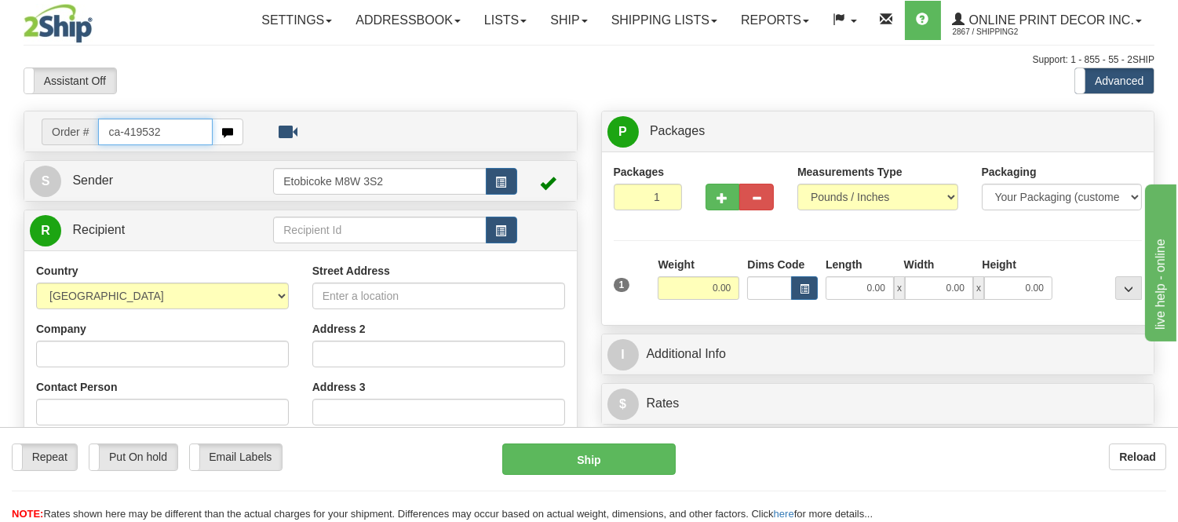
type input "ca-419532"
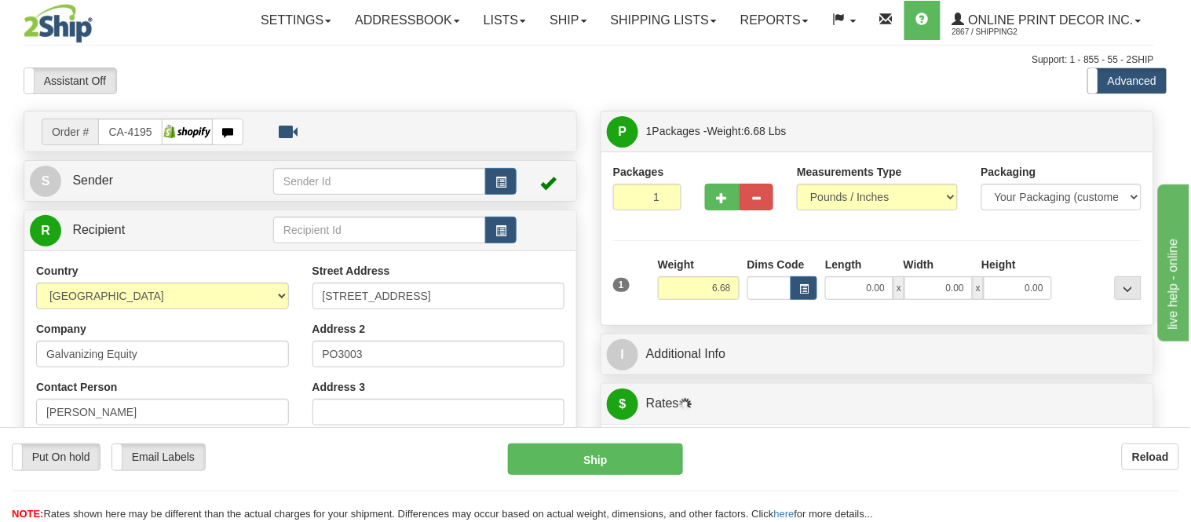
type input "ELORA"
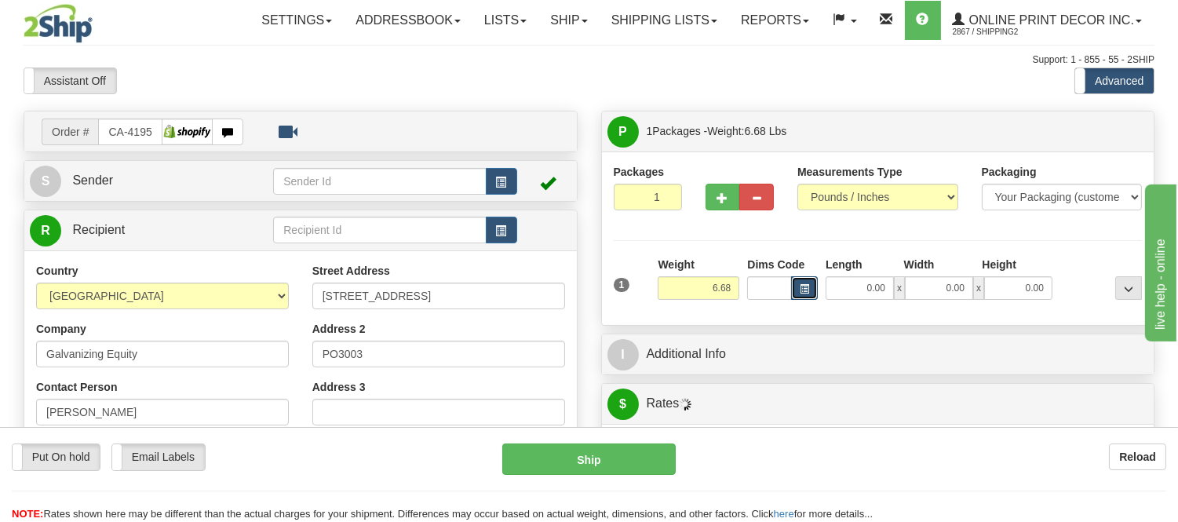
click at [801, 289] on span "button" at bounding box center [804, 289] width 9 height 9
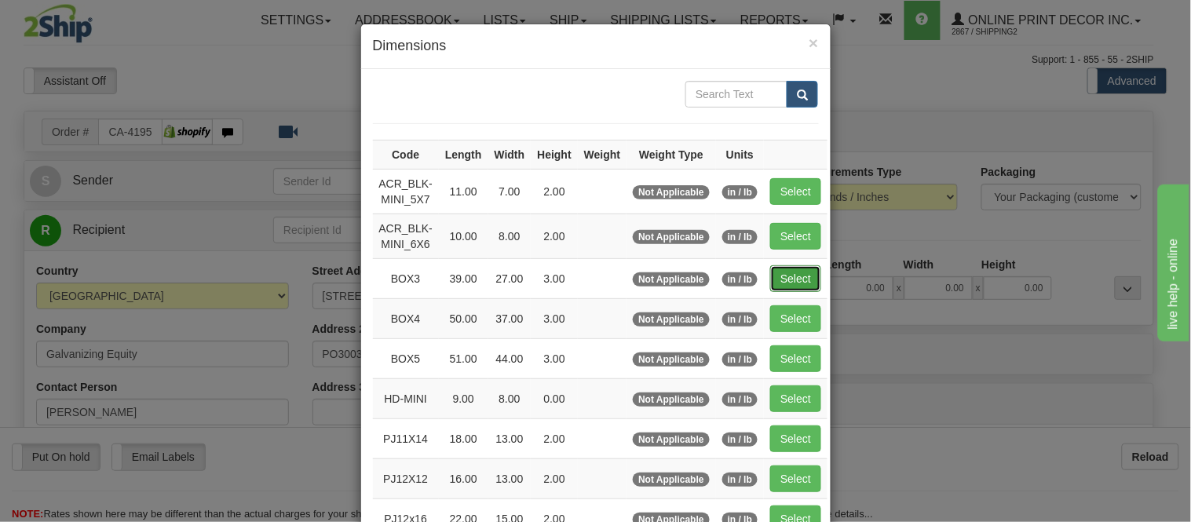
click at [776, 276] on button "Select" at bounding box center [795, 278] width 51 height 27
type input "BOX3"
type input "39.00"
type input "27.00"
type input "3.00"
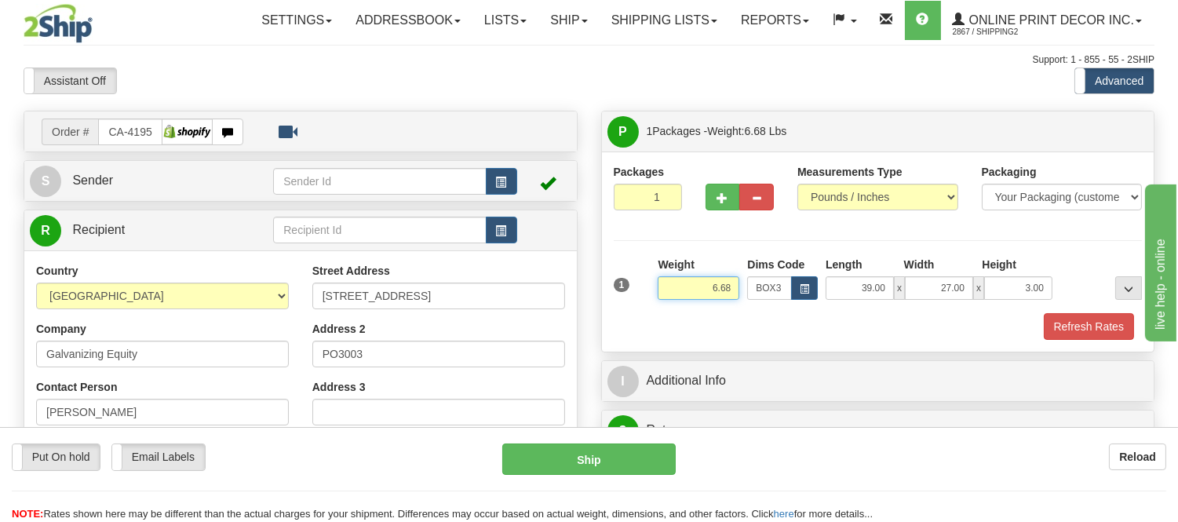
drag, startPoint x: 733, startPoint y: 287, endPoint x: 654, endPoint y: 295, distance: 79.7
click at [654, 295] on div "Weight 6.68" at bounding box center [698, 284] width 89 height 55
type input "9"
type input "13.98"
click at [725, 201] on span "button" at bounding box center [723, 198] width 11 height 10
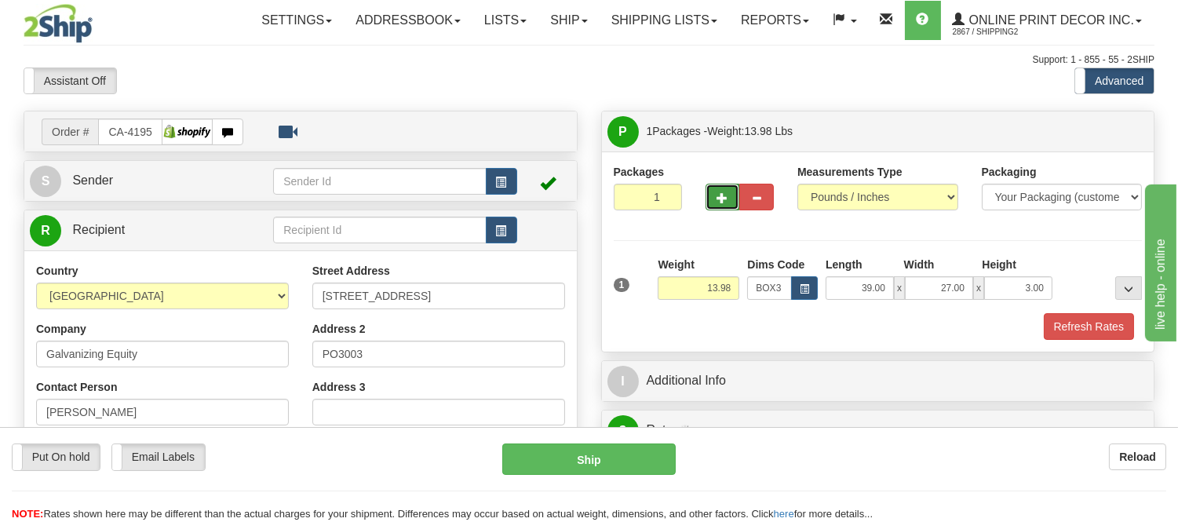
radio input "true"
type input "2"
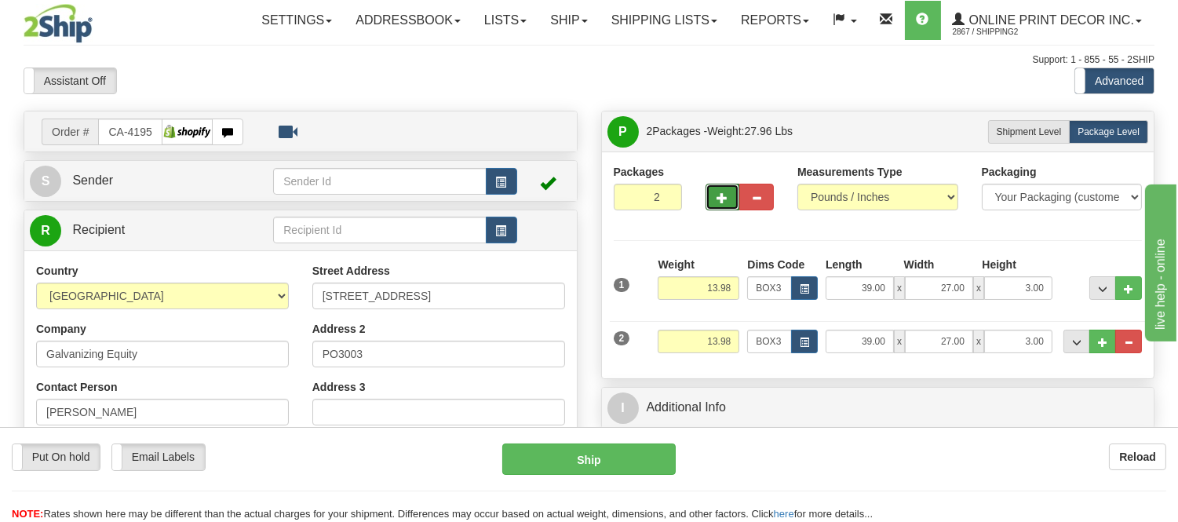
scroll to position [261, 0]
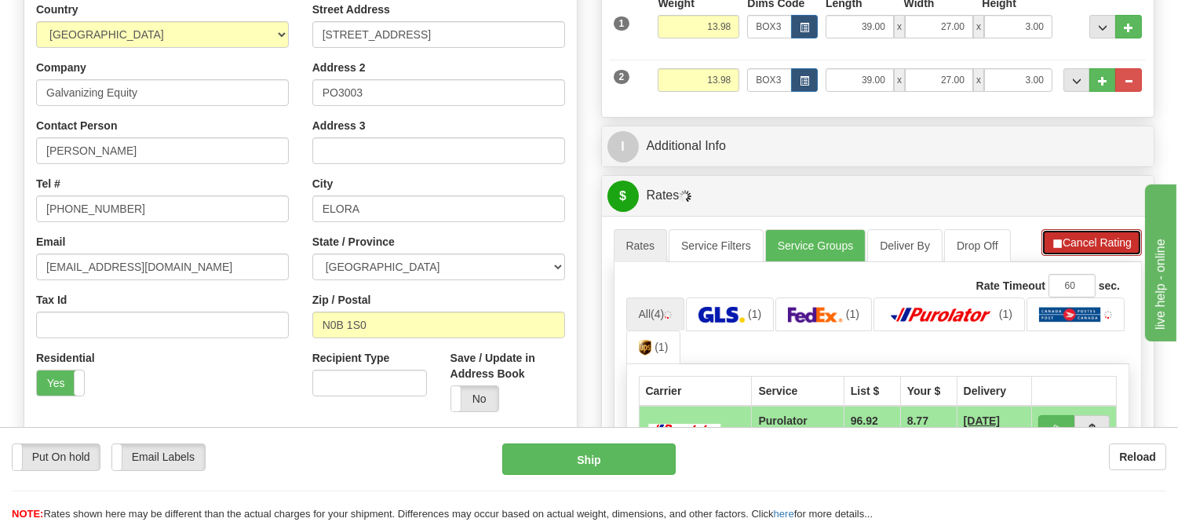
click at [1090, 244] on button "Cancel Rating" at bounding box center [1092, 242] width 100 height 27
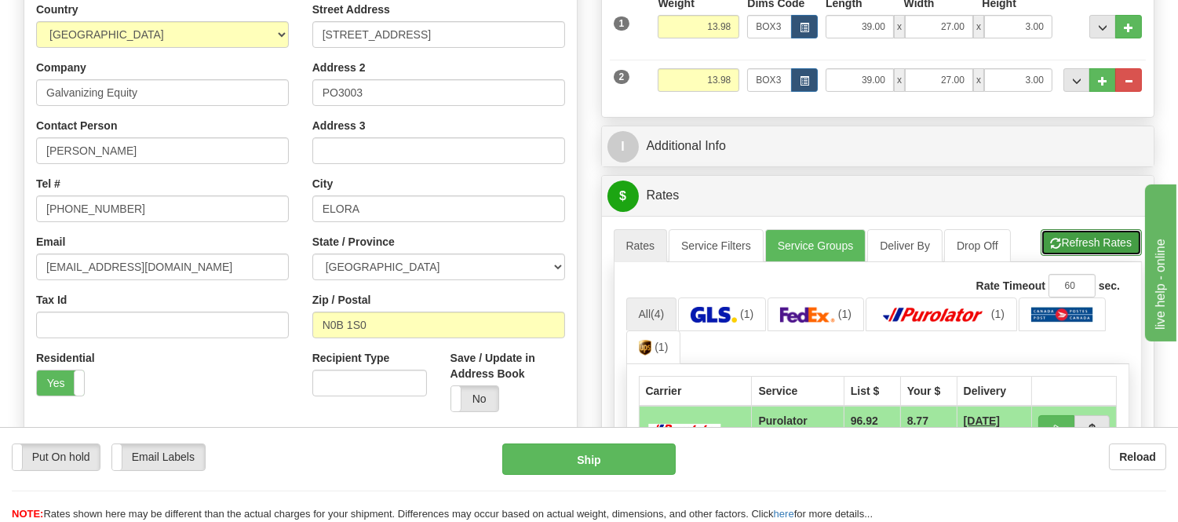
click at [1091, 243] on button "Refresh Rates" at bounding box center [1091, 242] width 101 height 27
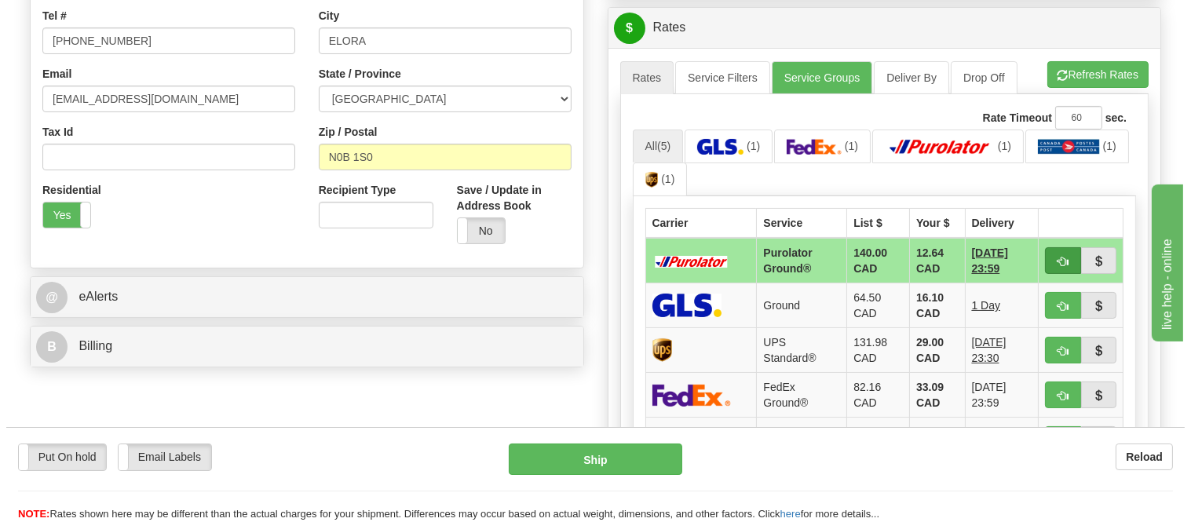
scroll to position [436, 0]
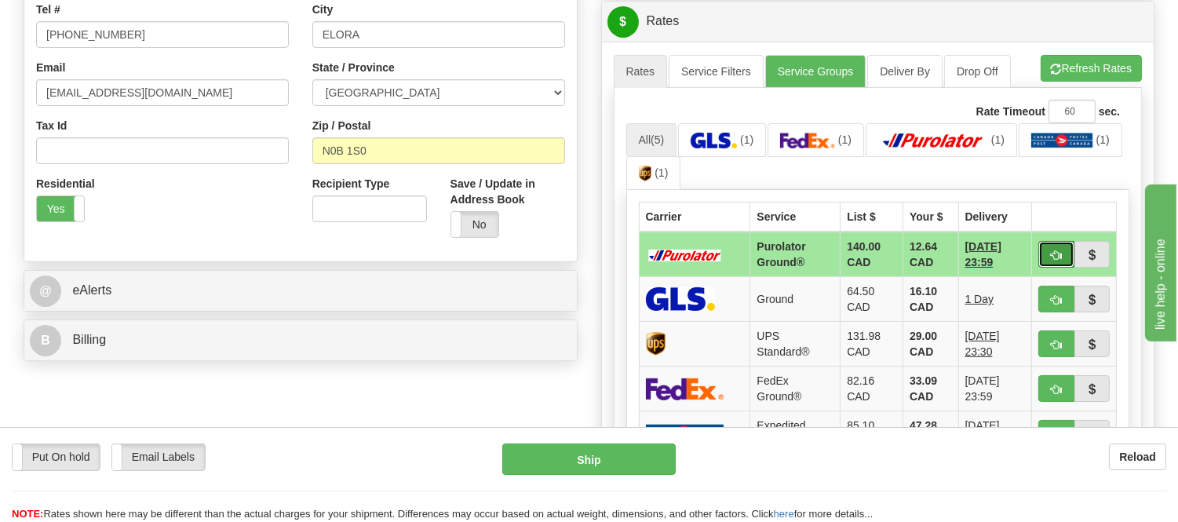
click at [1047, 242] on button "button" at bounding box center [1057, 254] width 36 height 27
type input "260"
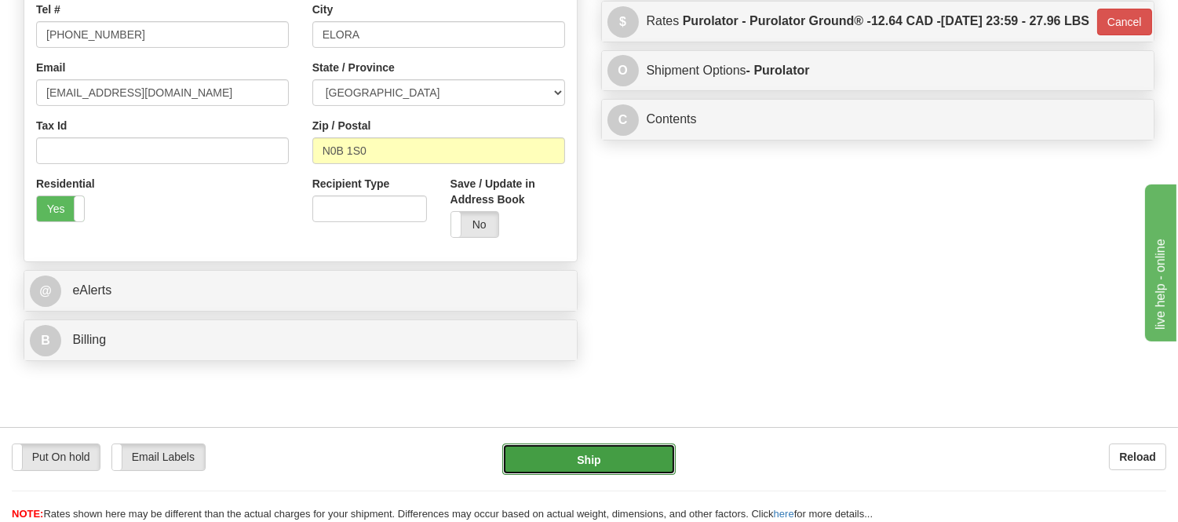
click at [600, 461] on button "Ship" at bounding box center [588, 459] width 173 height 31
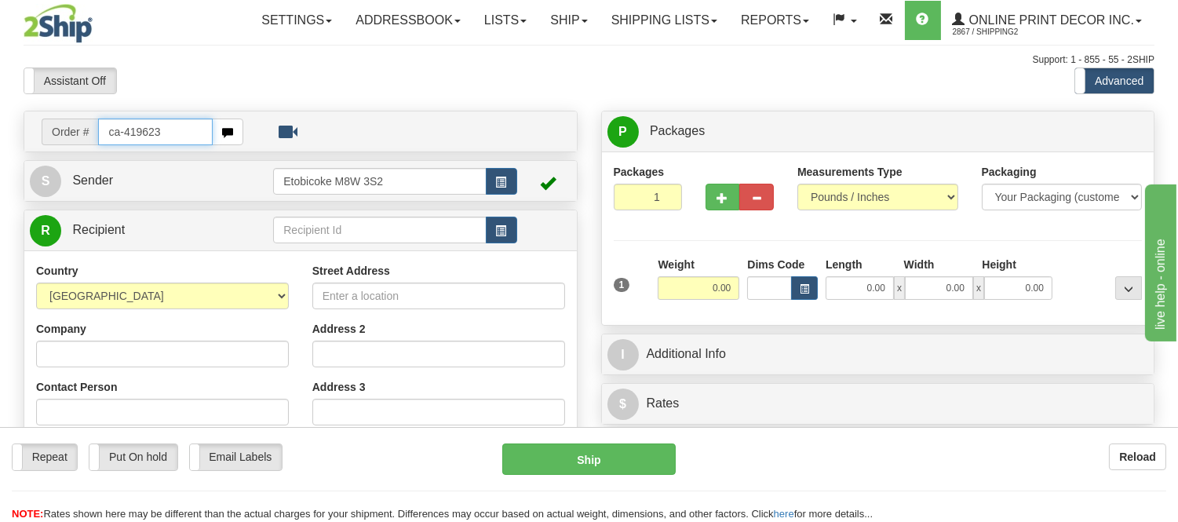
type input "ca-419623"
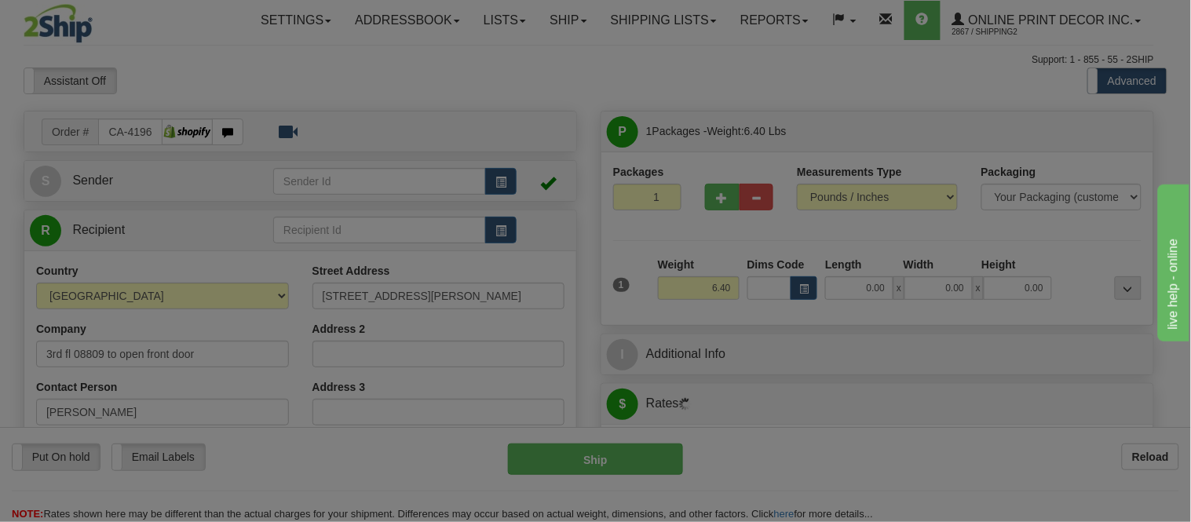
type input "MEAFORD"
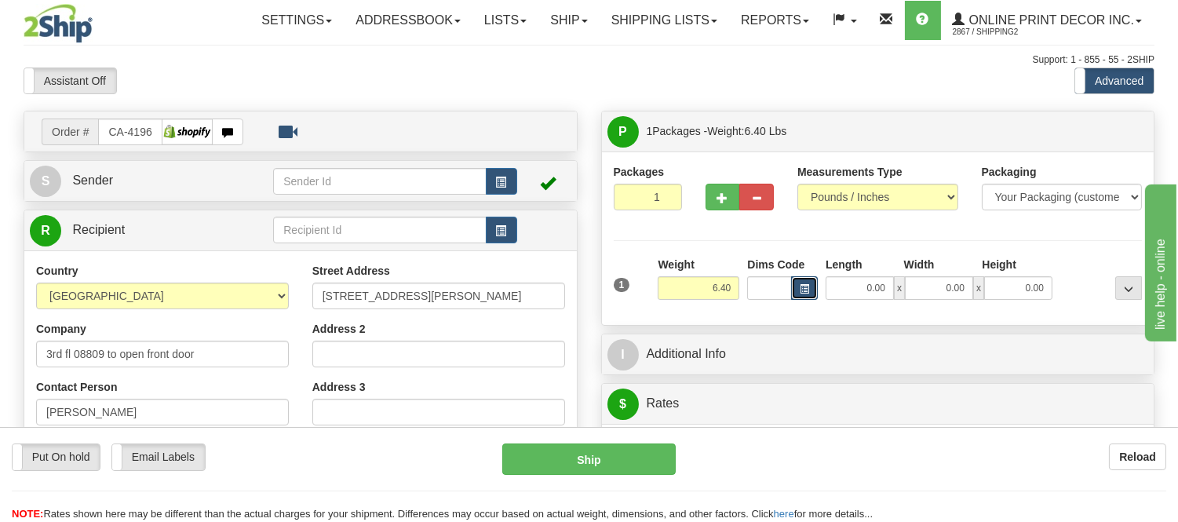
click at [802, 285] on span "button" at bounding box center [804, 289] width 9 height 9
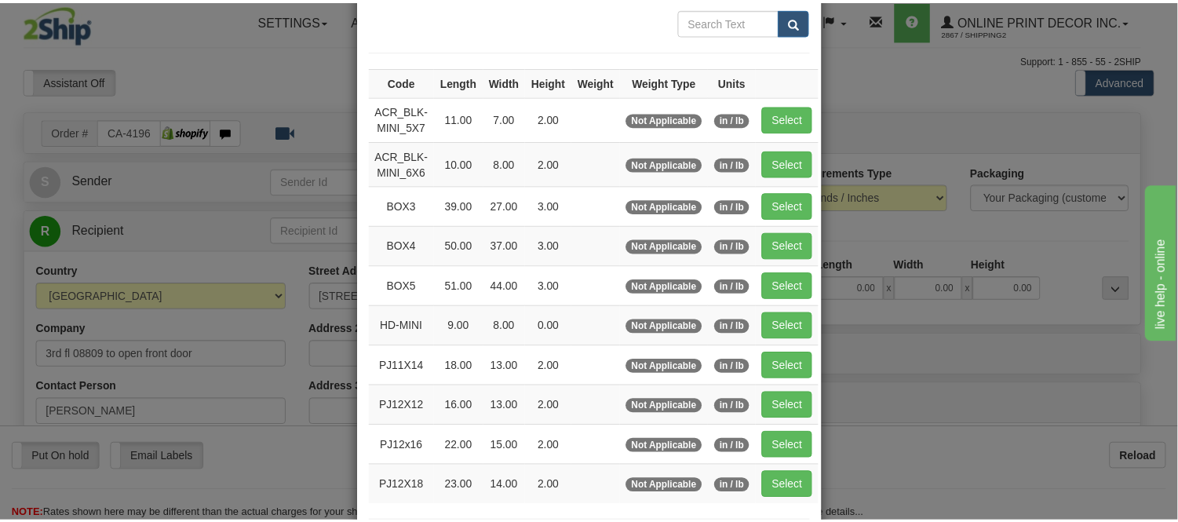
scroll to position [174, 0]
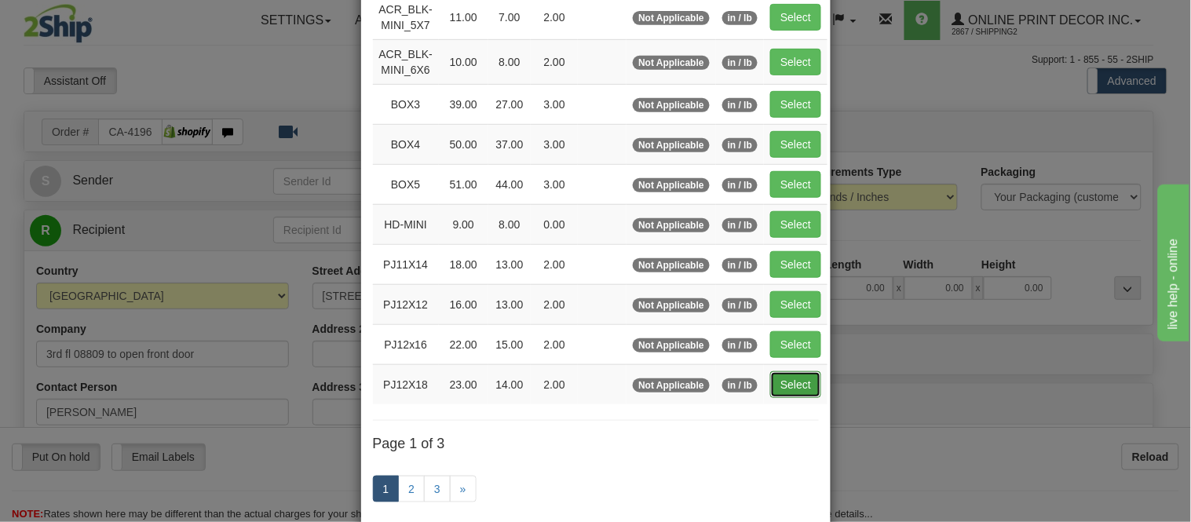
click at [807, 382] on button "Select" at bounding box center [795, 384] width 51 height 27
type input "PJ12X18"
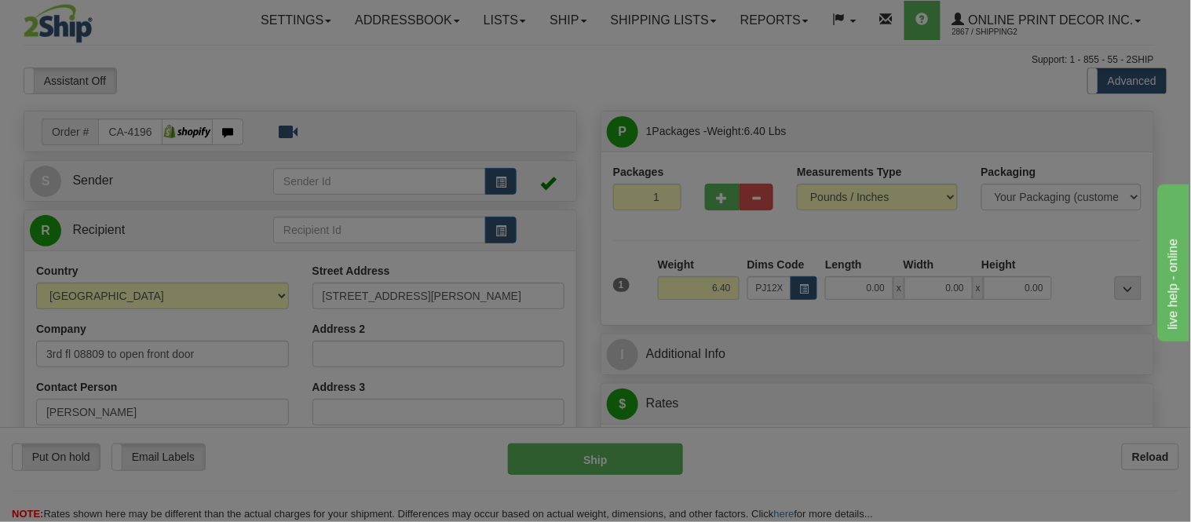
type input "23.00"
type input "14.00"
type input "2.00"
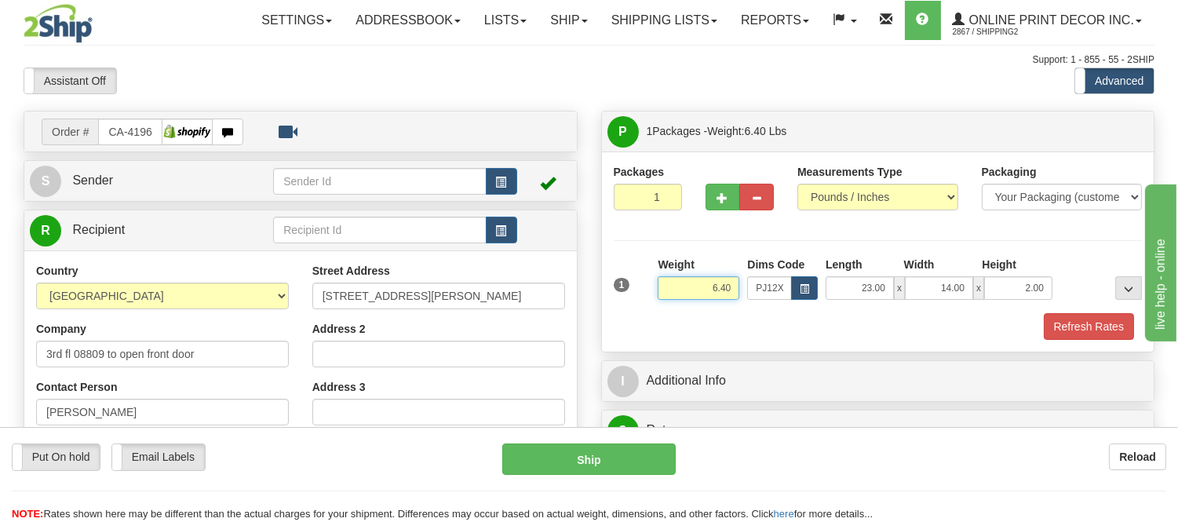
drag, startPoint x: 731, startPoint y: 287, endPoint x: 648, endPoint y: 317, distance: 88.7
click at [652, 315] on div "1 Weight 6.40 Dims Code PJ12X18 Length Width Height x x" at bounding box center [878, 298] width 529 height 83
type input "7.98"
drag, startPoint x: 1041, startPoint y: 287, endPoint x: 927, endPoint y: 287, distance: 113.8
click at [927, 287] on div "23.00 x 14.00 x 2.00" at bounding box center [939, 288] width 227 height 24
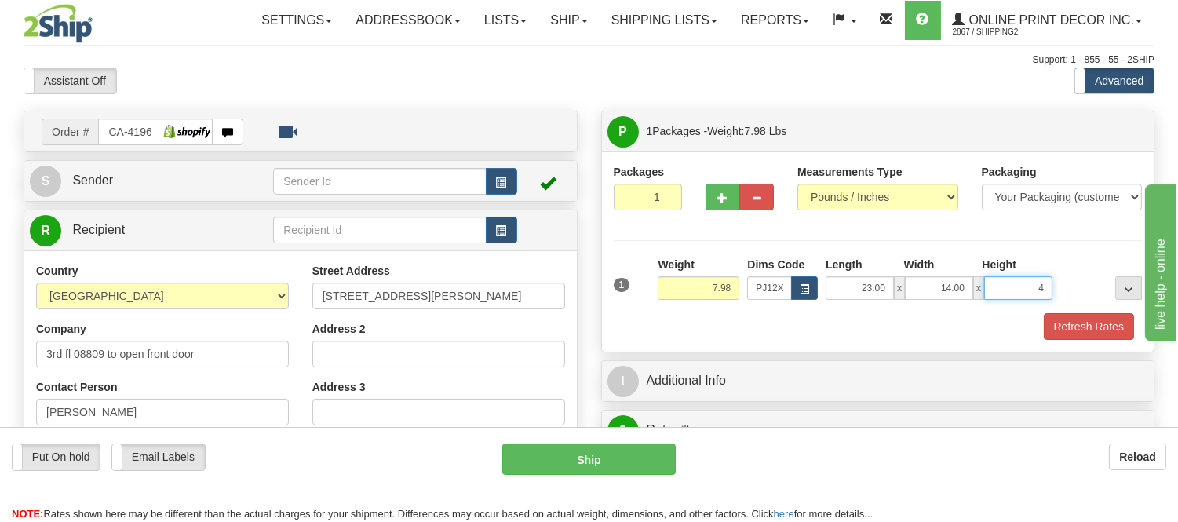
click button "Delete" at bounding box center [0, 0] width 0 height 0
type input "4.00"
click at [1128, 320] on button "Refresh Rates" at bounding box center [1089, 326] width 90 height 27
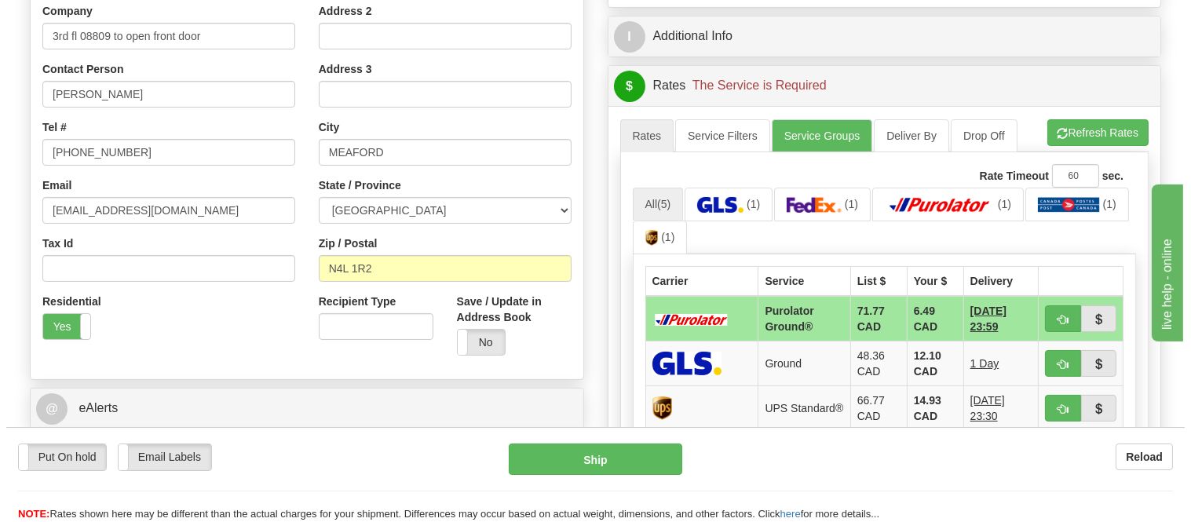
scroll to position [349, 0]
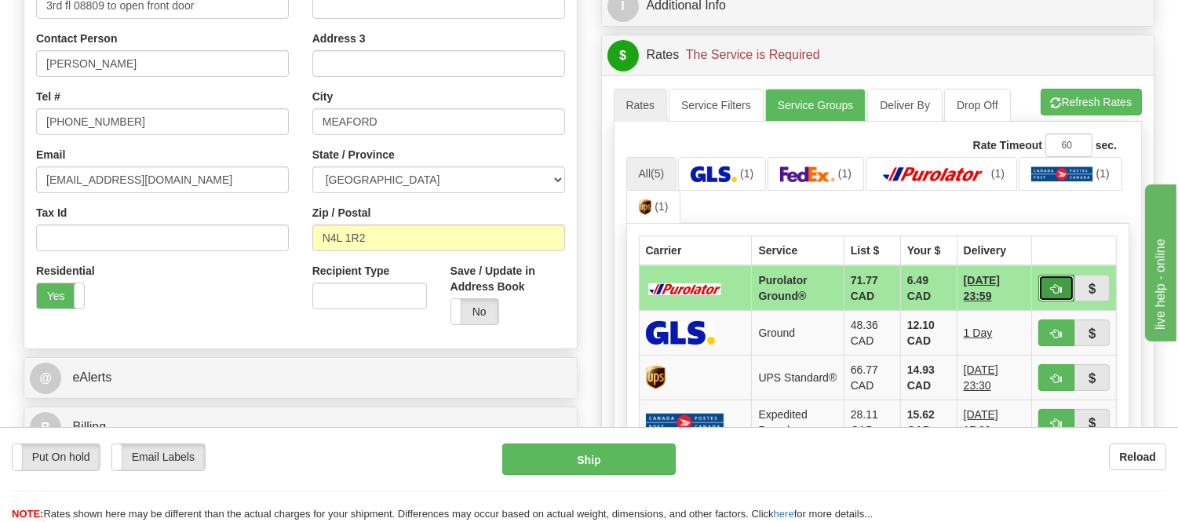
click at [1048, 281] on button "button" at bounding box center [1057, 288] width 36 height 27
type input "260"
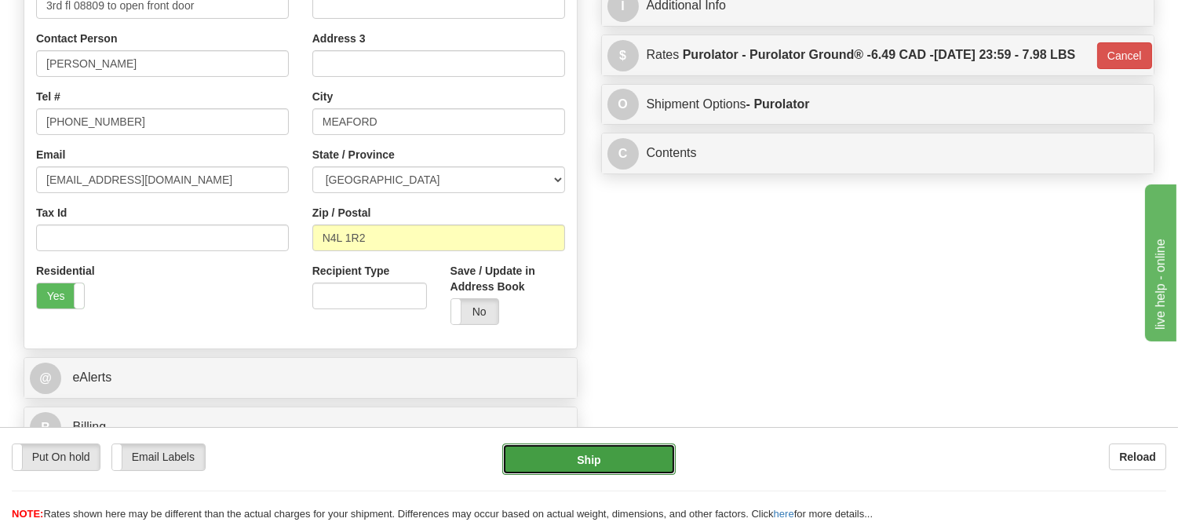
click at [542, 453] on button "Ship" at bounding box center [588, 459] width 173 height 31
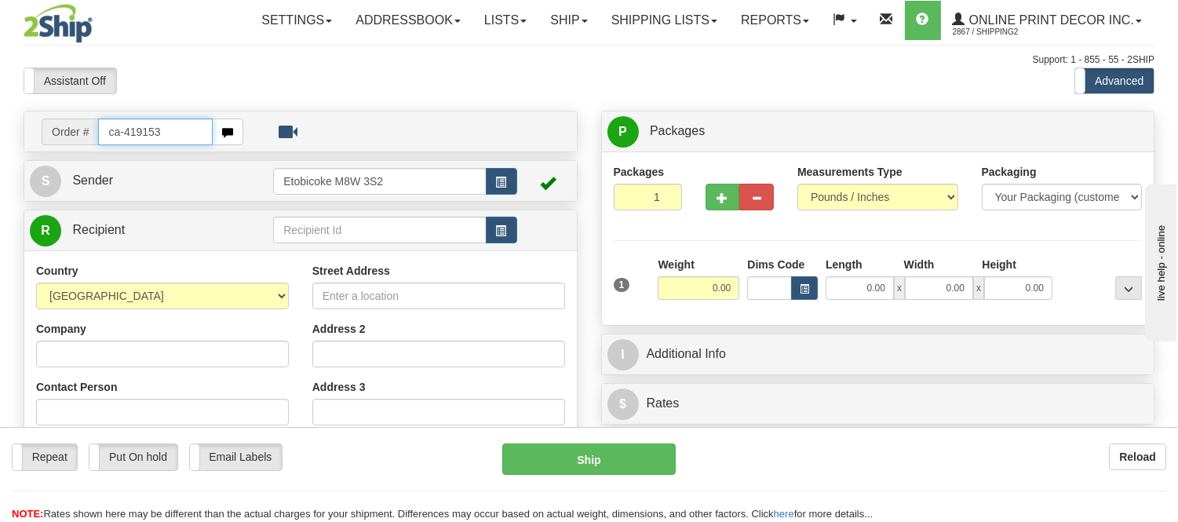
type input "ca-419153"
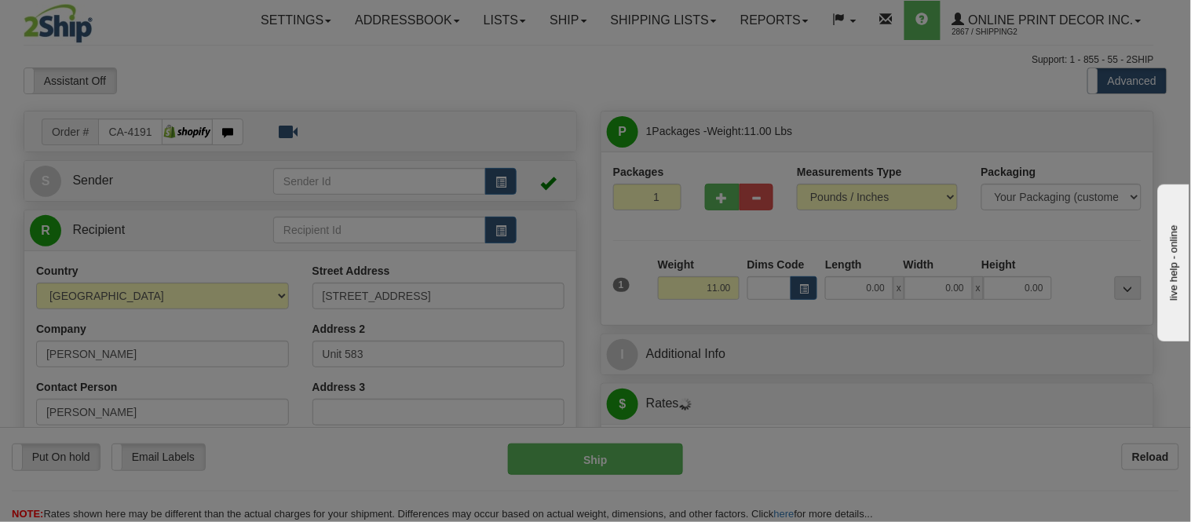
type input "WELLINGTON"
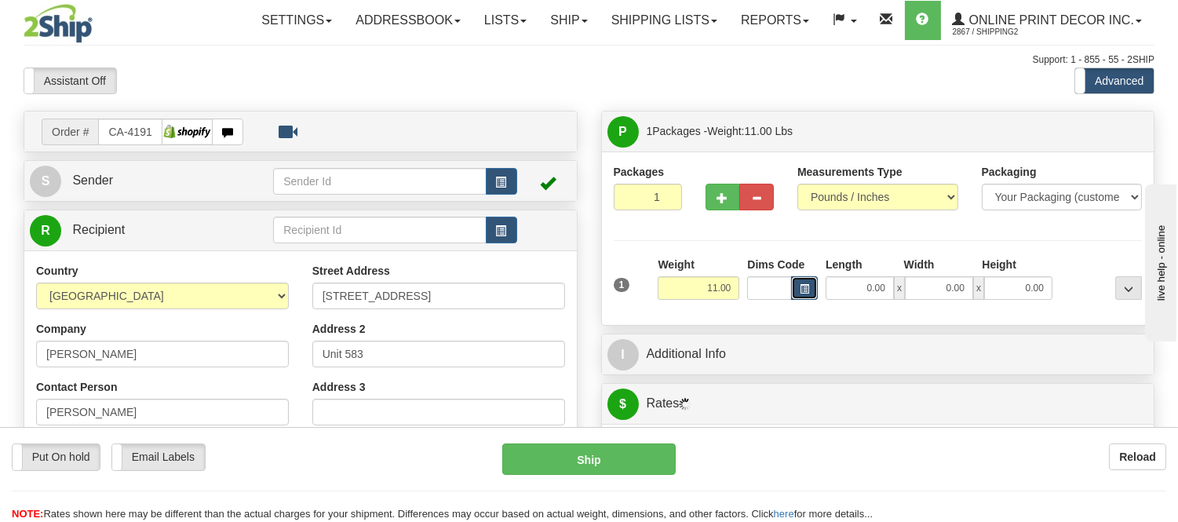
click at [814, 287] on button "button" at bounding box center [804, 288] width 27 height 24
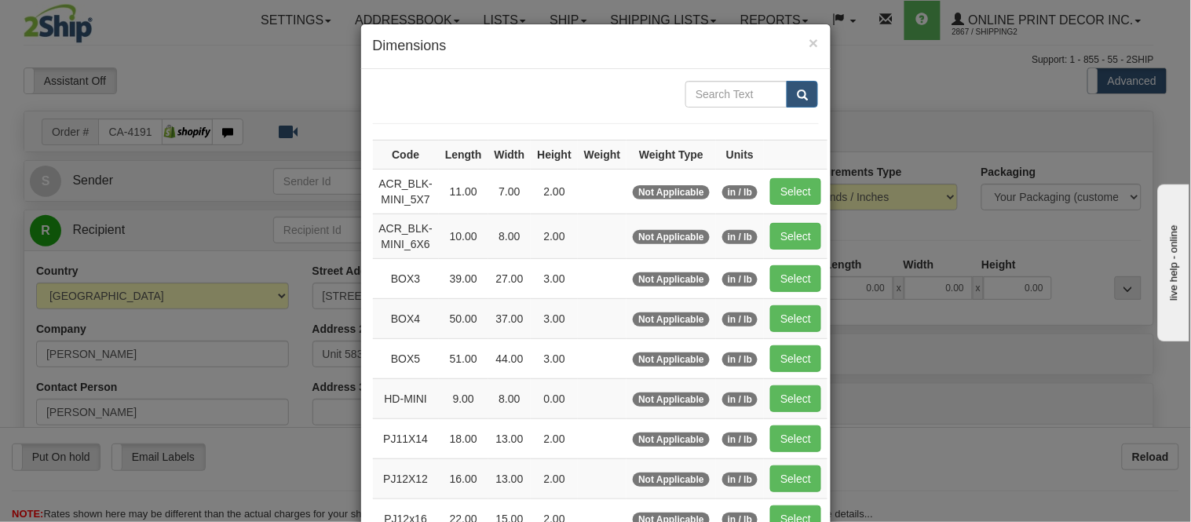
scroll to position [261, 0]
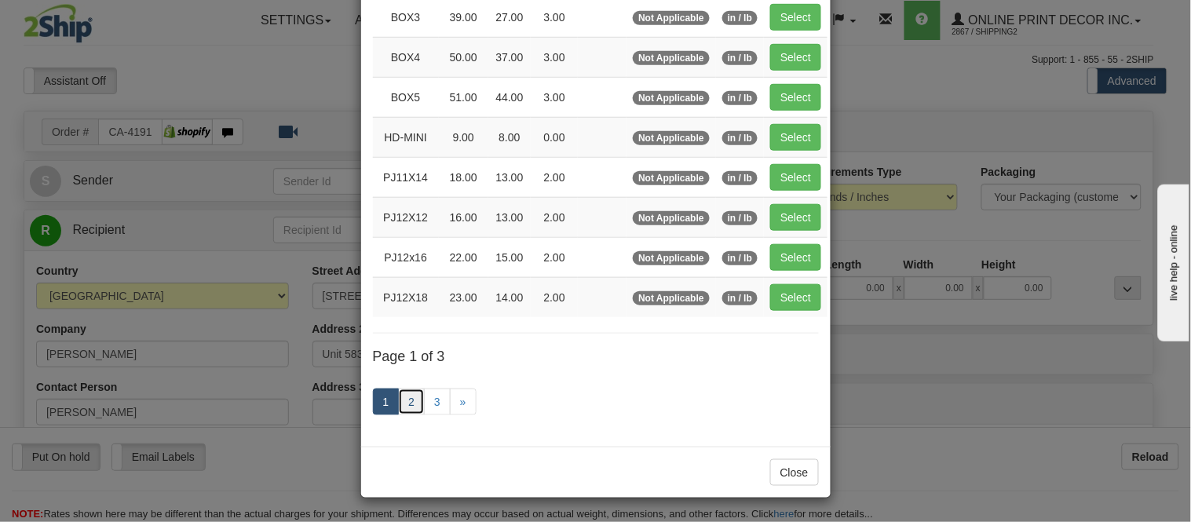
click at [406, 403] on link "2" at bounding box center [411, 402] width 27 height 27
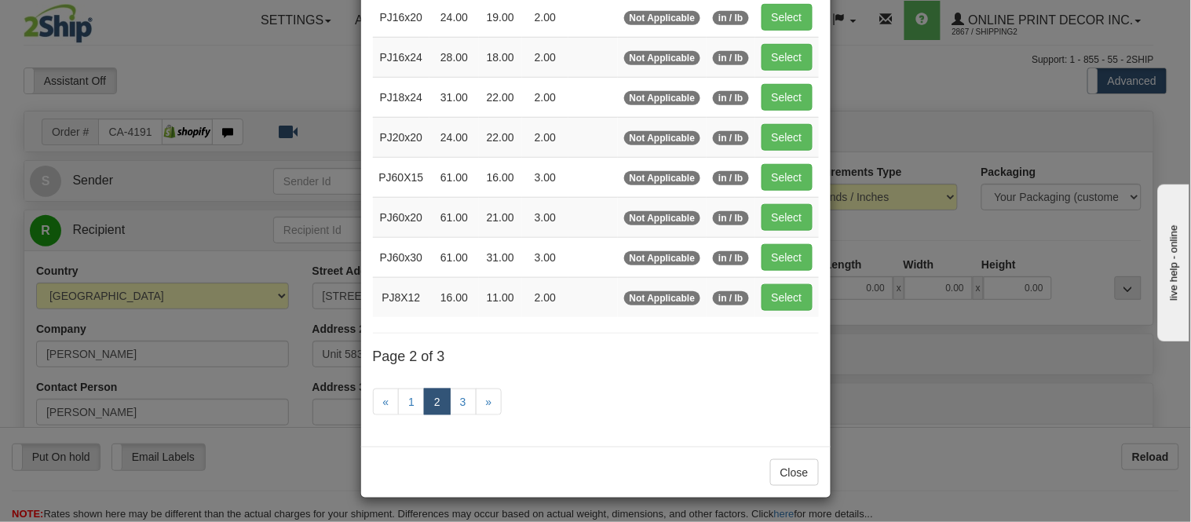
scroll to position [255, 0]
click at [406, 403] on link "1" at bounding box center [411, 402] width 27 height 27
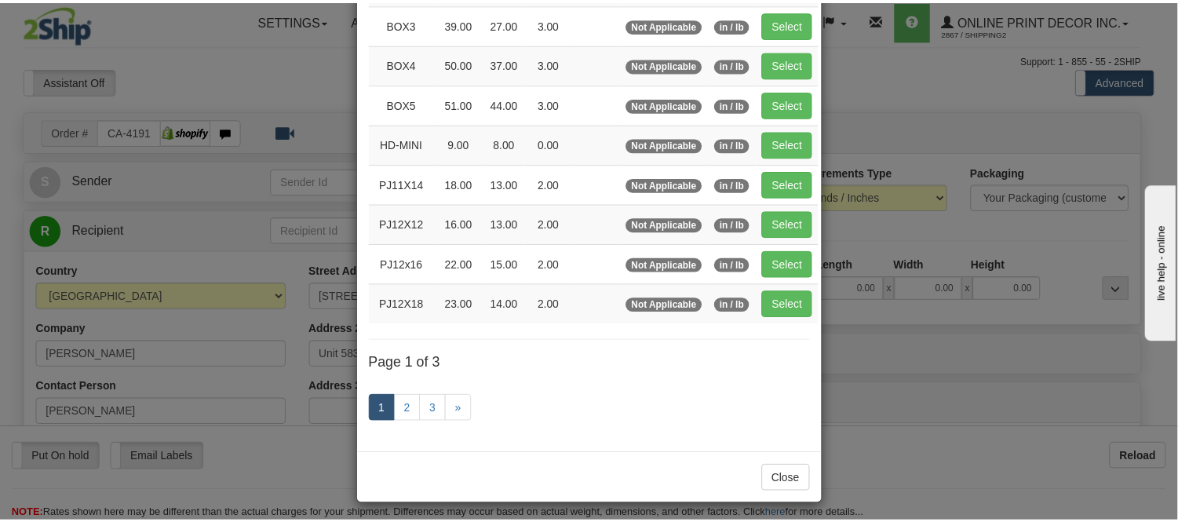
scroll to position [168, 0]
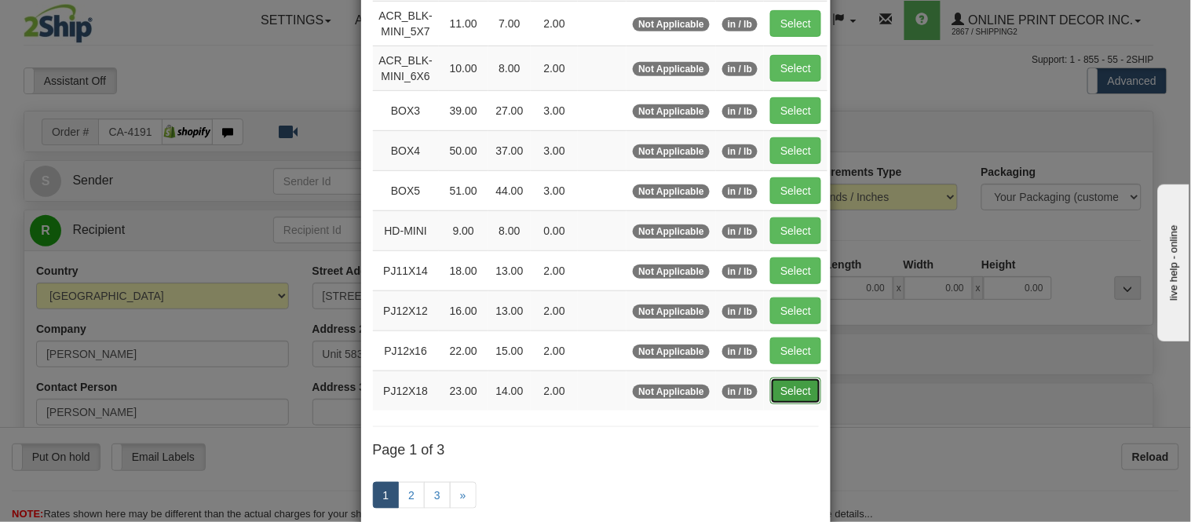
click at [782, 393] on button "Select" at bounding box center [795, 391] width 51 height 27
type input "PJ12X18"
type input "23.00"
type input "14.00"
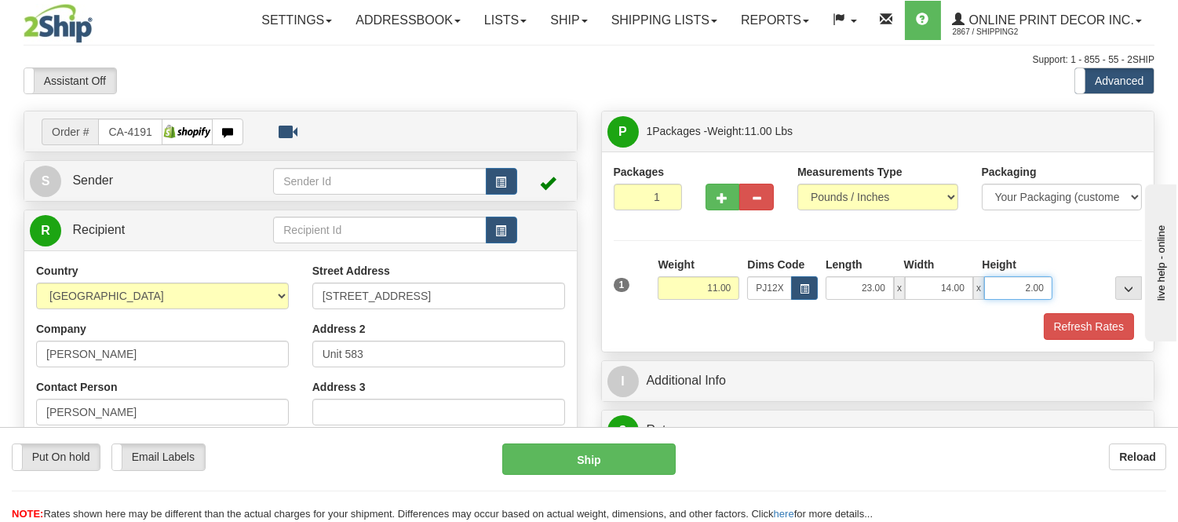
drag, startPoint x: 1047, startPoint y: 279, endPoint x: 970, endPoint y: 296, distance: 78.7
click at [972, 296] on div "23.00 x 14.00 x 2.00" at bounding box center [939, 288] width 227 height 24
click button "Delete" at bounding box center [0, 0] width 0 height 0
type input "6.00"
click at [1121, 319] on button "Refresh Rates" at bounding box center [1089, 326] width 90 height 27
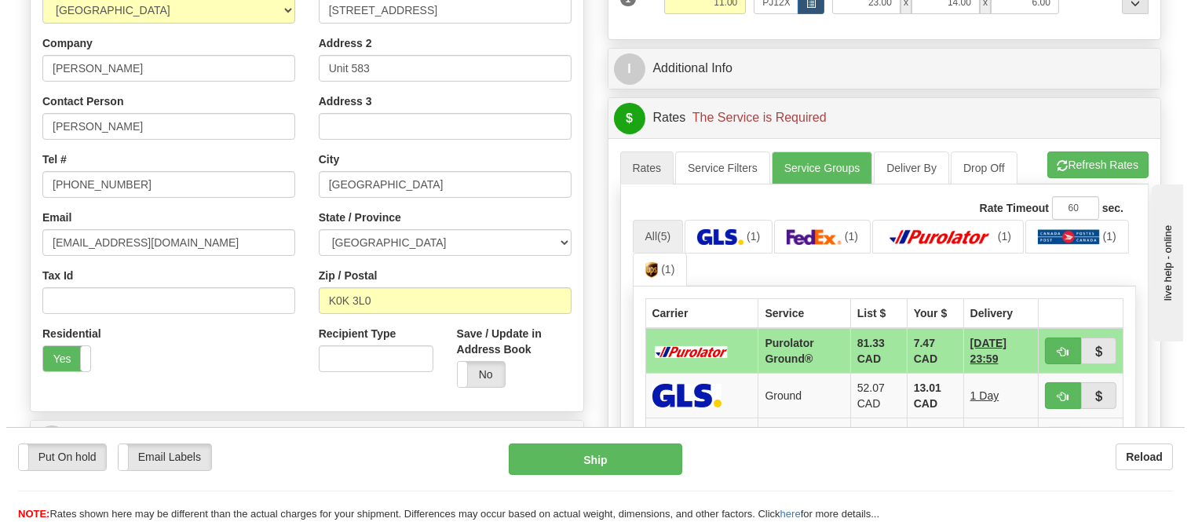
scroll to position [324, 0]
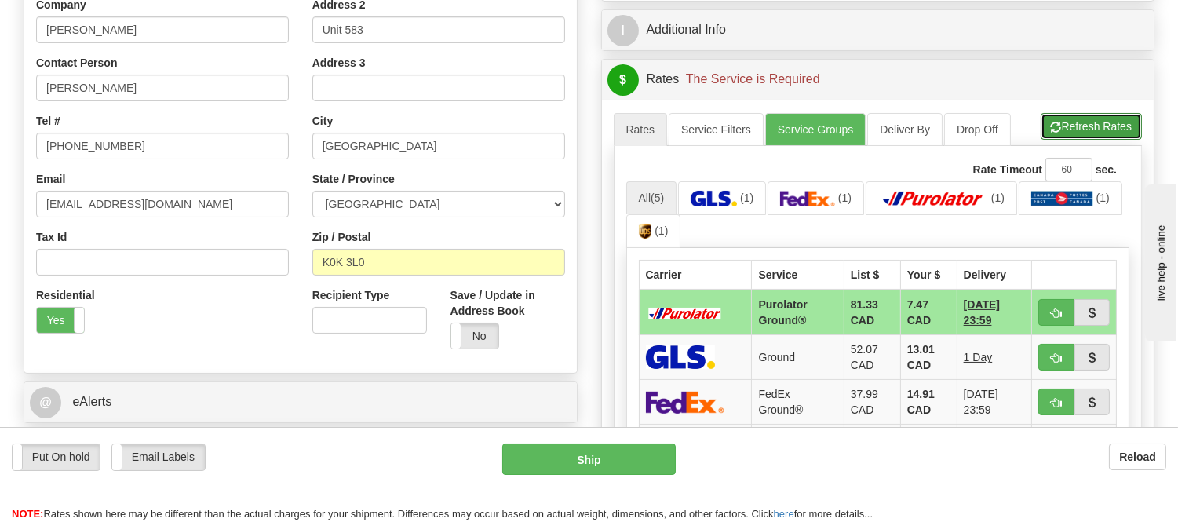
click at [1092, 138] on button "Refresh Rates" at bounding box center [1091, 126] width 101 height 27
click at [1061, 310] on span "button" at bounding box center [1056, 314] width 11 height 10
type input "260"
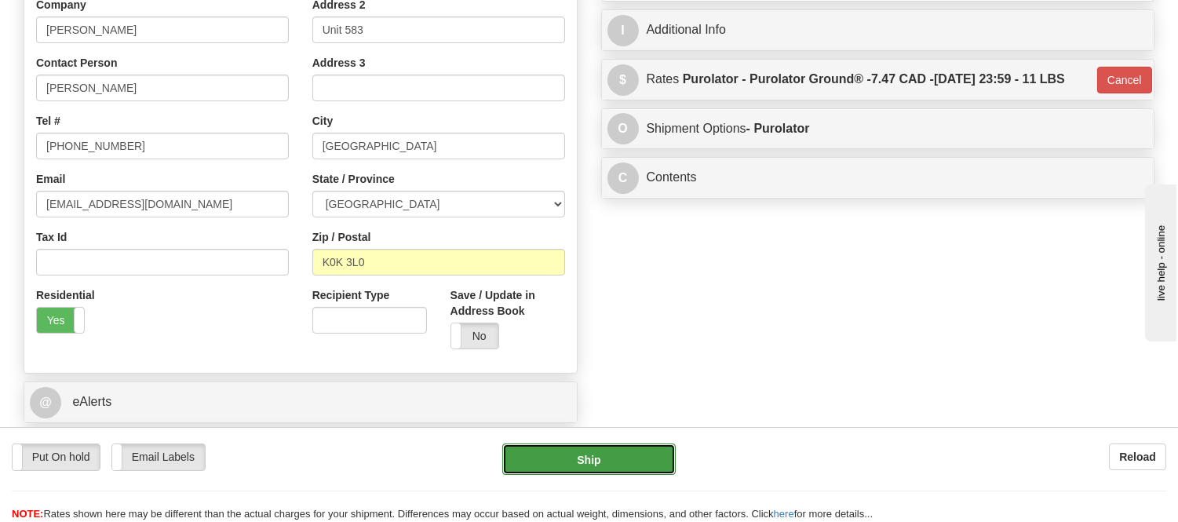
click at [659, 452] on button "Ship" at bounding box center [588, 459] width 173 height 31
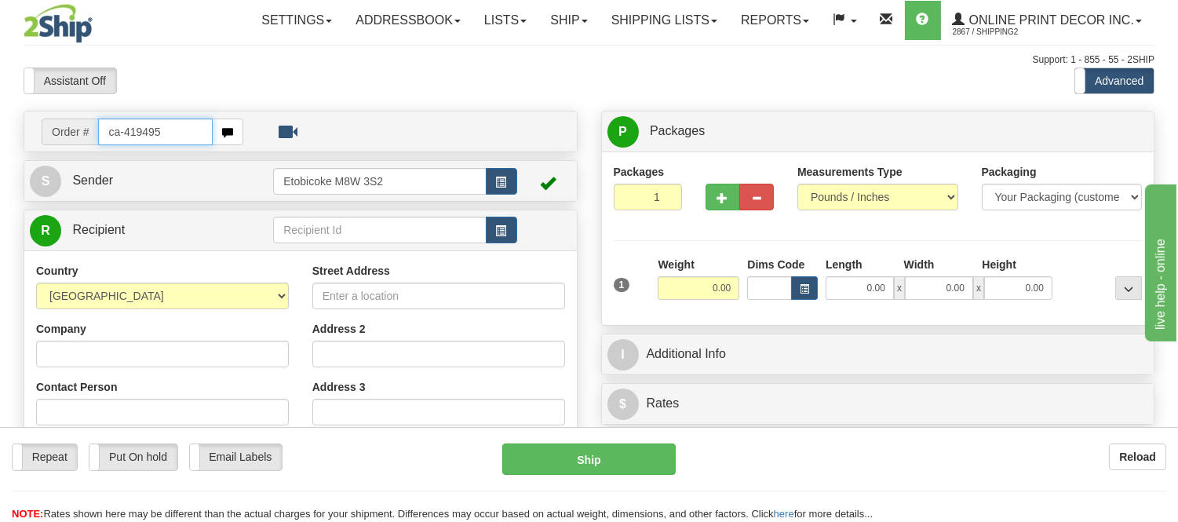
type input "ca-419495"
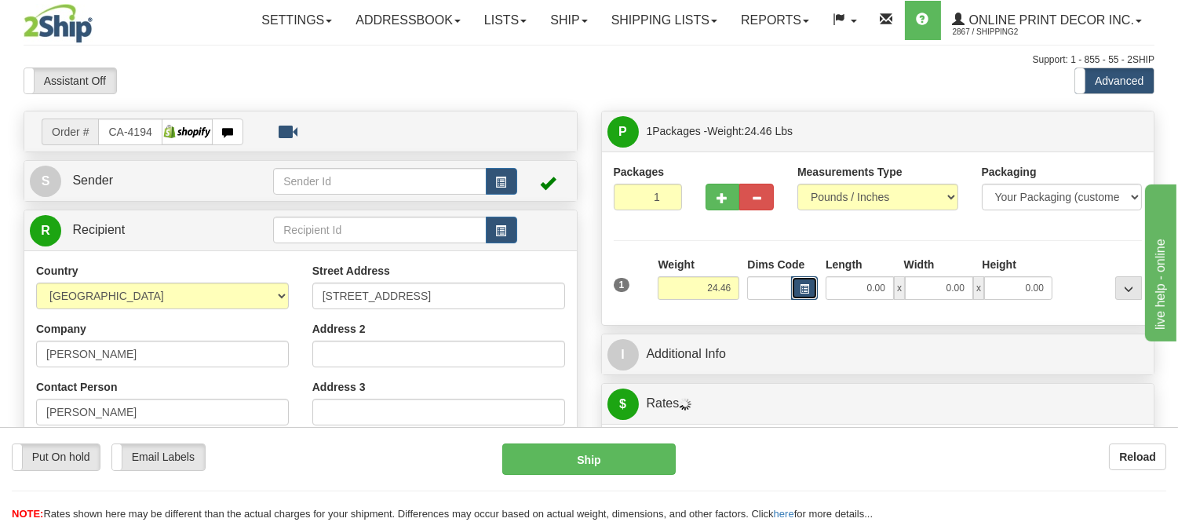
click at [810, 292] on button "button" at bounding box center [804, 288] width 27 height 24
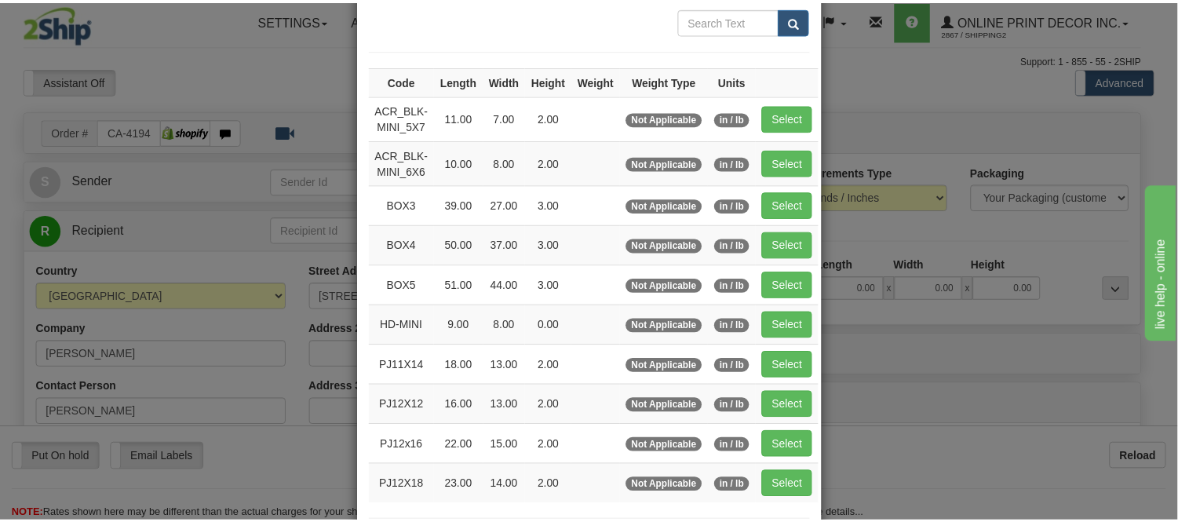
scroll to position [174, 0]
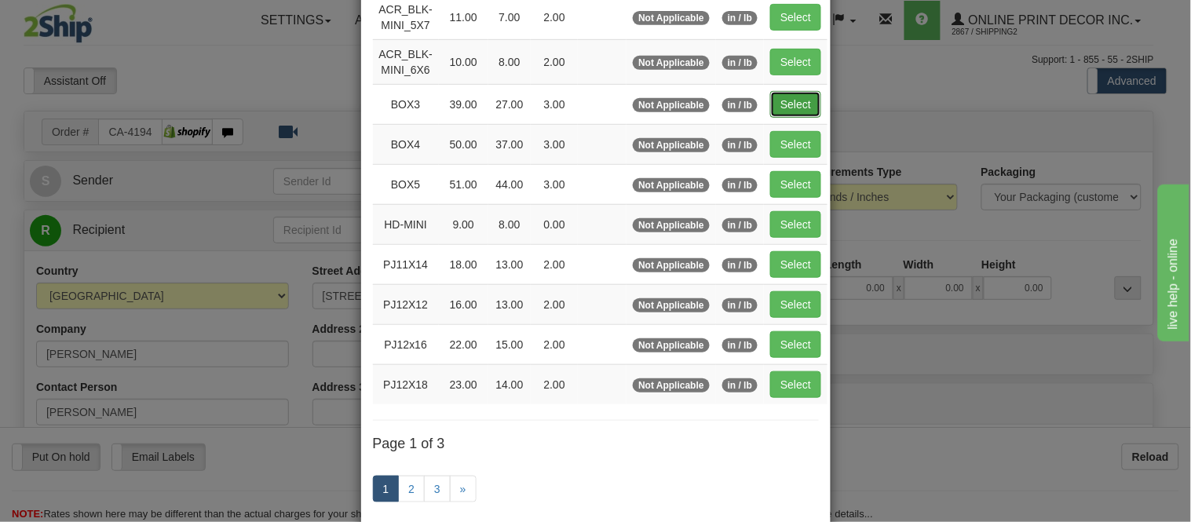
click at [794, 95] on button "Select" at bounding box center [795, 104] width 51 height 27
type input "BOX3"
type input "39.00"
type input "27.00"
type input "3.00"
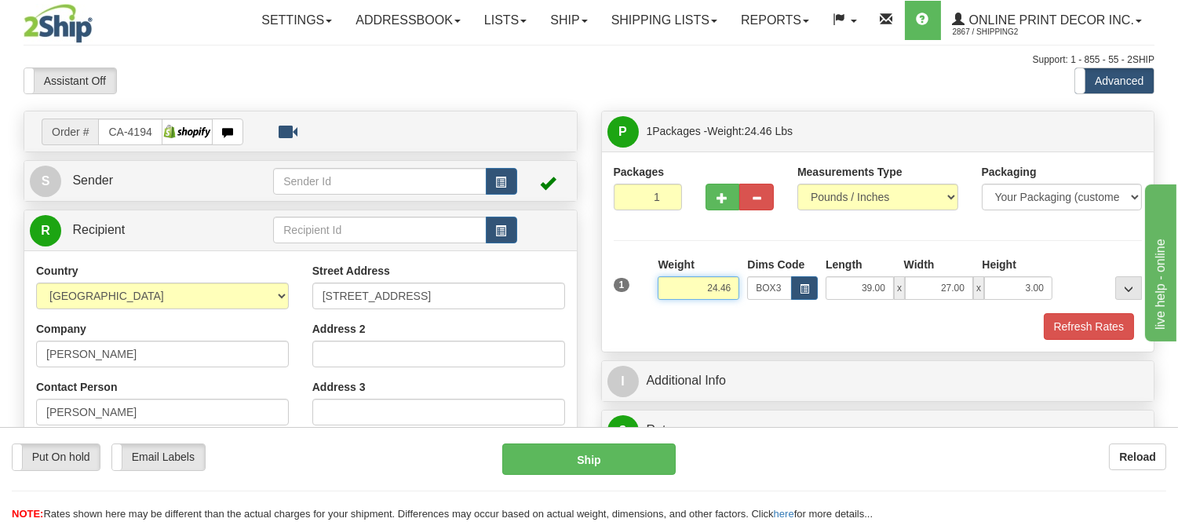
drag, startPoint x: 739, startPoint y: 279, endPoint x: 647, endPoint y: 296, distance: 93.3
click at [647, 296] on div "1 Weight 24.46 Dims Code x x" at bounding box center [878, 285] width 537 height 56
click at [721, 287] on input "1398" at bounding box center [699, 288] width 82 height 24
type input "13.98"
click at [718, 193] on span "button" at bounding box center [723, 198] width 11 height 10
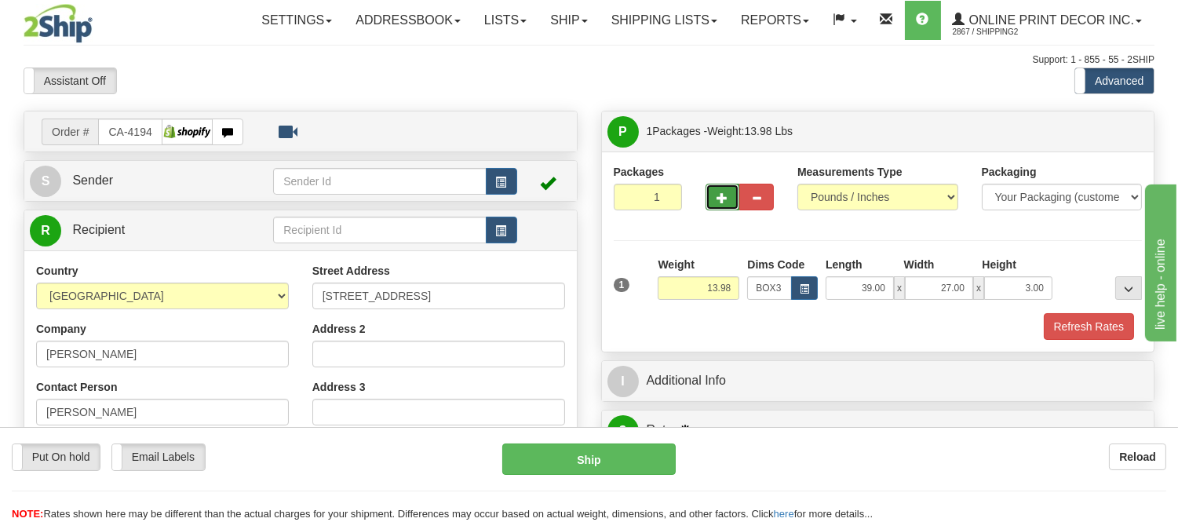
radio input "true"
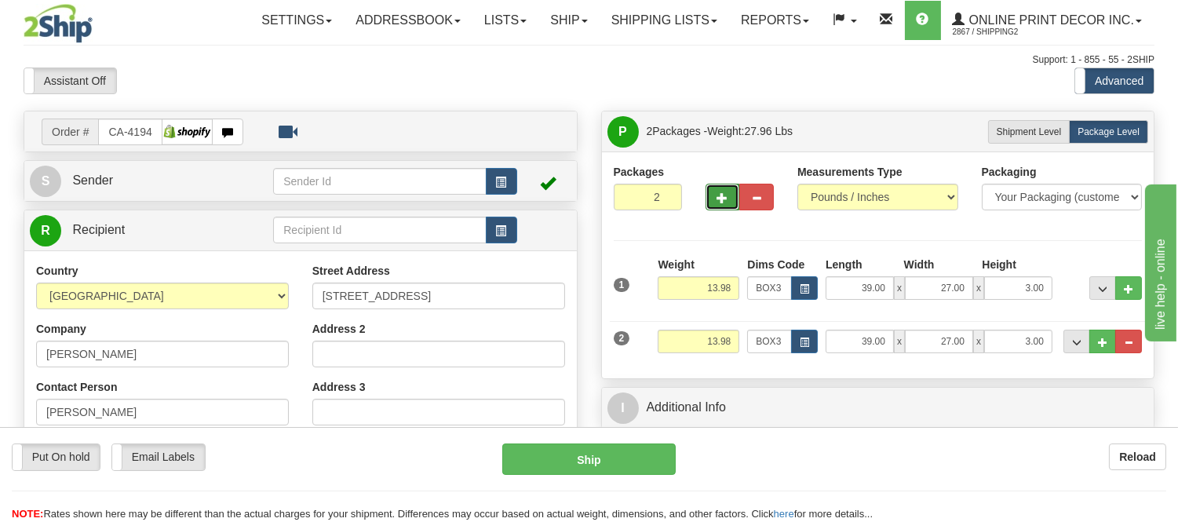
click at [718, 200] on span "button" at bounding box center [723, 198] width 11 height 10
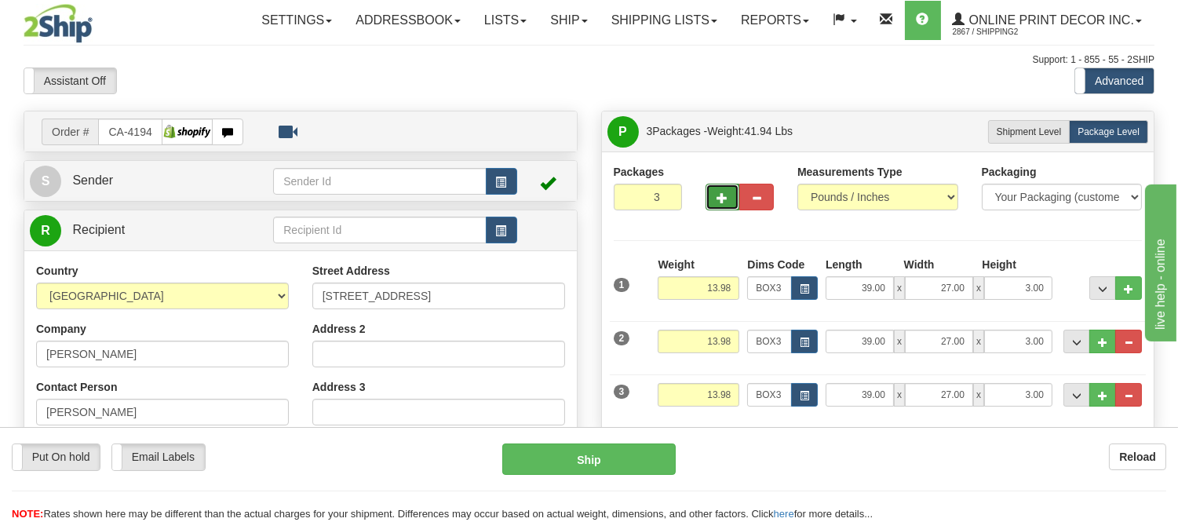
click at [718, 200] on span "button" at bounding box center [723, 198] width 11 height 10
type input "4"
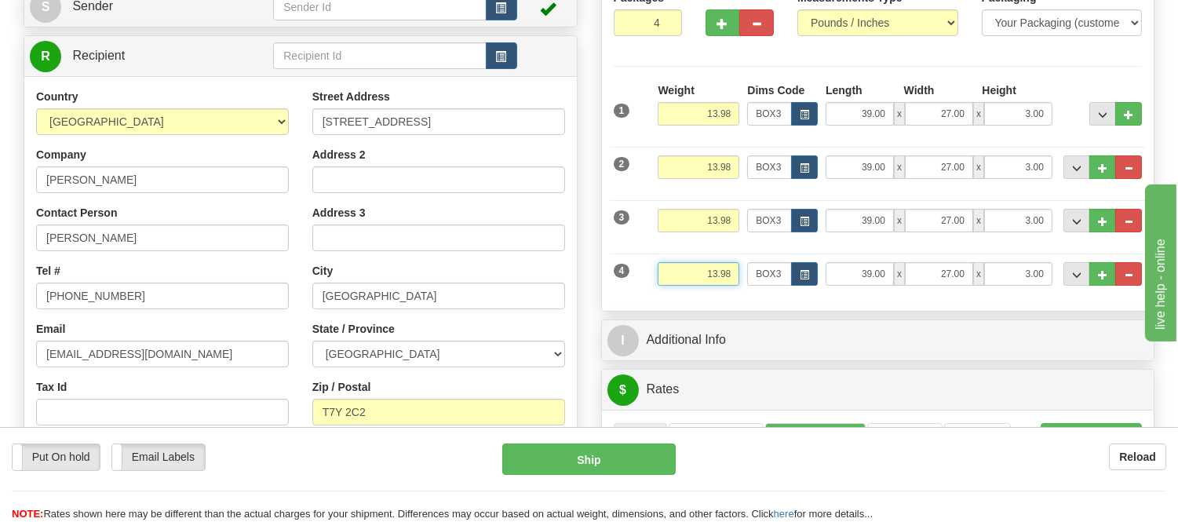
drag, startPoint x: 733, startPoint y: 271, endPoint x: 666, endPoint y: 267, distance: 67.6
click at [666, 267] on input "13.98" at bounding box center [699, 274] width 82 height 24
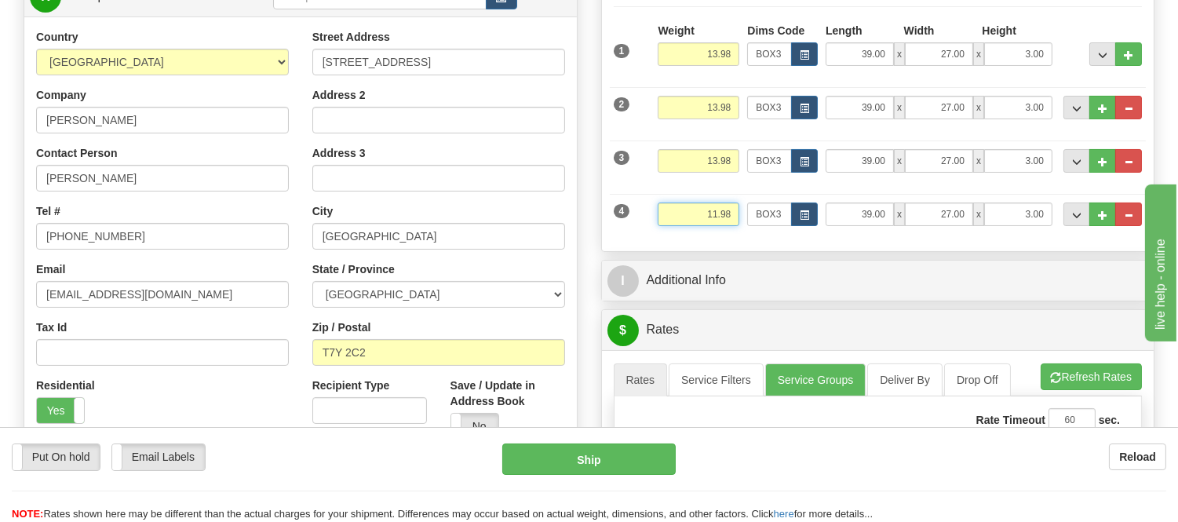
scroll to position [261, 0]
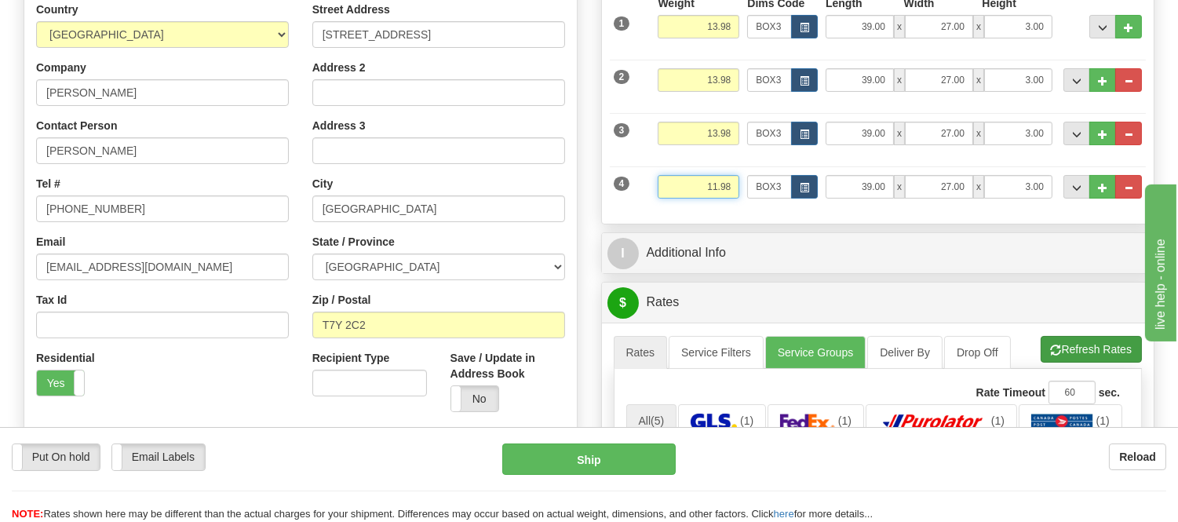
type input "11.98"
click at [1087, 353] on li "Refresh Rates Cancel Rating" at bounding box center [1091, 349] width 101 height 27
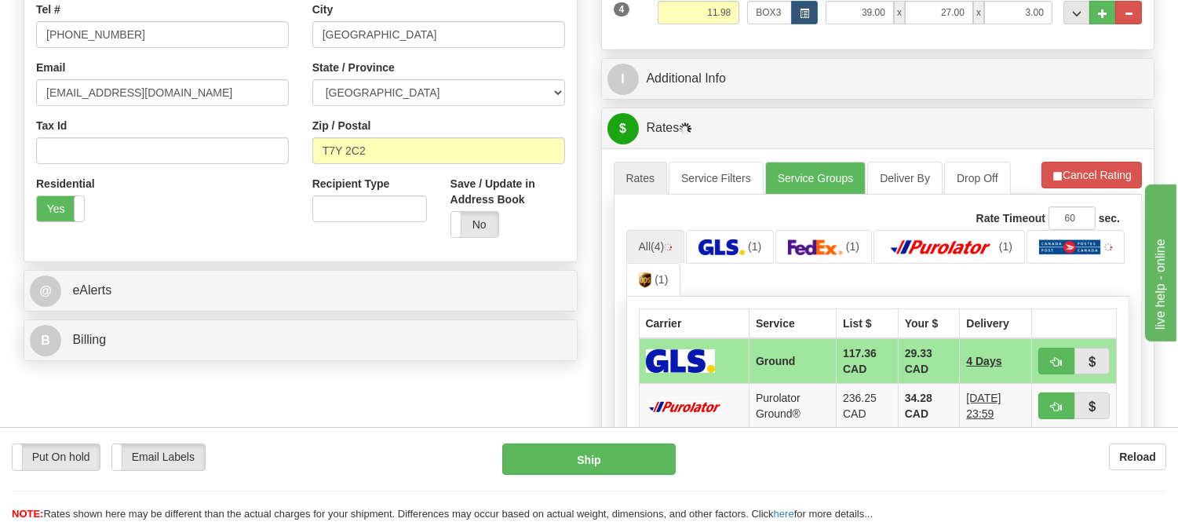
scroll to position [523, 0]
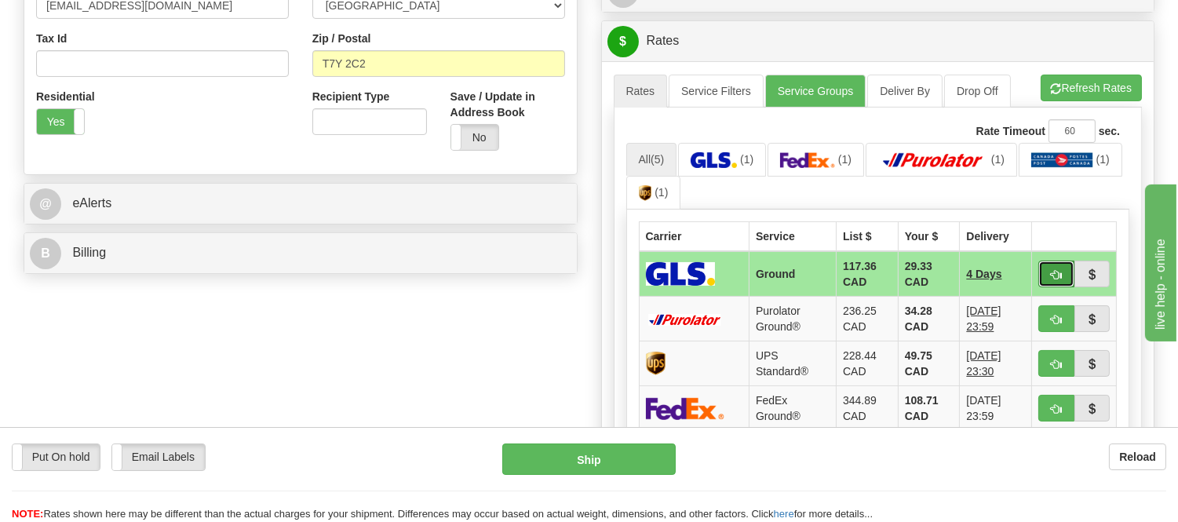
click at [1054, 270] on span "button" at bounding box center [1056, 275] width 11 height 10
type input "1"
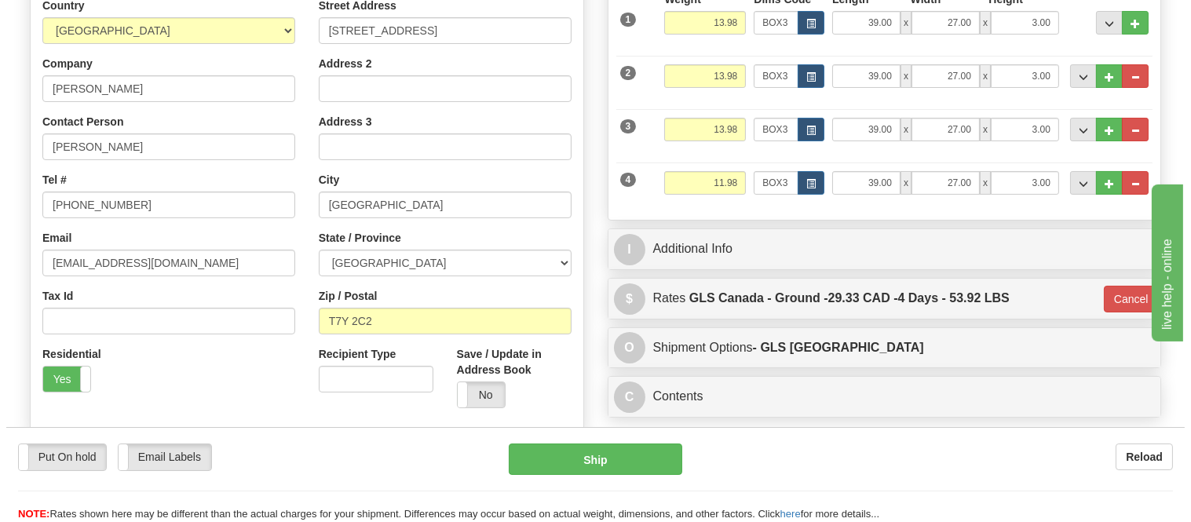
scroll to position [261, 0]
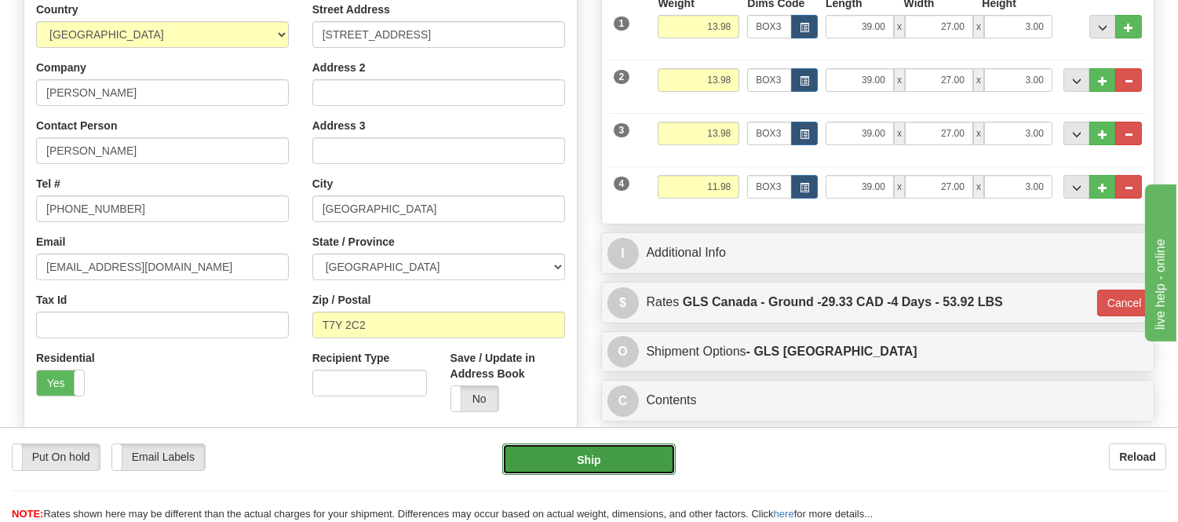
click at [630, 458] on button "Ship" at bounding box center [588, 459] width 173 height 31
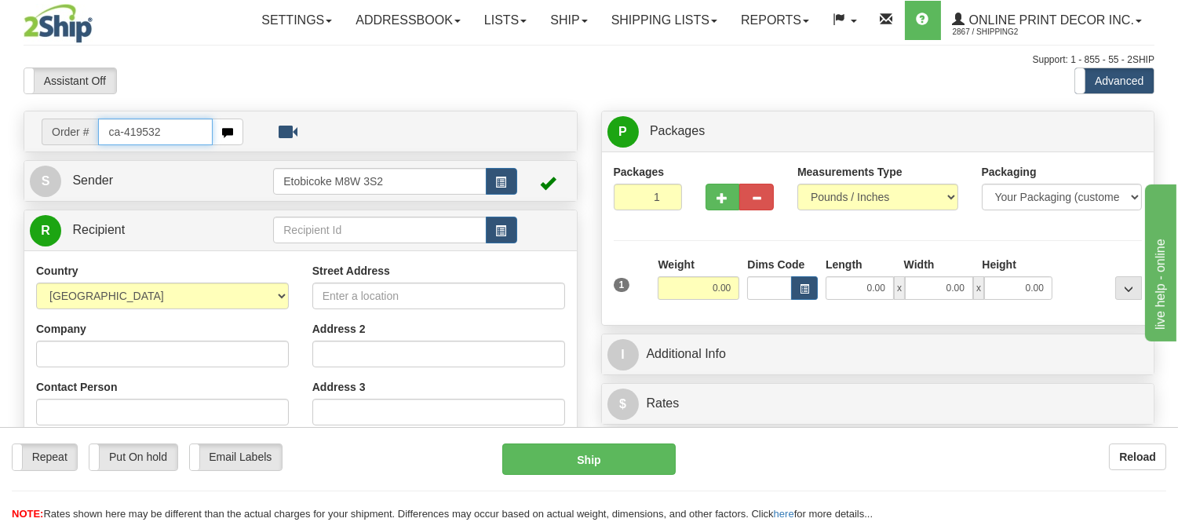
type input "ca-419532"
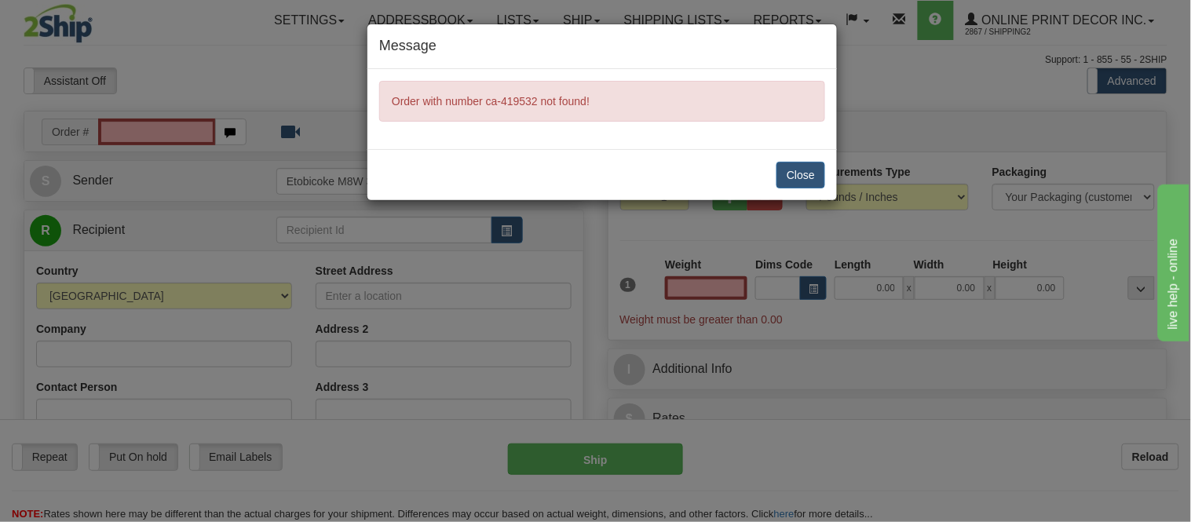
type input "0.00"
click at [787, 182] on button "Close" at bounding box center [800, 175] width 49 height 27
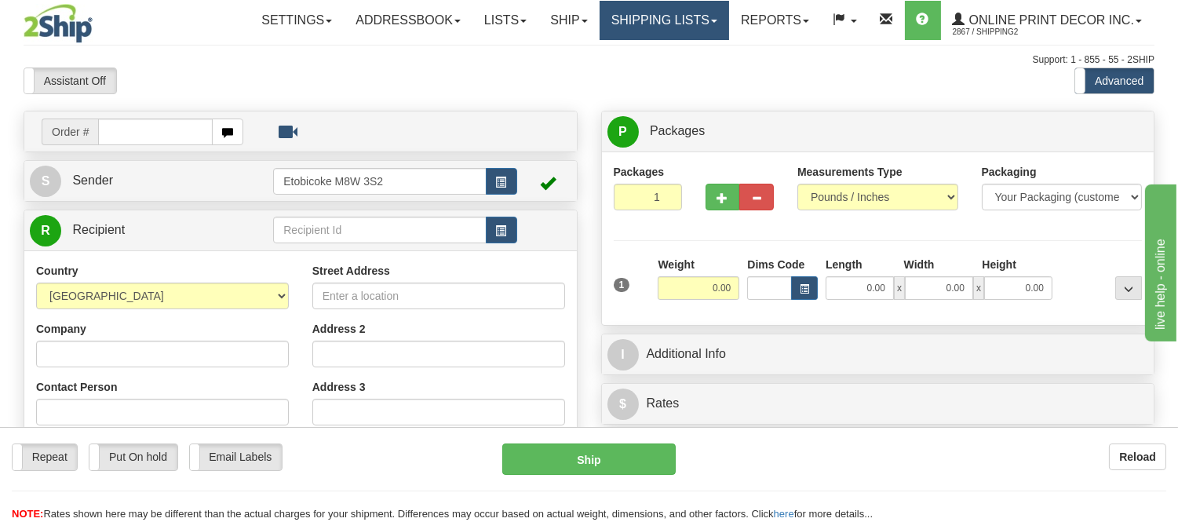
click at [681, 20] on link "Shipping lists" at bounding box center [665, 20] width 130 height 39
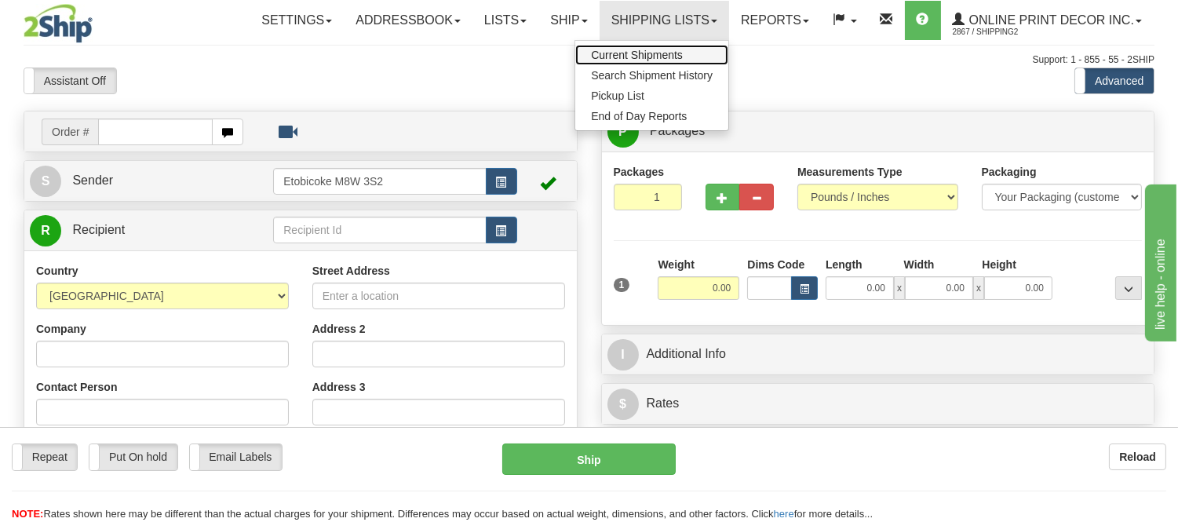
click at [669, 50] on span "Current Shipments" at bounding box center [637, 55] width 92 height 13
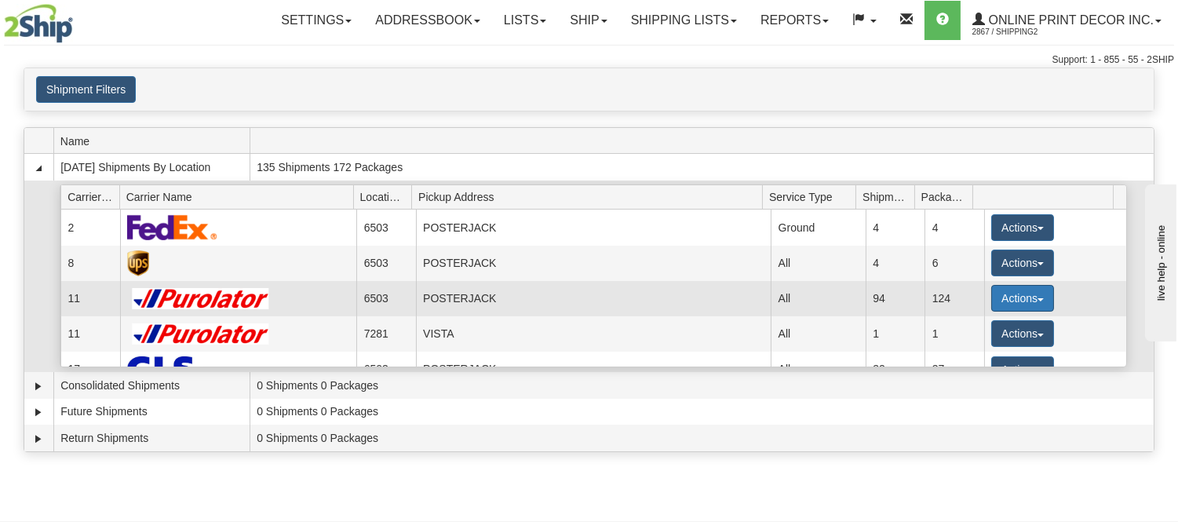
click at [995, 302] on button "Actions" at bounding box center [1023, 298] width 63 height 27
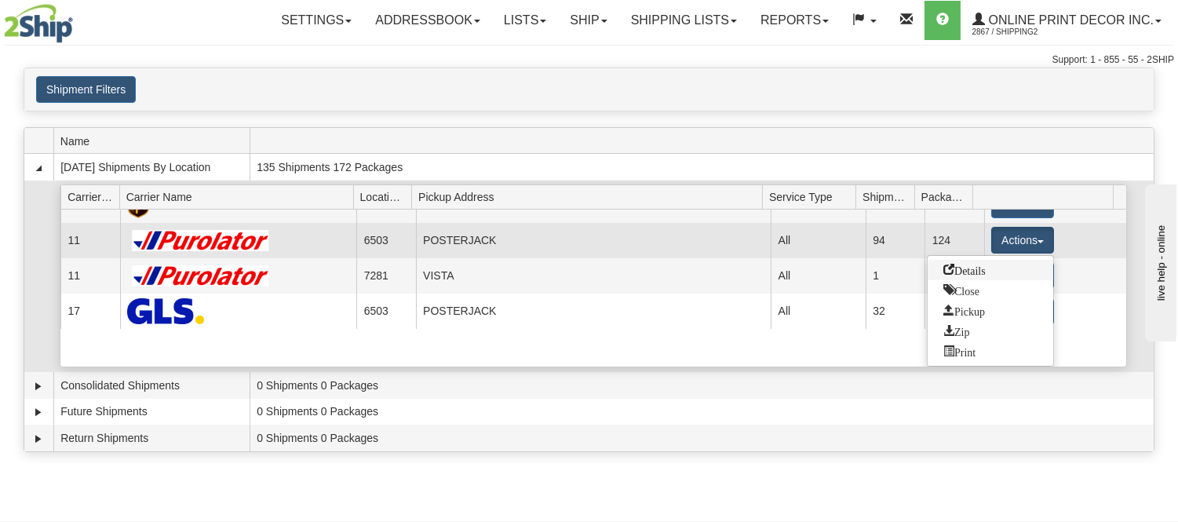
click at [966, 275] on span "Details" at bounding box center [965, 269] width 42 height 11
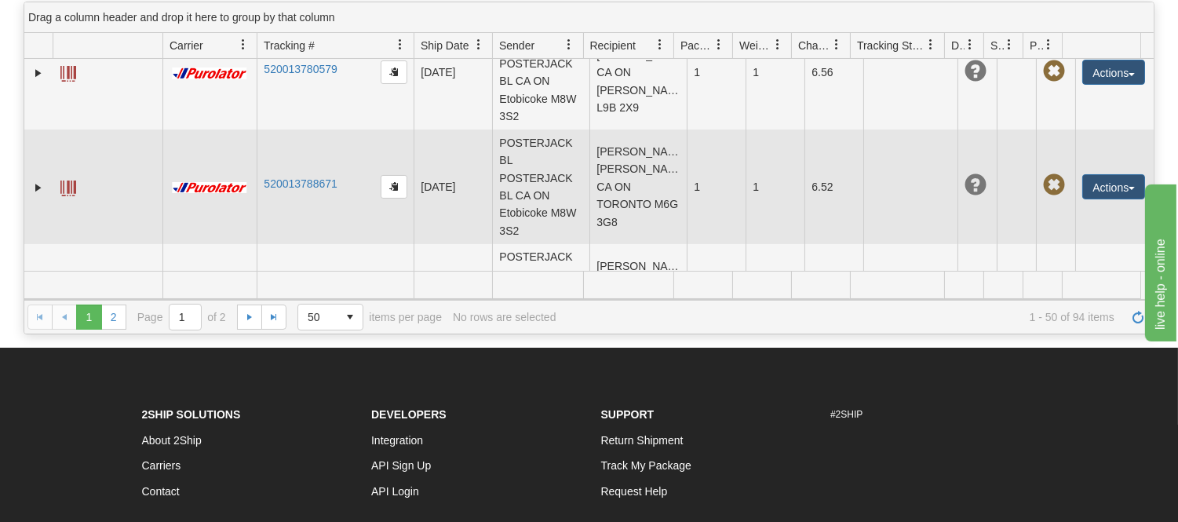
scroll to position [174, 0]
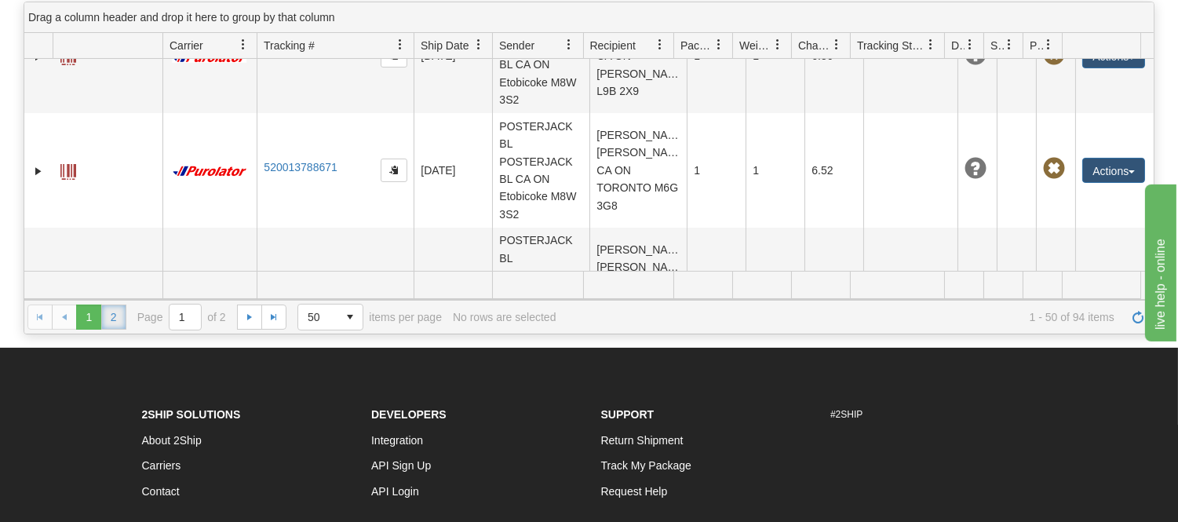
click at [112, 324] on link "2" at bounding box center [113, 317] width 25 height 25
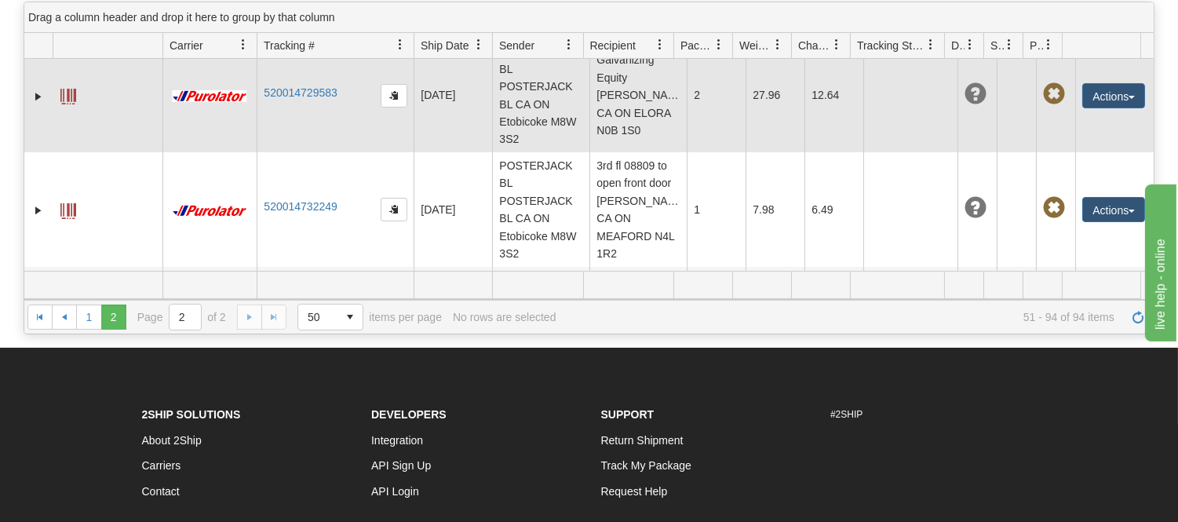
scroll to position [4467, 0]
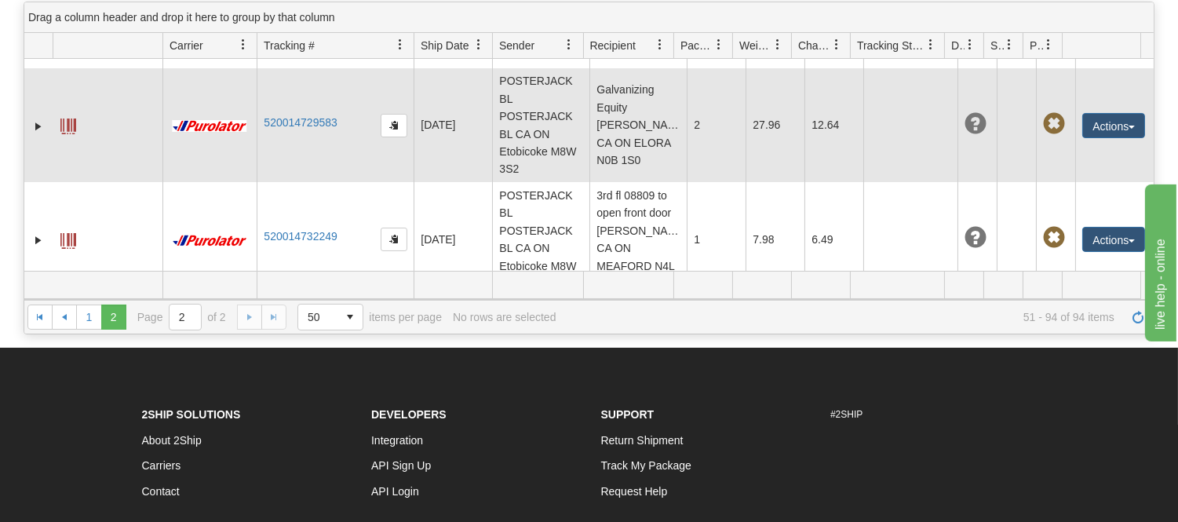
click at [283, 175] on td "520014729583" at bounding box center [335, 125] width 157 height 115
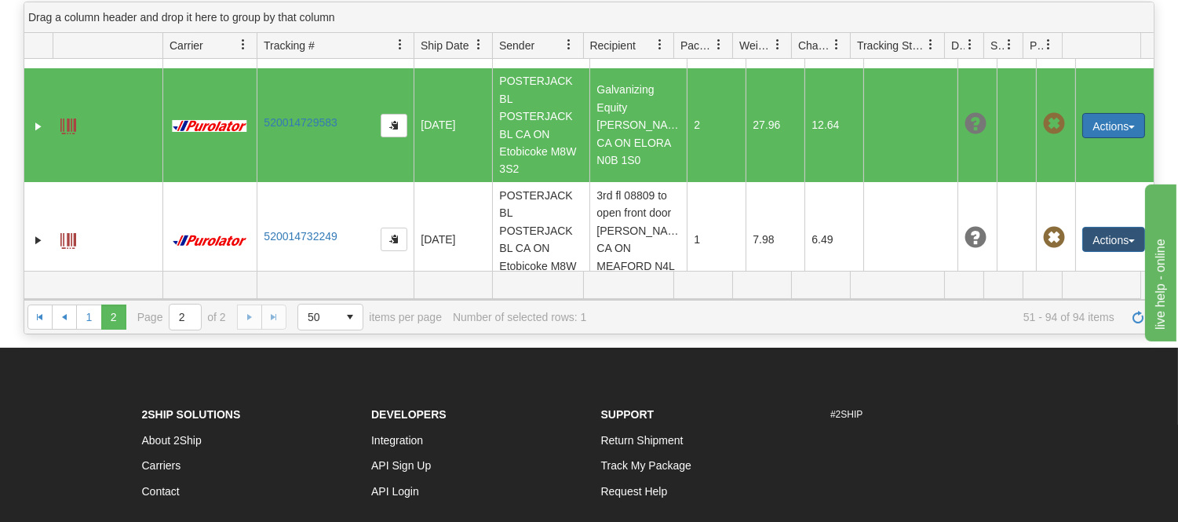
click at [1084, 138] on button "Actions" at bounding box center [1114, 125] width 63 height 25
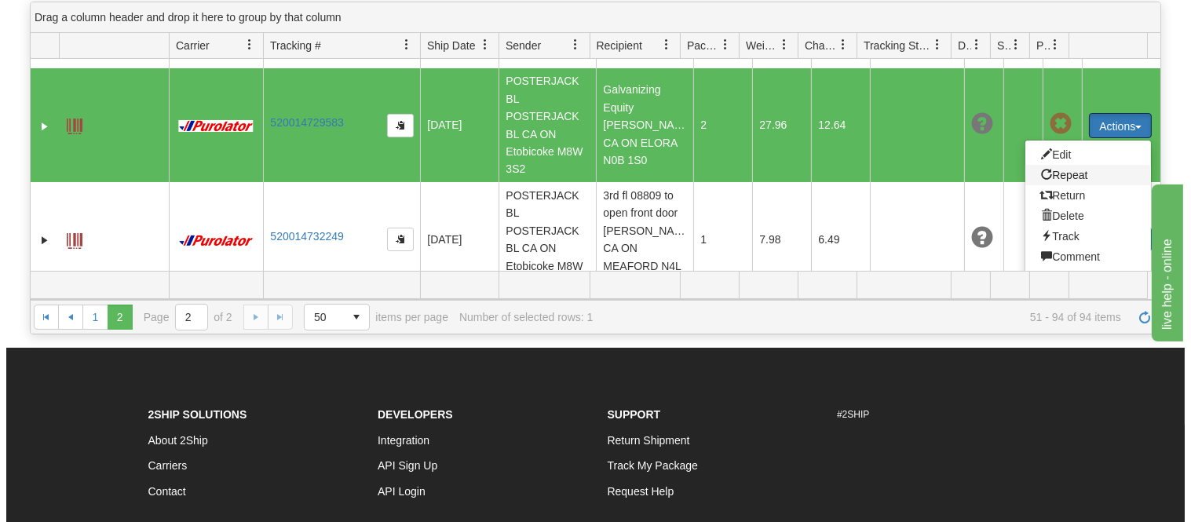
scroll to position [4641, 0]
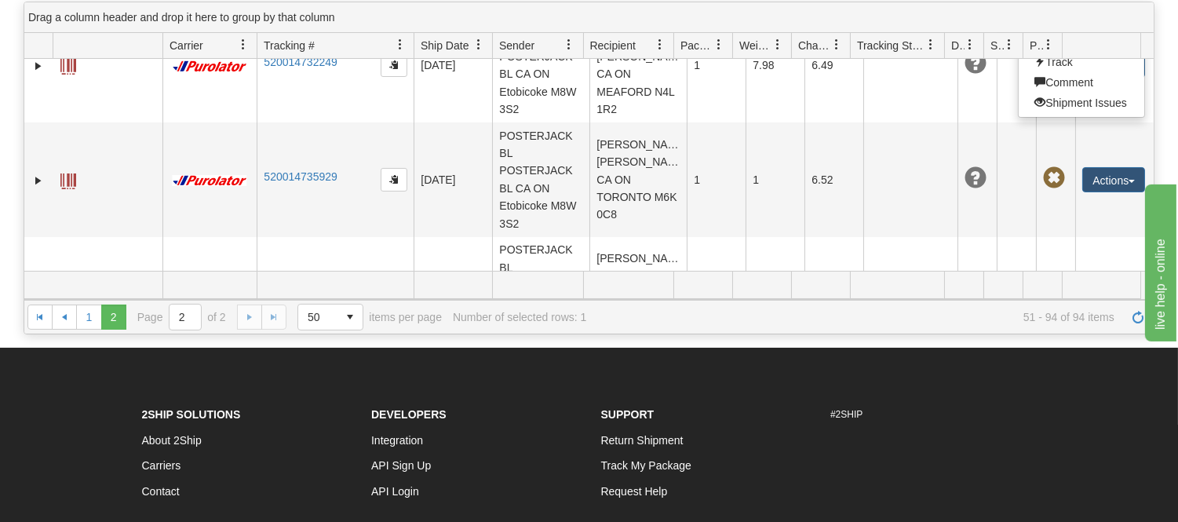
click at [1054, 52] on link "Delete" at bounding box center [1082, 41] width 126 height 20
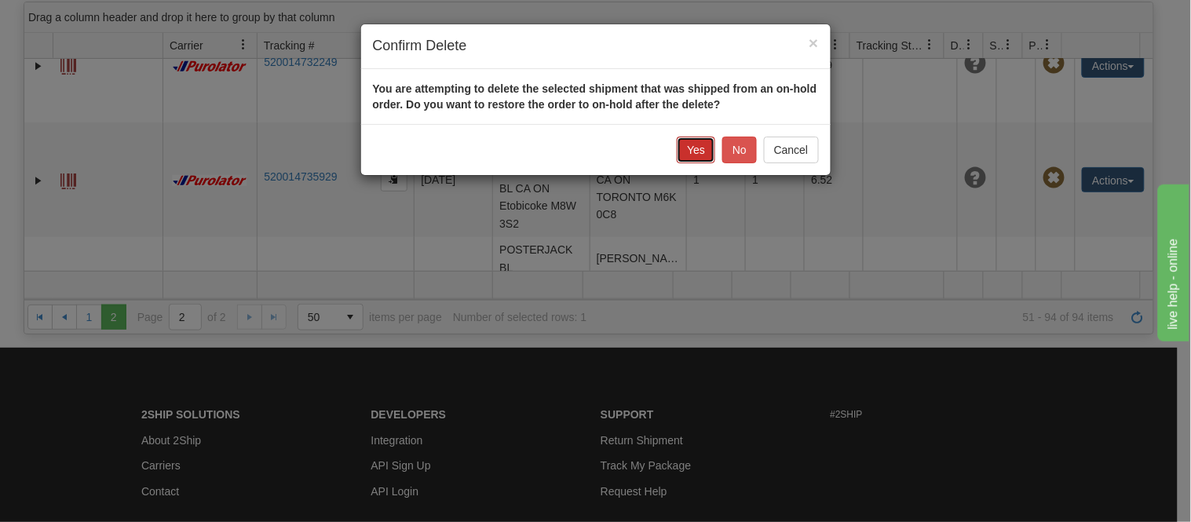
click at [707, 146] on button "Yes" at bounding box center [696, 150] width 38 height 27
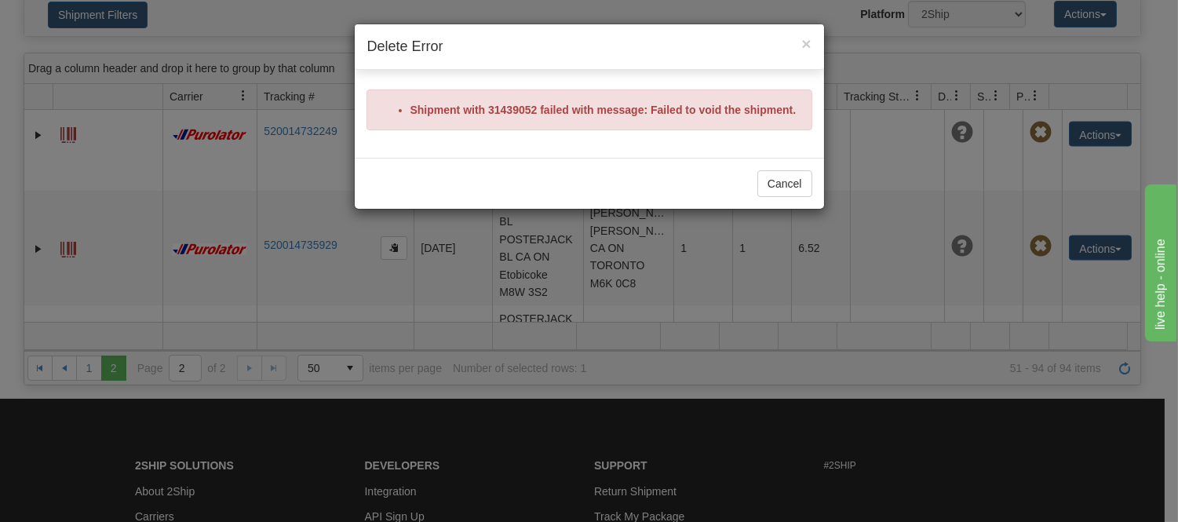
scroll to position [174, 0]
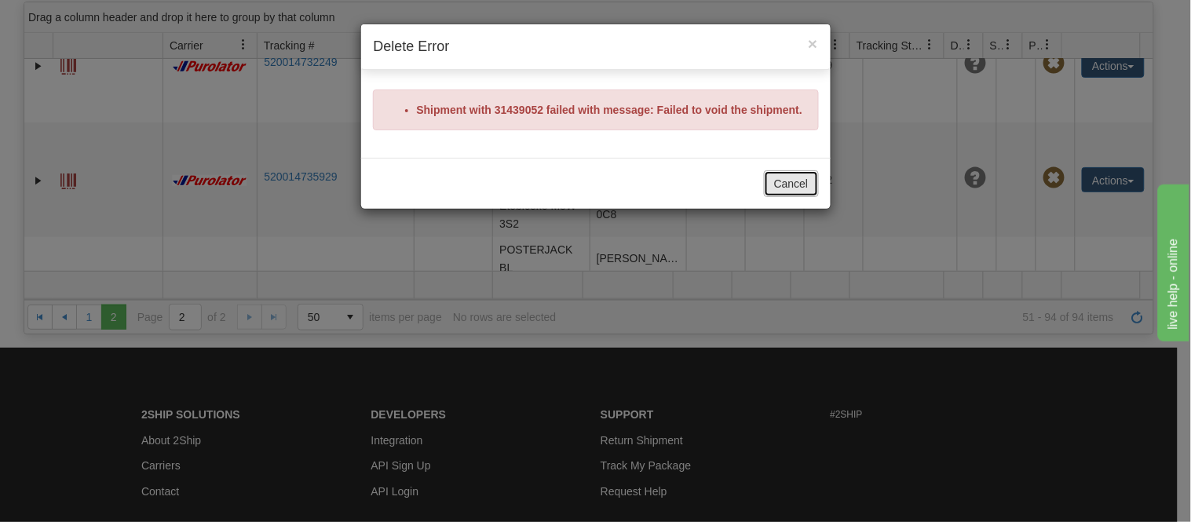
click at [796, 187] on button "Cancel" at bounding box center [791, 183] width 55 height 27
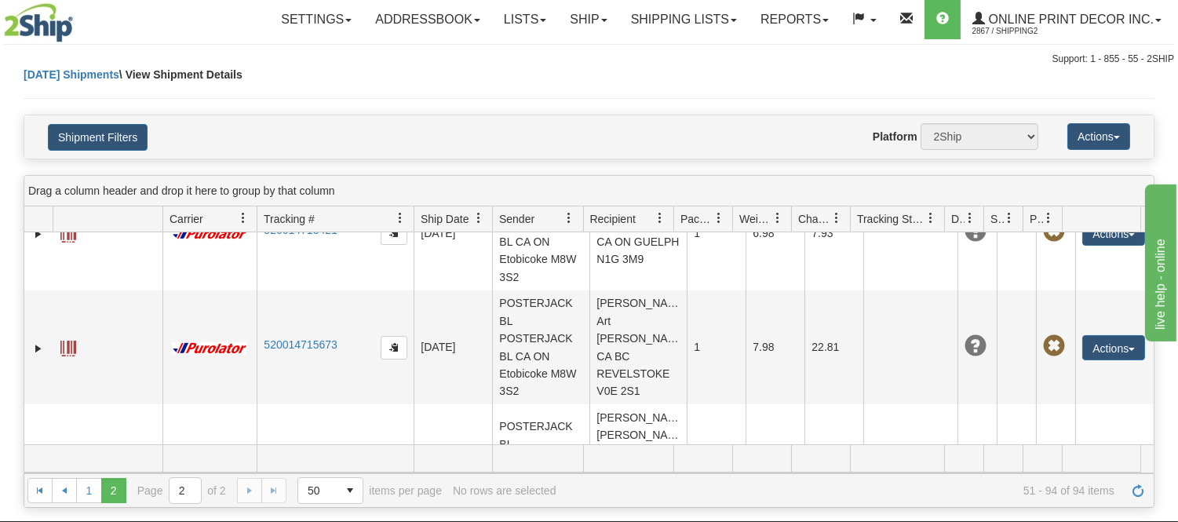
scroll to position [0, 0]
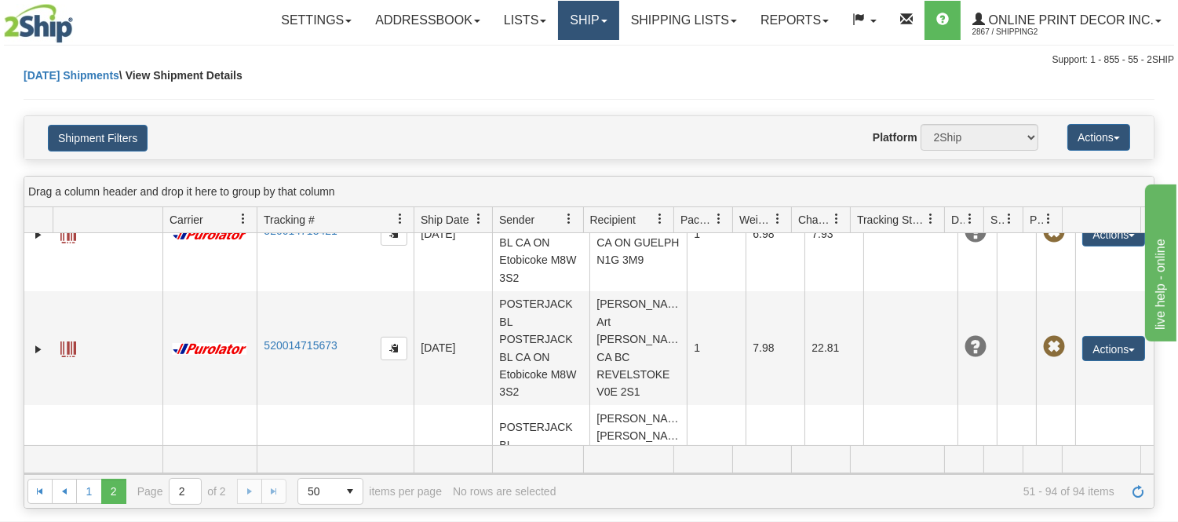
click at [593, 13] on link "Ship" at bounding box center [588, 20] width 60 height 39
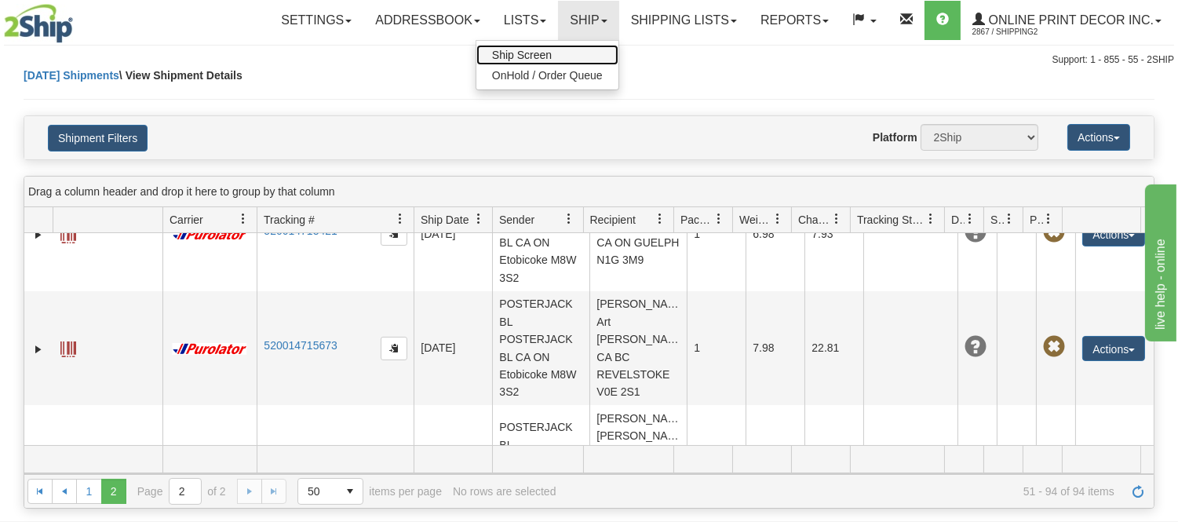
click at [571, 49] on link "Ship Screen" at bounding box center [548, 55] width 142 height 20
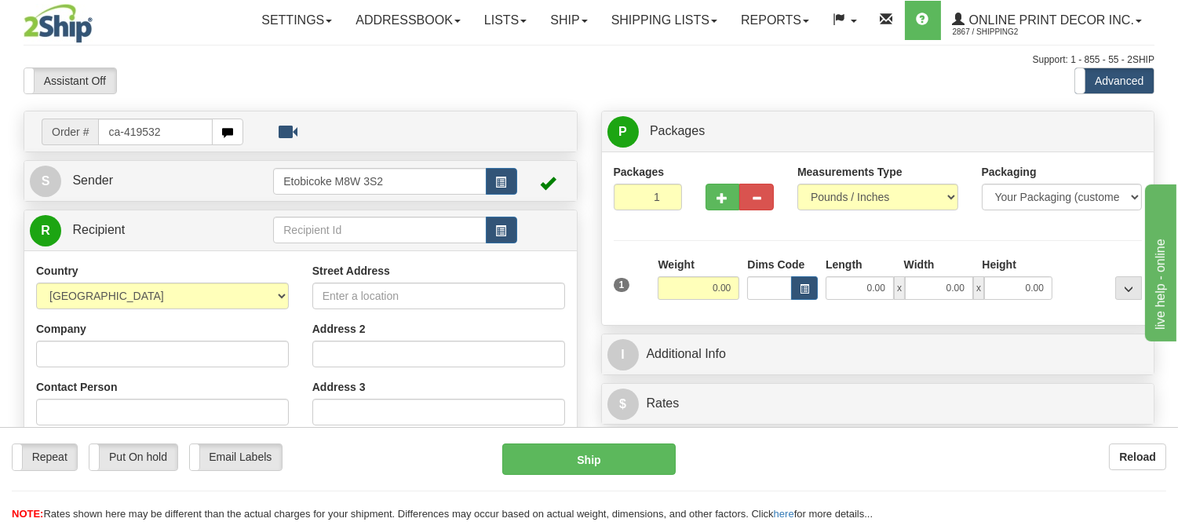
type input "ca-419532"
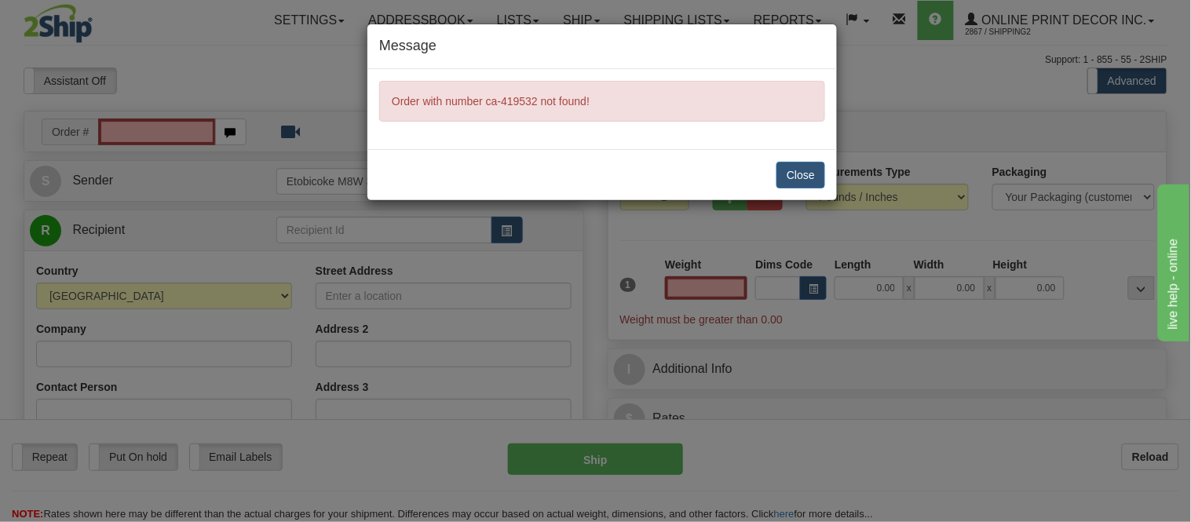
type input "0.00"
click at [817, 170] on button "Close" at bounding box center [800, 175] width 49 height 27
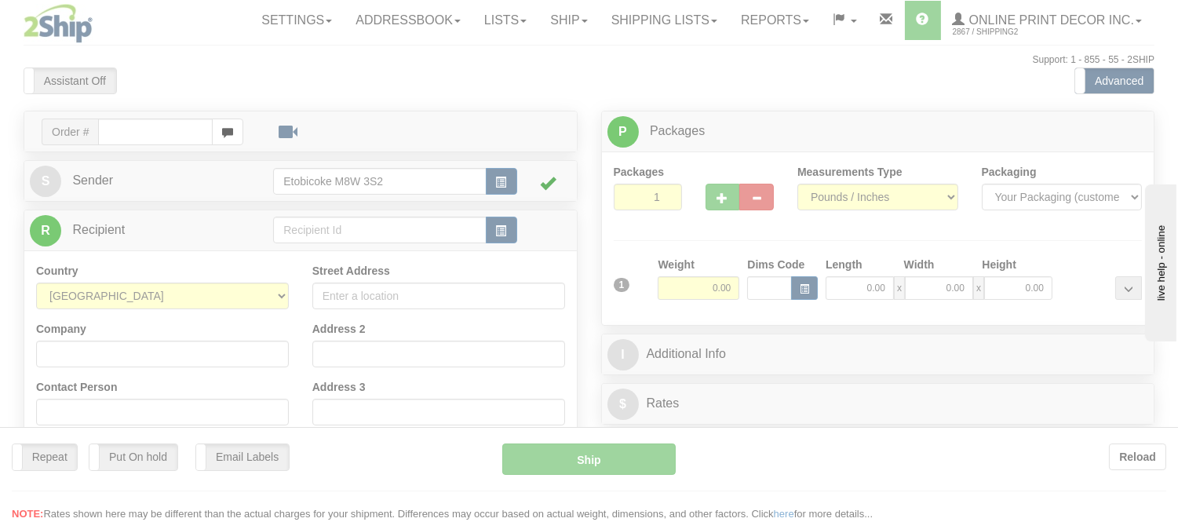
click at [669, 18] on div at bounding box center [589, 261] width 1178 height 522
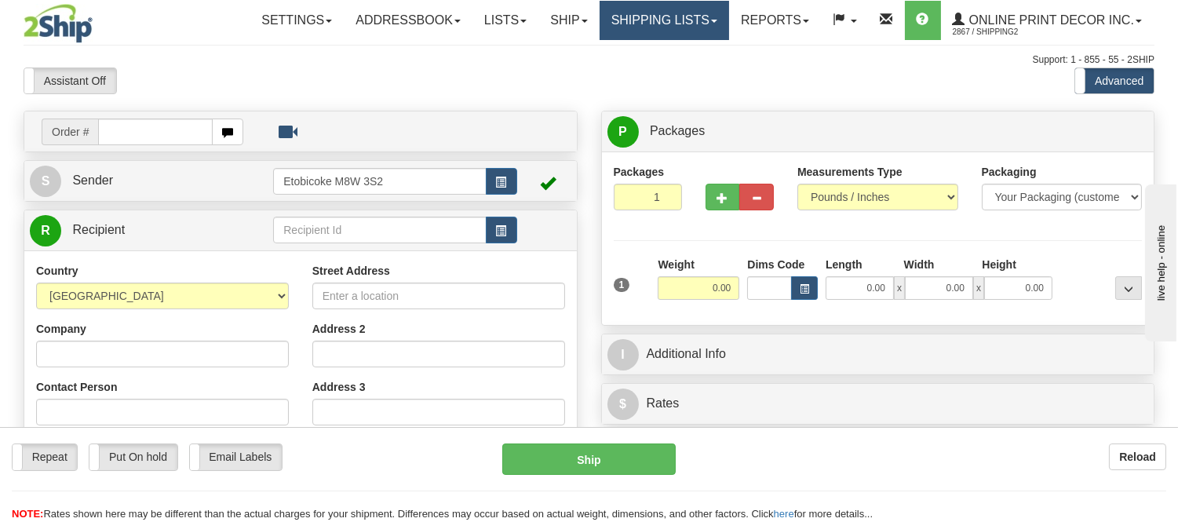
click at [674, 18] on link "Shipping lists" at bounding box center [665, 20] width 130 height 39
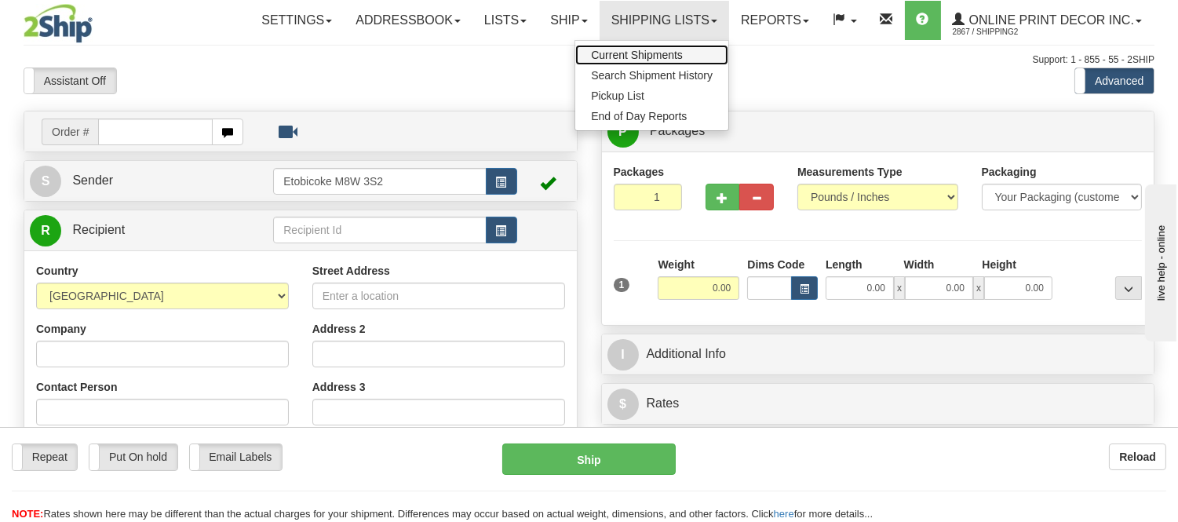
click at [644, 49] on span "Current Shipments" at bounding box center [637, 55] width 92 height 13
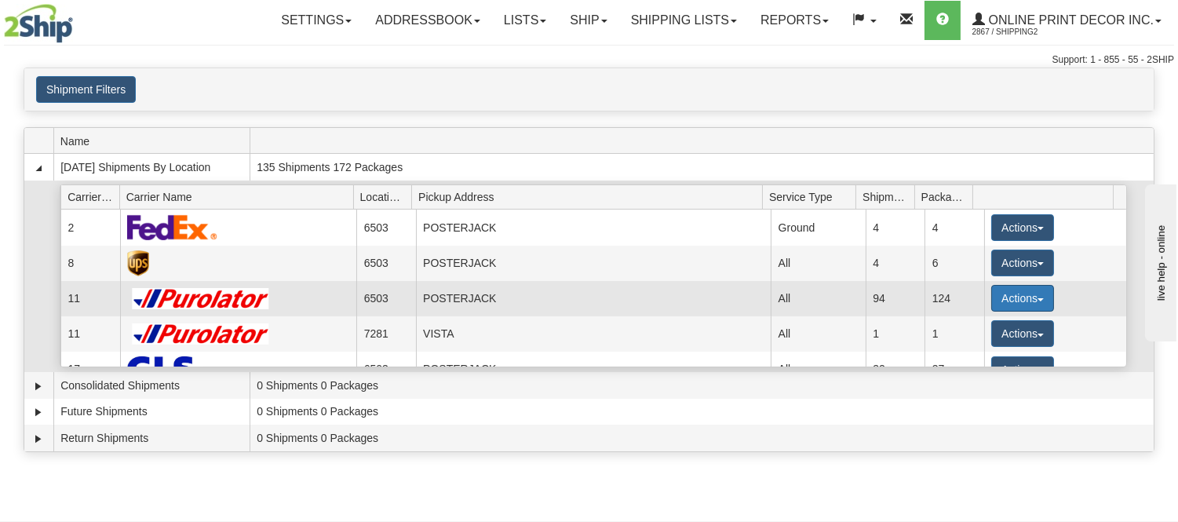
click at [997, 298] on button "Actions" at bounding box center [1023, 298] width 63 height 27
click at [973, 330] on span "Details" at bounding box center [965, 327] width 42 height 11
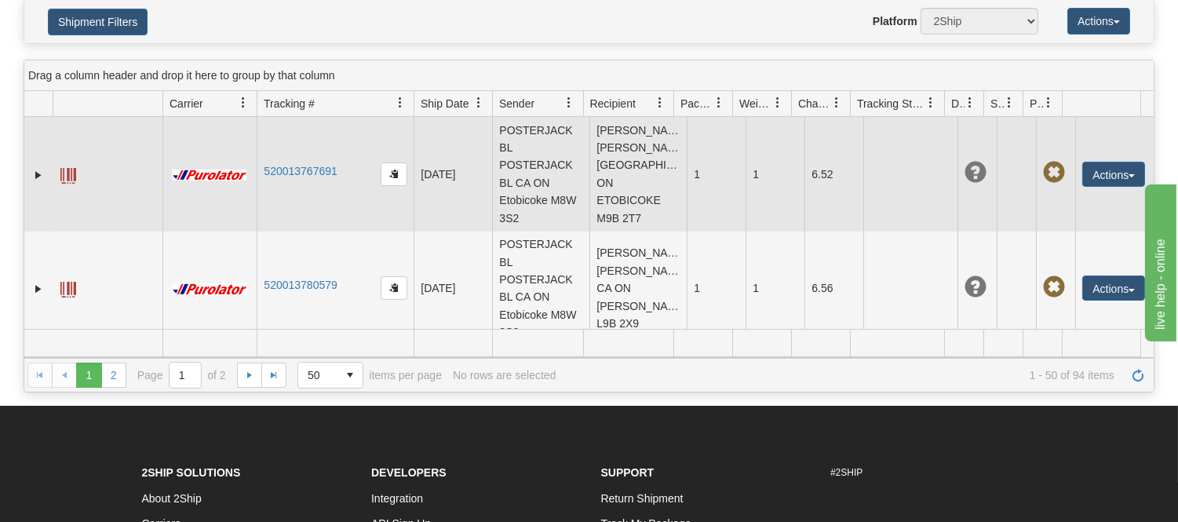
scroll to position [87, 0]
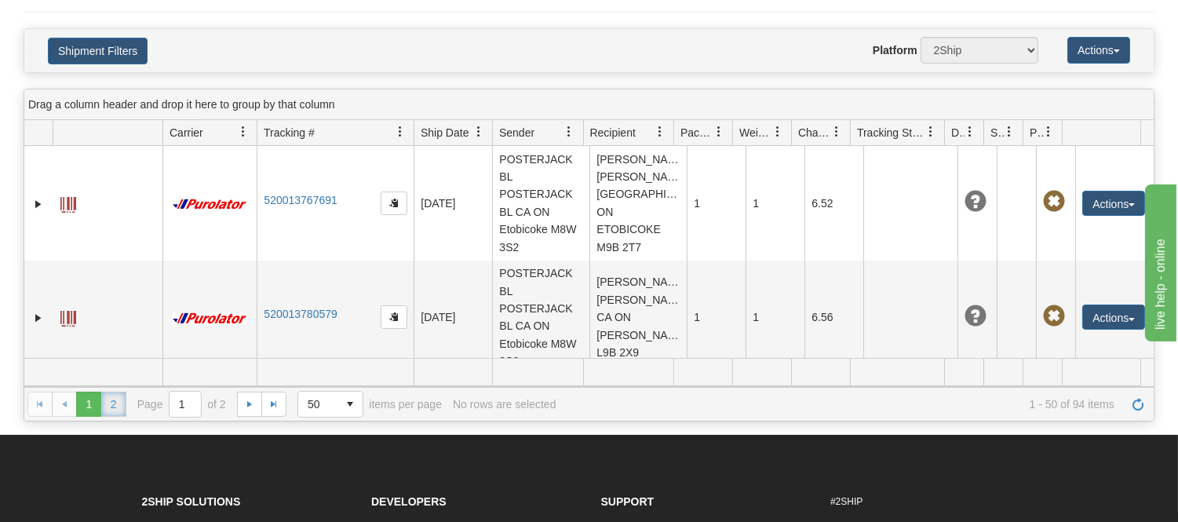
click at [108, 410] on link "2" at bounding box center [113, 404] width 25 height 25
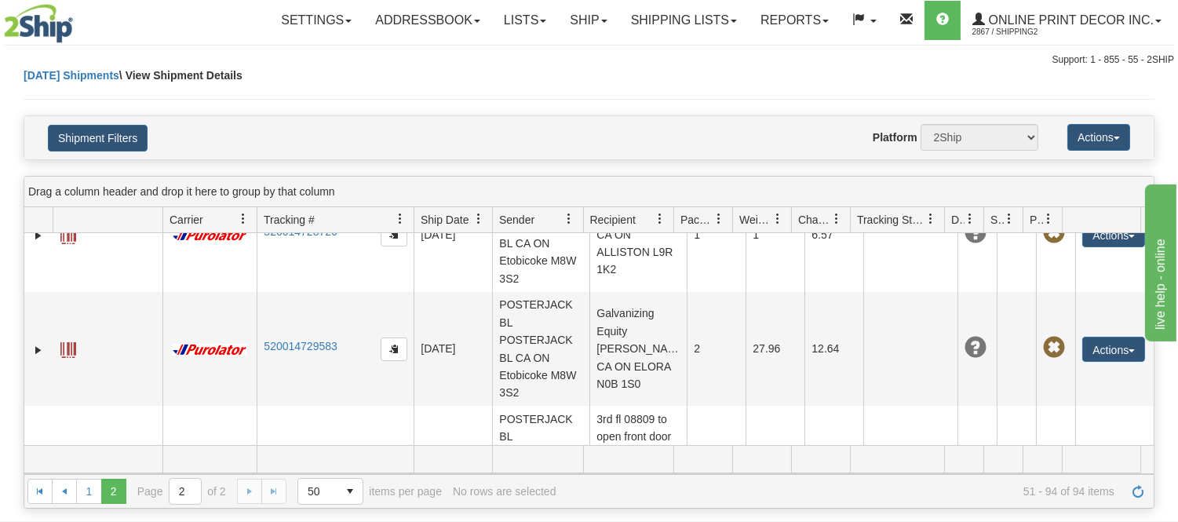
scroll to position [4448, 0]
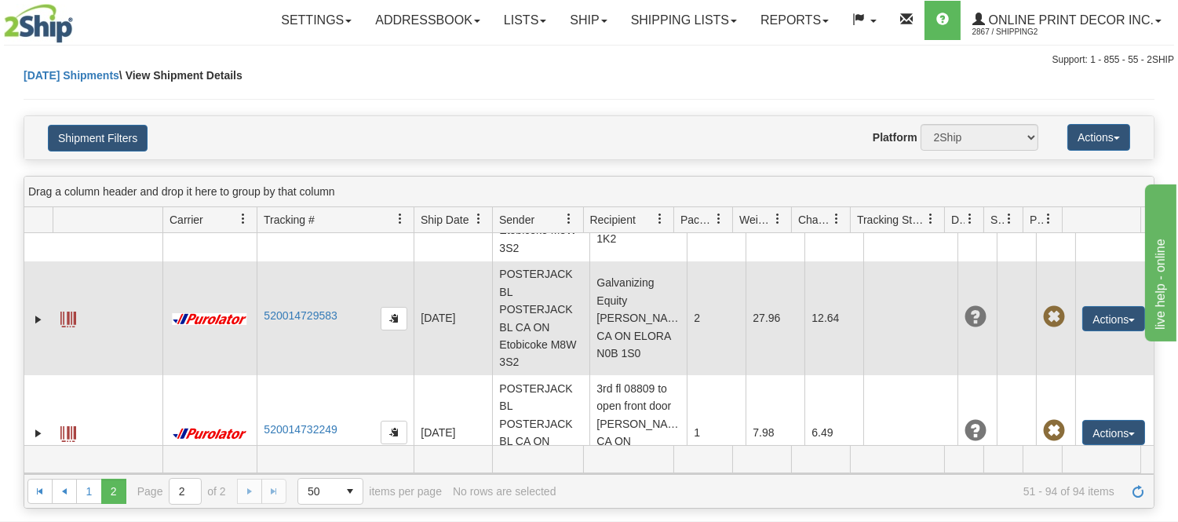
click at [325, 366] on td "520014729583" at bounding box center [335, 318] width 157 height 115
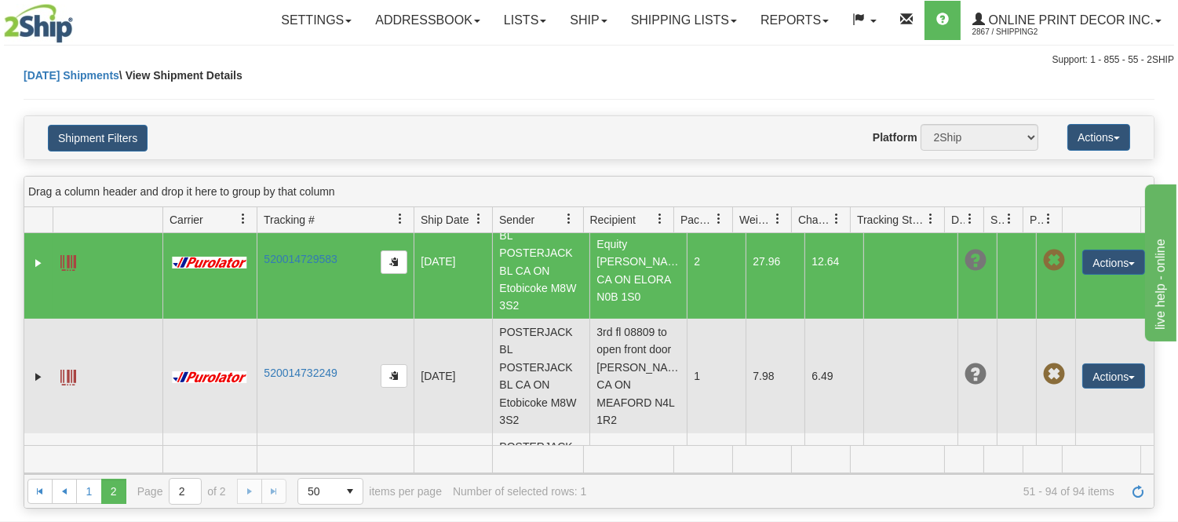
scroll to position [4535, 0]
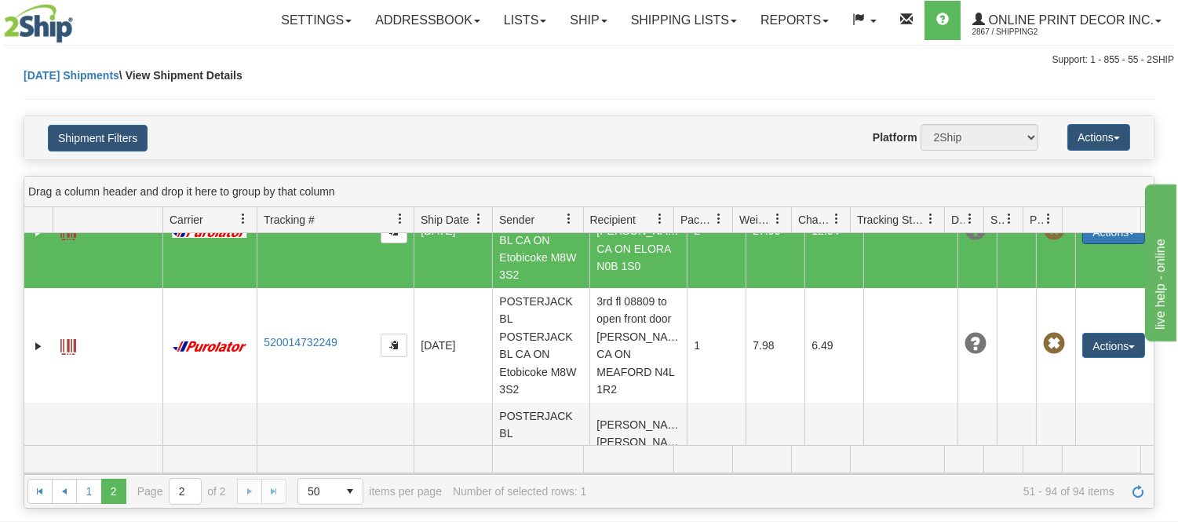
click at [1102, 244] on button "Actions" at bounding box center [1114, 231] width 63 height 25
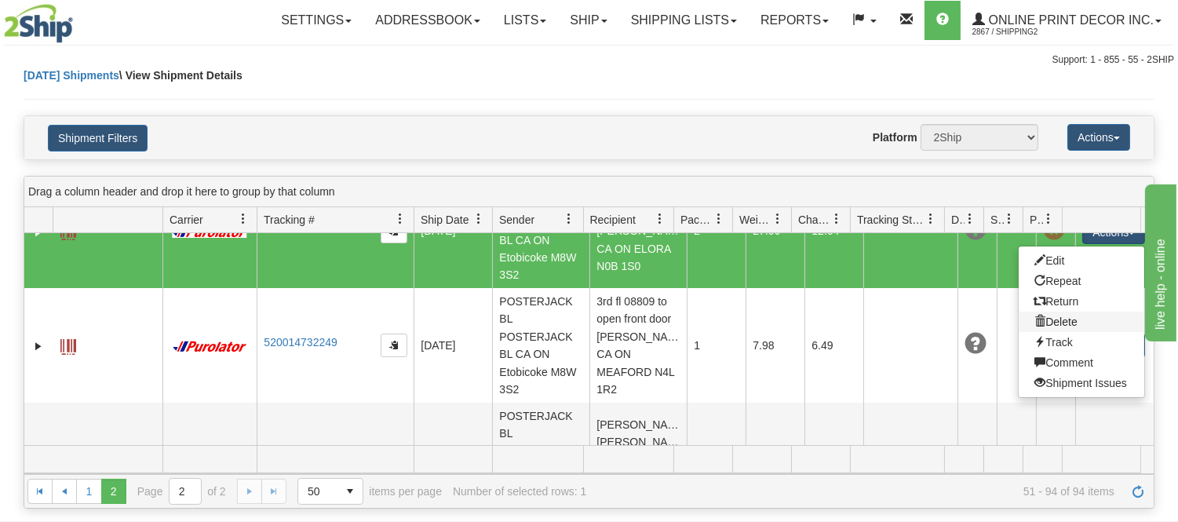
click at [1048, 332] on link "Delete" at bounding box center [1082, 322] width 126 height 20
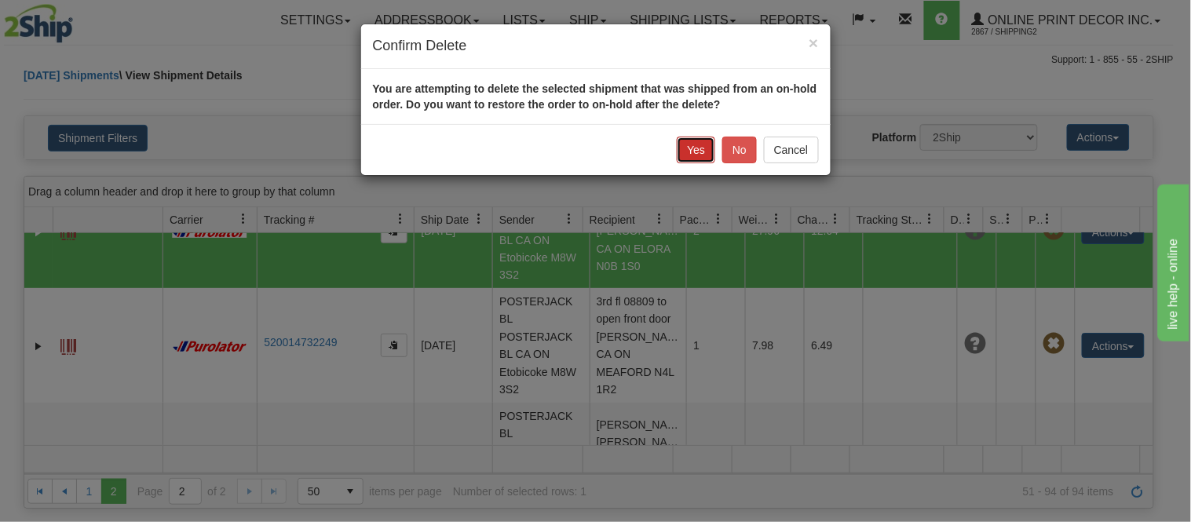
click at [696, 143] on button "Yes" at bounding box center [696, 150] width 38 height 27
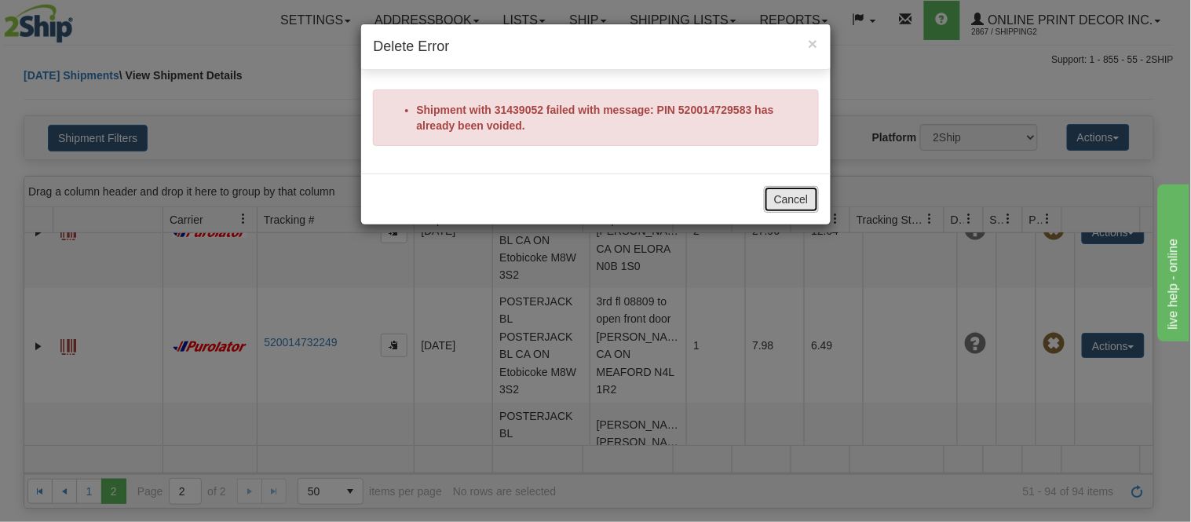
click at [786, 193] on button "Cancel" at bounding box center [791, 199] width 55 height 27
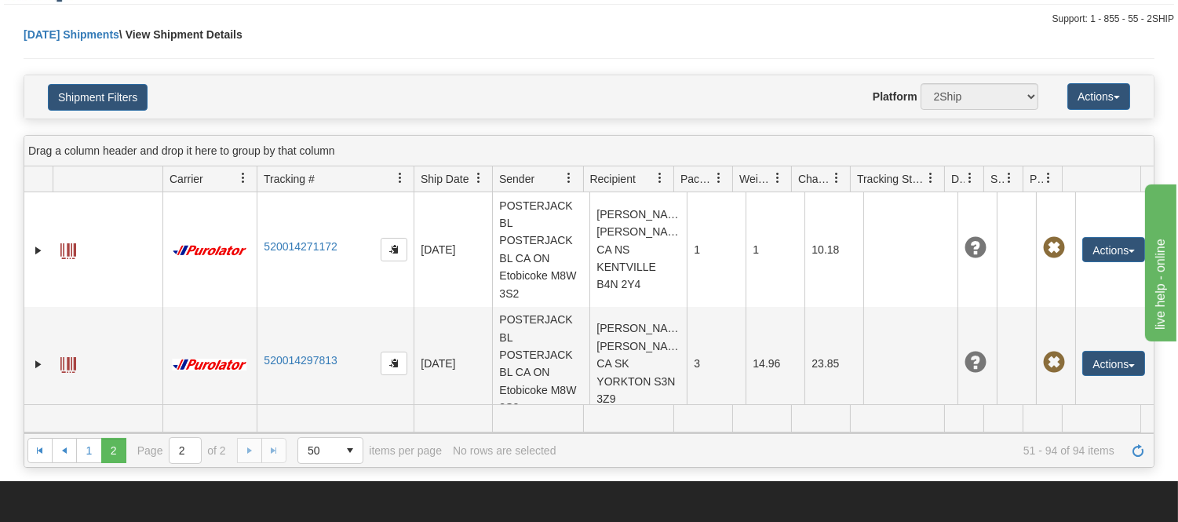
scroll to position [0, 0]
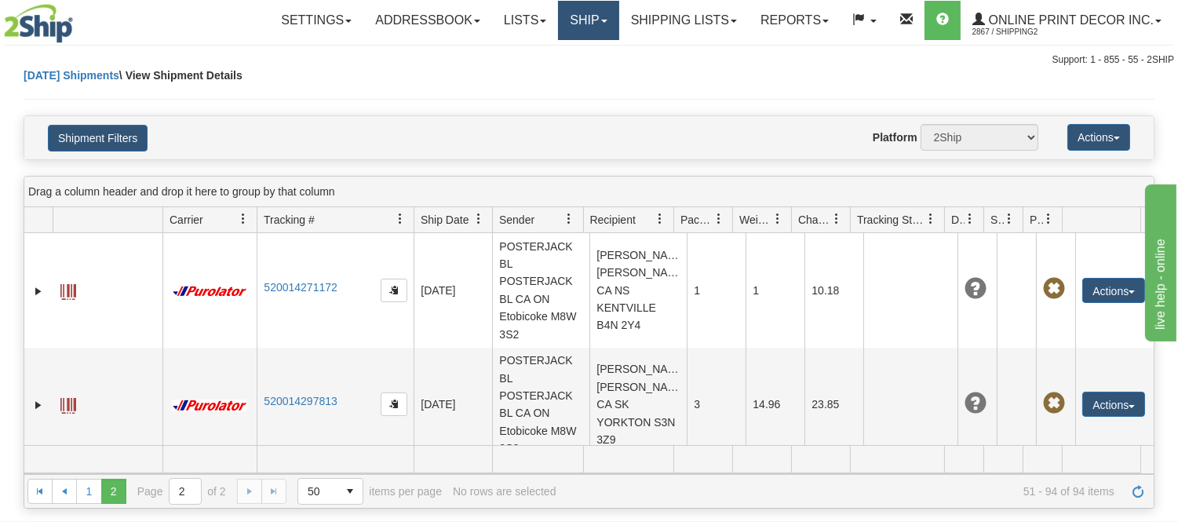
click at [604, 9] on link "Ship" at bounding box center [588, 20] width 60 height 39
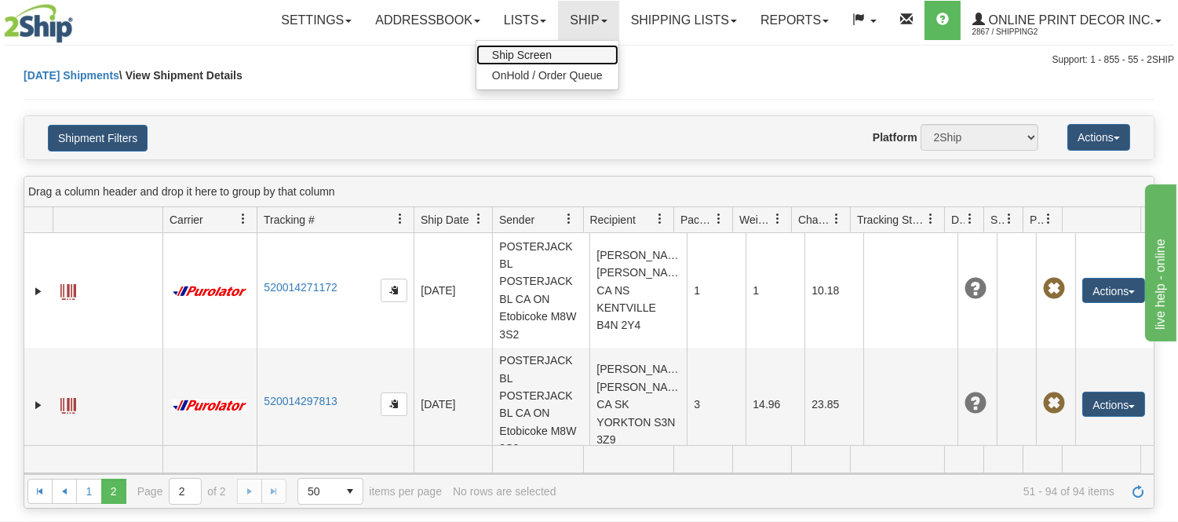
click at [555, 46] on link "Ship Screen" at bounding box center [548, 55] width 142 height 20
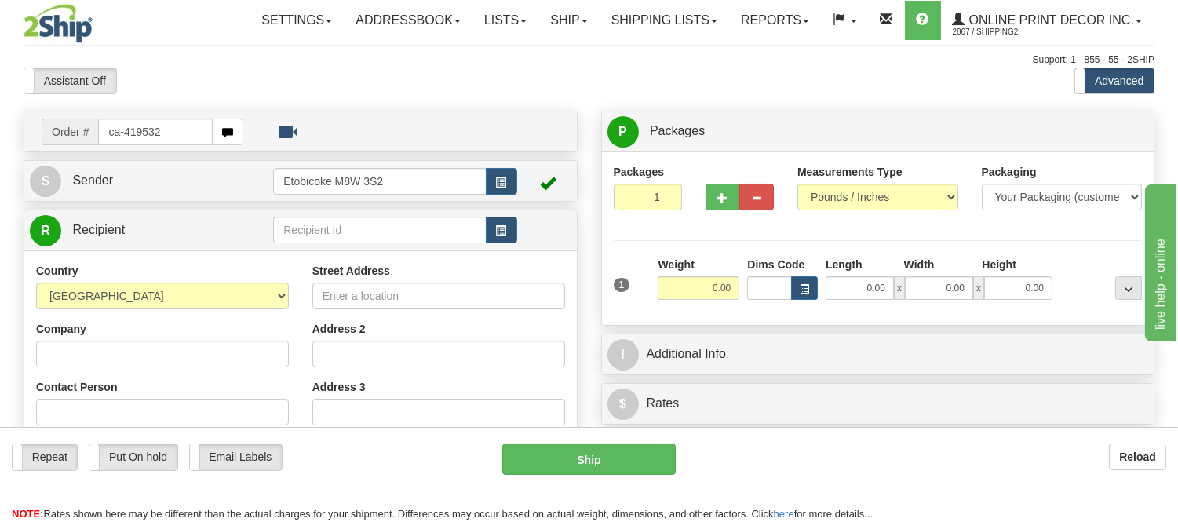
type input "ca-419532"
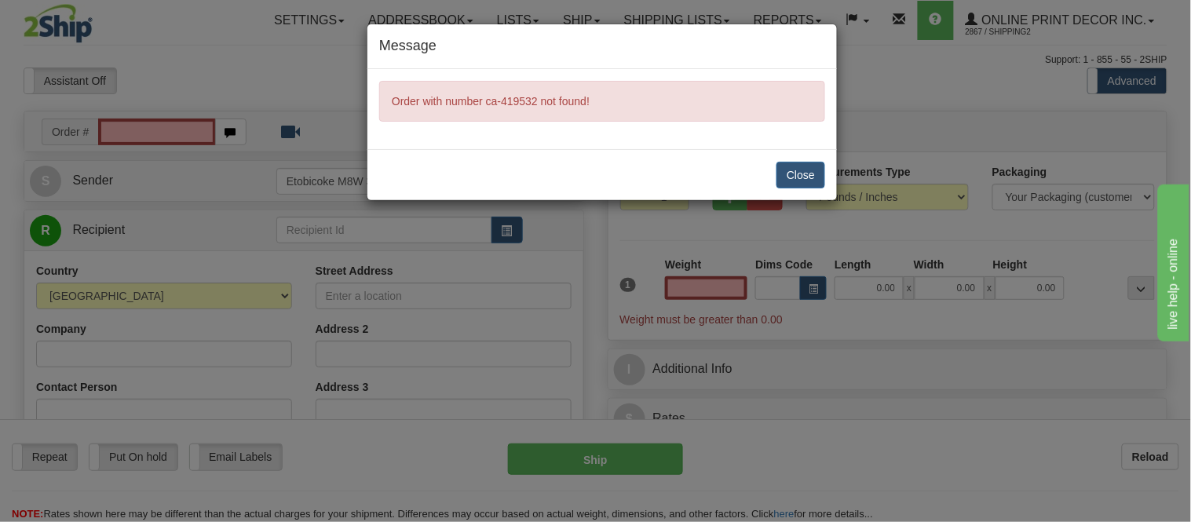
type input "0.00"
click at [799, 177] on button "Close" at bounding box center [800, 175] width 49 height 27
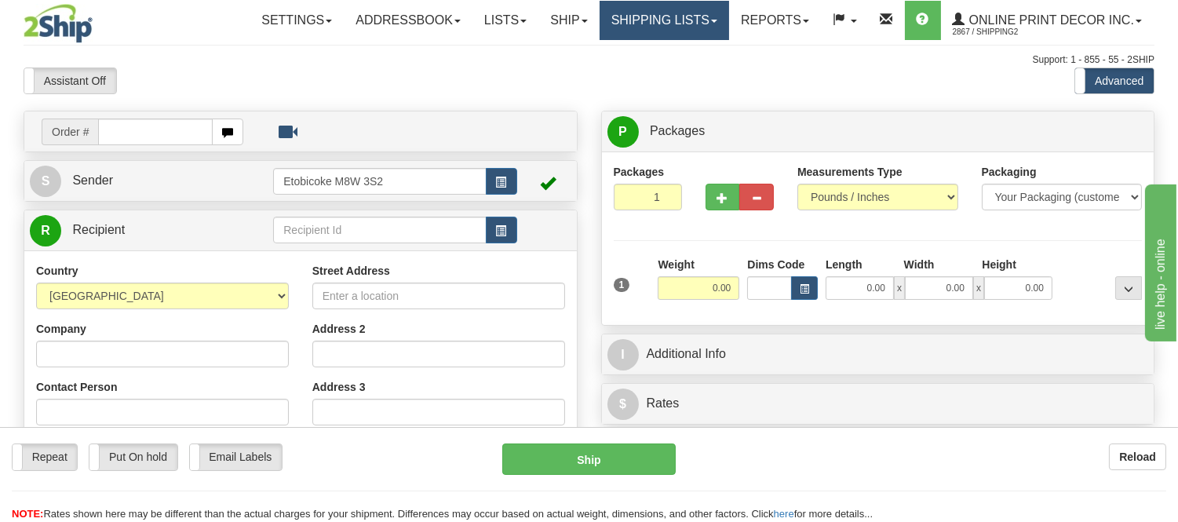
click at [626, 9] on link "Shipping lists" at bounding box center [665, 20] width 130 height 39
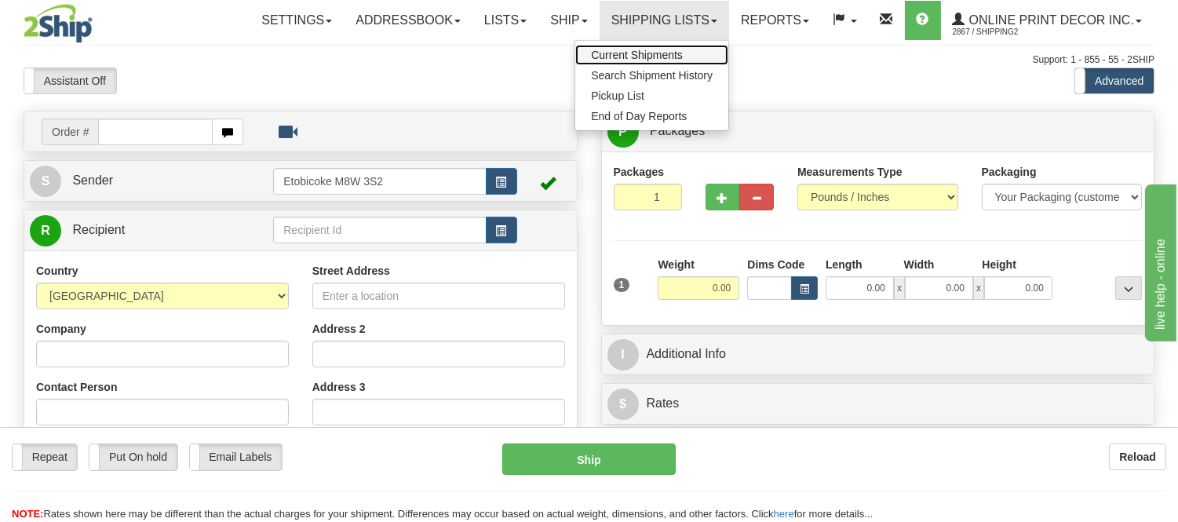
click at [653, 49] on span "Current Shipments" at bounding box center [637, 55] width 92 height 13
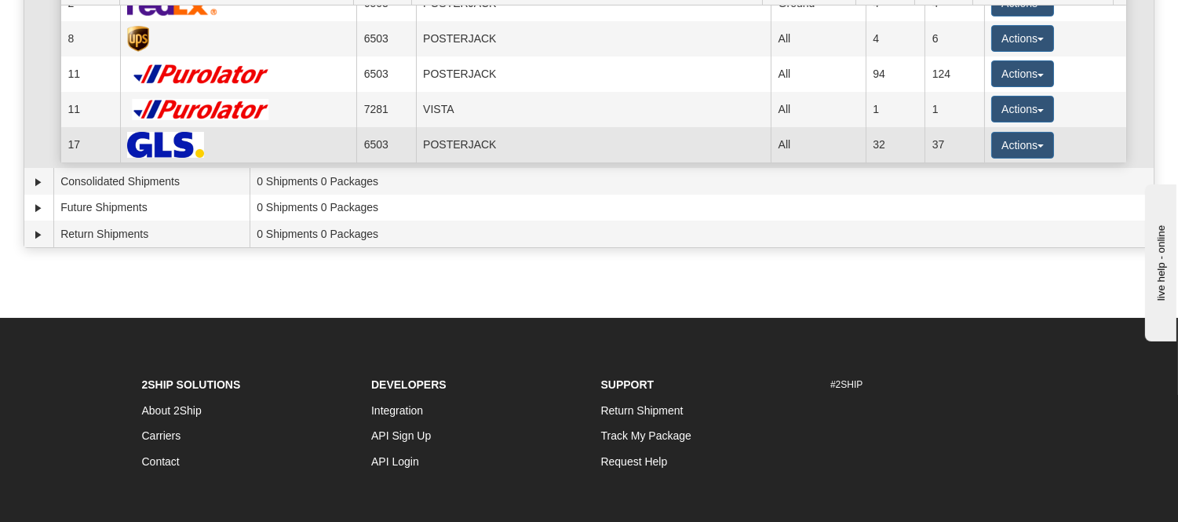
scroll to position [174, 0]
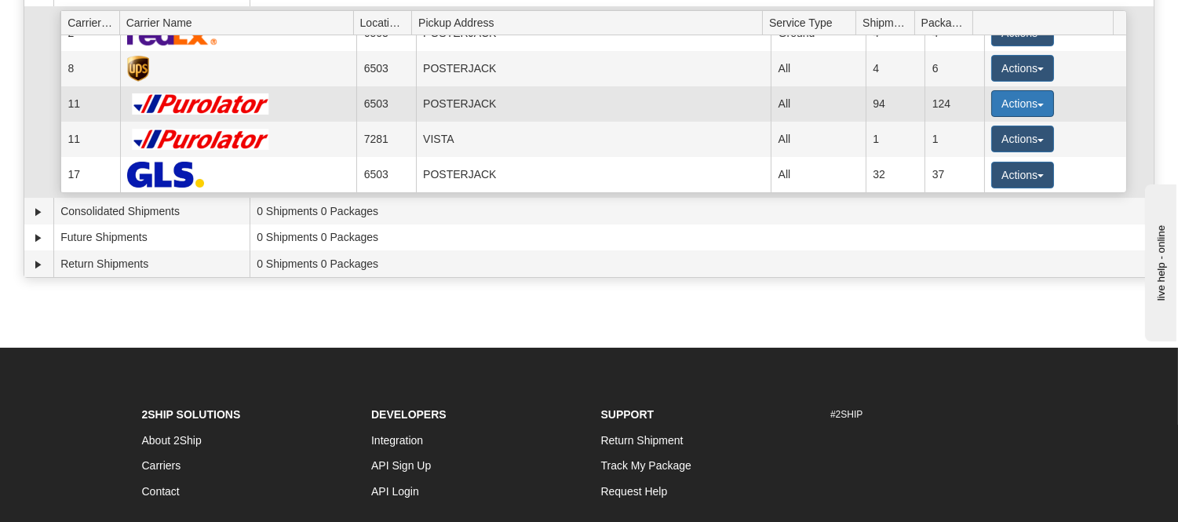
click at [999, 97] on button "Actions" at bounding box center [1023, 103] width 63 height 27
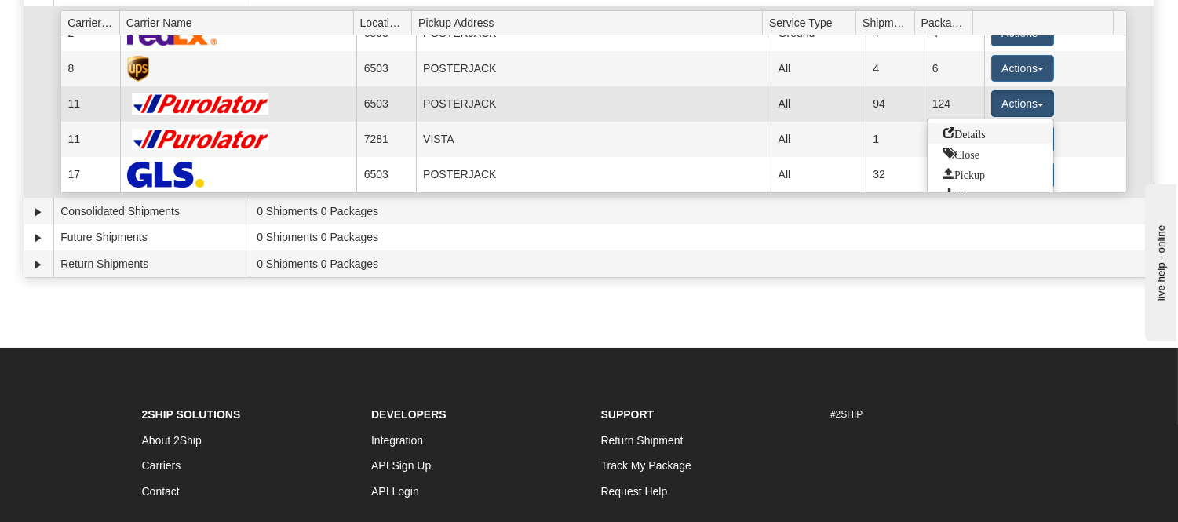
click at [978, 129] on span "Details" at bounding box center [965, 132] width 42 height 11
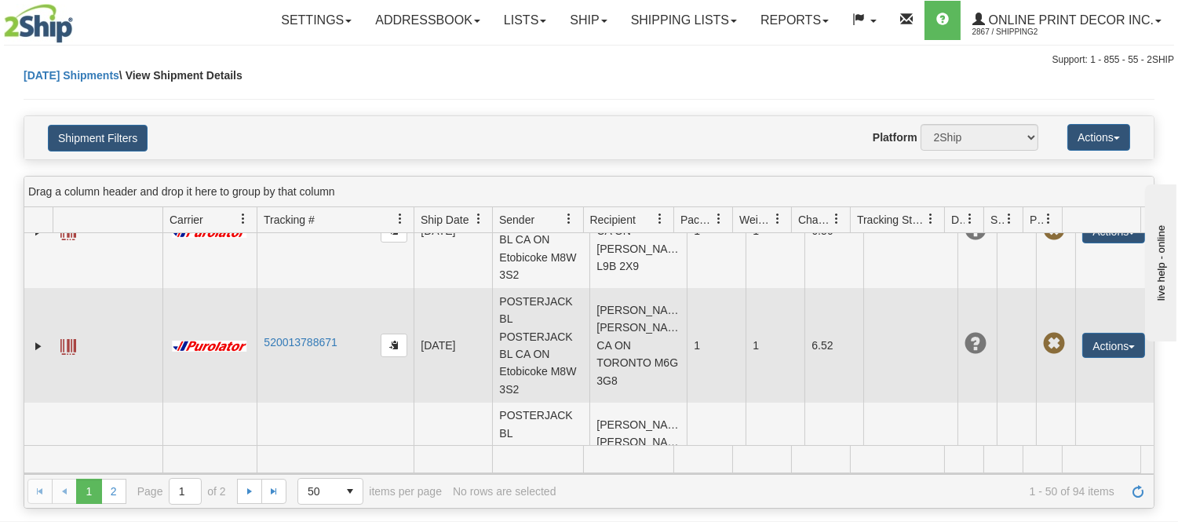
scroll to position [174, 0]
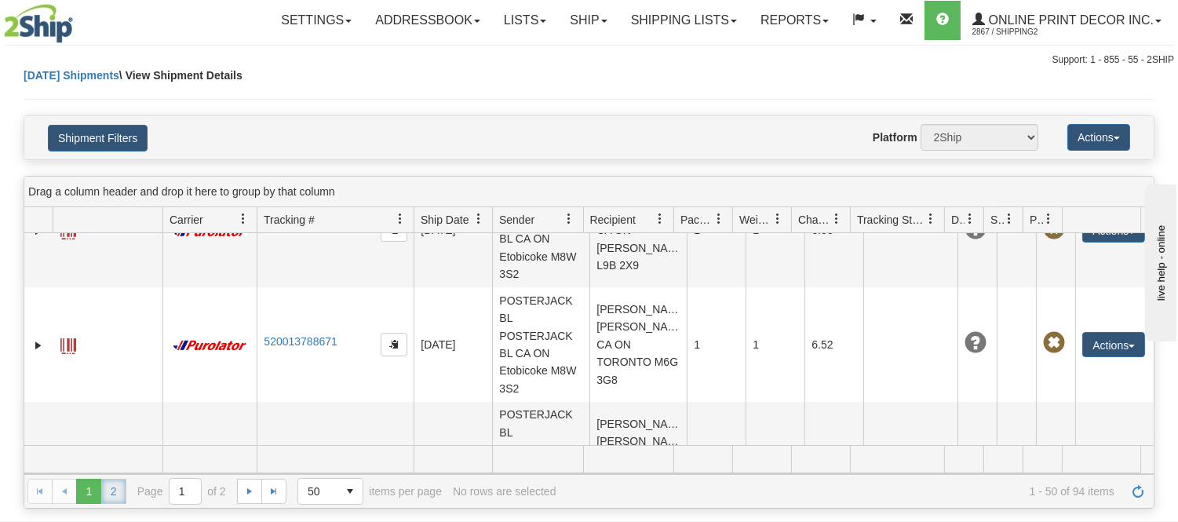
click at [107, 485] on link "2" at bounding box center [113, 491] width 25 height 25
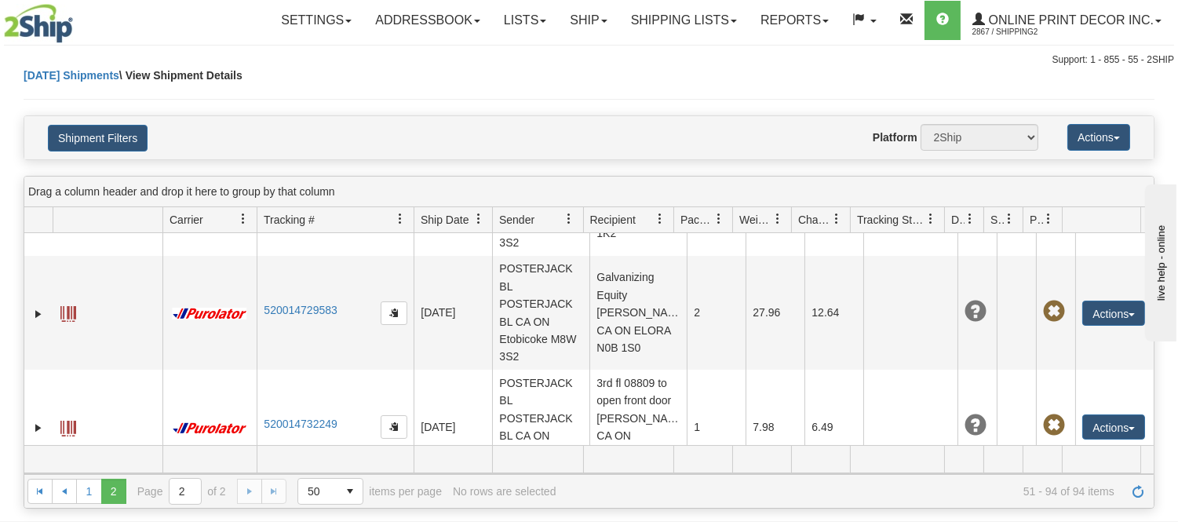
scroll to position [4448, 0]
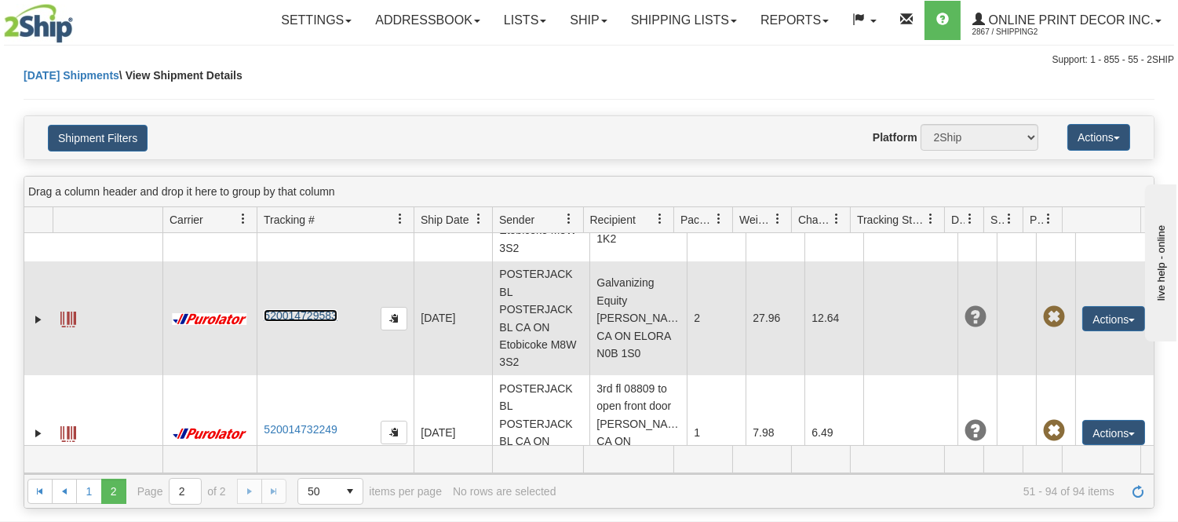
click at [323, 322] on link "520014729583" at bounding box center [300, 315] width 73 height 13
click at [621, 366] on td "Galvanizing Equity [PERSON_NAME] CA ON ELORA N0B 1S0" at bounding box center [638, 318] width 97 height 115
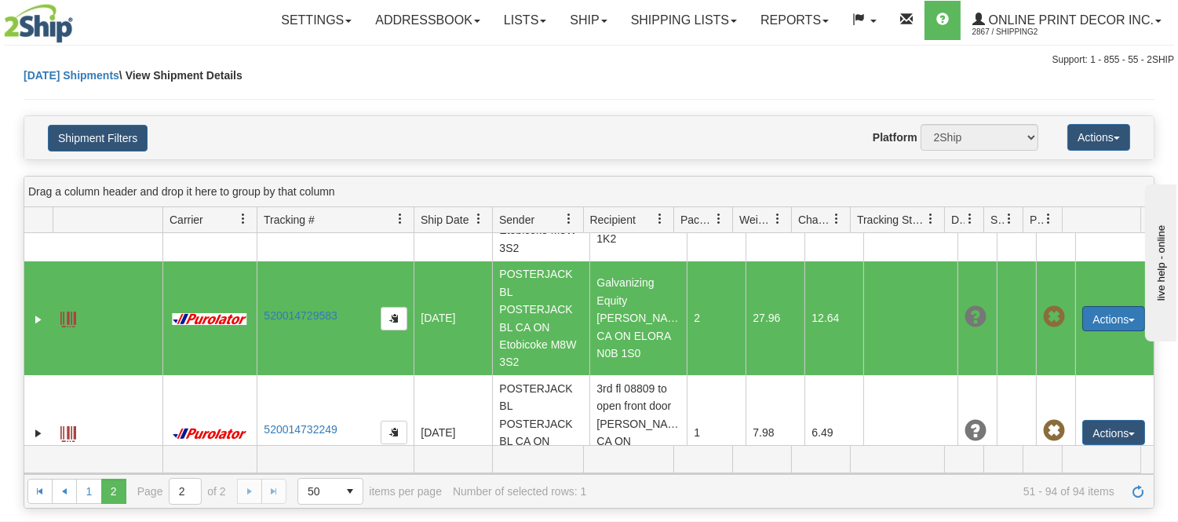
click at [1131, 331] on button "Actions" at bounding box center [1114, 318] width 63 height 25
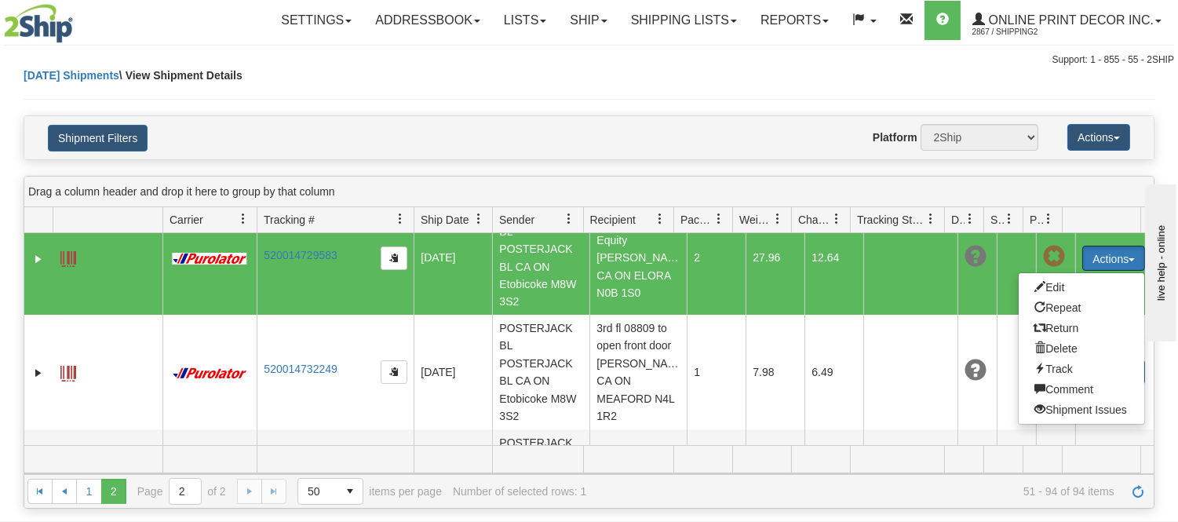
scroll to position [4622, 0]
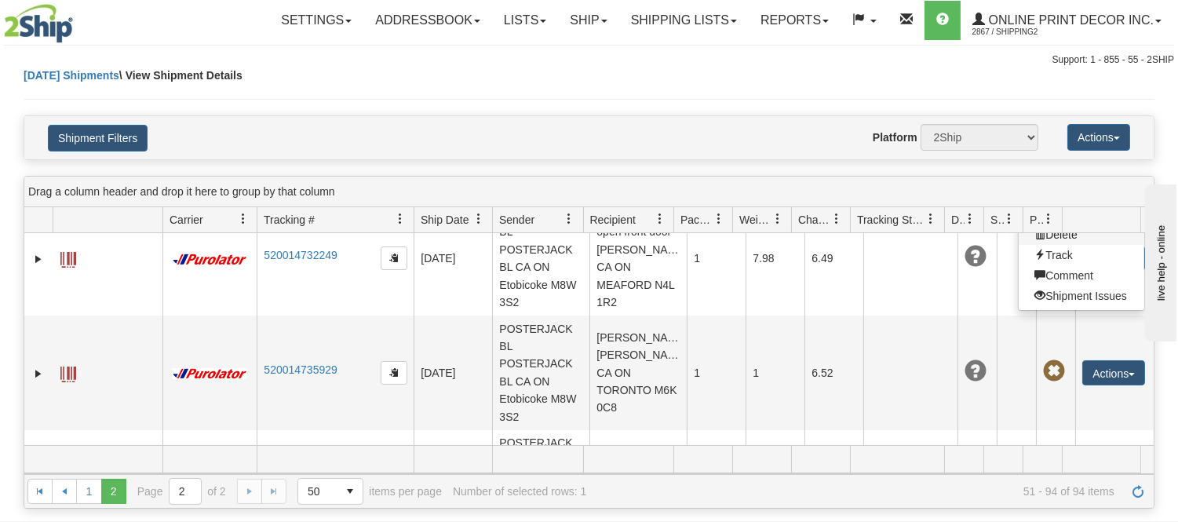
click at [1047, 245] on link "Delete" at bounding box center [1082, 235] width 126 height 20
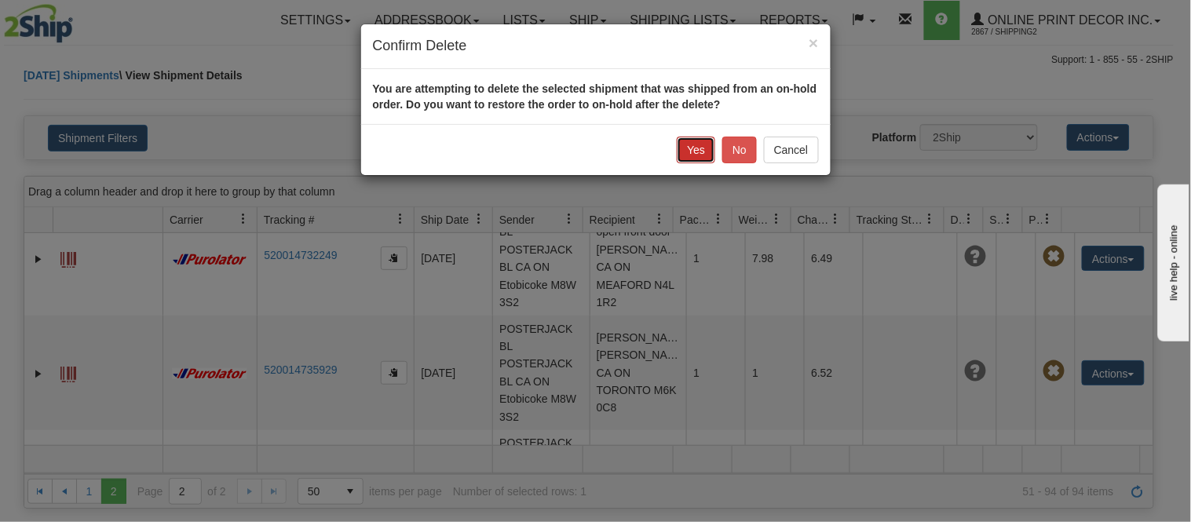
click at [691, 142] on button "Yes" at bounding box center [696, 150] width 38 height 27
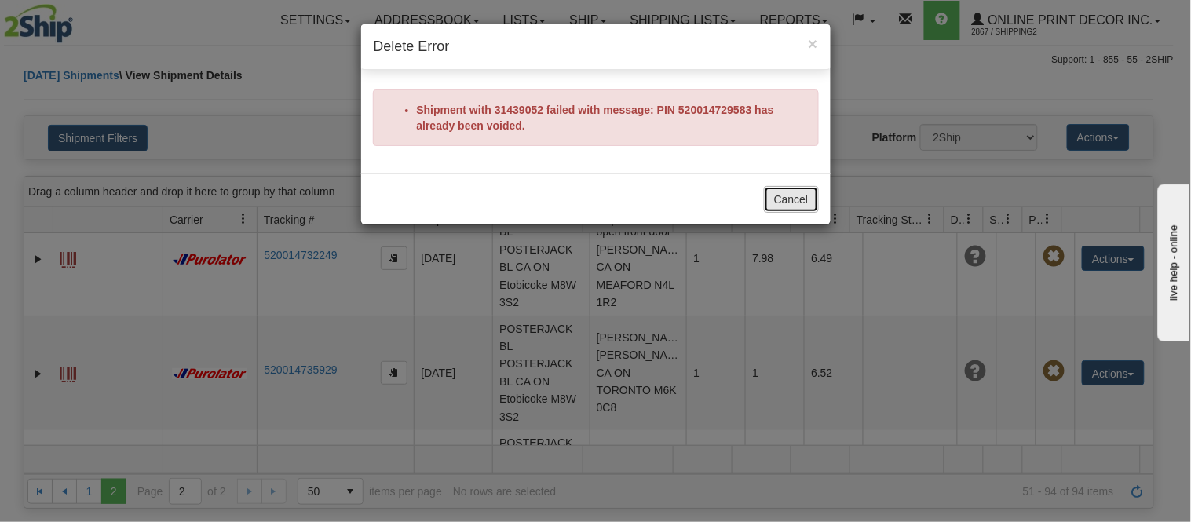
click at [779, 201] on button "Cancel" at bounding box center [791, 199] width 55 height 27
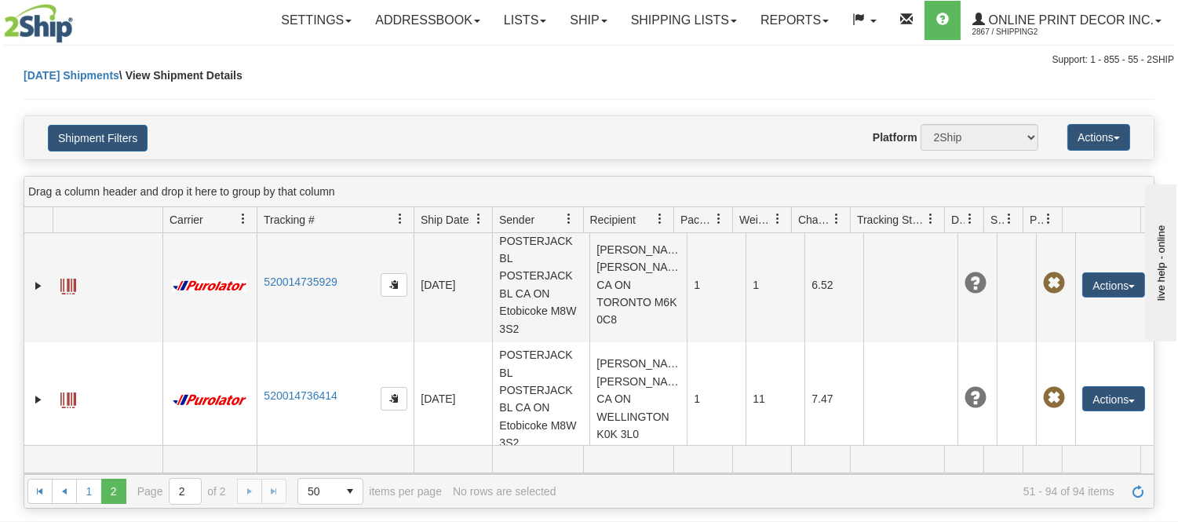
scroll to position [4903, 0]
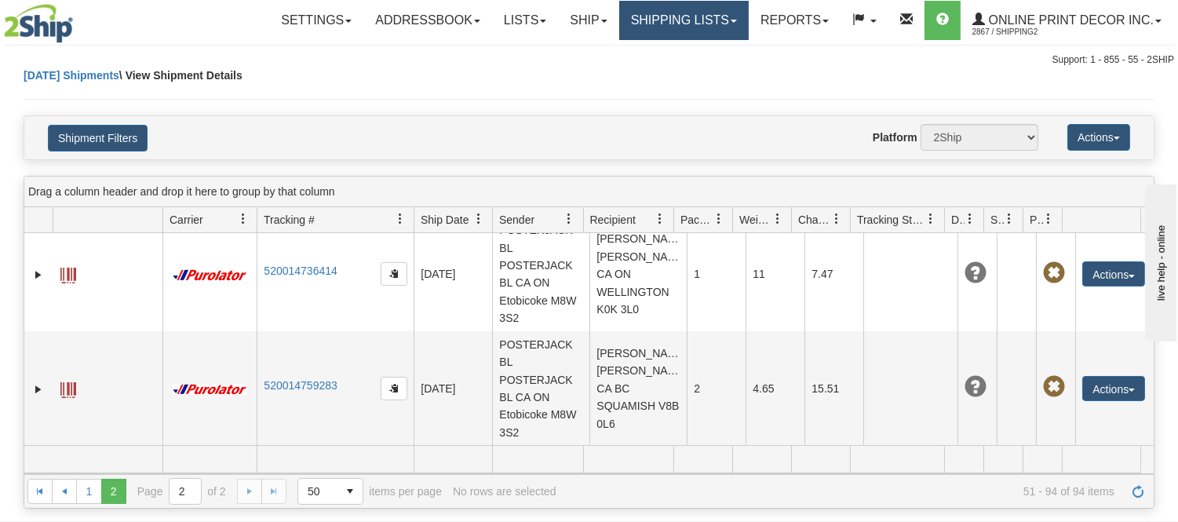
click at [670, 17] on link "Shipping lists" at bounding box center [684, 20] width 130 height 39
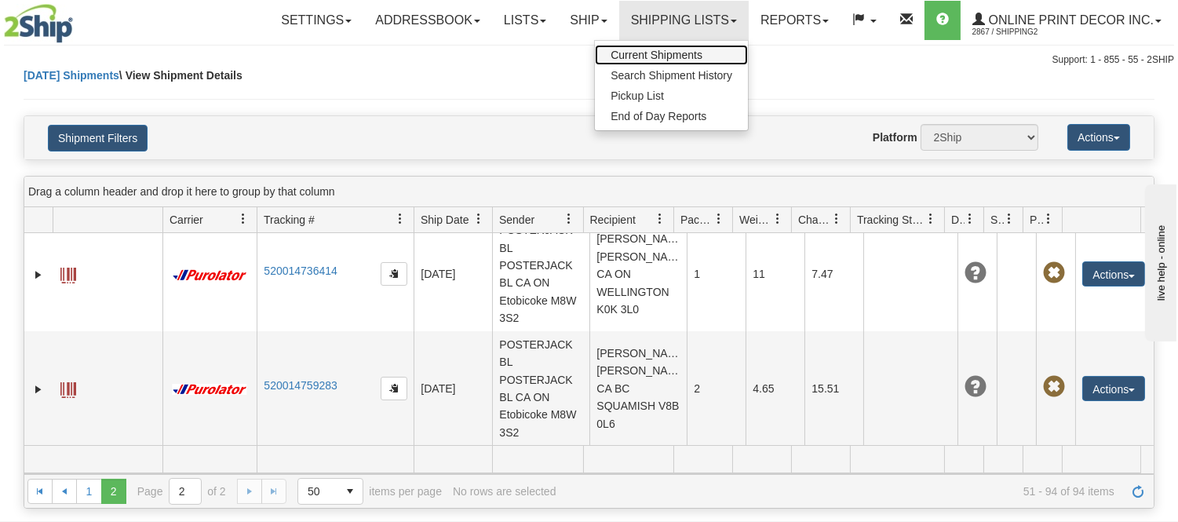
click at [674, 49] on span "Current Shipments" at bounding box center [657, 55] width 92 height 13
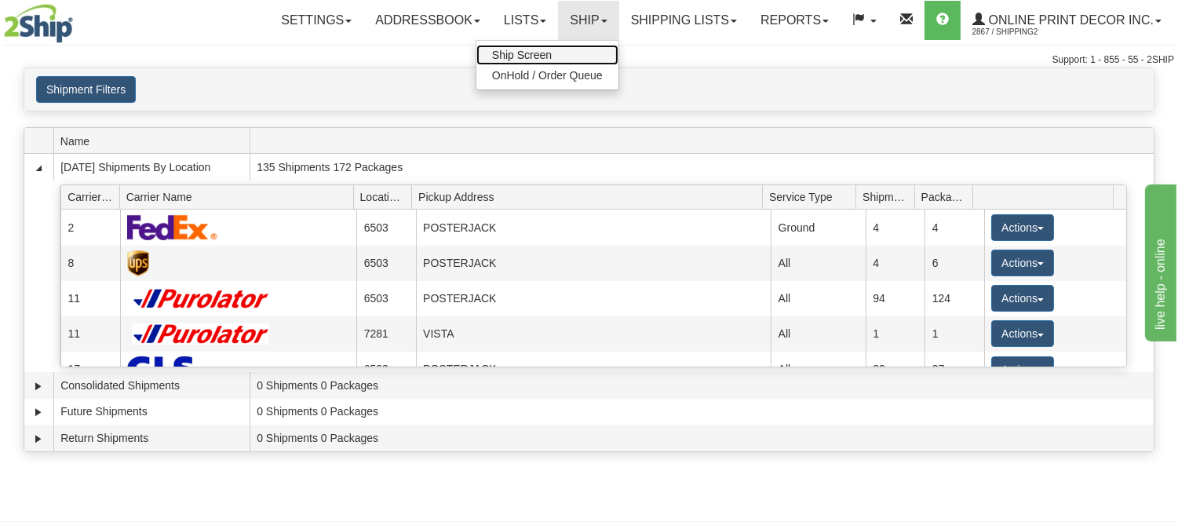
click at [566, 53] on link "Ship Screen" at bounding box center [548, 55] width 142 height 20
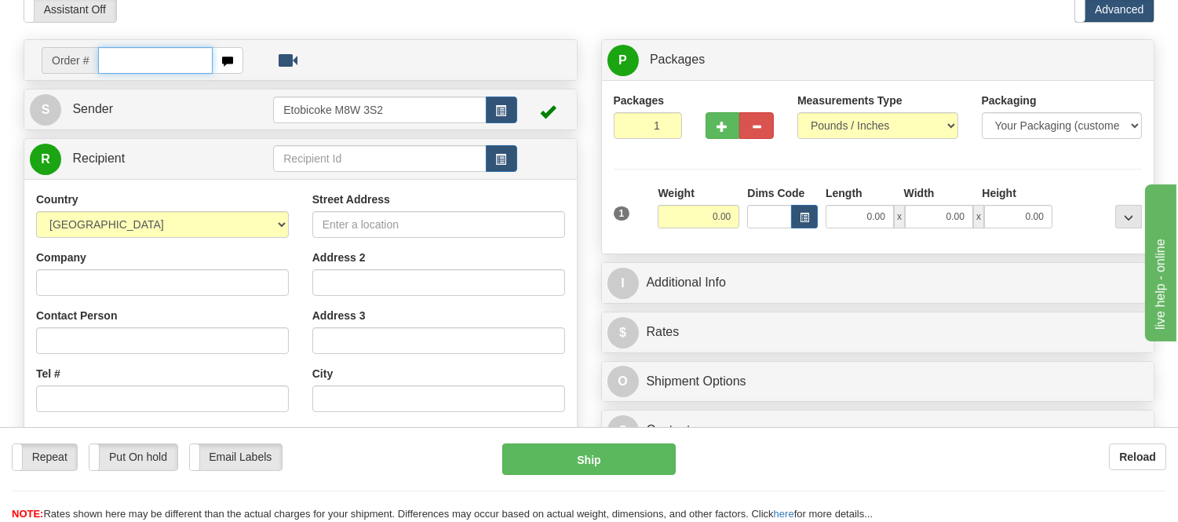
scroll to position [174, 0]
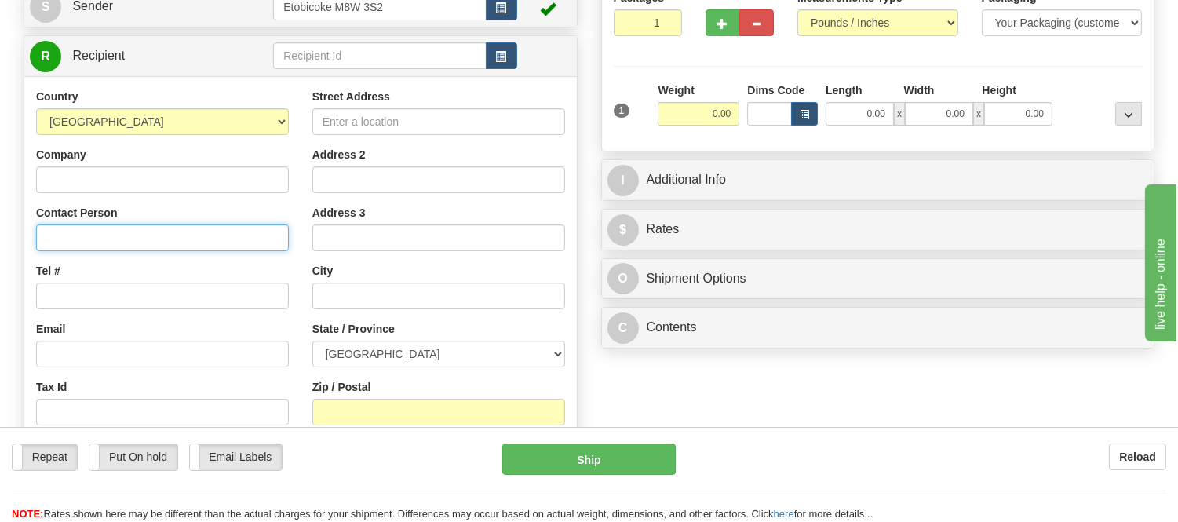
paste input "lorraine greaves, Galvanizing Equity, 6862 wellington county road 7, PO3003, El…"
drag, startPoint x: 212, startPoint y: 232, endPoint x: 292, endPoint y: 248, distance: 81.6
click at [292, 248] on div "Country AFGHANISTAN ALAND ISLANDS ALBANIA ALGERIA AMERICAN SAMOA ANDORRA ANGOLA…" at bounding box center [162, 292] width 276 height 407
type input "lorraine greaves, Galvanizing Equity, 6862 wellington county road 7, PO3003, El…"
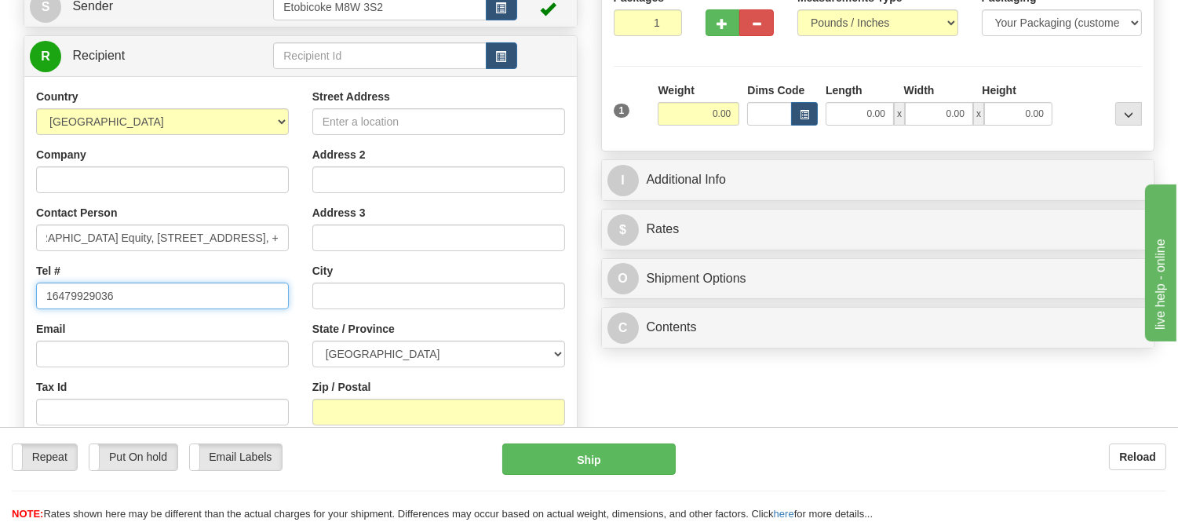
scroll to position [0, 0]
type input "16479929036"
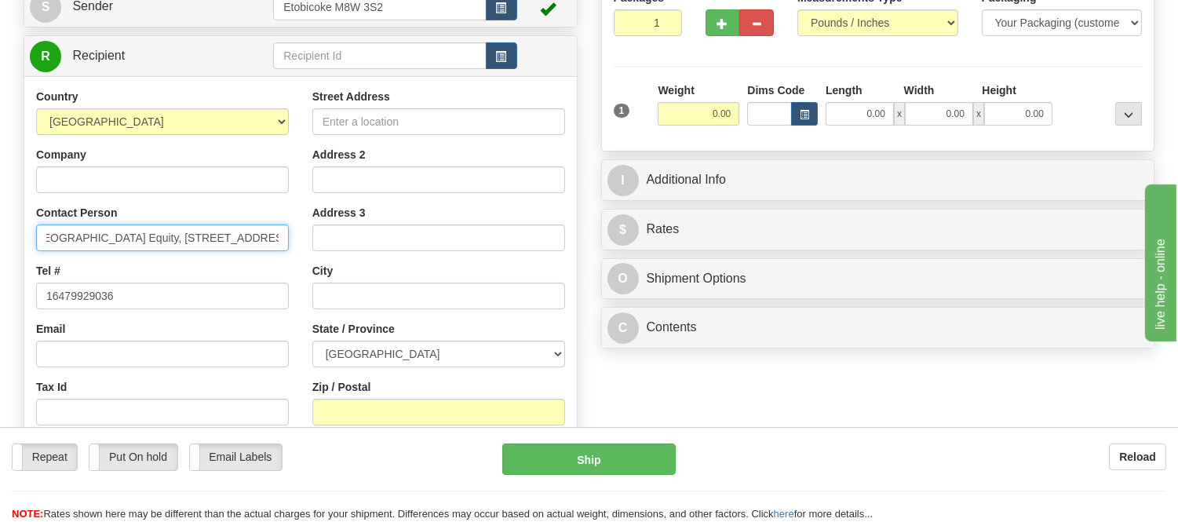
scroll to position [0, 316]
drag, startPoint x: 225, startPoint y: 238, endPoint x: 103, endPoint y: 239, distance: 121.7
click at [103, 239] on input "lorraine greaves, Galvanizing Equity, 6862 wellington county road 7, PO3003, El…" at bounding box center [162, 238] width 253 height 27
type input "lorraine greaves, Galvanizing Equity,, Elora Ontario N0B 1S0, Canada, +"
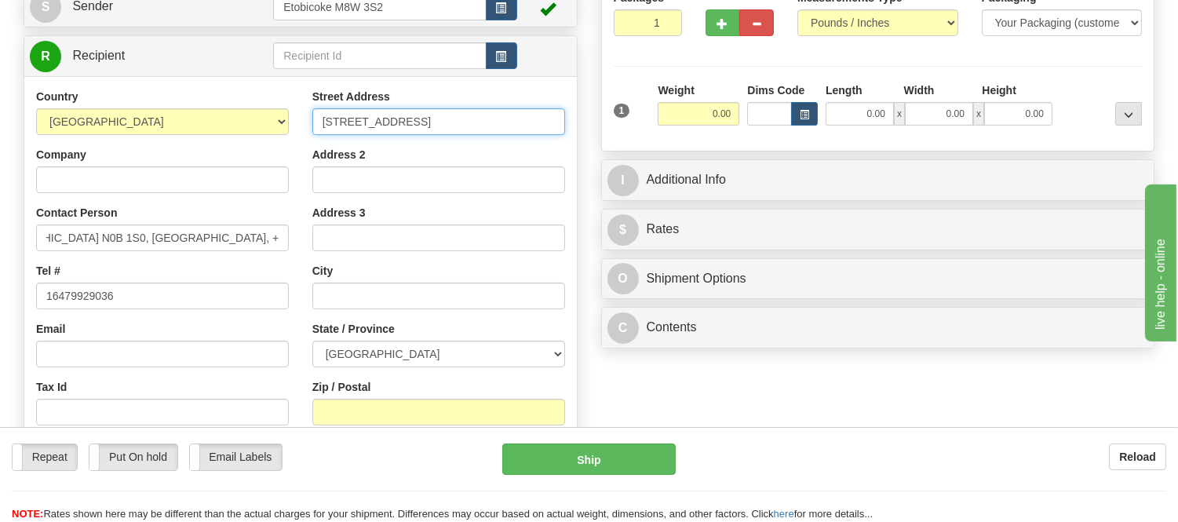
scroll to position [0, 0]
click at [459, 97] on div "Street Address 6862 wellington county road 7, PO3003" at bounding box center [438, 112] width 253 height 46
drag, startPoint x: 473, startPoint y: 122, endPoint x: 542, endPoint y: 126, distance: 69.2
click at [542, 126] on input "6862 wellington county road 7, PO3003" at bounding box center [438, 121] width 253 height 27
type input "6862 wellington county road 7"
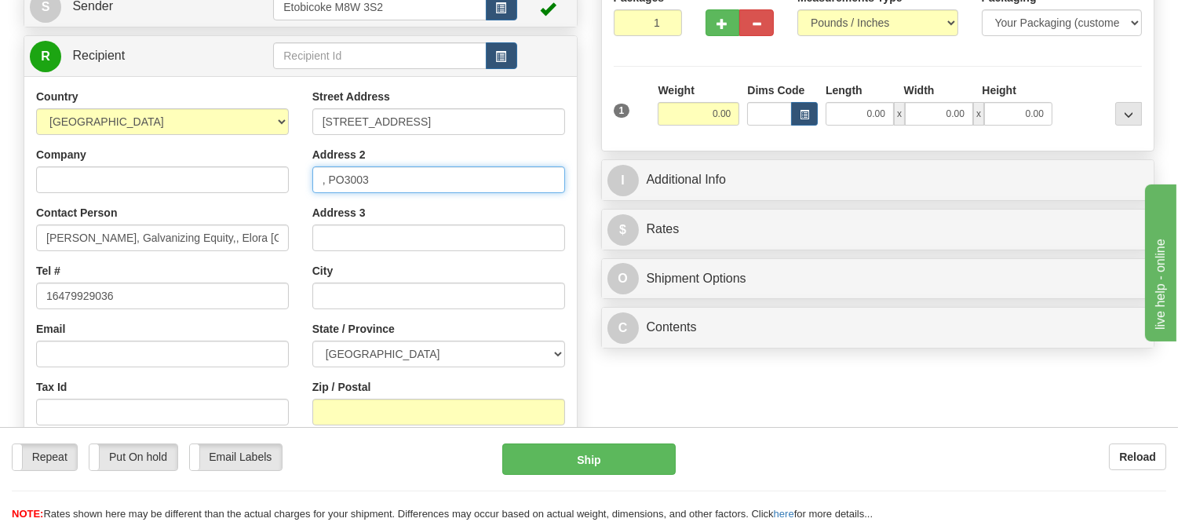
click at [330, 182] on input ", PO3003" at bounding box center [438, 179] width 253 height 27
click at [326, 181] on input ", PO3003" at bounding box center [438, 179] width 253 height 27
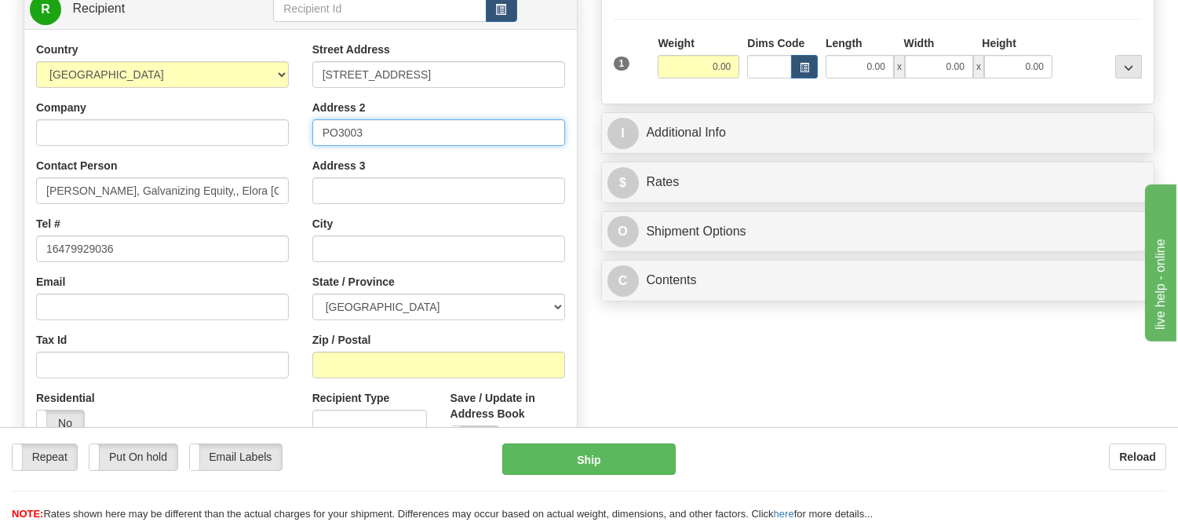
scroll to position [261, 0]
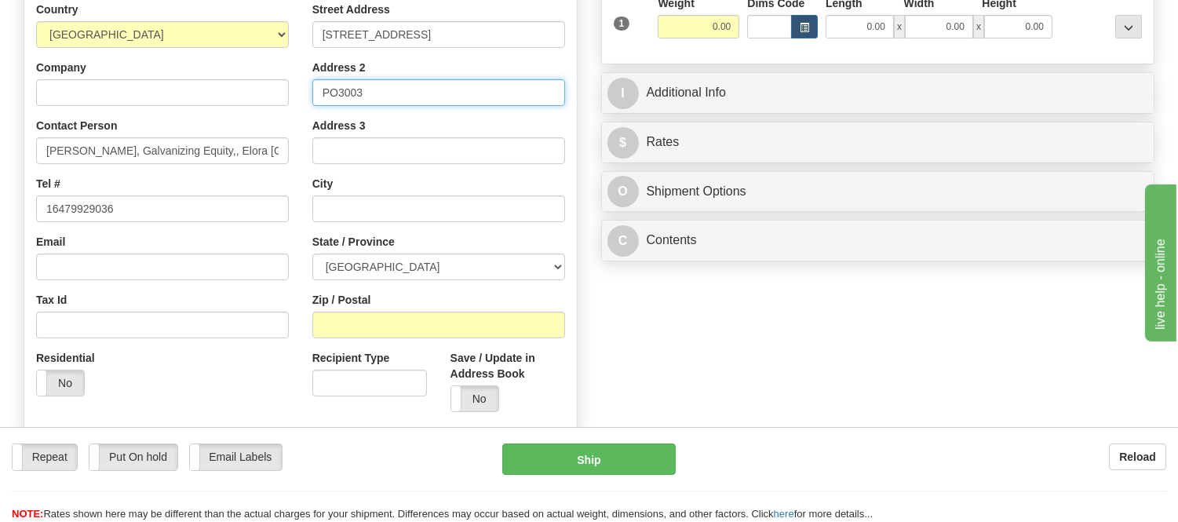
type input "PO3003"
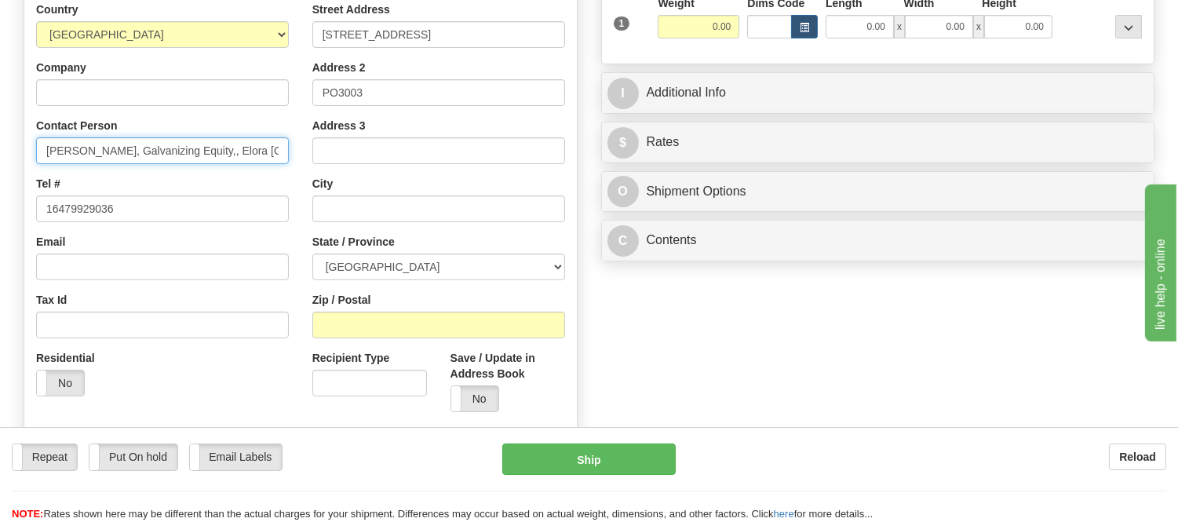
scroll to position [0, 121]
drag, startPoint x: 273, startPoint y: 157, endPoint x: 306, endPoint y: 167, distance: 34.5
click at [306, 167] on div "Country AFGHANISTAN ALAND ISLANDS ALBANIA ALGERIA AMERICAN SAMOA ANDORRA ANGOLA…" at bounding box center [300, 213] width 553 height 422
click at [221, 136] on div "Contact Person lorraine greaves, Galvanizing Equity,, Elora Ontario N0B 1S0, Ca…" at bounding box center [162, 141] width 253 height 46
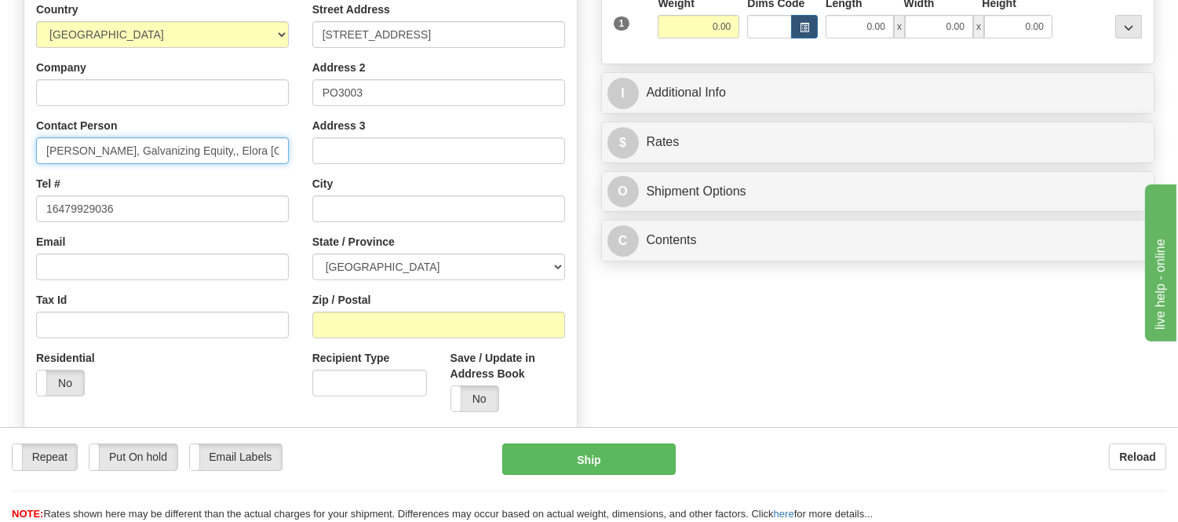
click at [286, 152] on input "lorraine greaves, Galvanizing Equity,, Elora Ontario N0B 1S0, Canada, +" at bounding box center [162, 150] width 253 height 27
click at [272, 145] on input "lorraine greaves, Galvanizing Equity,, Elora Ontario N0B 1S0, Canada, +" at bounding box center [162, 150] width 253 height 27
drag, startPoint x: 186, startPoint y: 146, endPoint x: 232, endPoint y: 147, distance: 46.3
click at [232, 147] on input "lorraine greaves, Galvanizing Equity,, Elora Ontario N0B 1S0, Canada, +" at bounding box center [162, 150] width 253 height 27
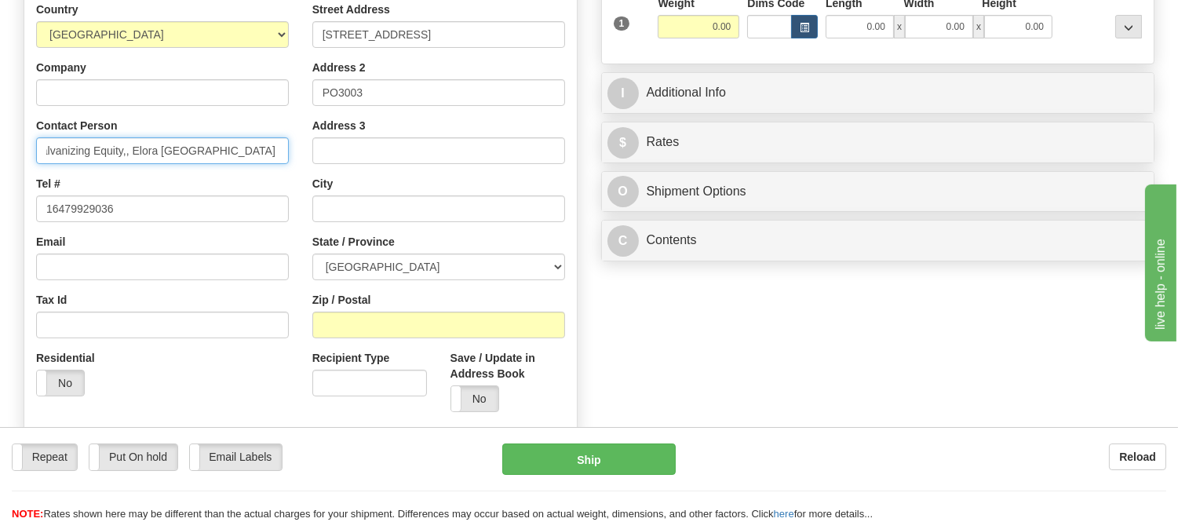
type input "lorraine greaves, Galvanizing Equity,, Elora Ontario, Canada, +"
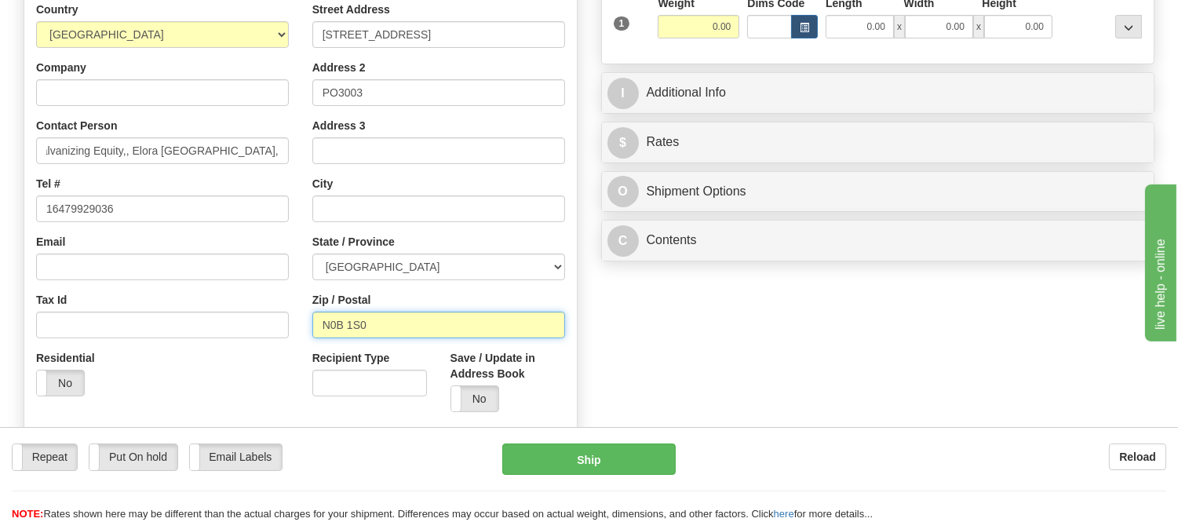
scroll to position [0, 0]
type input "N0B 1S0"
click at [422, 294] on div "Zip / Postal N0B 1S0" at bounding box center [438, 315] width 253 height 46
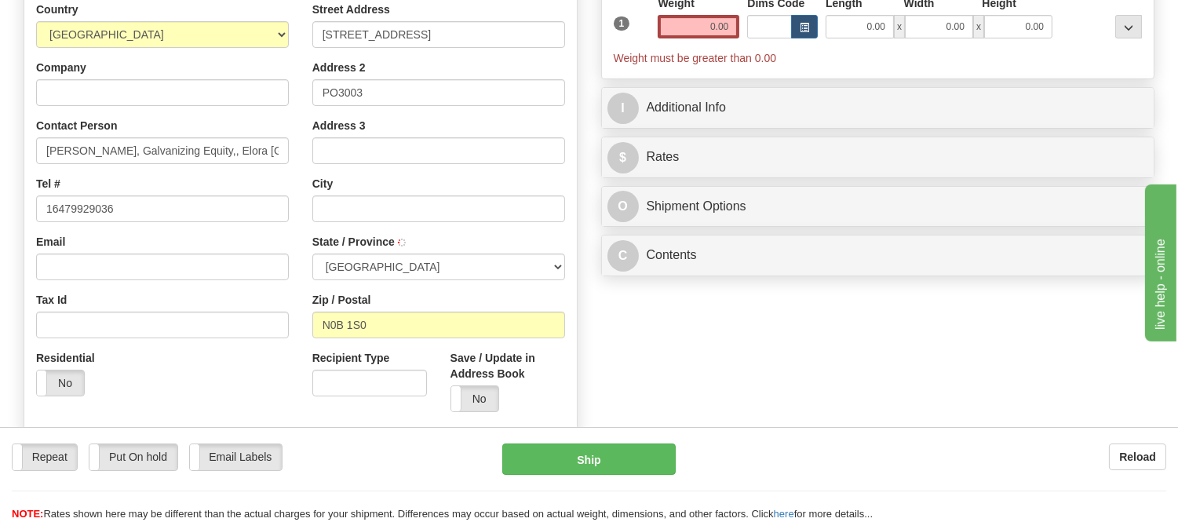
type input "ELORA"
select select "ON"
paste input "lorrainegreaves@hotmail.com"
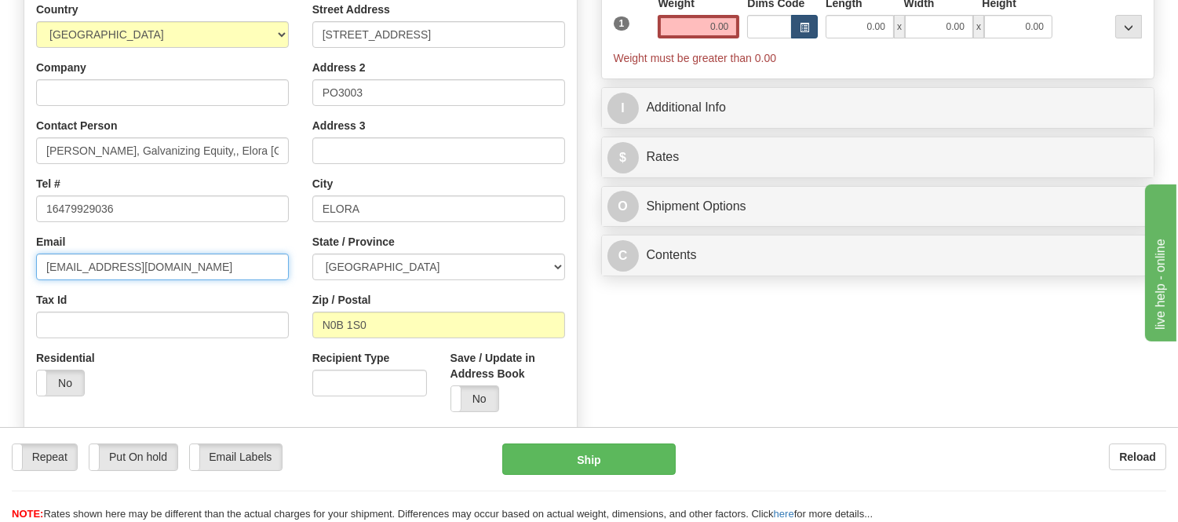
type input "lorrainegreaves@hotmail.com"
click at [807, 25] on span "button" at bounding box center [804, 28] width 9 height 9
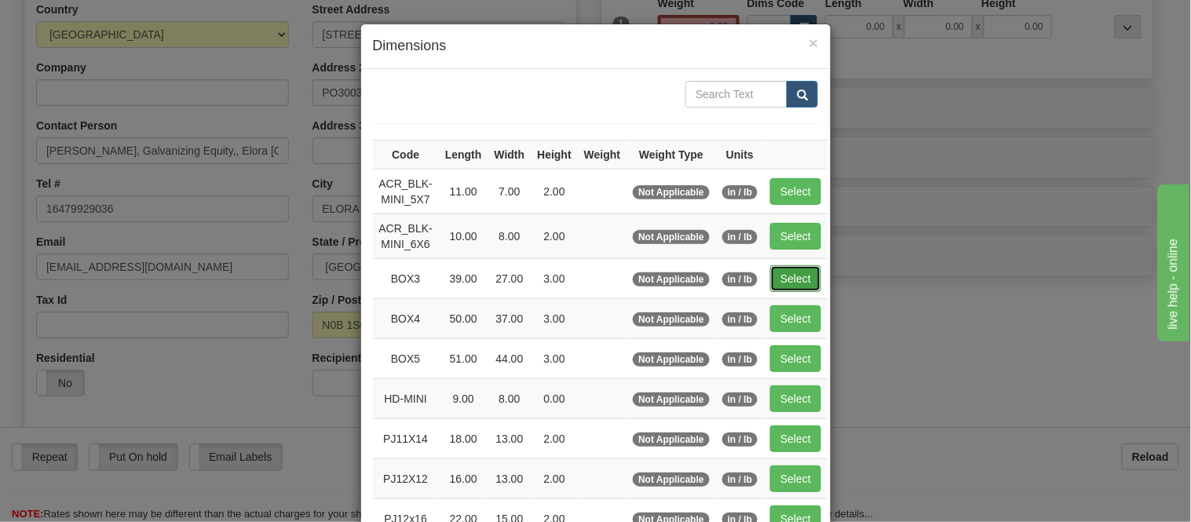
click at [770, 283] on button "Select" at bounding box center [795, 278] width 51 height 27
type input "BOX3"
type input "39.00"
type input "27.00"
type input "3.00"
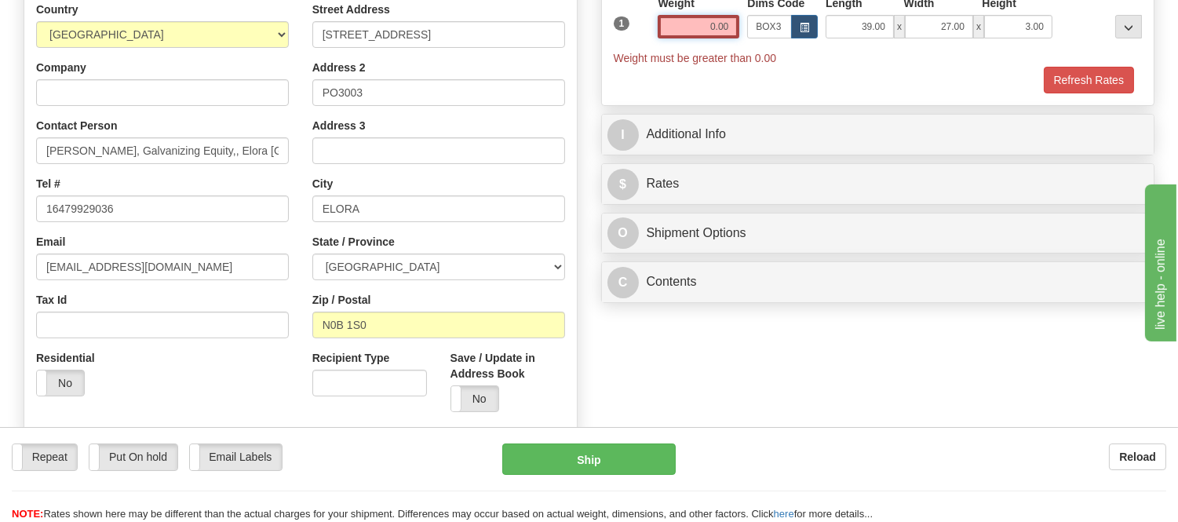
drag, startPoint x: 732, startPoint y: 20, endPoint x: 633, endPoint y: 20, distance: 98.9
click at [633, 20] on div "1 Weight 0.00 Dims Code BOX3" at bounding box center [878, 30] width 537 height 71
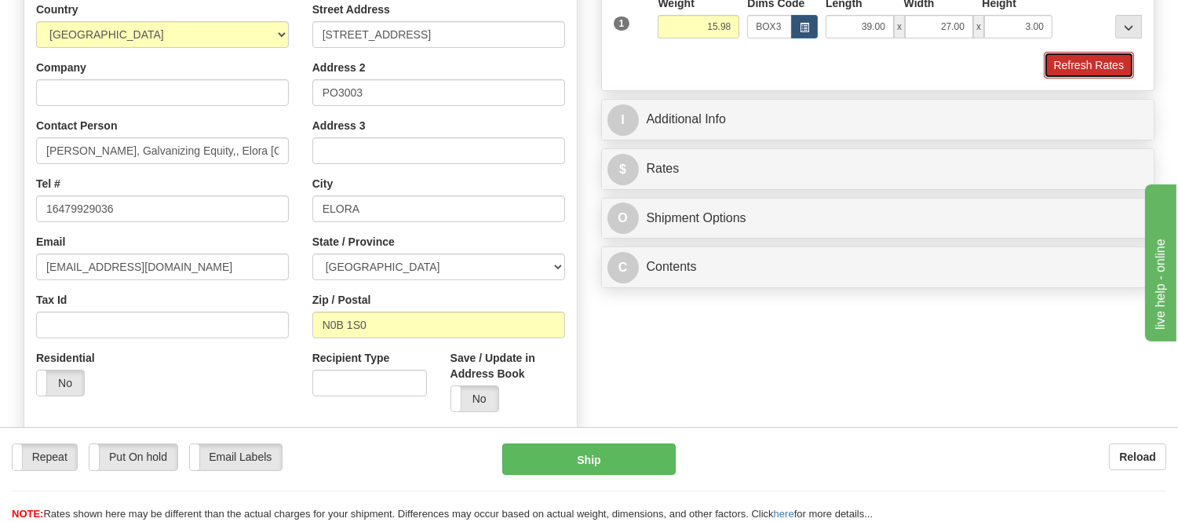
click at [1077, 71] on button "Refresh Rates" at bounding box center [1089, 65] width 90 height 27
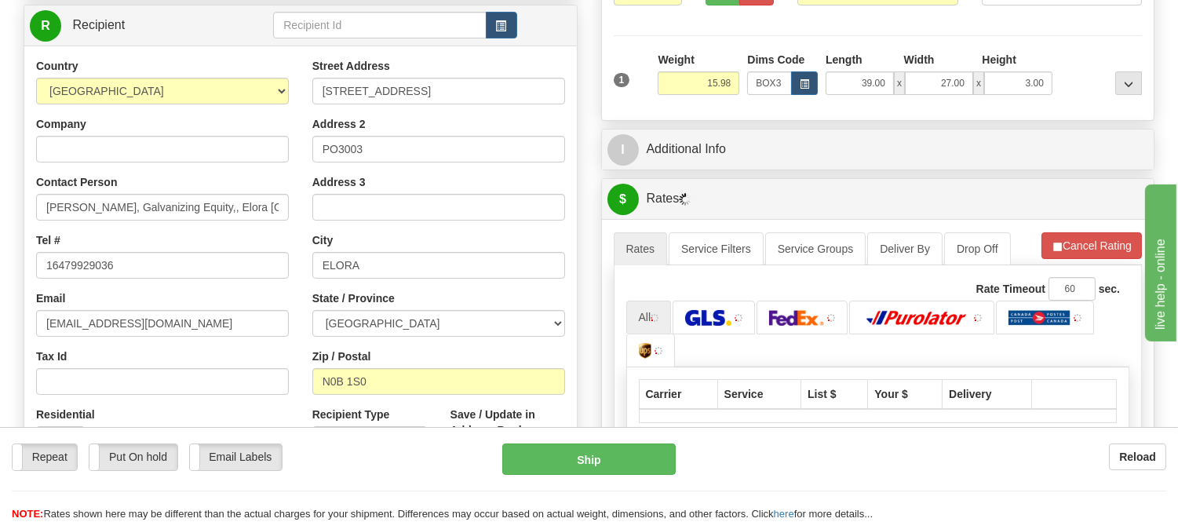
scroll to position [174, 0]
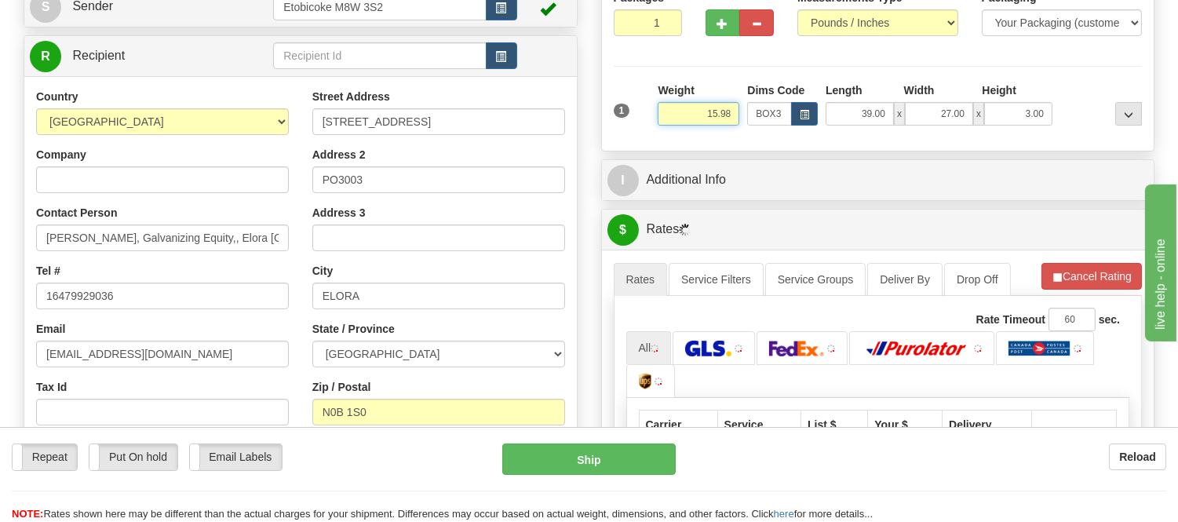
drag, startPoint x: 734, startPoint y: 110, endPoint x: 674, endPoint y: 112, distance: 60.5
click at [674, 112] on input "15.98" at bounding box center [699, 114] width 82 height 24
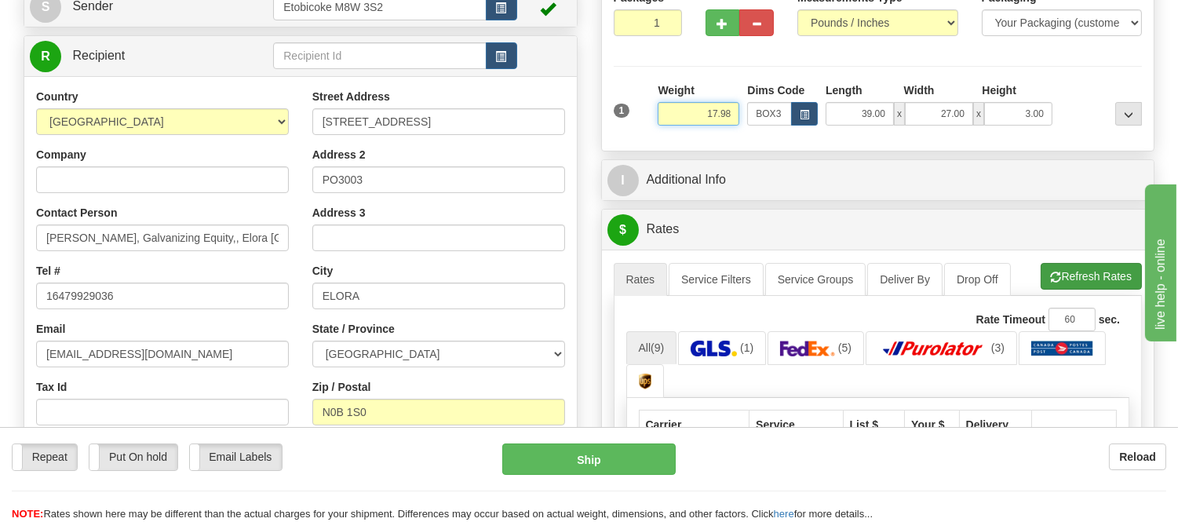
type input "17.98"
click at [1086, 265] on li "Refresh Rates Cancel Rating" at bounding box center [1091, 276] width 101 height 27
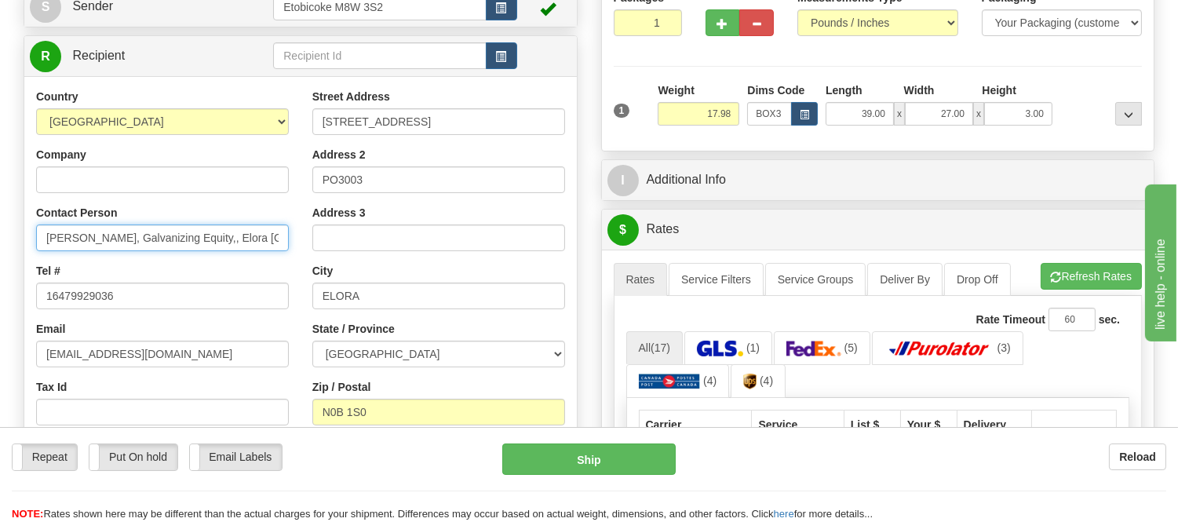
scroll to position [0, 74]
drag, startPoint x: 130, startPoint y: 238, endPoint x: 310, endPoint y: 260, distance: 181.9
click at [310, 260] on div "Country AFGHANISTAN ALAND ISLANDS ALBANIA ALGERIA AMERICAN SAMOA ANDORRA ANGOLA…" at bounding box center [300, 300] width 553 height 422
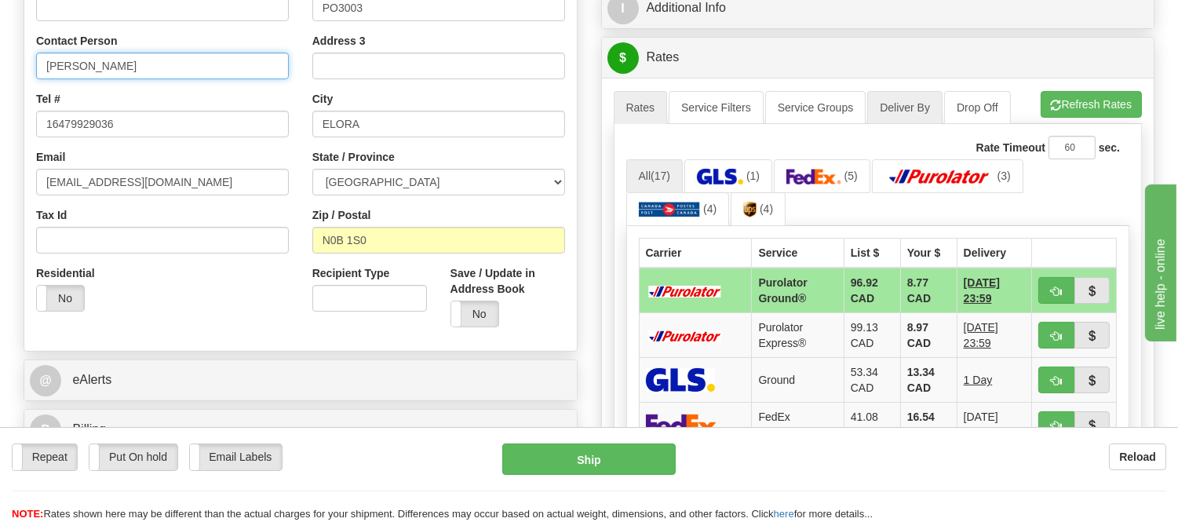
scroll to position [436, 0]
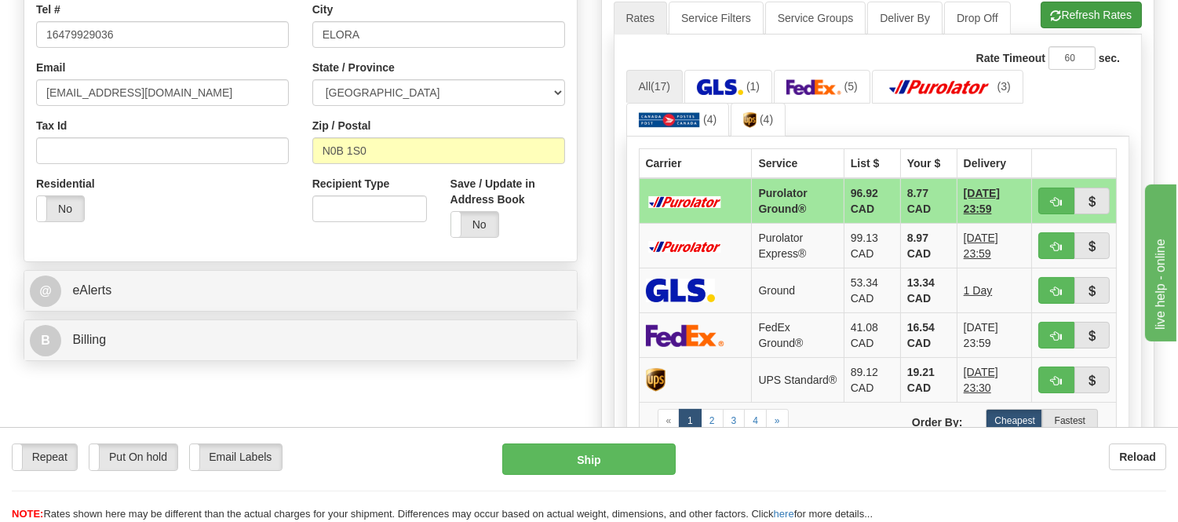
type input "lorraine greaves"
click at [1107, 24] on button "Refresh Rates" at bounding box center [1091, 15] width 101 height 27
click at [1060, 197] on span "button" at bounding box center [1056, 202] width 11 height 10
type input "260"
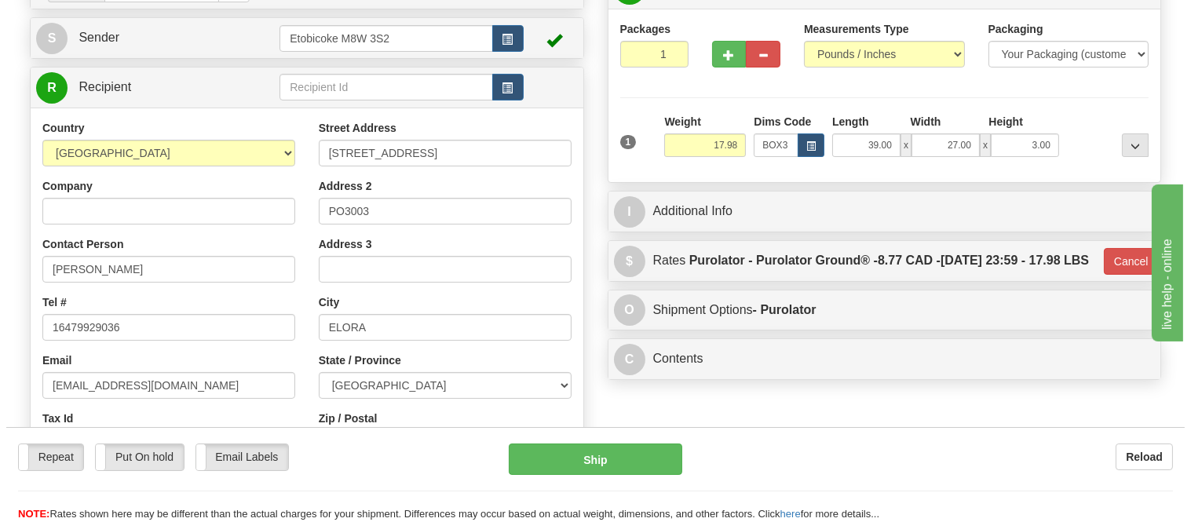
scroll to position [87, 0]
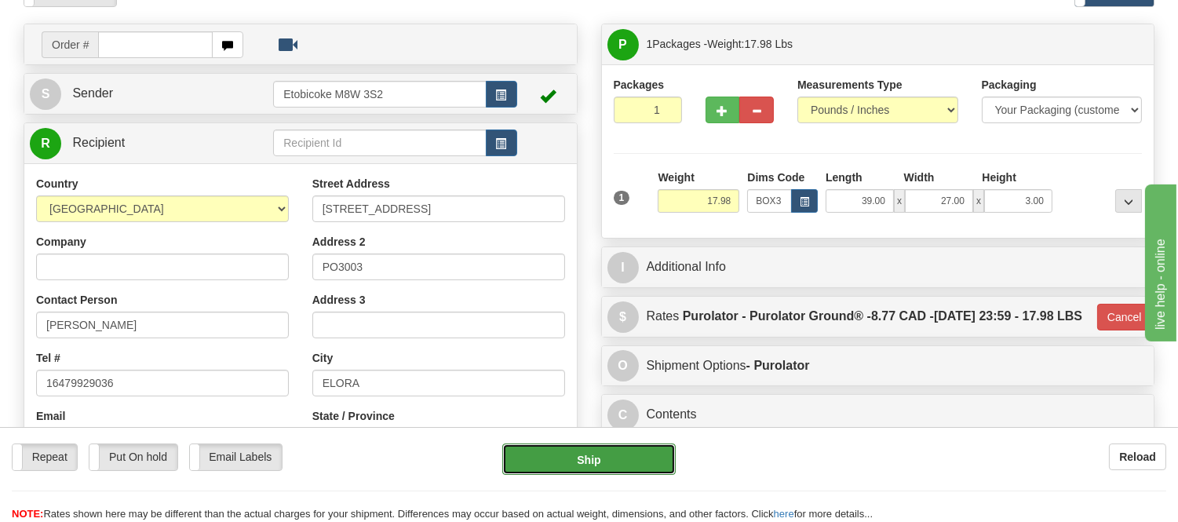
click at [618, 466] on button "Ship" at bounding box center [588, 459] width 173 height 31
